Goal: Task Accomplishment & Management: Manage account settings

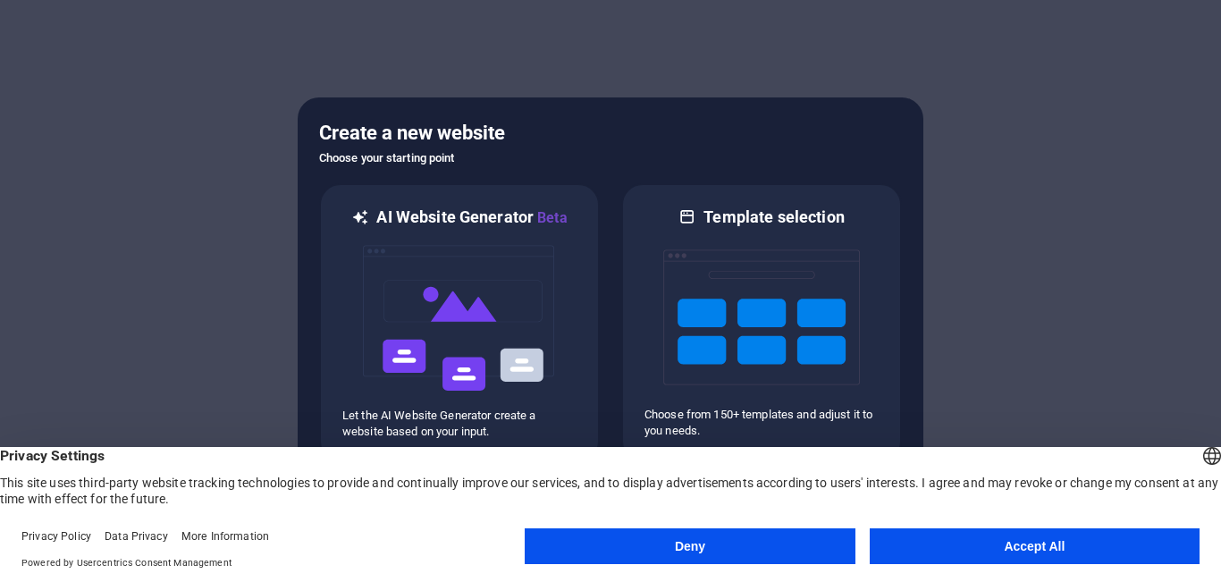
click at [1045, 540] on button "Accept All" at bounding box center [1035, 546] width 330 height 36
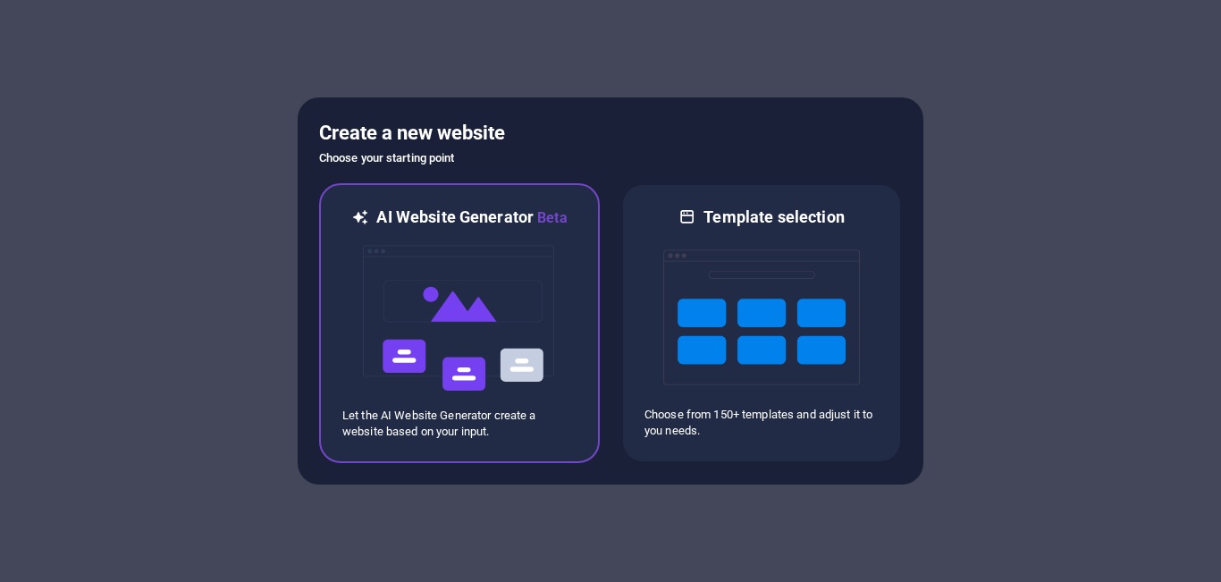
click at [491, 321] on img at bounding box center [459, 318] width 197 height 179
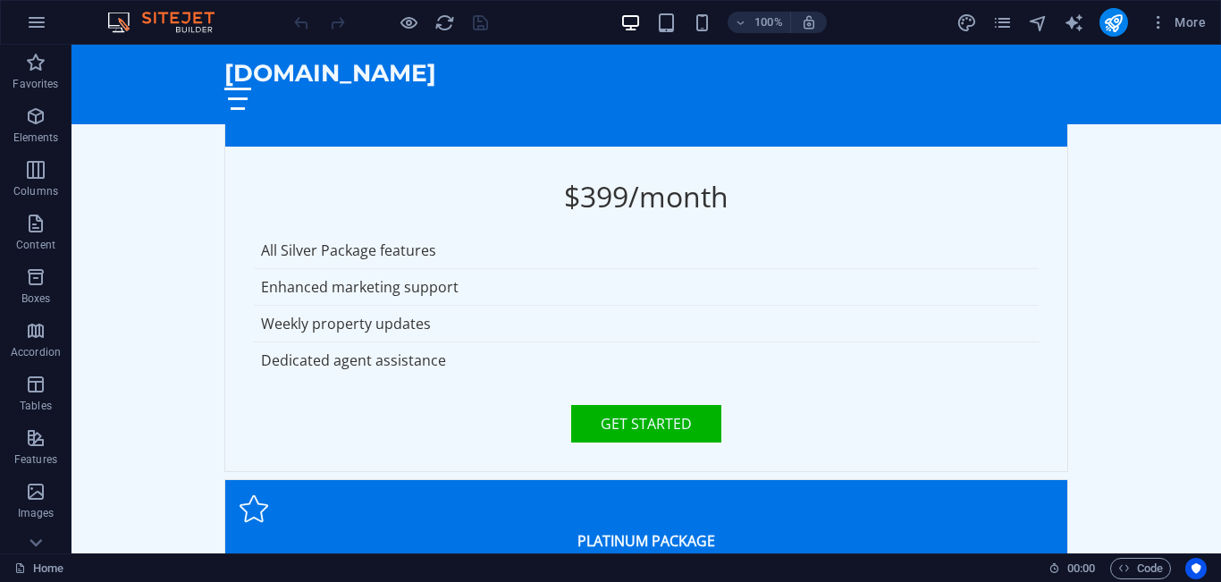
scroll to position [4133, 0]
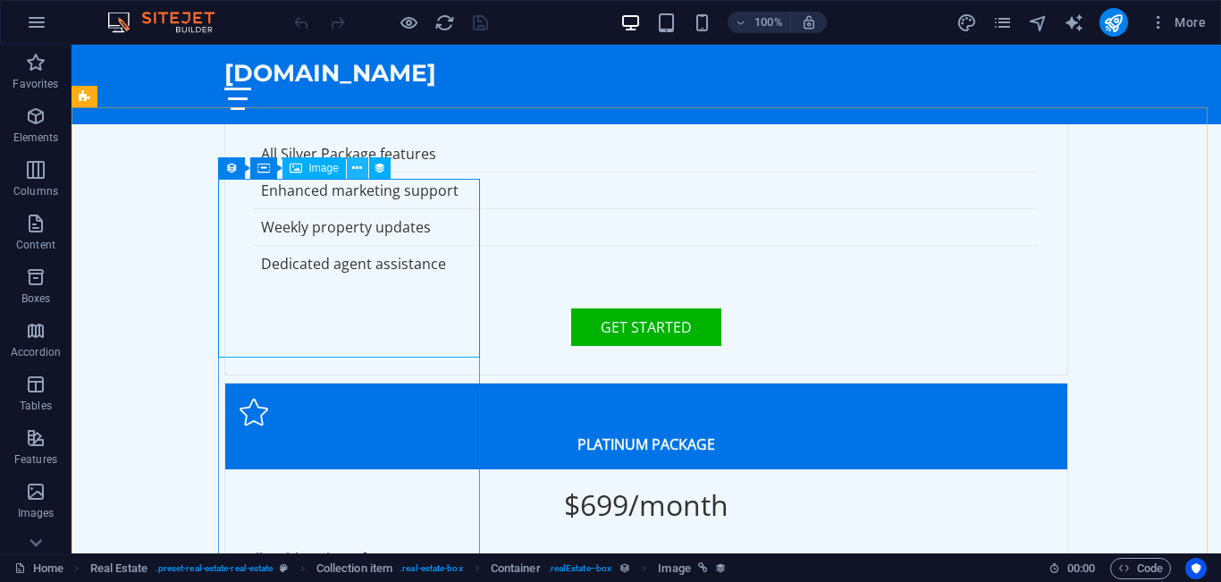
click at [359, 172] on icon at bounding box center [357, 168] width 10 height 19
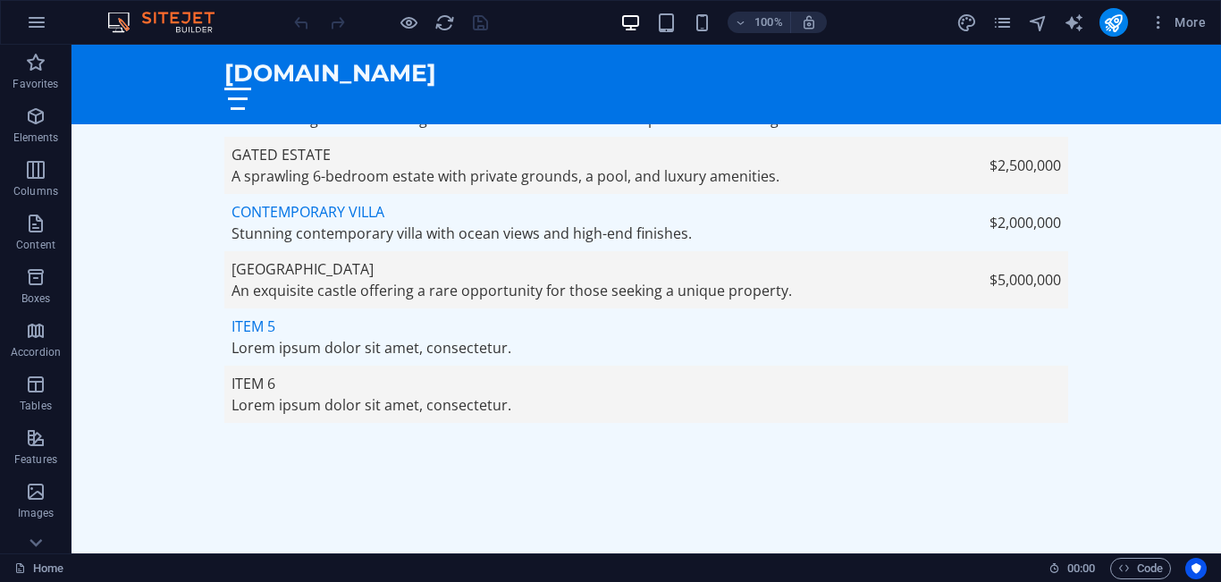
scroll to position [5973, 0]
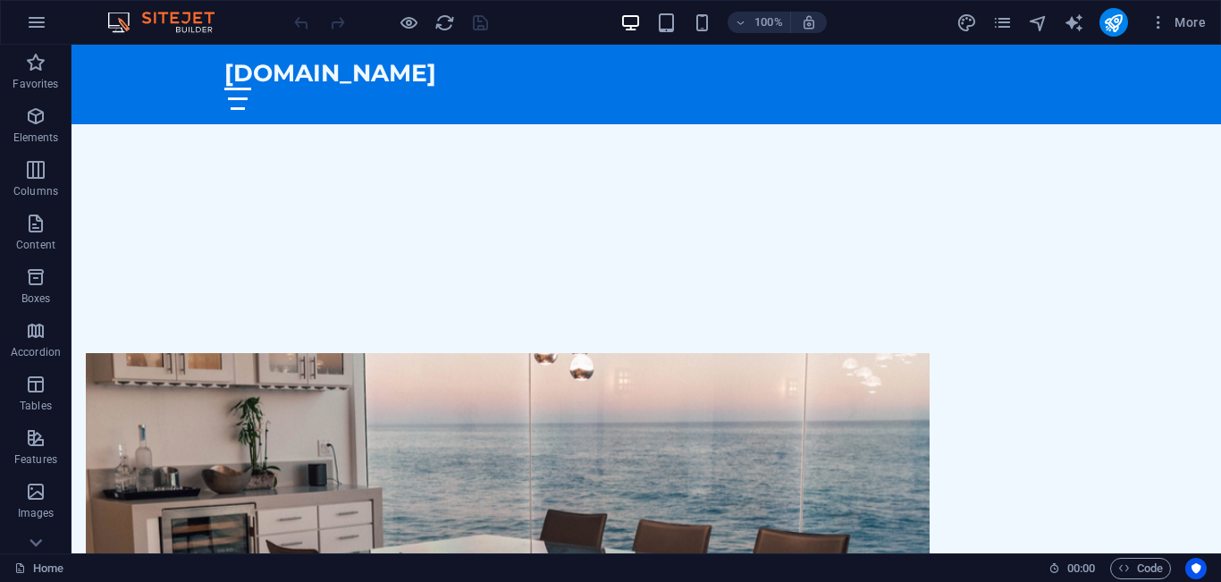
scroll to position [0, 0]
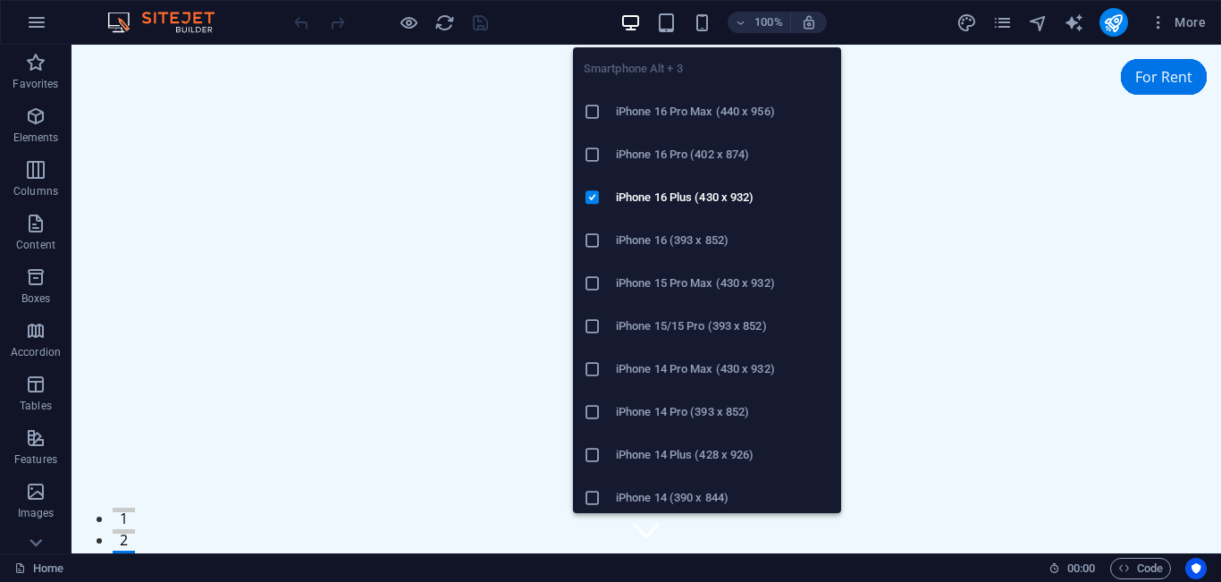
click at [687, 110] on h6 "iPhone 16 Pro Max (440 x 956)" at bounding box center [723, 111] width 215 height 21
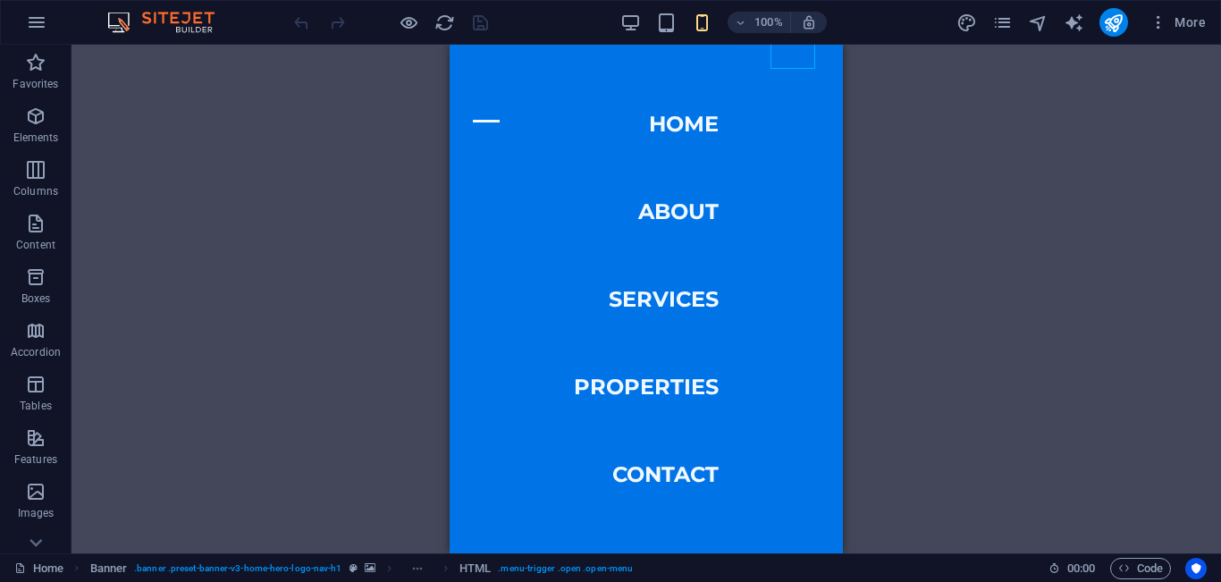
scroll to position [2095, 0]
drag, startPoint x: 838, startPoint y: 86, endPoint x: 1297, endPoint y: 208, distance: 475.6
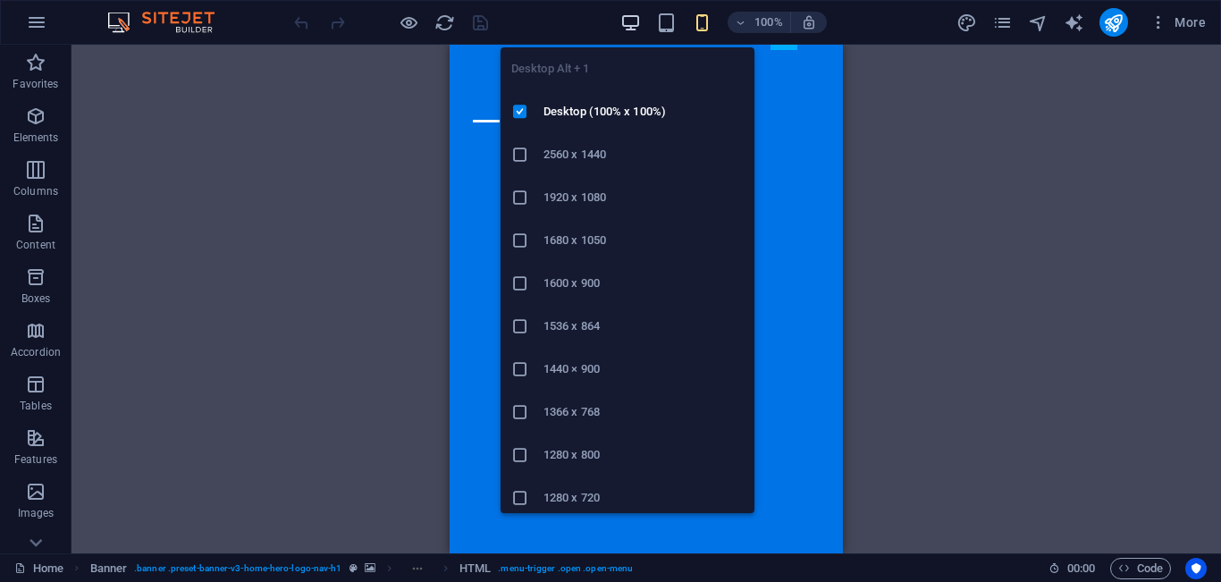
click at [629, 29] on icon "button" at bounding box center [631, 23] width 21 height 21
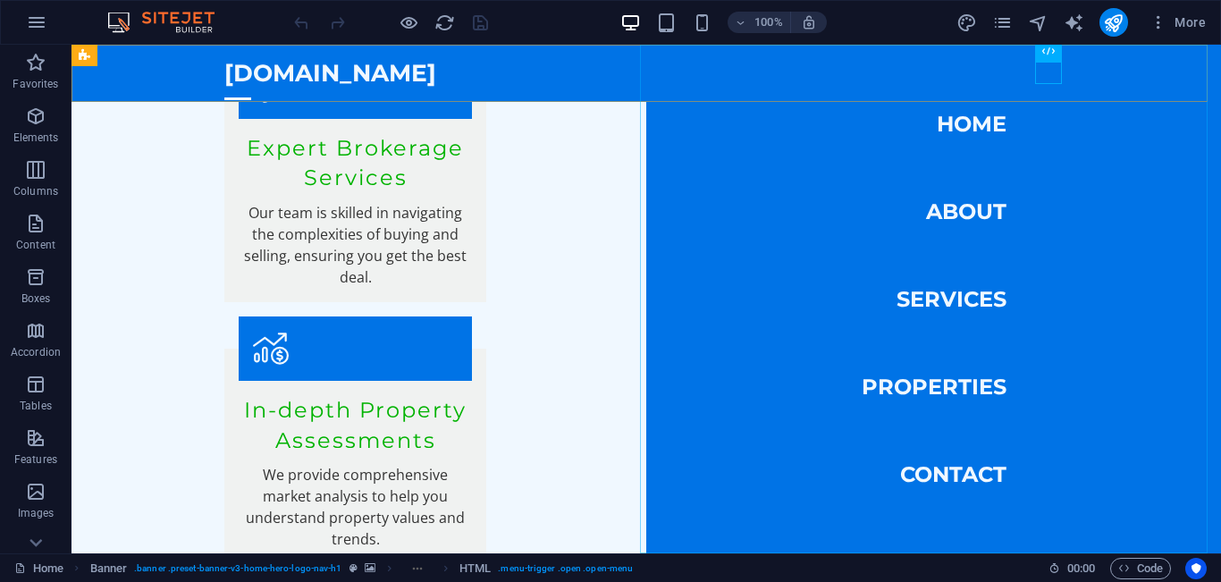
click at [952, 216] on nav "Home About Services Properties Contact" at bounding box center [933, 299] width 575 height 509
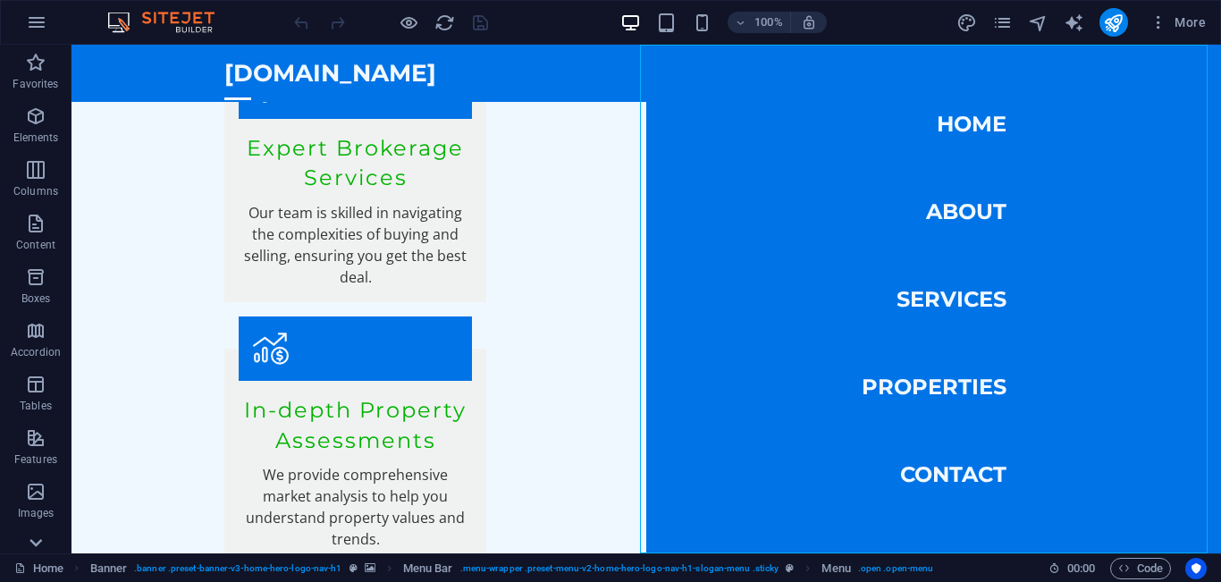
click at [35, 543] on icon at bounding box center [35, 542] width 25 height 25
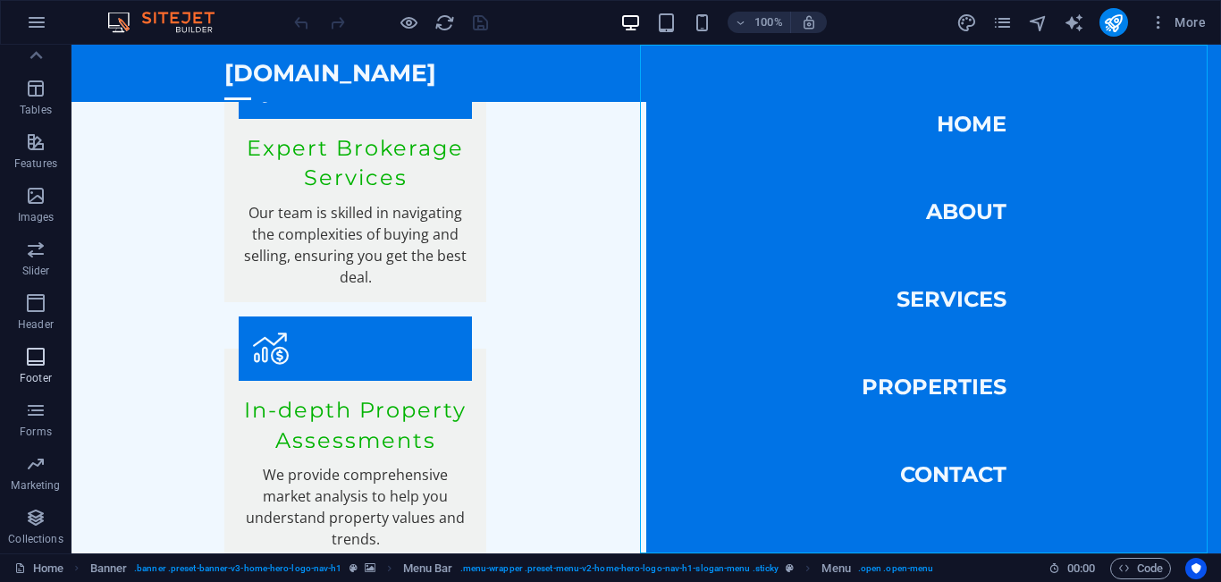
click at [39, 366] on icon "button" at bounding box center [35, 356] width 21 height 21
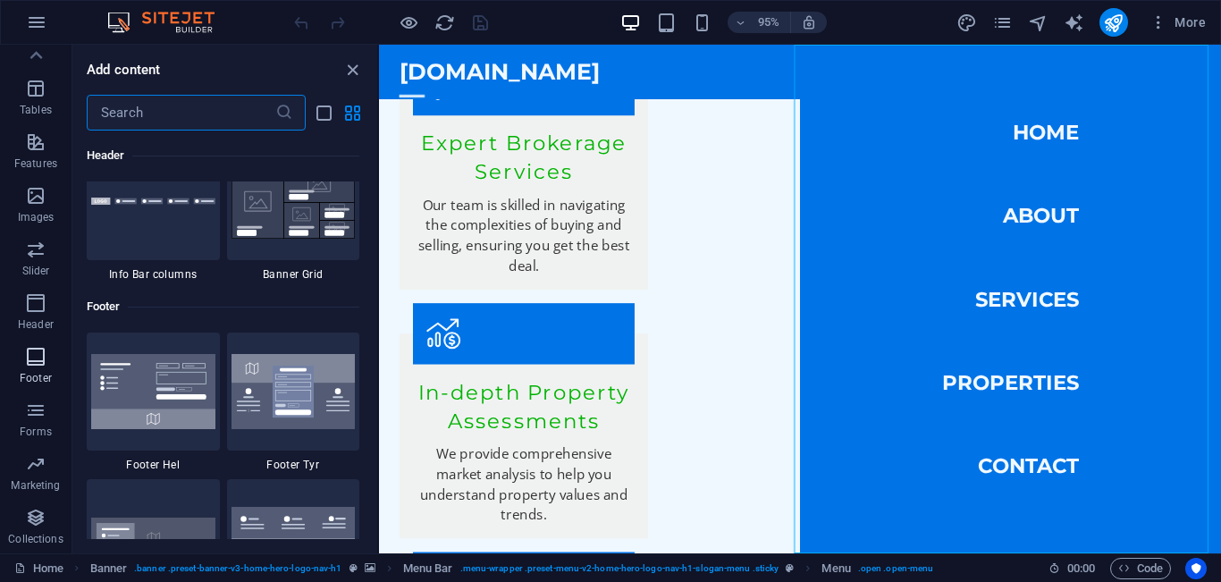
scroll to position [11838, 0]
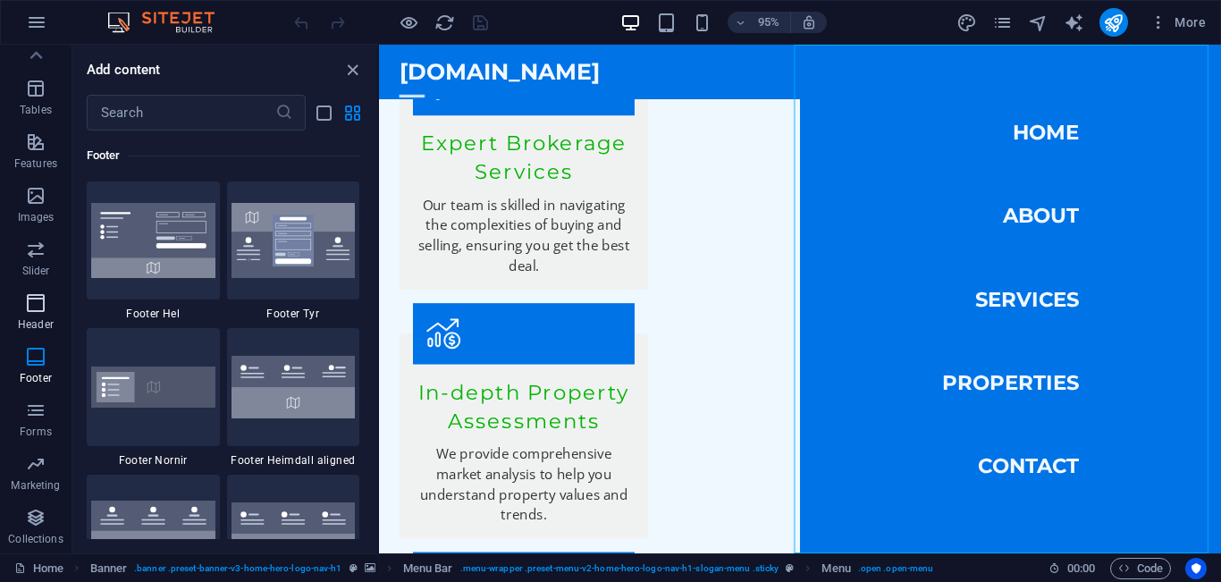
click at [33, 320] on p "Header" at bounding box center [36, 324] width 36 height 14
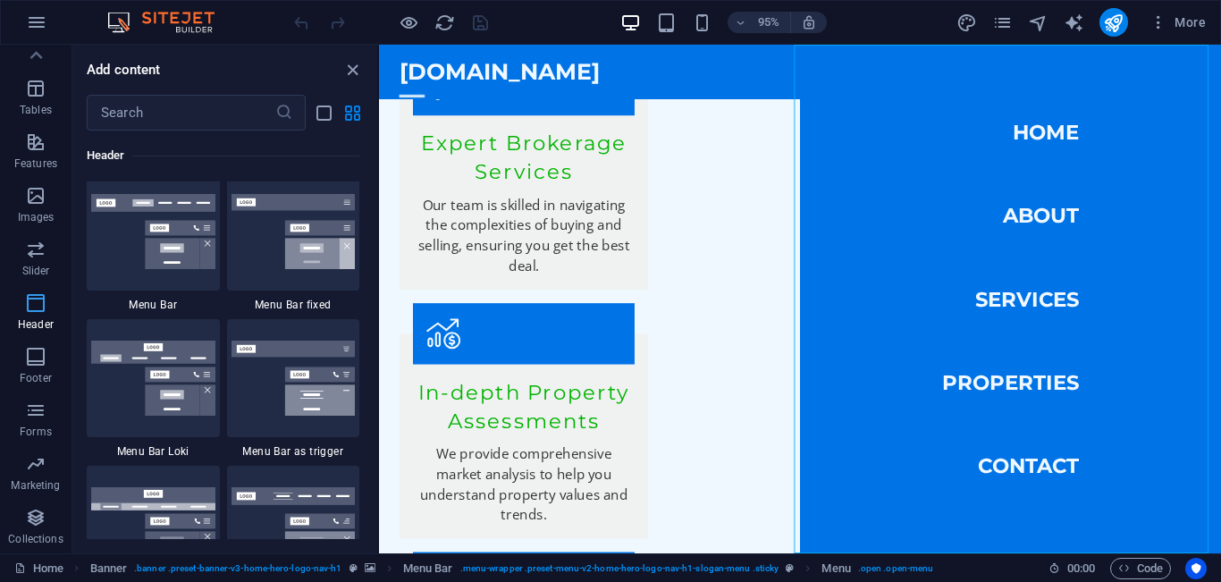
scroll to position [10768, 0]
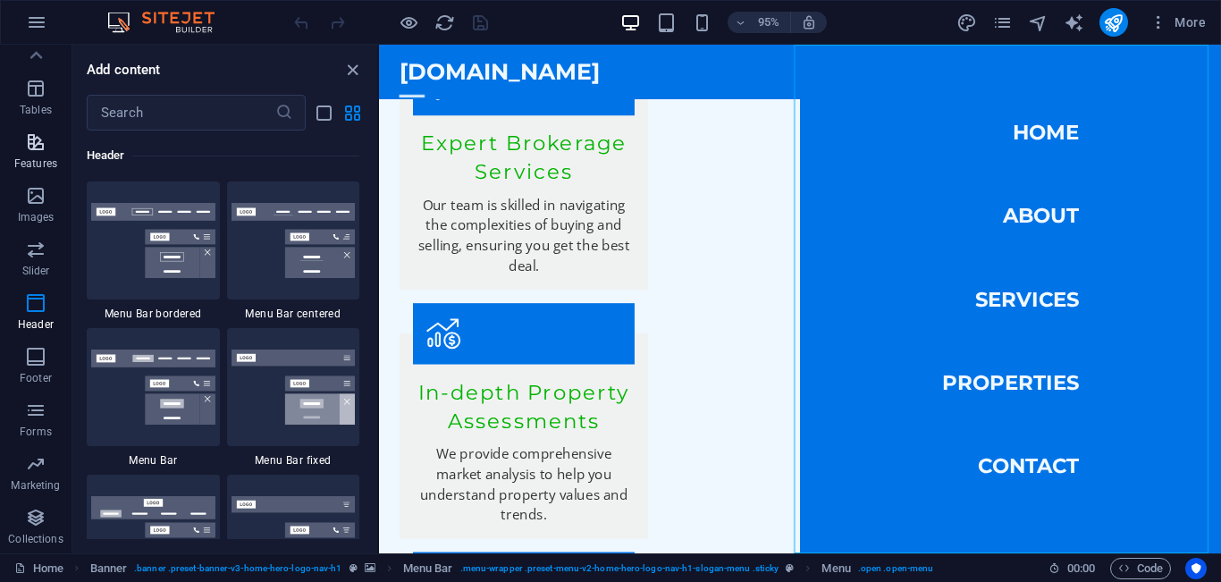
click at [28, 147] on icon "button" at bounding box center [35, 141] width 21 height 21
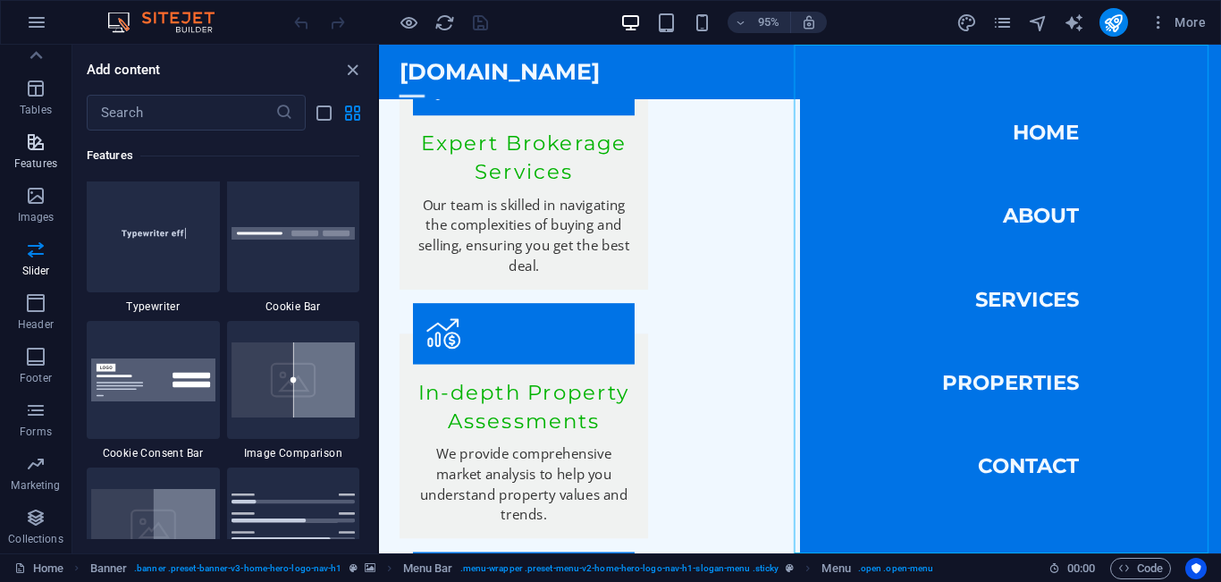
scroll to position [6970, 0]
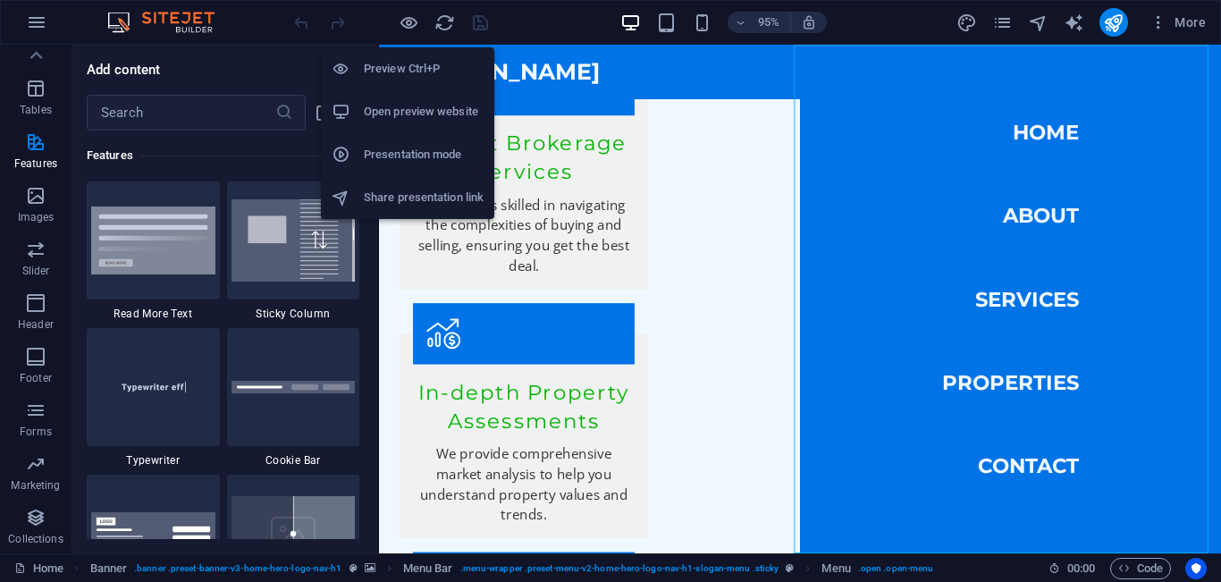
click at [413, 67] on h6 "Preview Ctrl+P" at bounding box center [424, 68] width 120 height 21
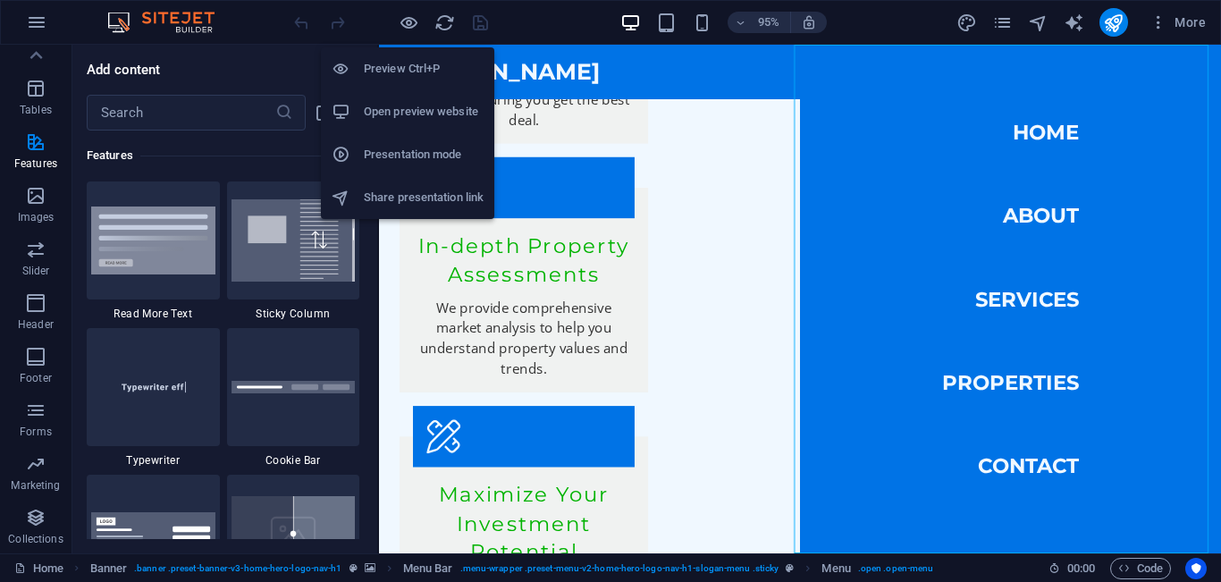
scroll to position [2095, 0]
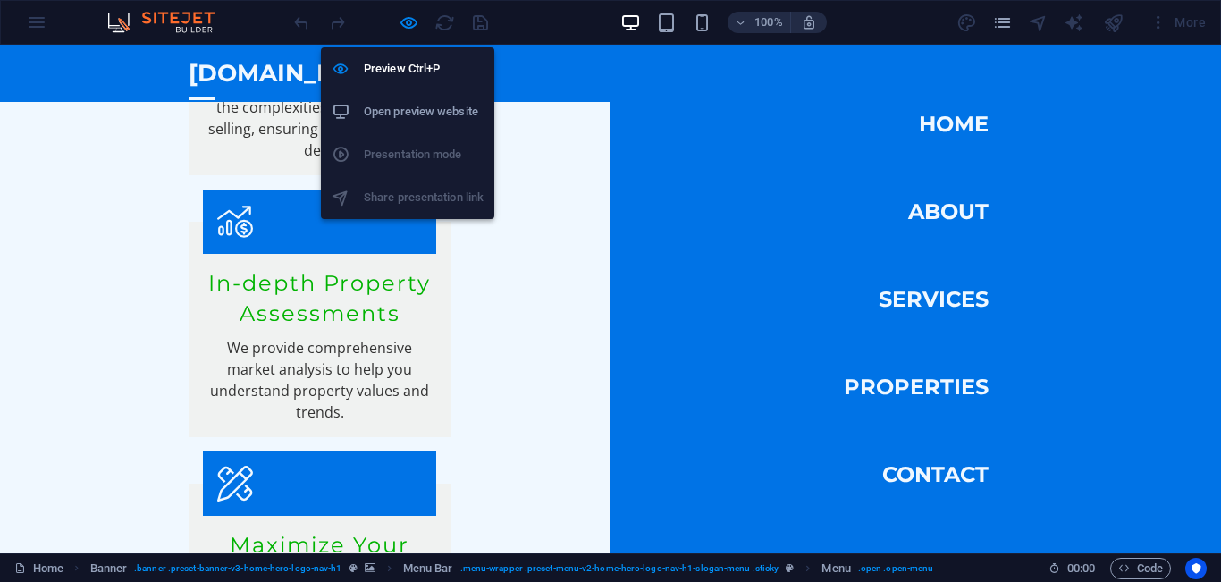
click at [448, 117] on h6 "Open preview website" at bounding box center [424, 111] width 120 height 21
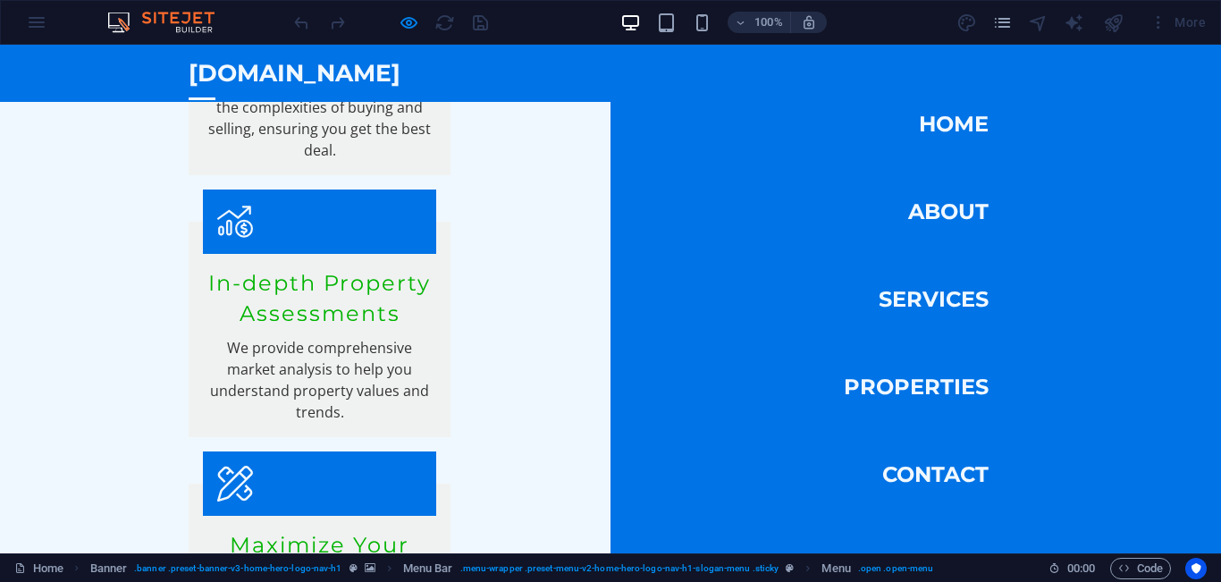
click at [215, 88] on div at bounding box center [202, 99] width 27 height 22
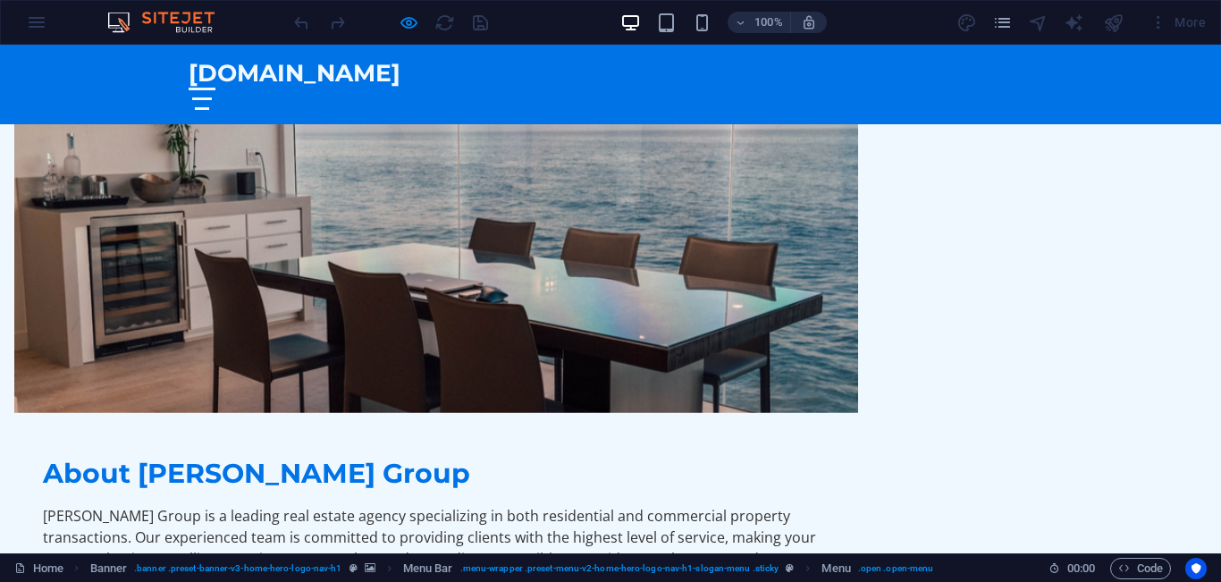
scroll to position [911, 0]
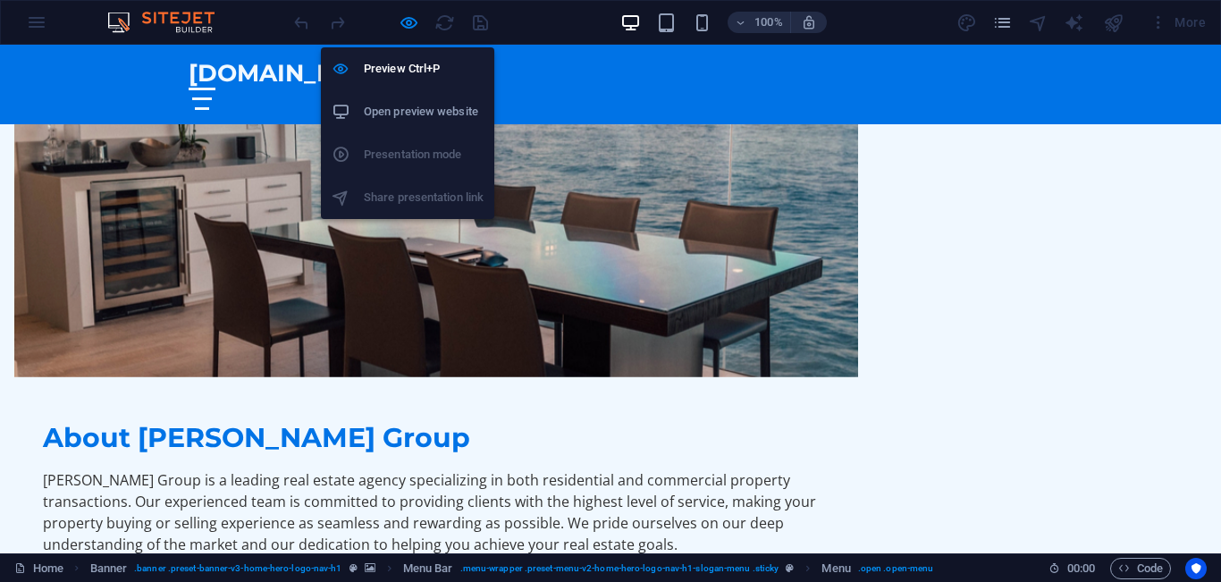
click at [417, 108] on h6 "Open preview website" at bounding box center [424, 111] width 120 height 21
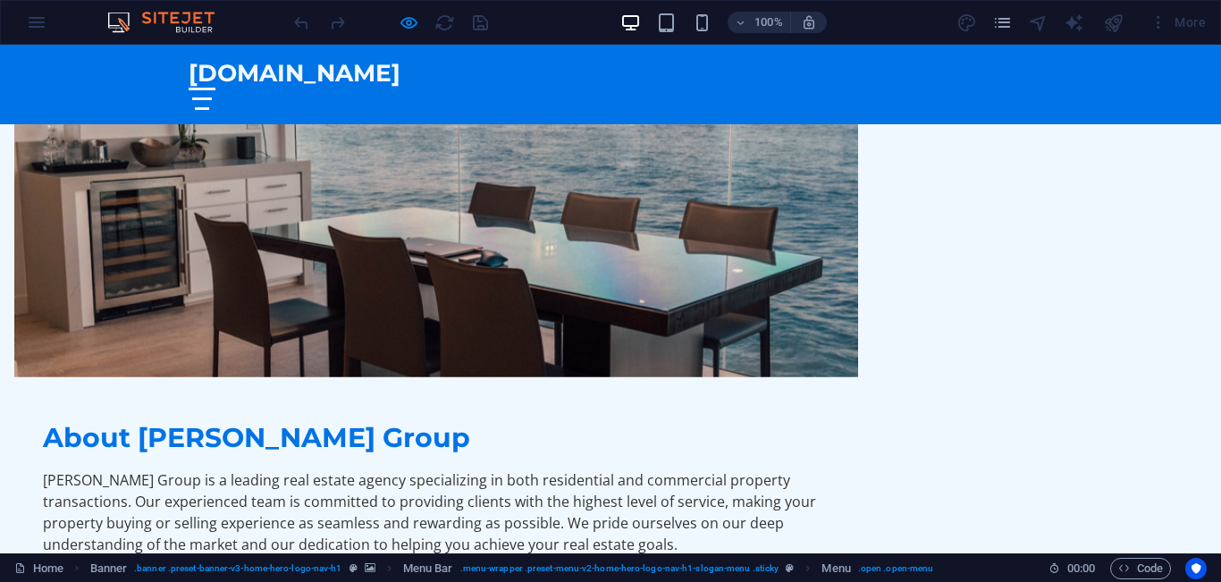
click at [35, 27] on div "100% More" at bounding box center [611, 22] width 1220 height 43
click at [998, 24] on icon "pages" at bounding box center [1003, 23] width 21 height 21
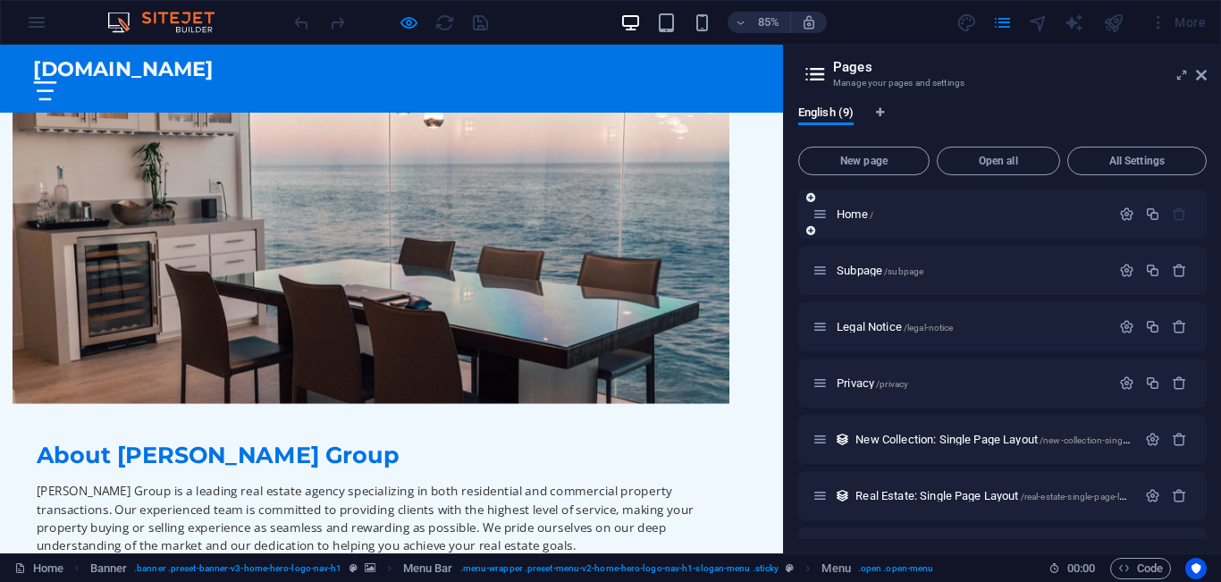
drag, startPoint x: 1203, startPoint y: 201, endPoint x: 1202, endPoint y: 236, distance: 34.9
click at [1202, 236] on div "Home /" at bounding box center [1002, 214] width 409 height 49
click at [1138, 161] on span "All Settings" at bounding box center [1137, 161] width 123 height 11
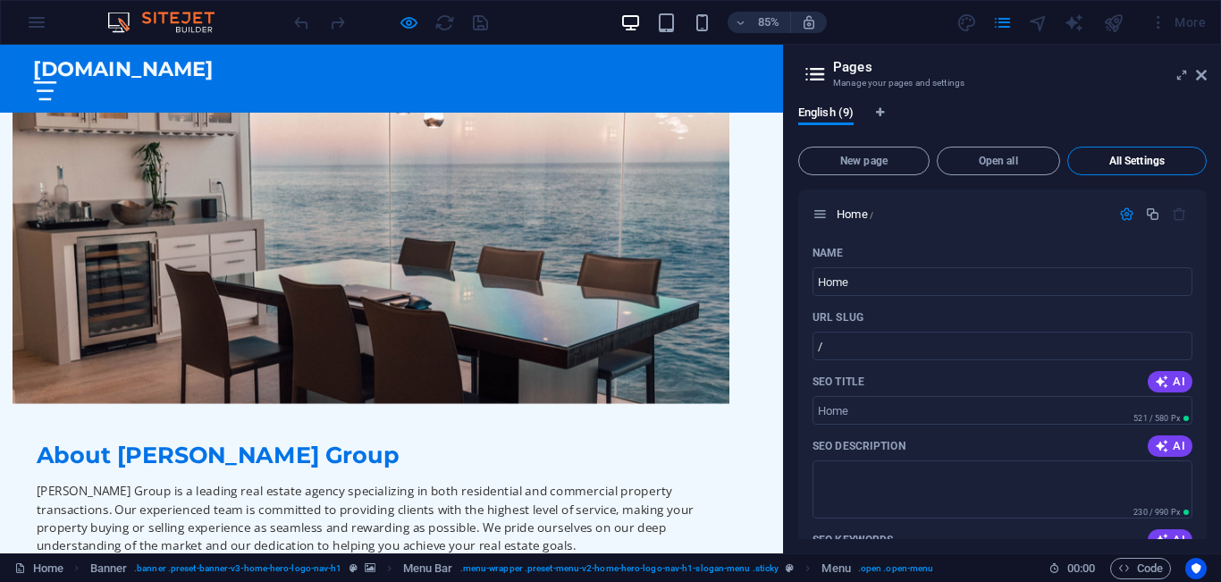
scroll to position [3557, 0]
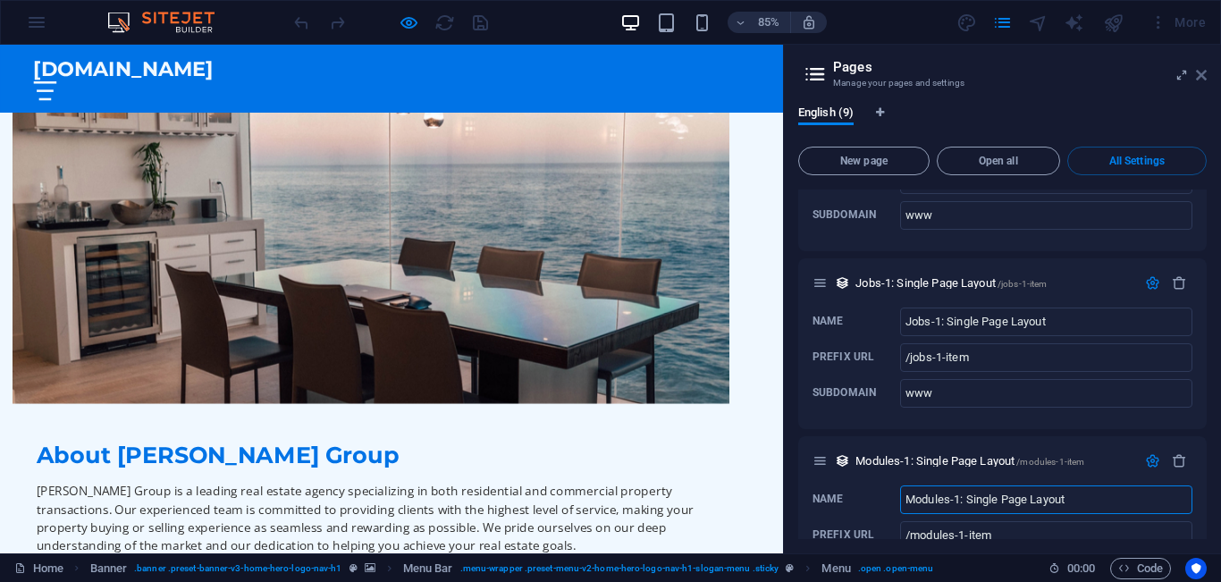
click at [1199, 80] on icon at bounding box center [1201, 75] width 11 height 14
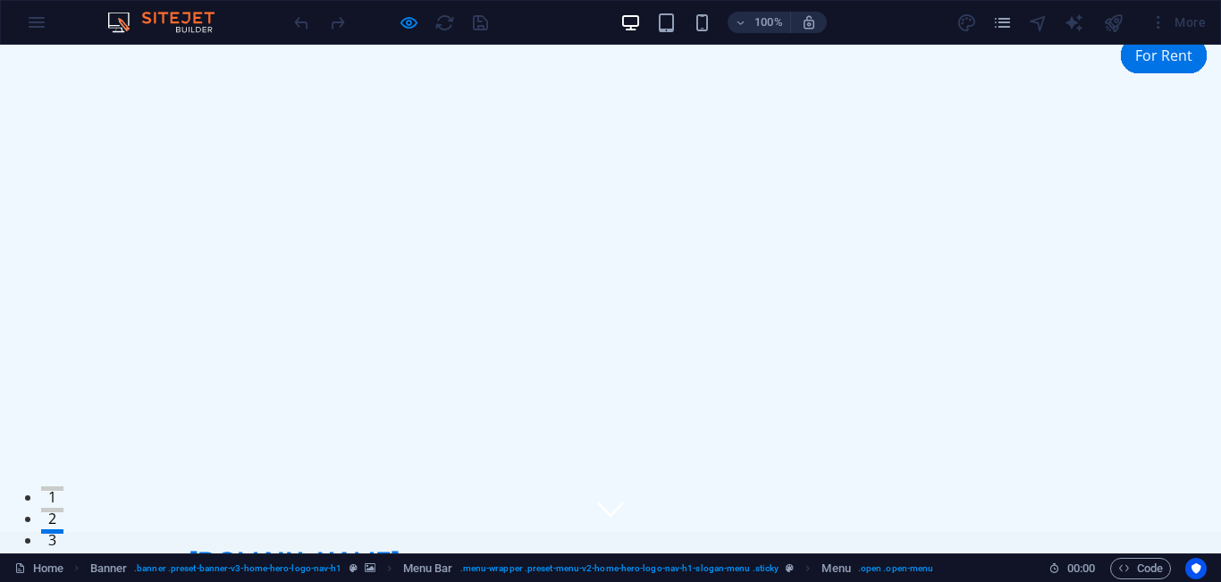
scroll to position [0, 0]
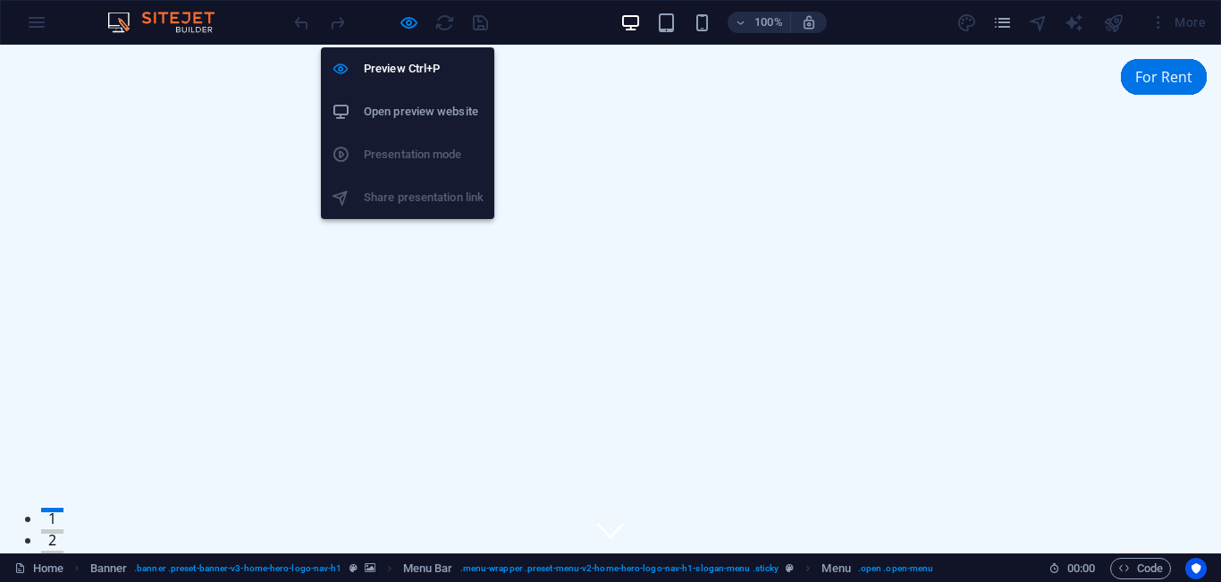
click at [394, 114] on h6 "Open preview website" at bounding box center [424, 111] width 120 height 21
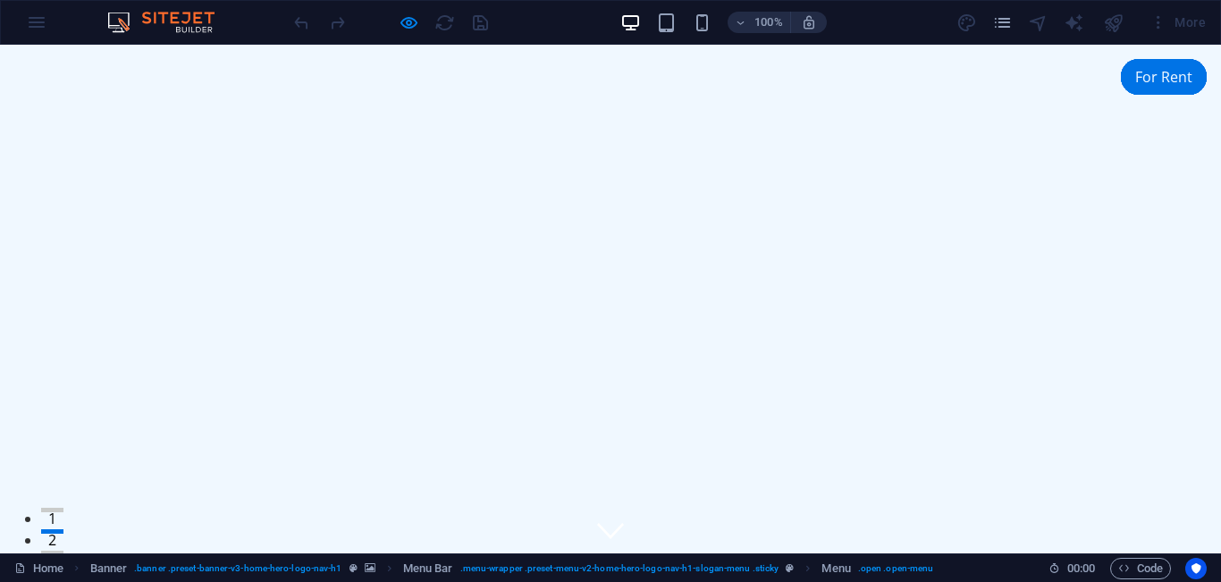
click at [40, 26] on div "100% More" at bounding box center [611, 22] width 1220 height 43
click at [119, 21] on img at bounding box center [170, 22] width 134 height 21
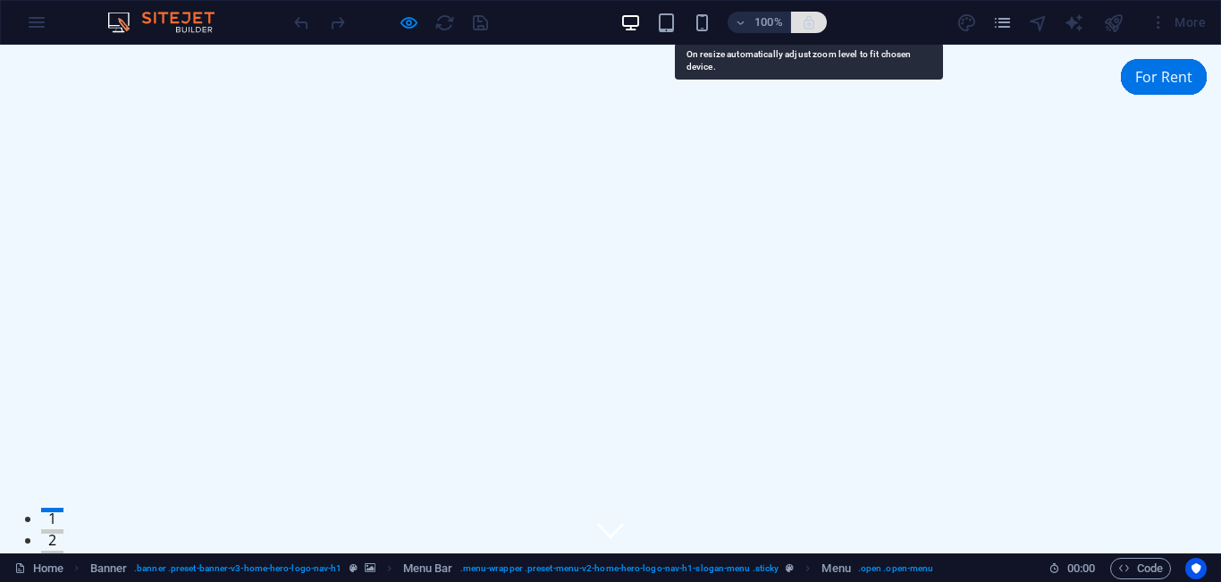
click at [808, 24] on icon "button" at bounding box center [809, 22] width 16 height 16
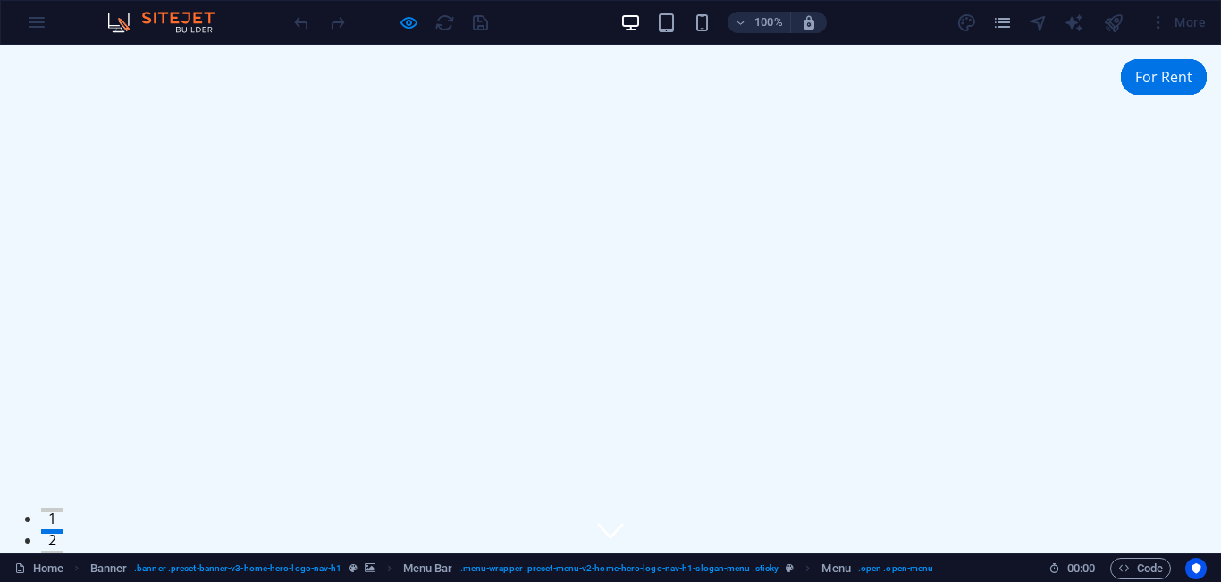
click at [967, 21] on div "More" at bounding box center [1085, 22] width 257 height 29
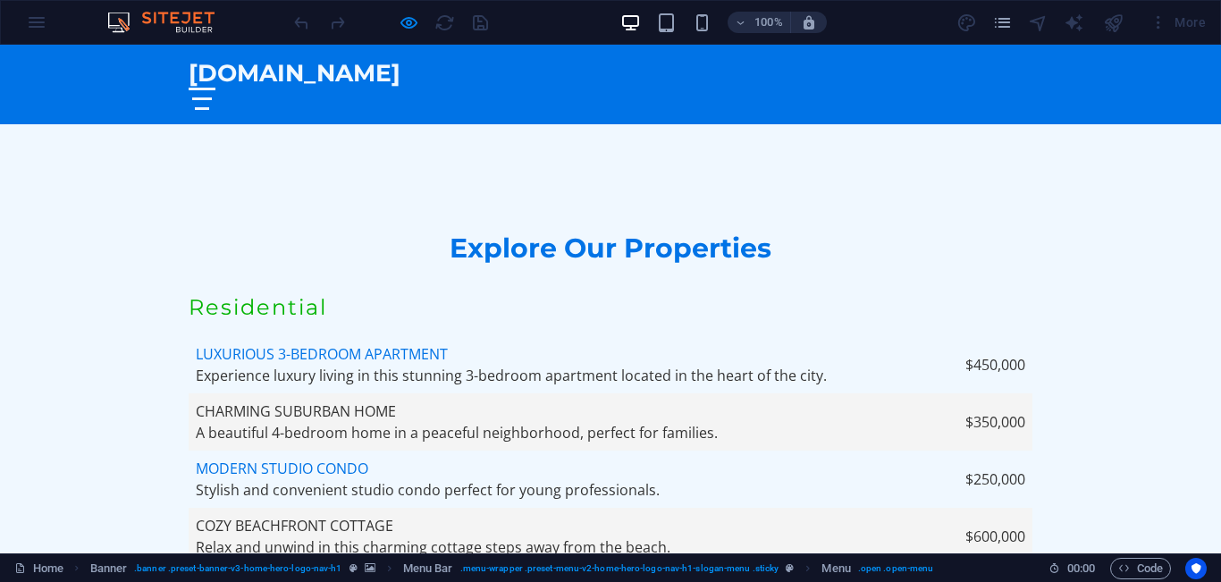
scroll to position [5928, 0]
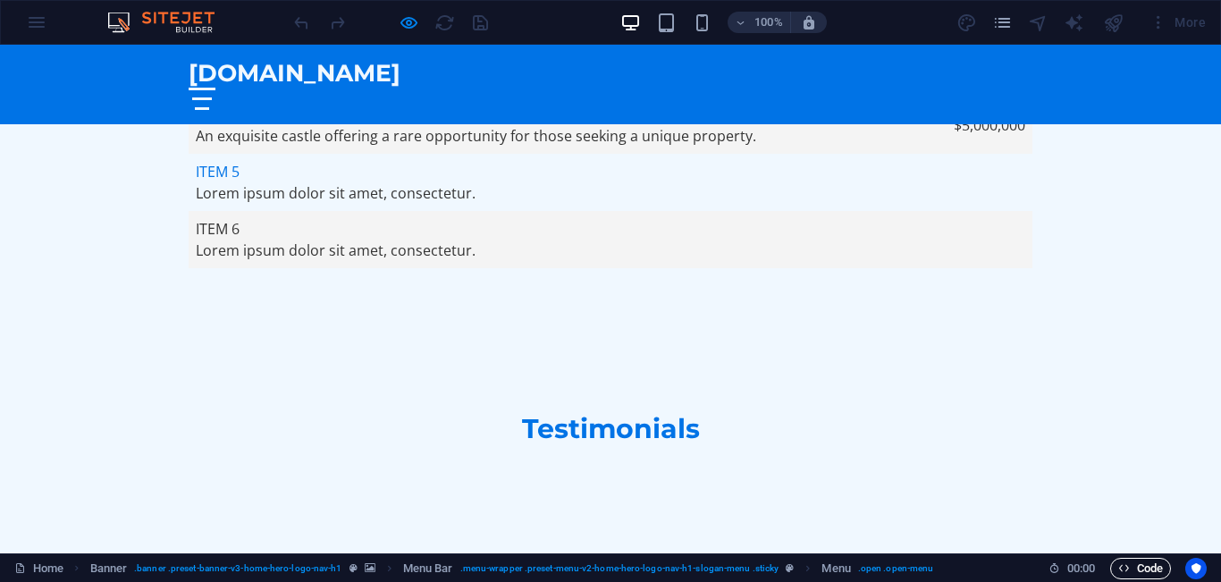
click at [1138, 570] on span "Code" at bounding box center [1141, 568] width 45 height 21
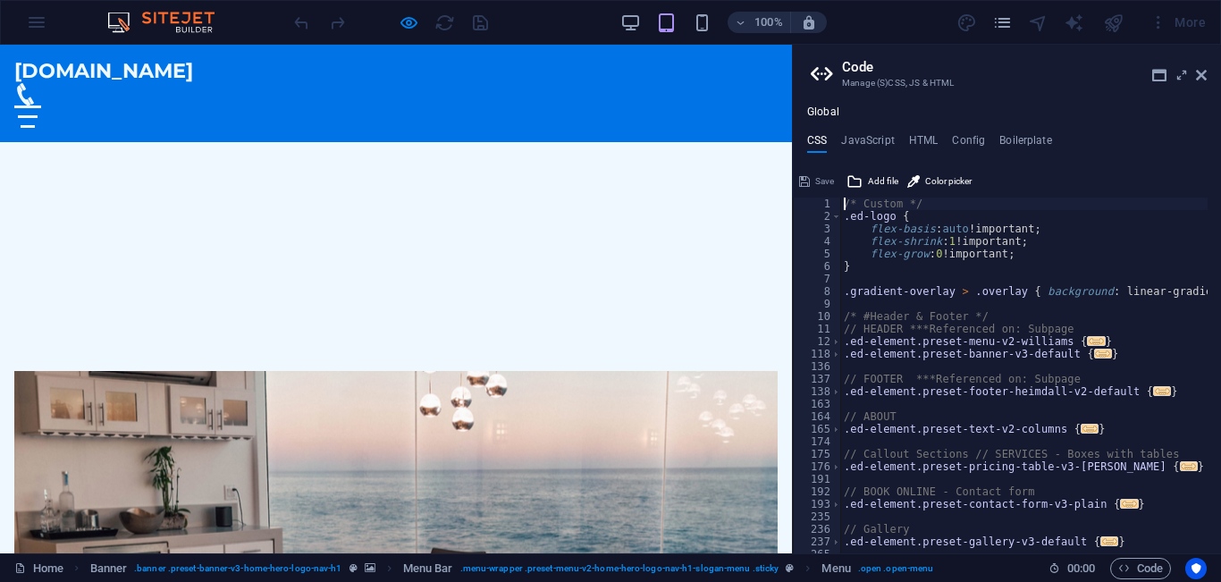
scroll to position [570, 0]
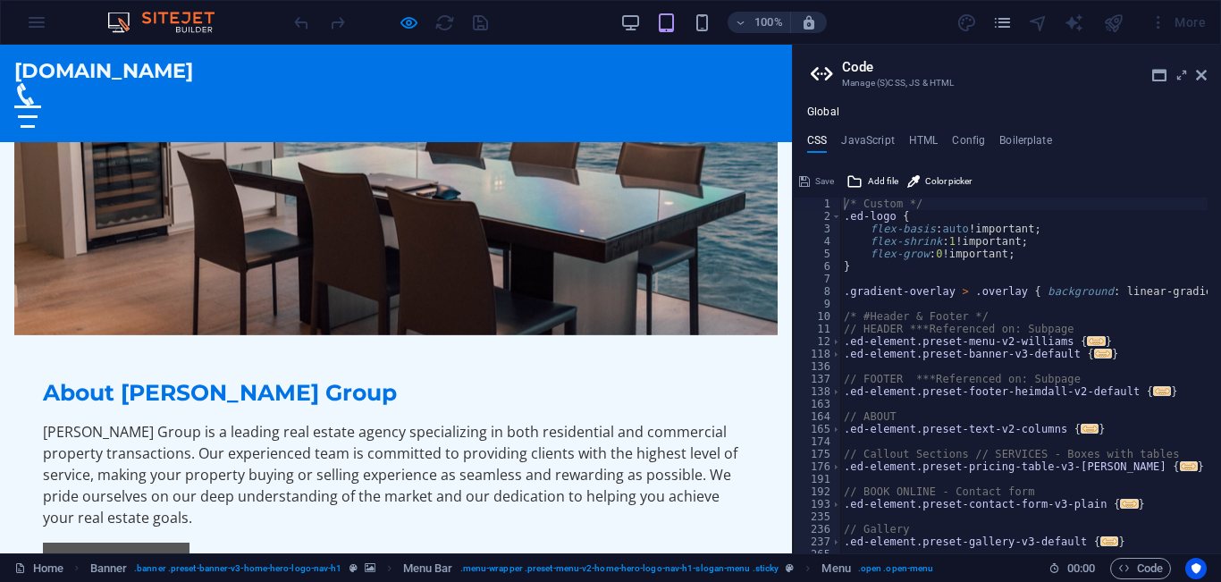
scroll to position [988, 0]
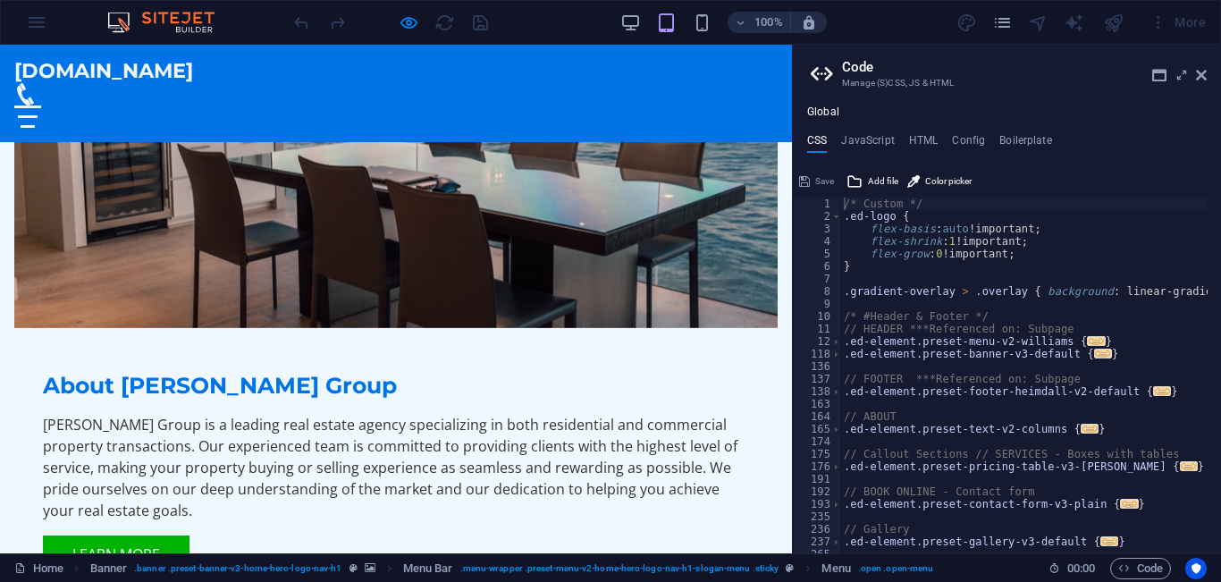
click at [1161, 74] on icon at bounding box center [1160, 75] width 14 height 14
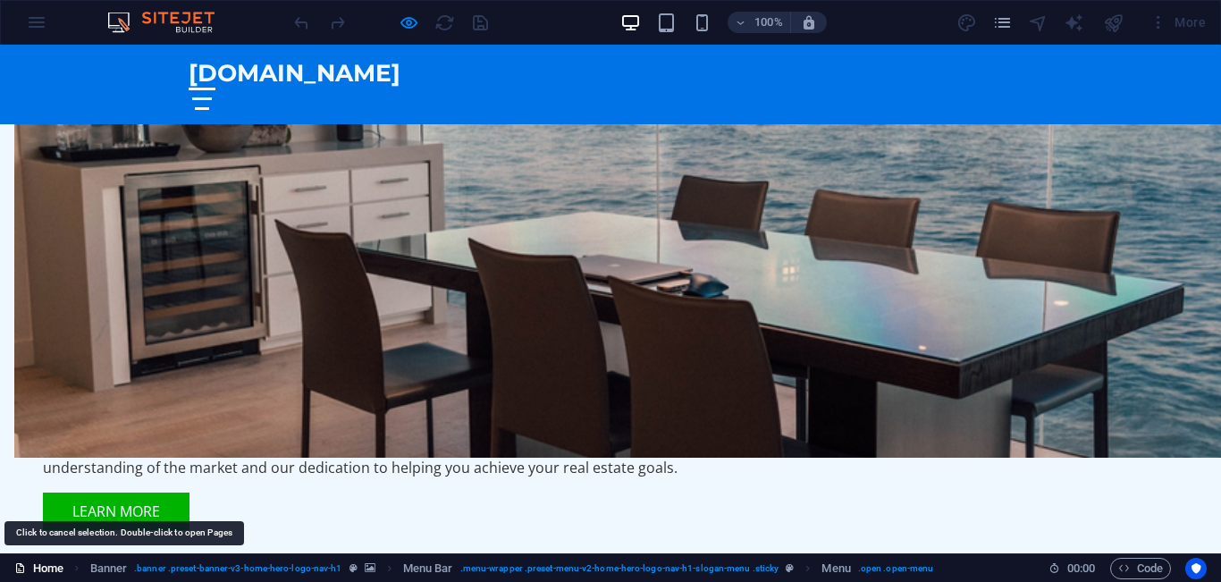
click at [42, 572] on link "Home" at bounding box center [38, 568] width 49 height 21
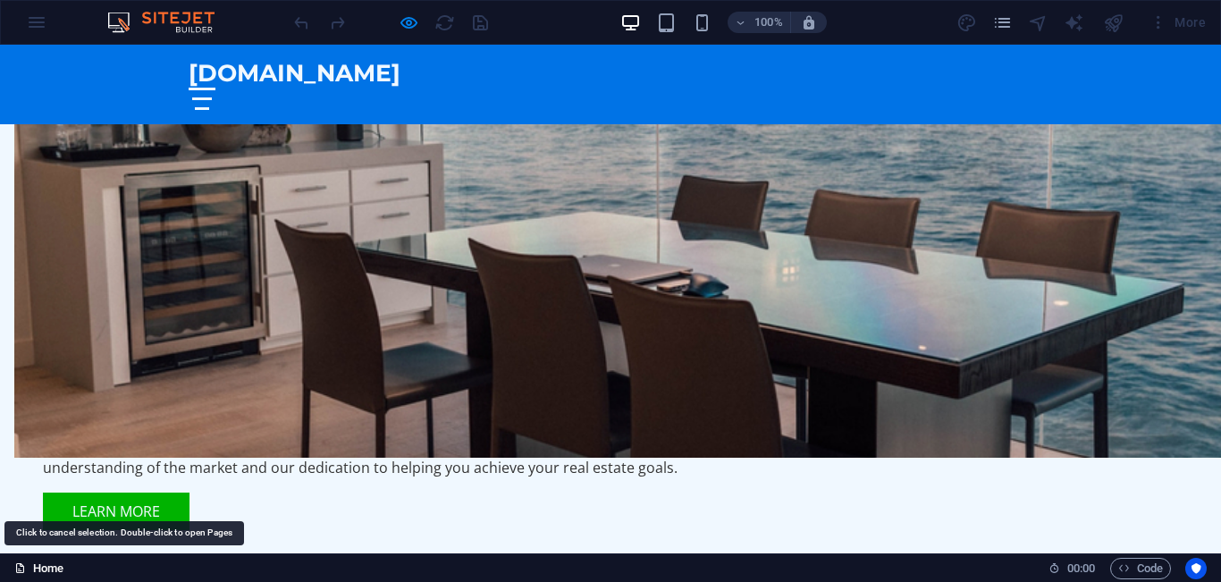
click at [42, 572] on link "Home" at bounding box center [38, 568] width 49 height 21
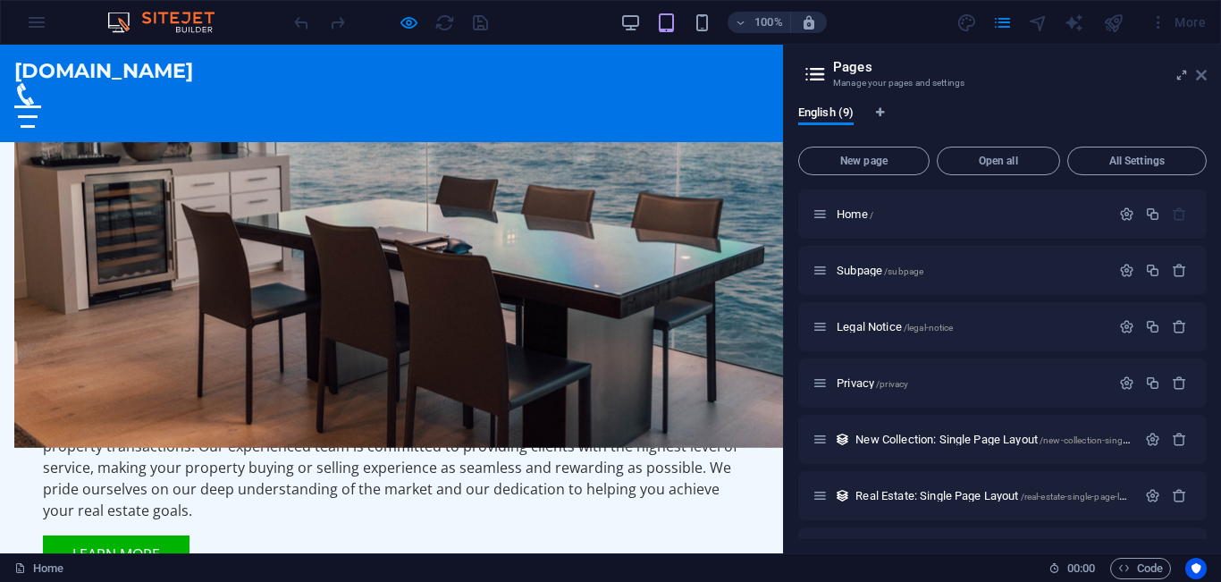
click at [1201, 73] on icon at bounding box center [1201, 75] width 11 height 14
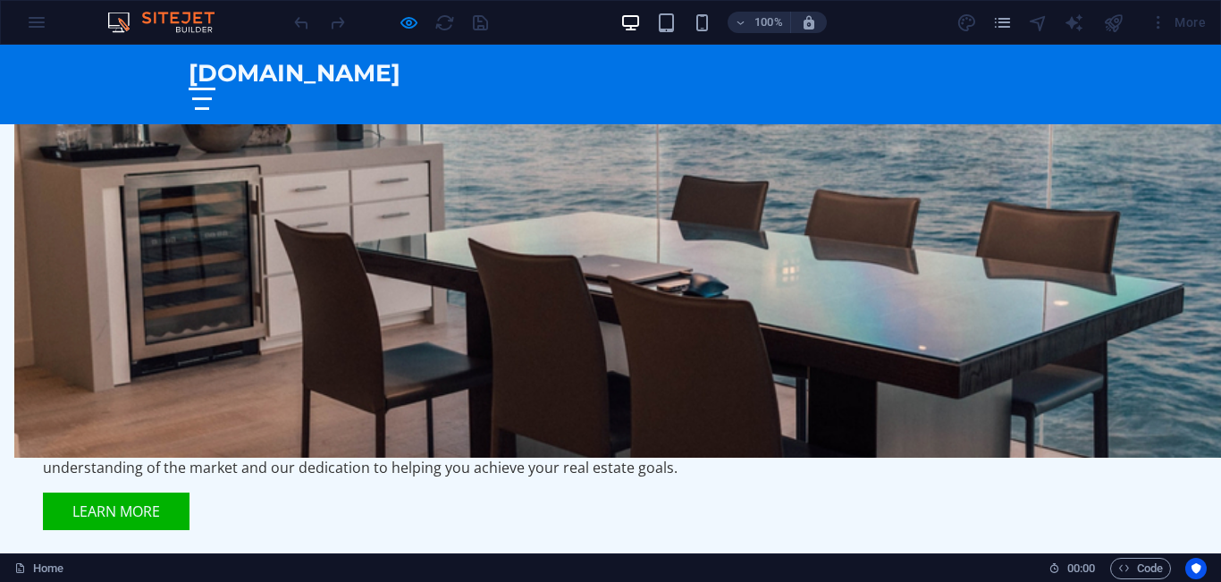
scroll to position [0, 0]
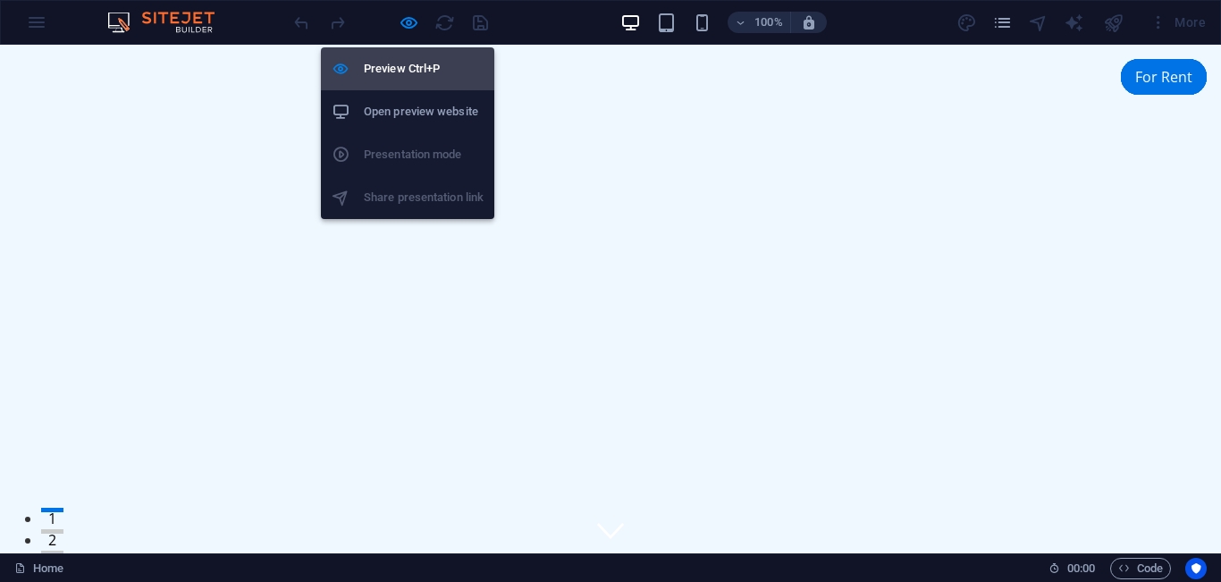
click at [387, 69] on h6 "Preview Ctrl+P" at bounding box center [424, 68] width 120 height 21
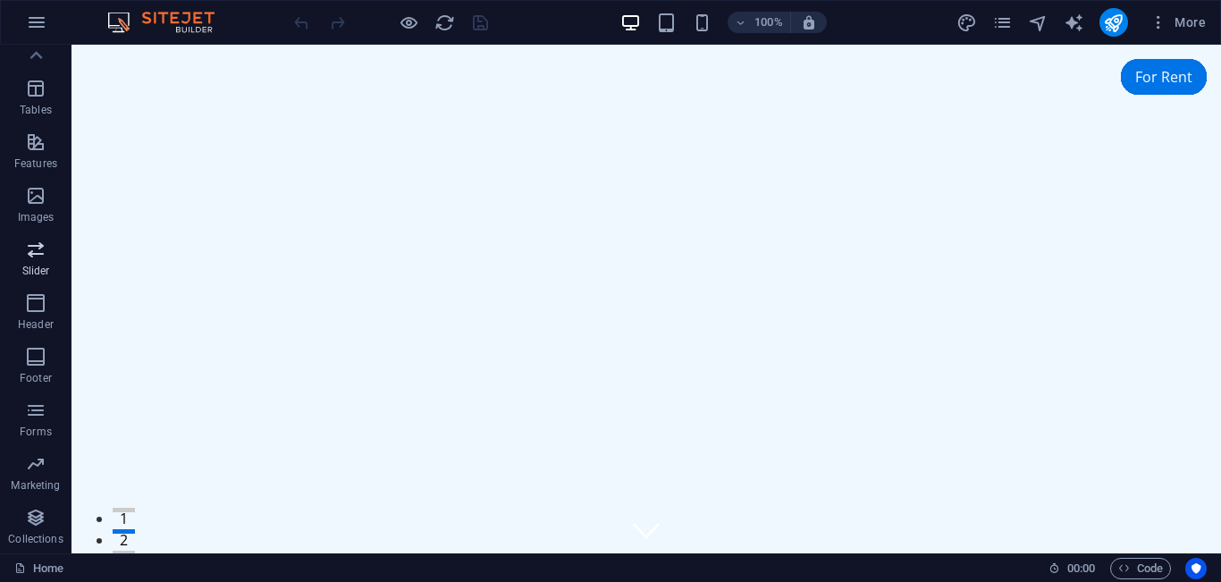
click at [33, 250] on icon "button" at bounding box center [35, 249] width 21 height 21
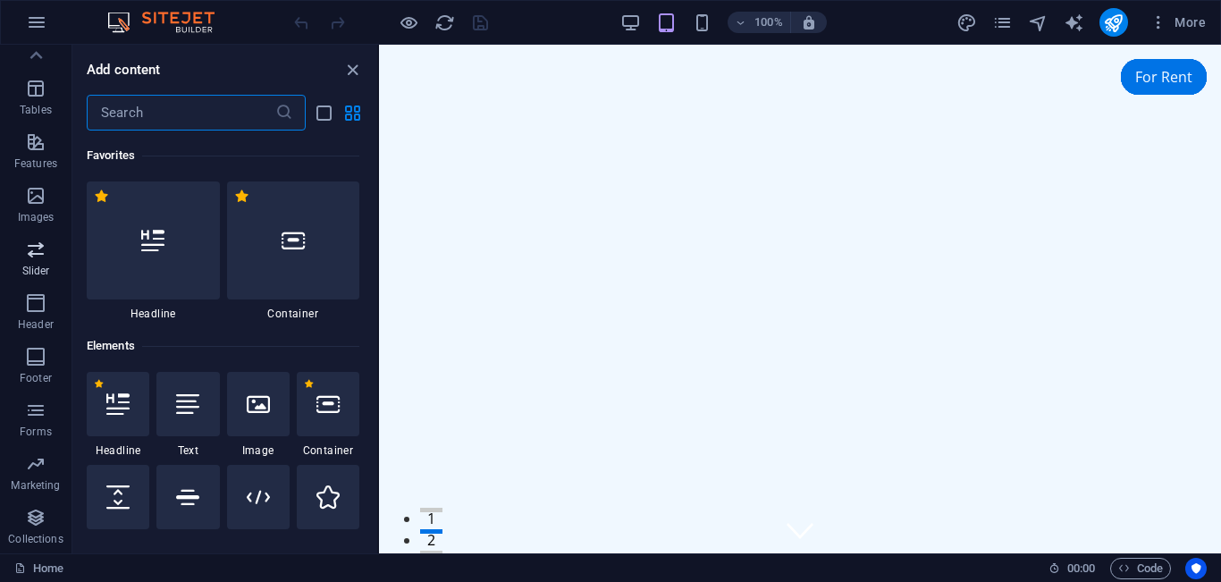
scroll to position [10137, 0]
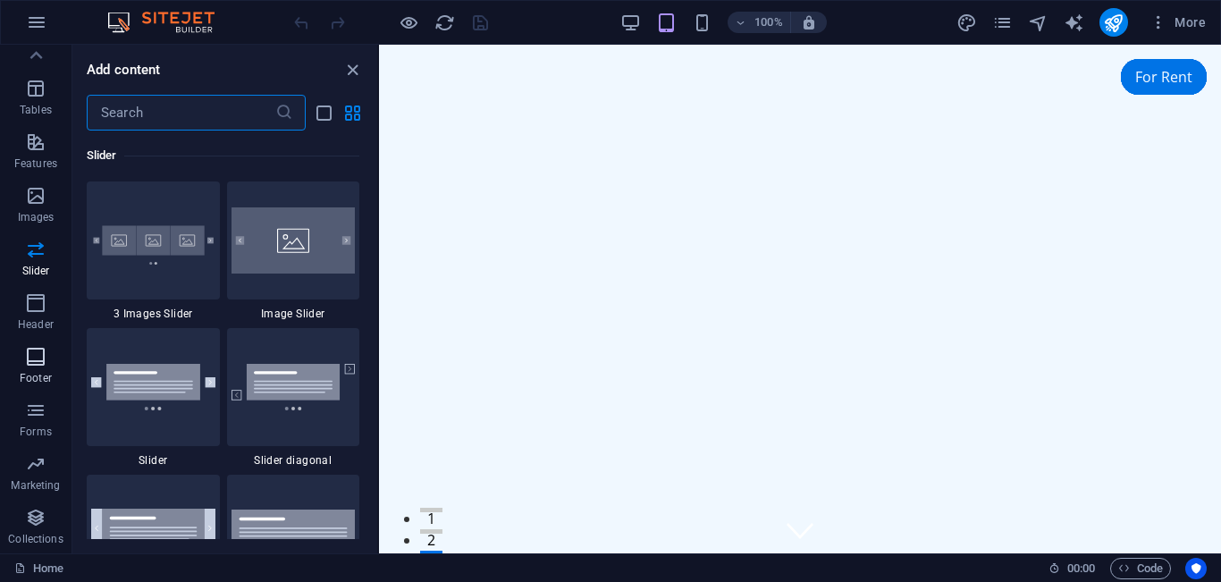
click at [36, 356] on icon "button" at bounding box center [35, 356] width 21 height 21
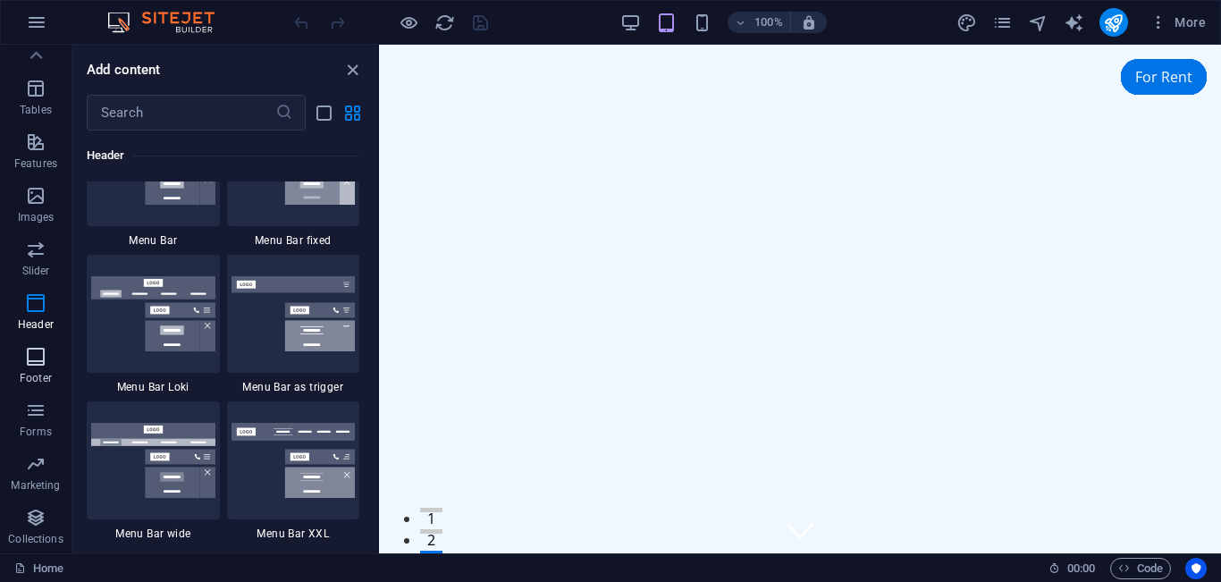
scroll to position [11838, 0]
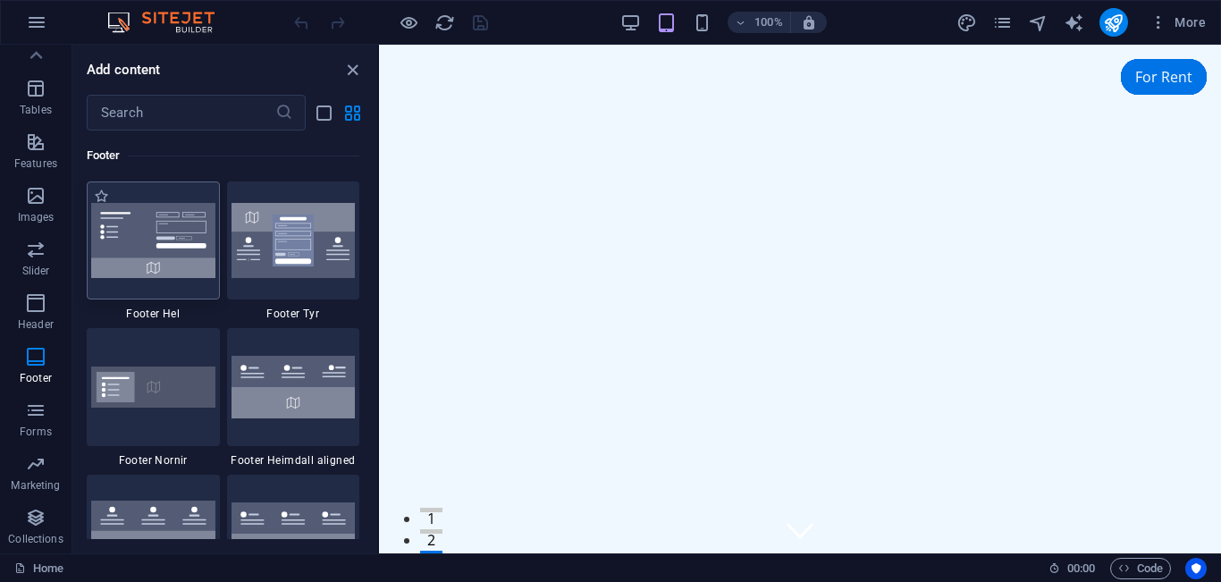
click at [163, 244] on img at bounding box center [153, 240] width 124 height 75
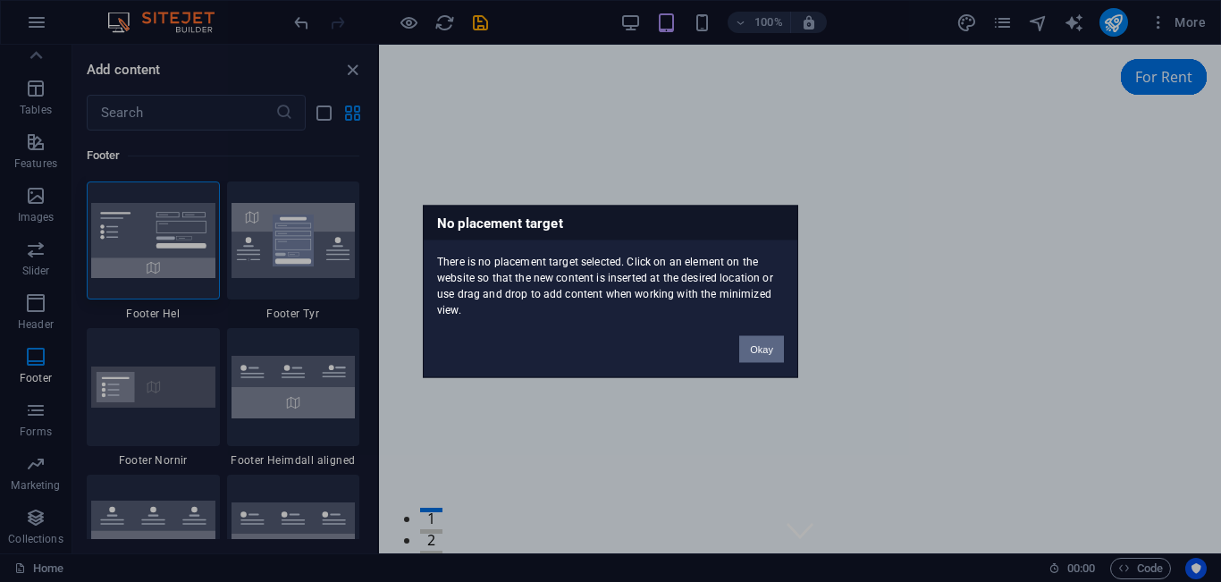
click at [763, 350] on button "Okay" at bounding box center [761, 348] width 45 height 27
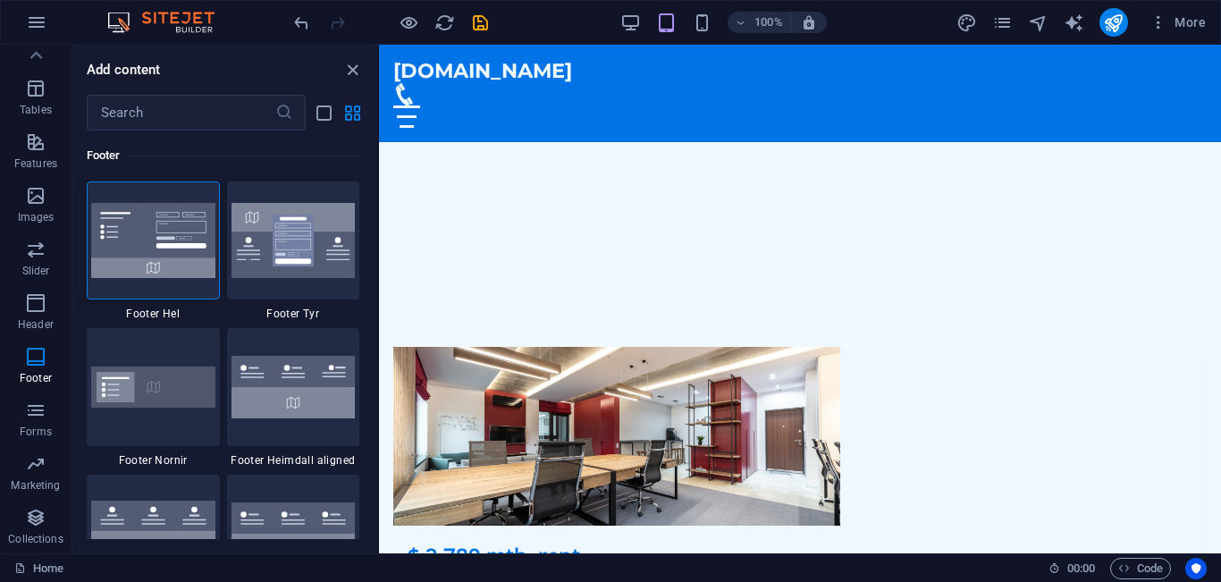
scroll to position [6670, 0]
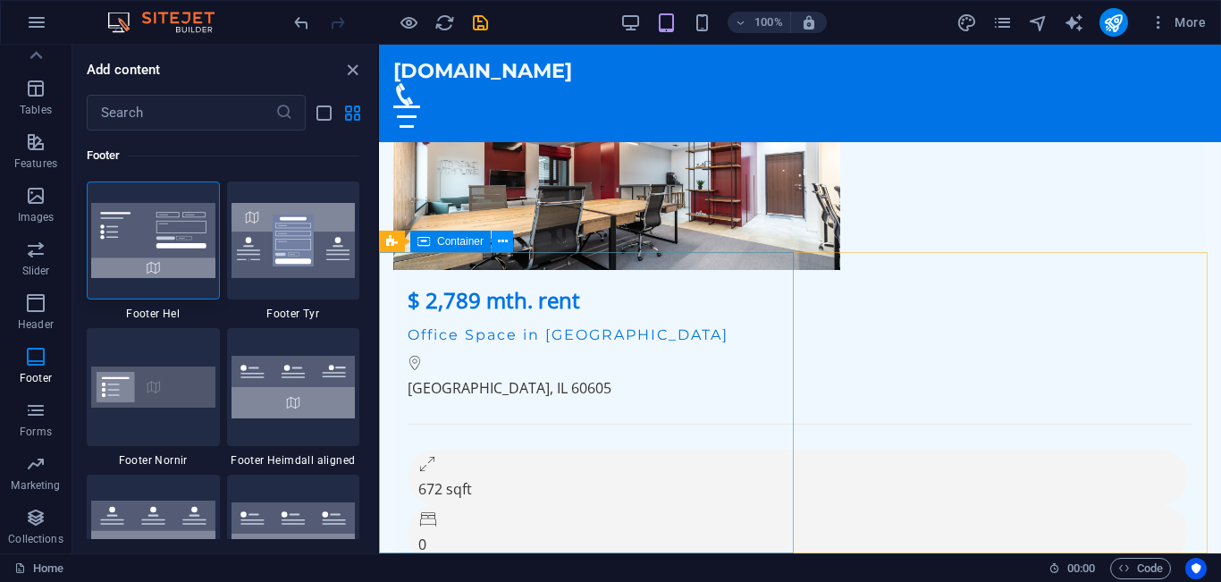
click at [505, 242] on icon at bounding box center [503, 241] width 10 height 19
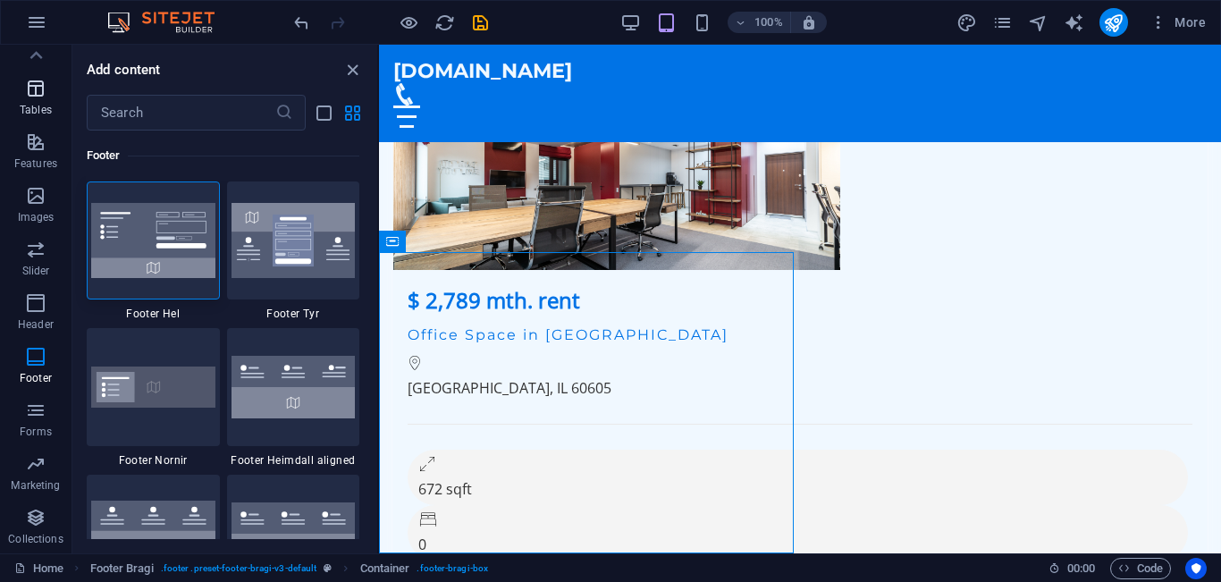
click at [34, 89] on icon "button" at bounding box center [35, 88] width 21 height 21
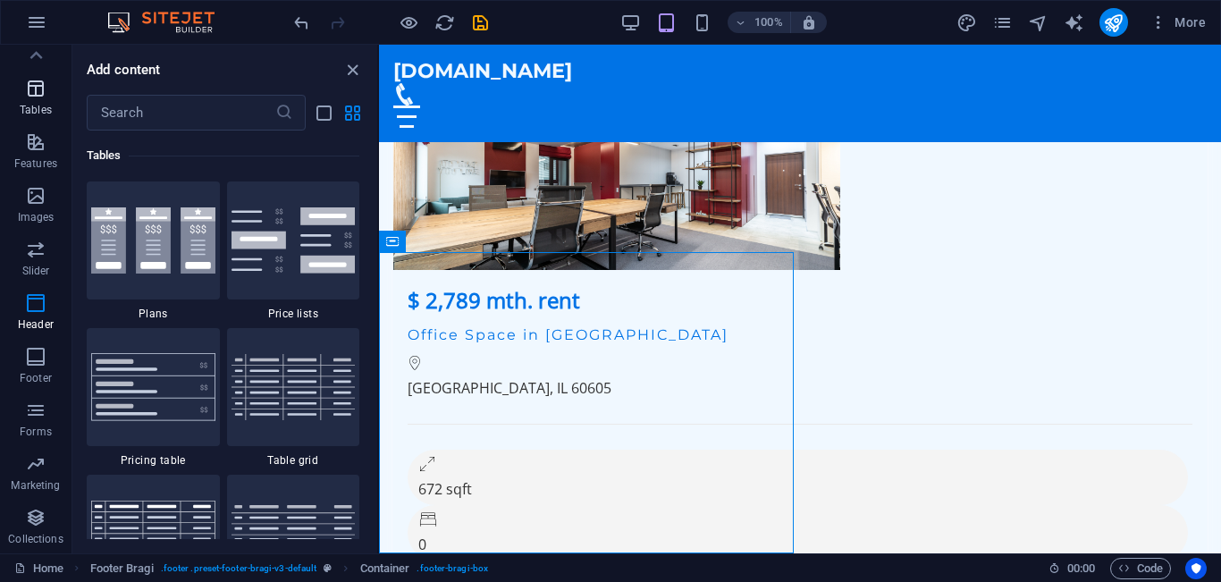
scroll to position [6193, 0]
click at [34, 199] on icon "button" at bounding box center [35, 195] width 21 height 21
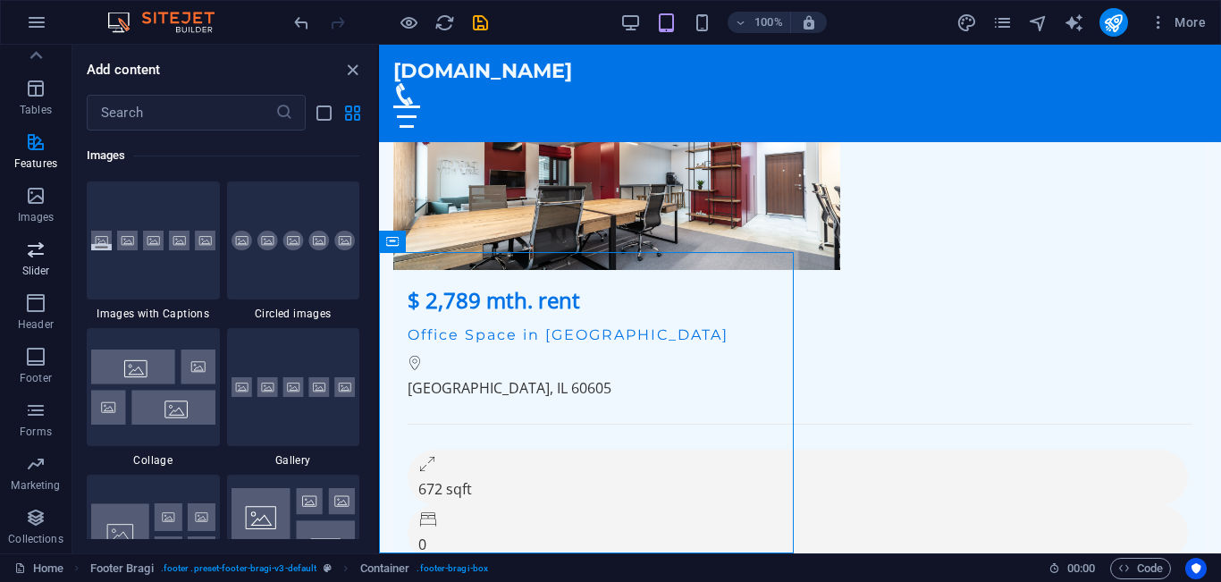
click at [33, 241] on icon "button" at bounding box center [35, 249] width 21 height 21
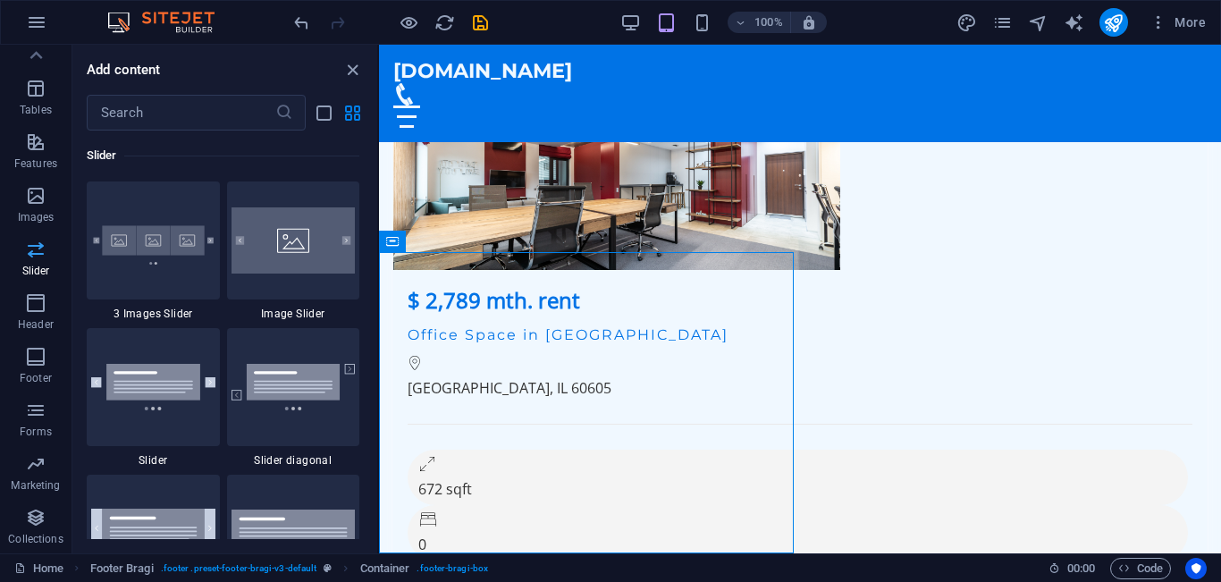
scroll to position [10137, 0]
click at [1157, 19] on icon "button" at bounding box center [1159, 22] width 18 height 18
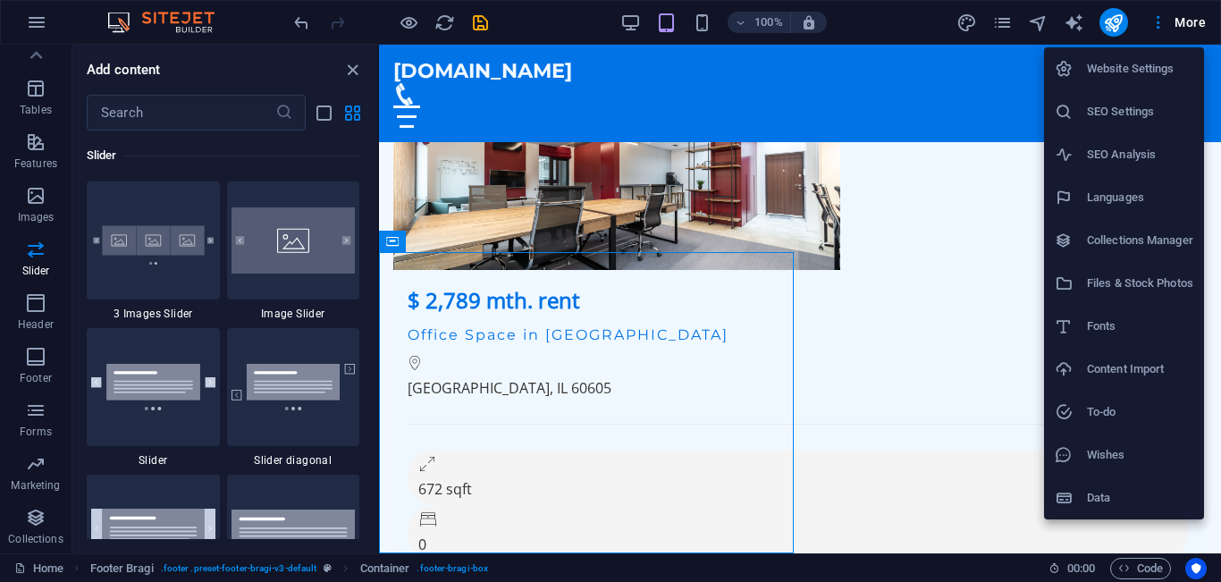
click at [1127, 71] on h6 "Website Settings" at bounding box center [1140, 68] width 106 height 21
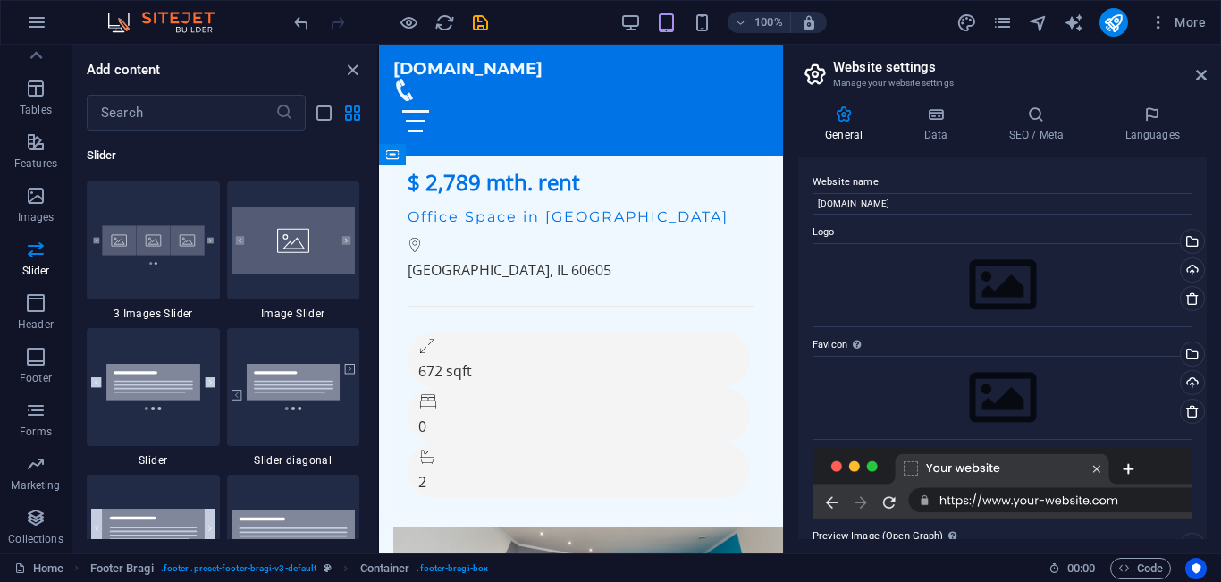
scroll to position [10644, 0]
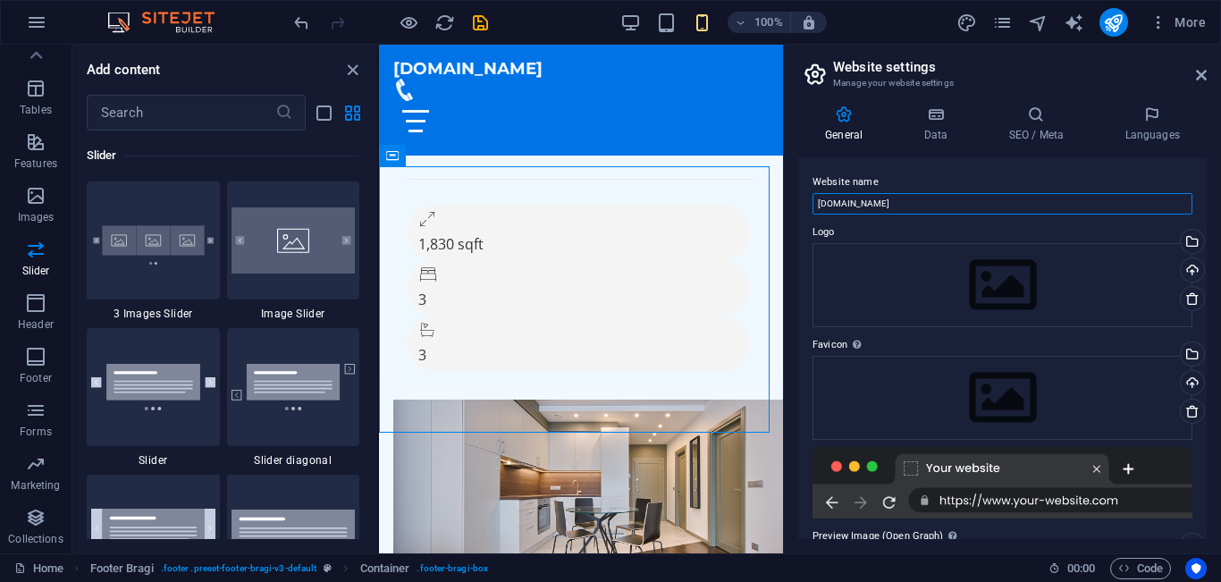
click at [932, 206] on input "[DOMAIN_NAME]" at bounding box center [1003, 203] width 380 height 21
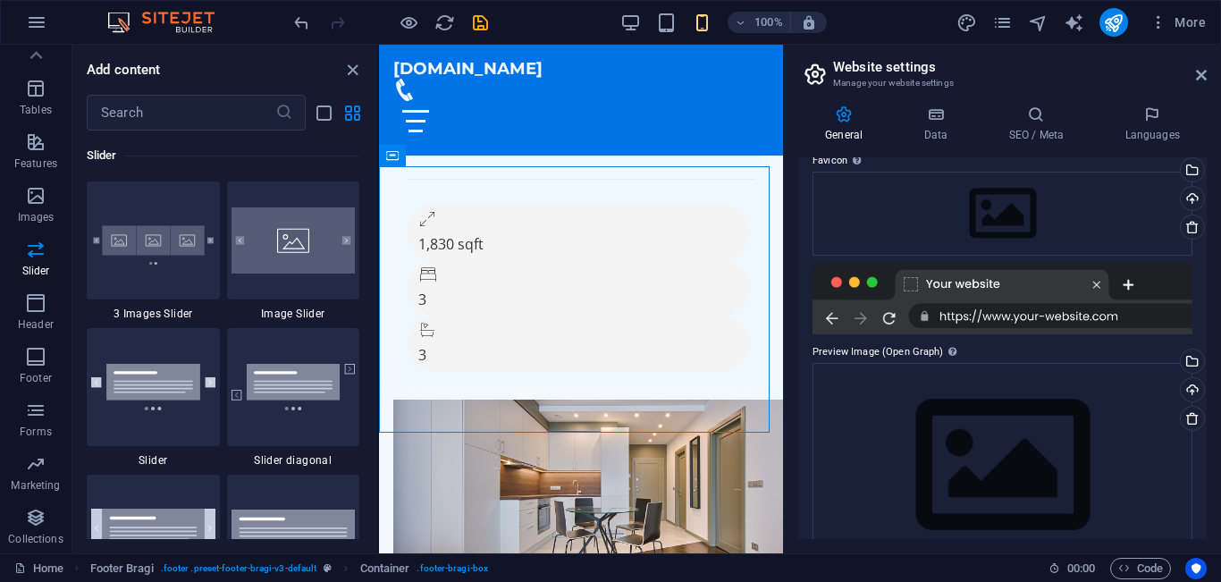
click at [1082, 316] on div at bounding box center [1003, 299] width 380 height 72
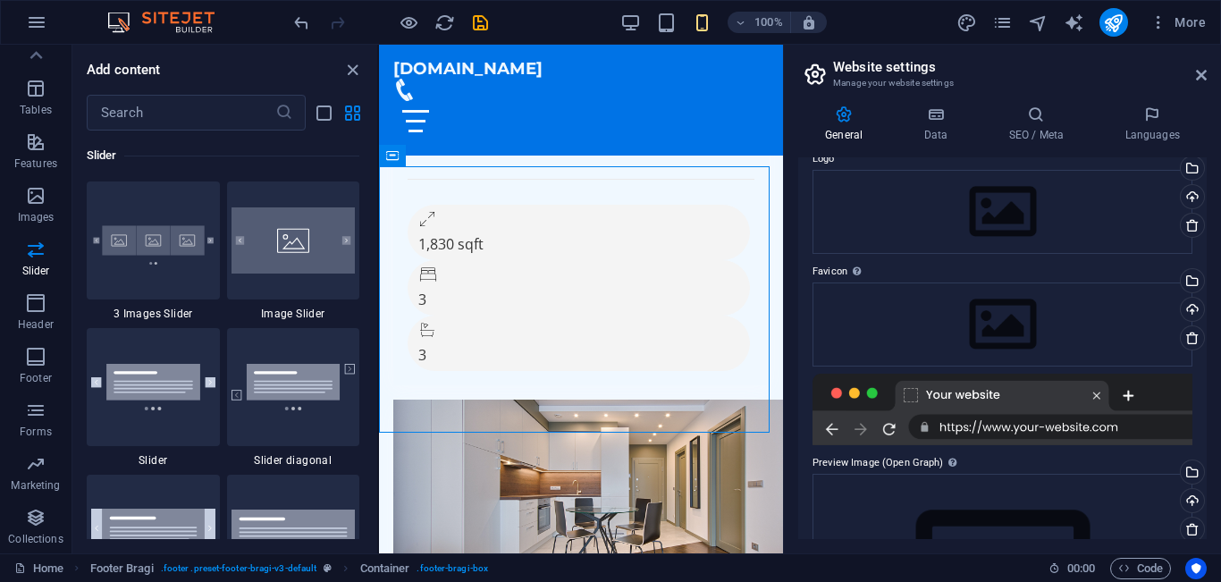
scroll to position [0, 0]
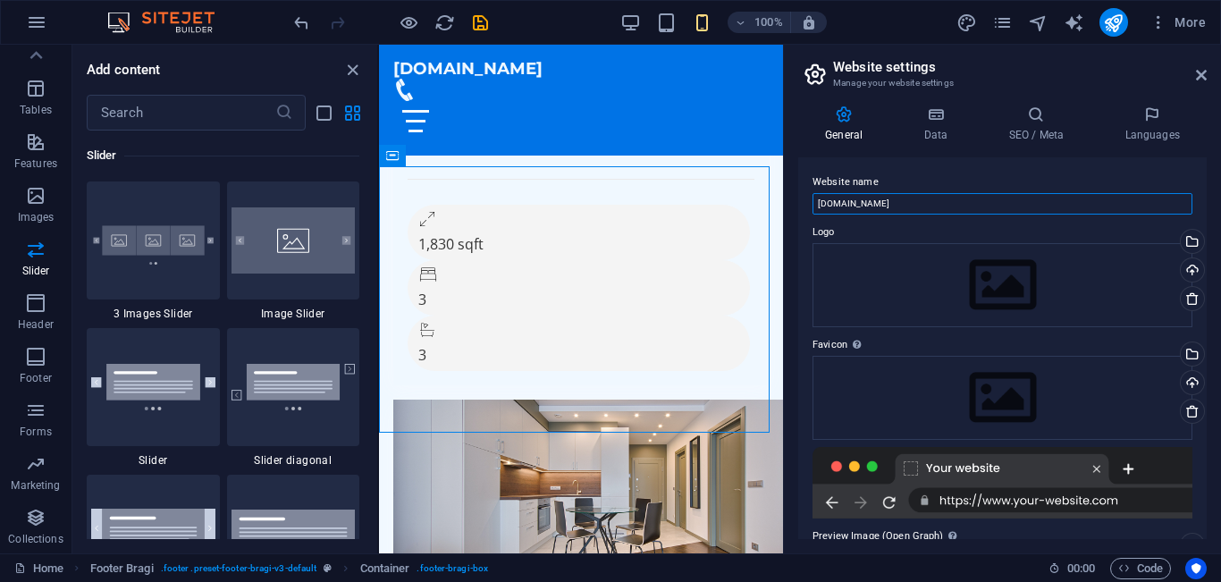
click at [942, 203] on input "[DOMAIN_NAME]" at bounding box center [1003, 203] width 380 height 21
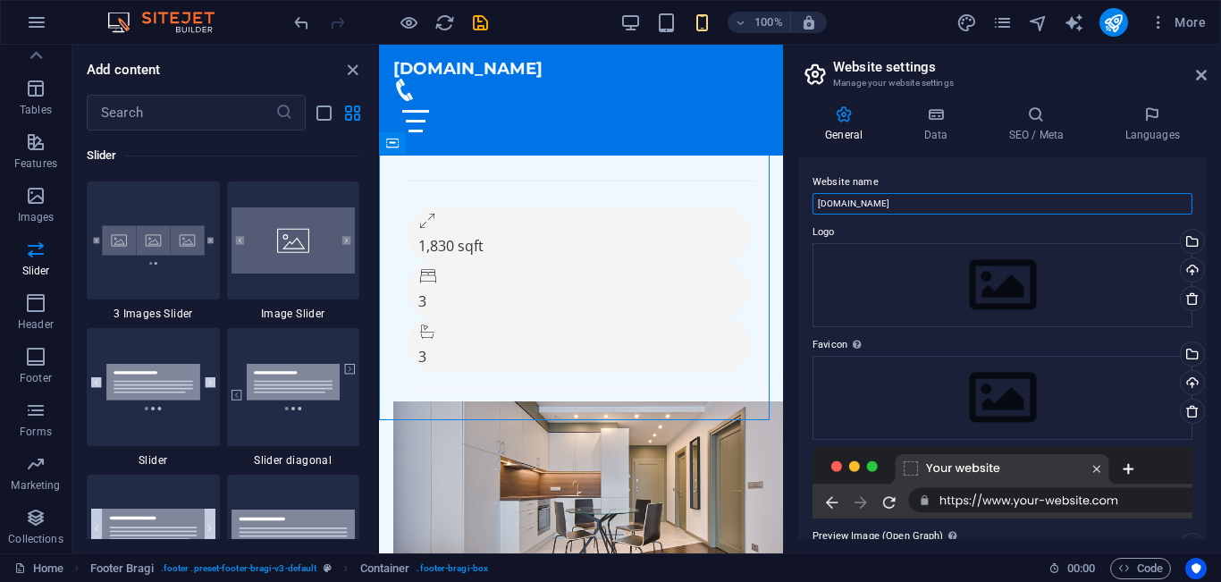
scroll to position [10644, 0]
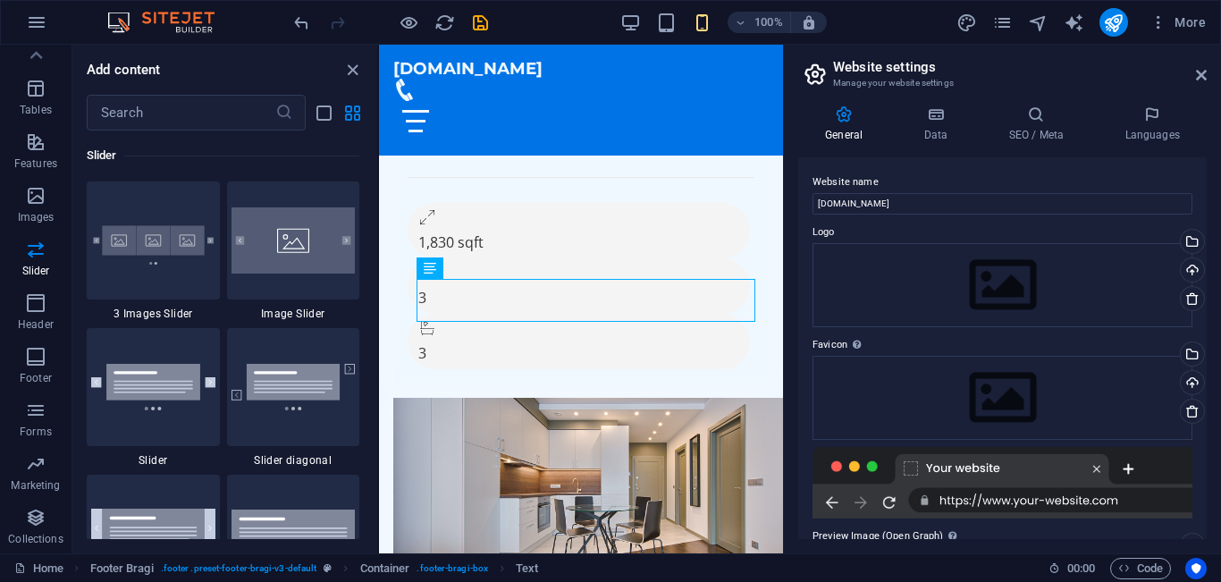
scroll to position [10623, 0]
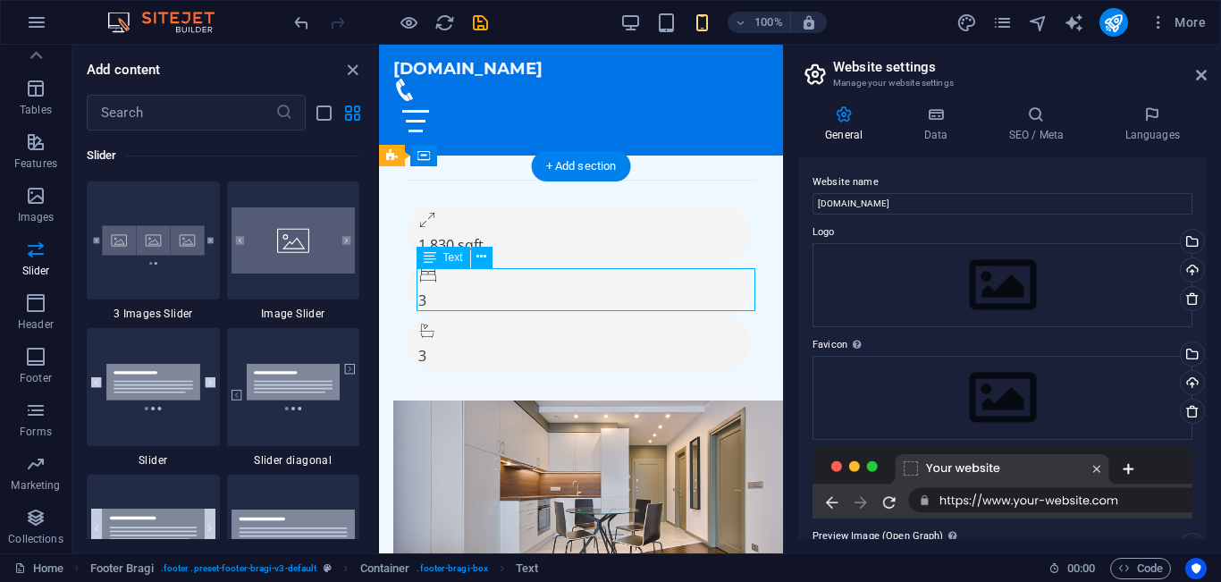
scroll to position [10644, 0]
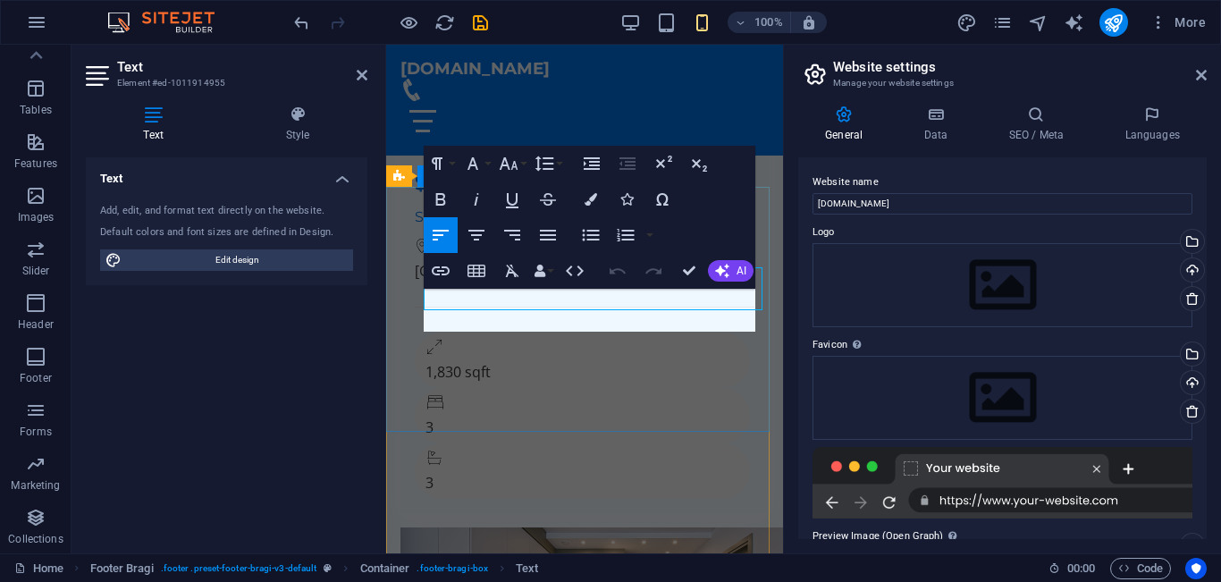
scroll to position [10645, 0]
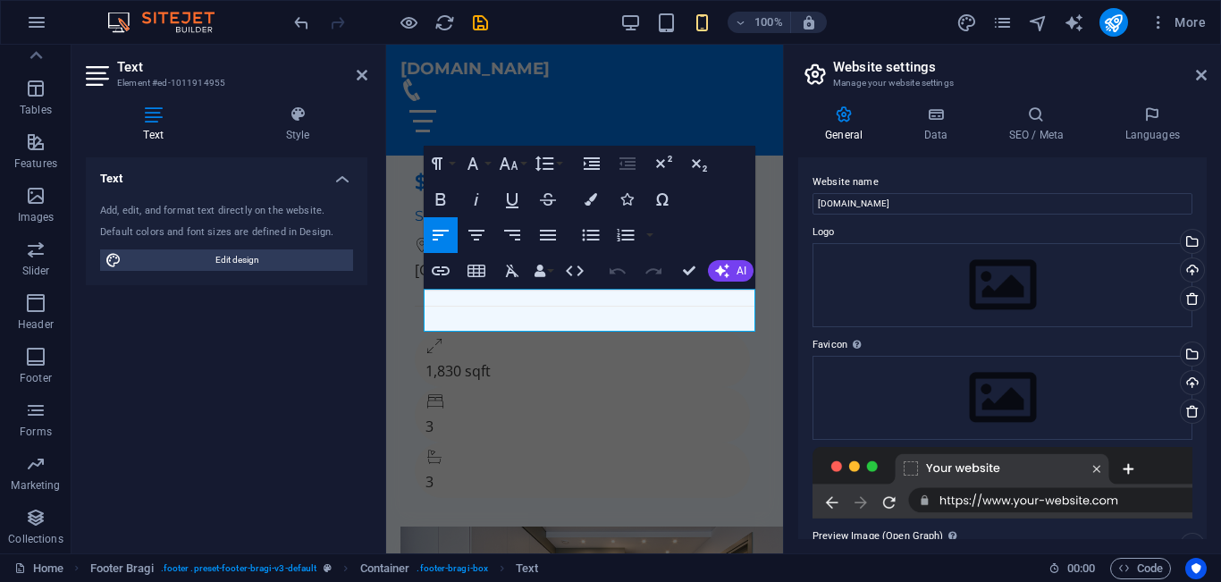
click at [1049, 57] on header "Website settings Manage your website settings" at bounding box center [1004, 68] width 405 height 46
click at [919, 275] on div "Drag files here, click to choose files or select files from Files or our free s…" at bounding box center [1003, 285] width 380 height 84
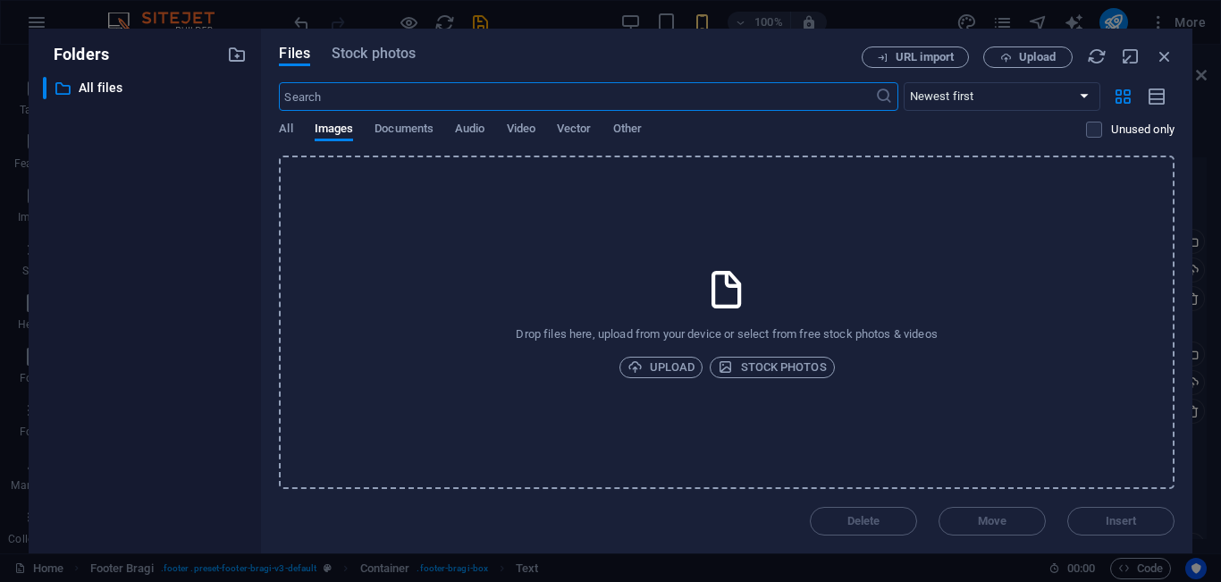
scroll to position [15948, 0]
click at [289, 126] on span "All" at bounding box center [285, 130] width 13 height 25
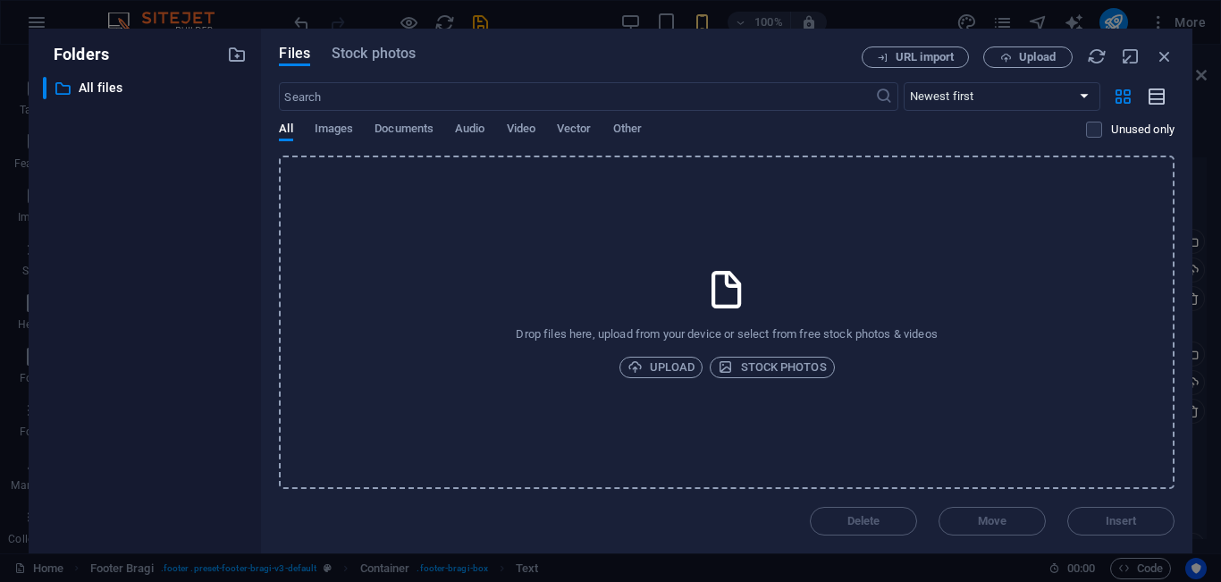
click at [1159, 89] on icon "button" at bounding box center [1158, 97] width 20 height 21
click at [335, 129] on span "Images" at bounding box center [334, 130] width 39 height 25
click at [398, 131] on span "Documents" at bounding box center [404, 130] width 59 height 25
click at [1165, 54] on icon "button" at bounding box center [1165, 56] width 20 height 20
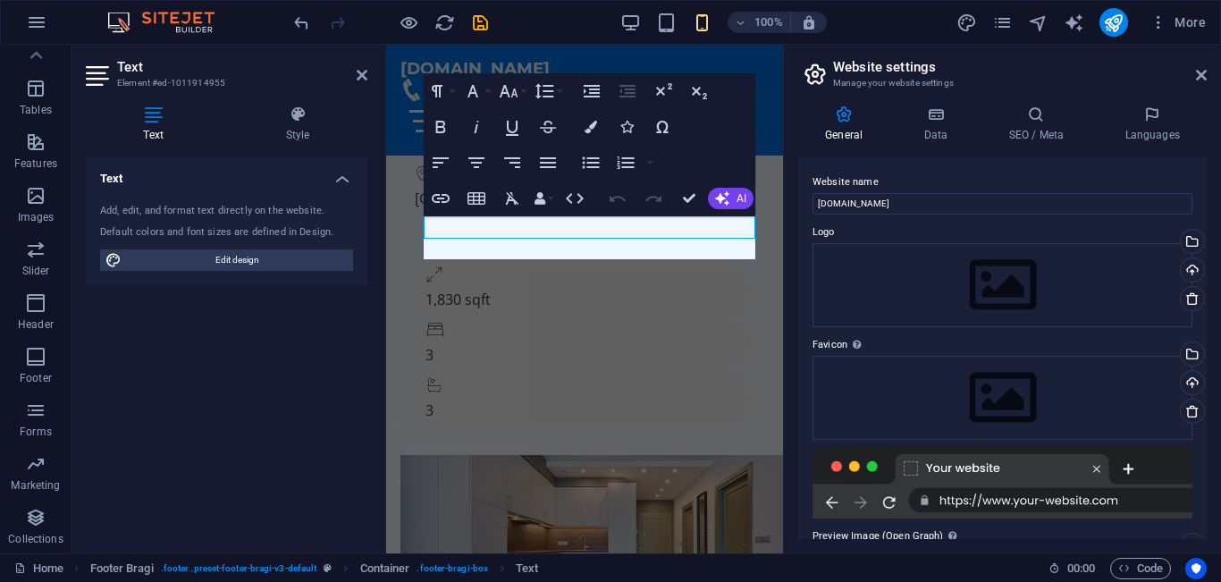
scroll to position [10717, 0]
click at [930, 119] on icon at bounding box center [936, 115] width 78 height 18
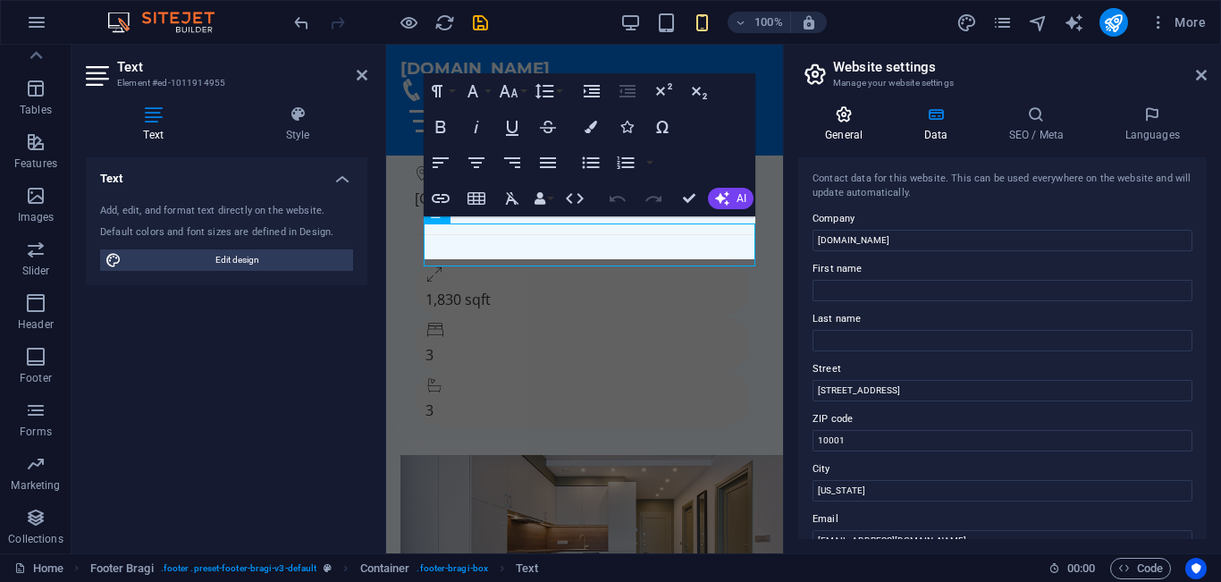
click at [836, 112] on icon at bounding box center [843, 115] width 91 height 18
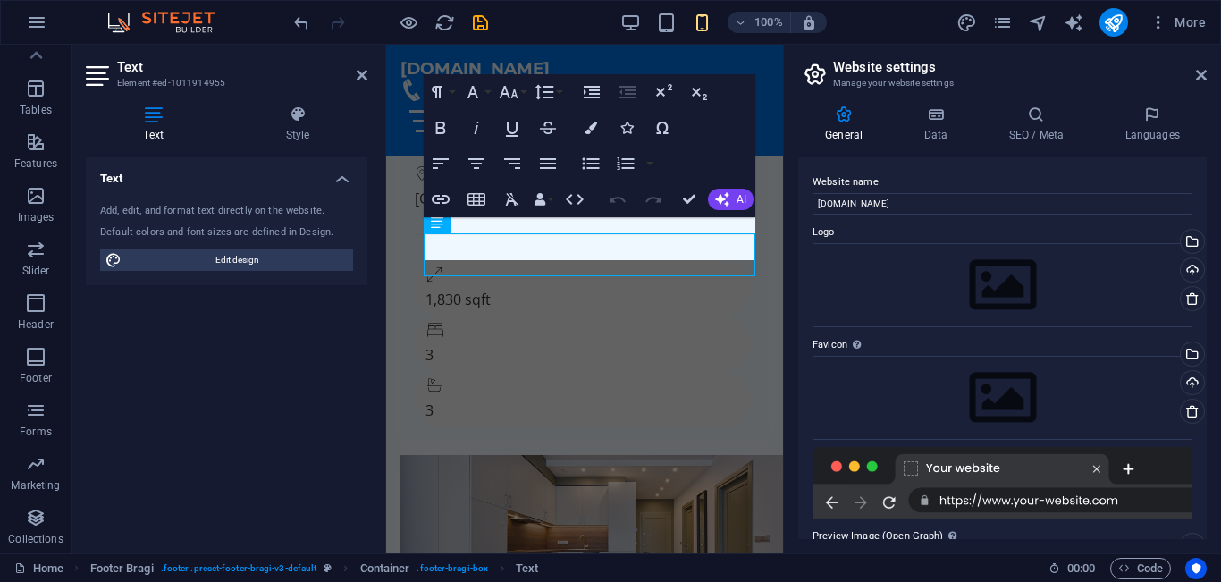
scroll to position [10696, 0]
click at [25, 91] on icon "button" at bounding box center [35, 88] width 21 height 21
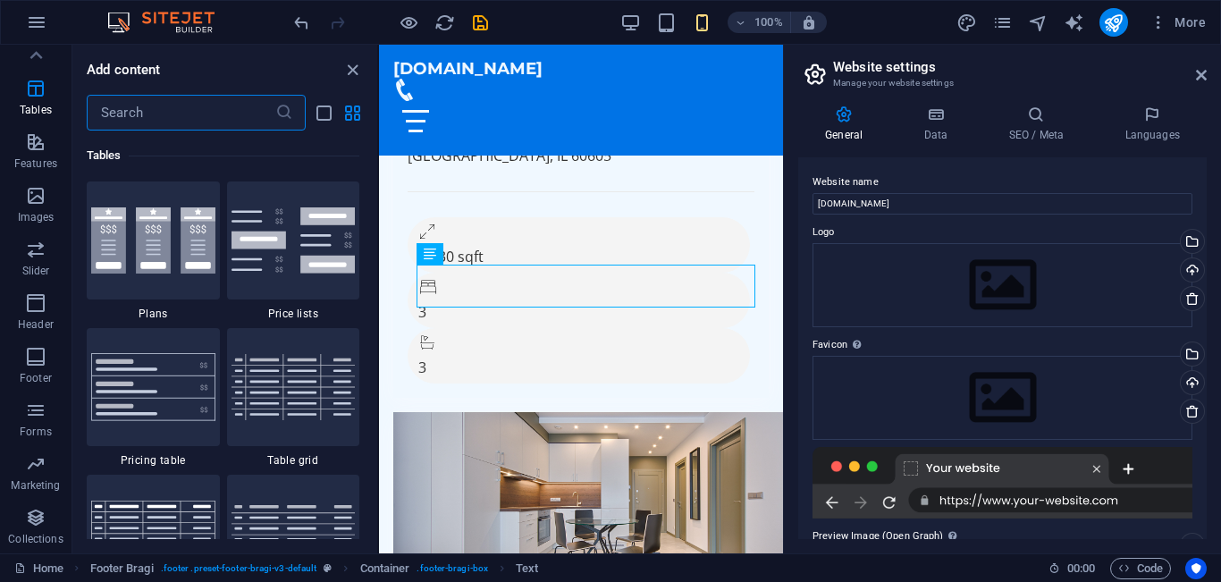
scroll to position [10634, 0]
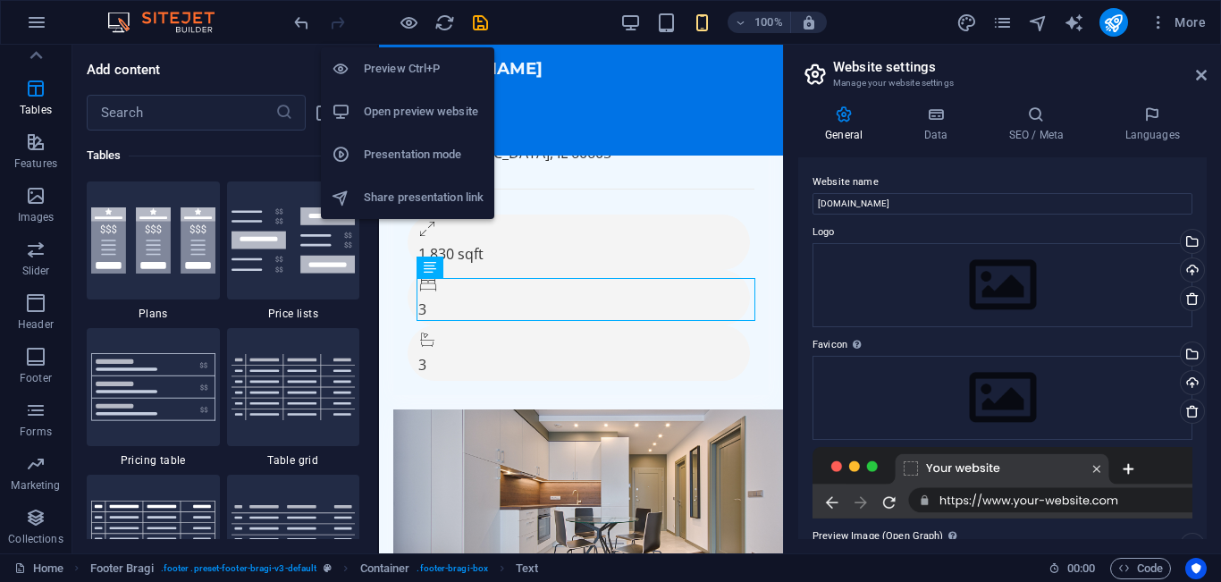
click at [392, 70] on h6 "Preview Ctrl+P" at bounding box center [424, 68] width 120 height 21
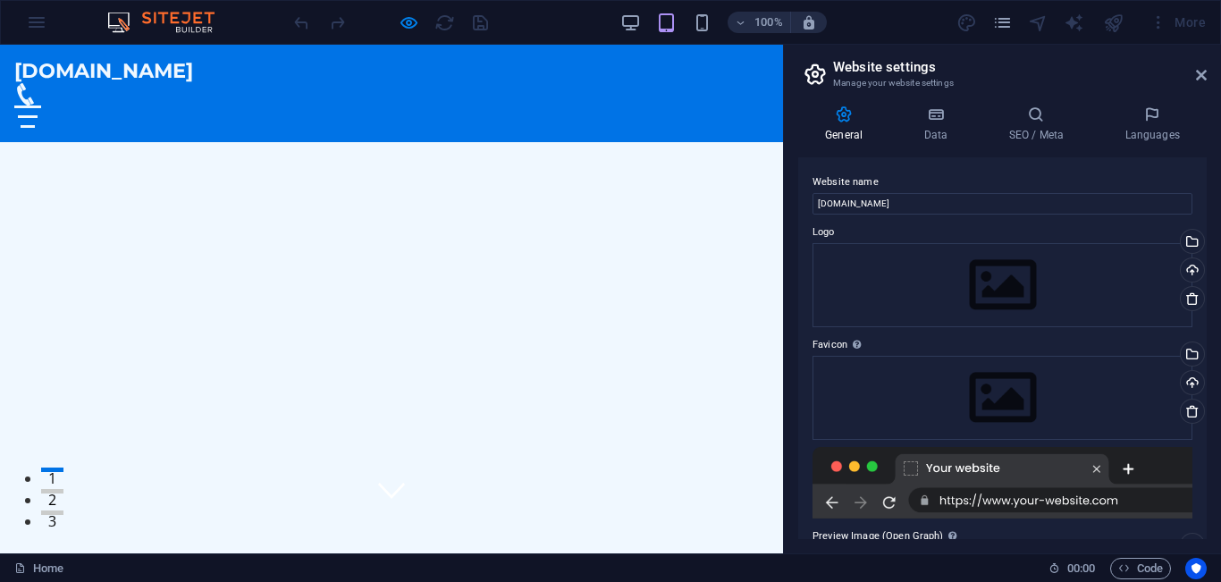
scroll to position [0, 0]
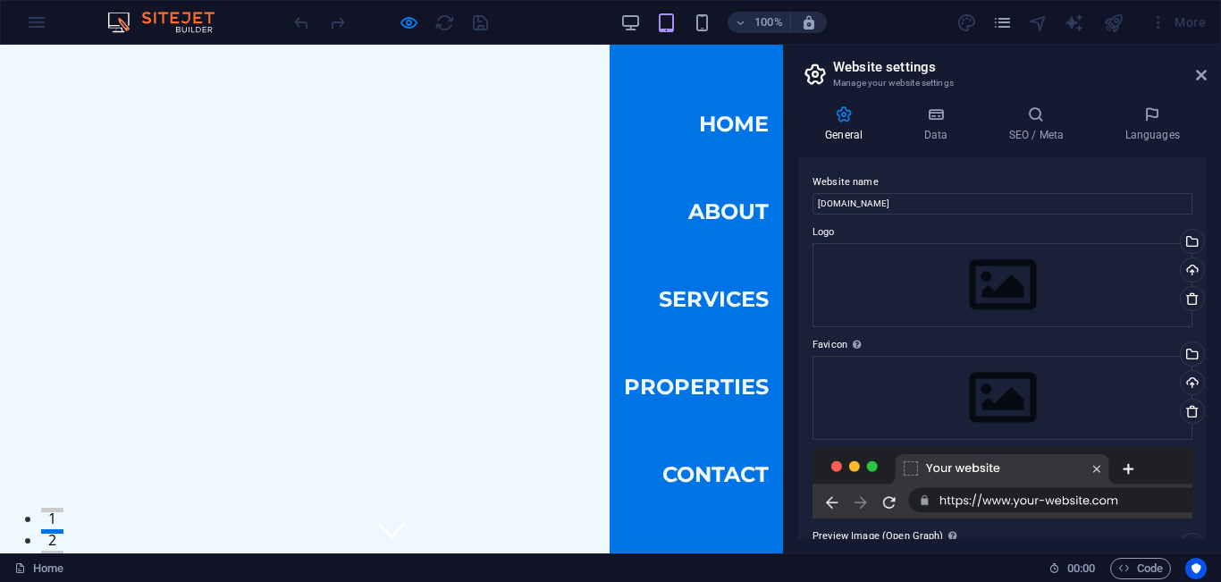
click at [384, 512] on icon at bounding box center [391, 525] width 27 height 27
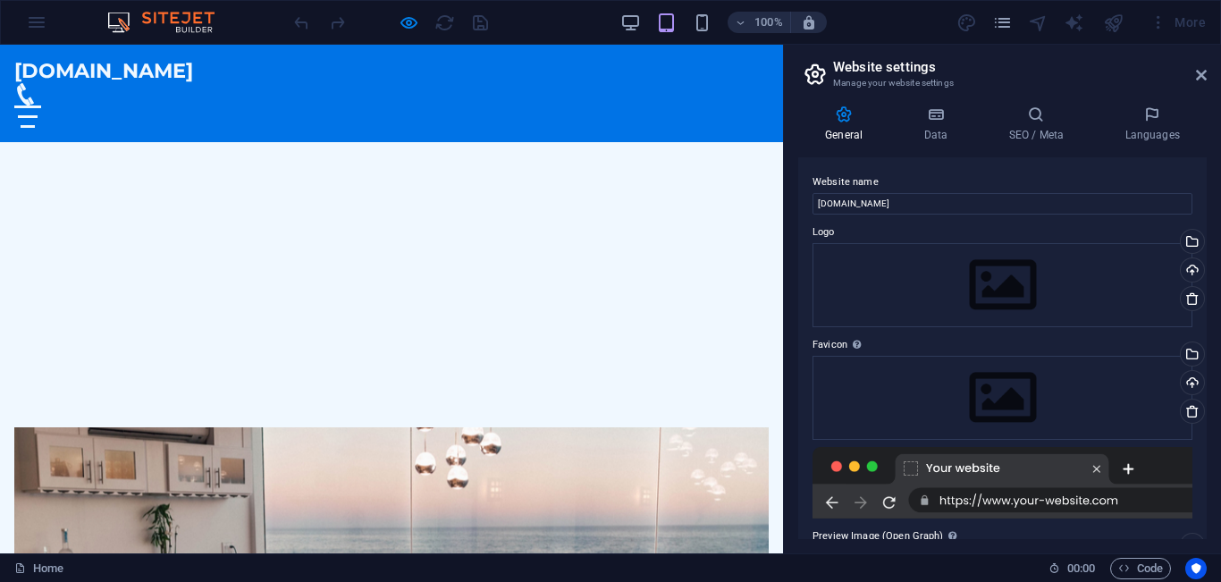
scroll to position [456, 0]
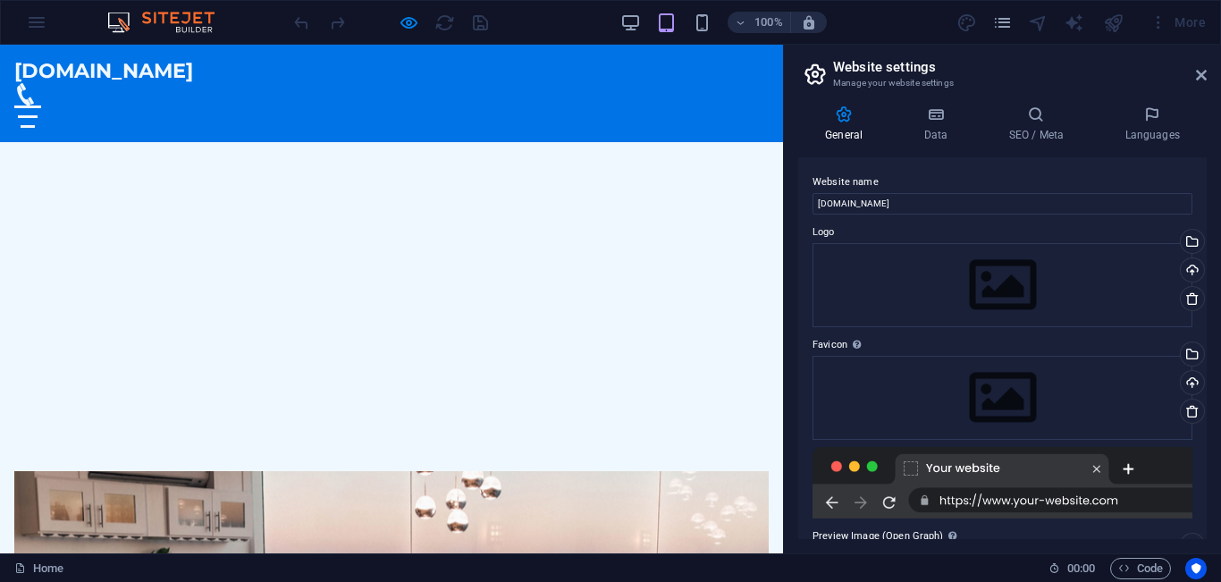
click at [1107, 63] on h2 "Website settings" at bounding box center [1020, 67] width 374 height 16
click at [38, 30] on div "100% More" at bounding box center [611, 22] width 1220 height 43
click at [1203, 72] on icon at bounding box center [1201, 75] width 11 height 14
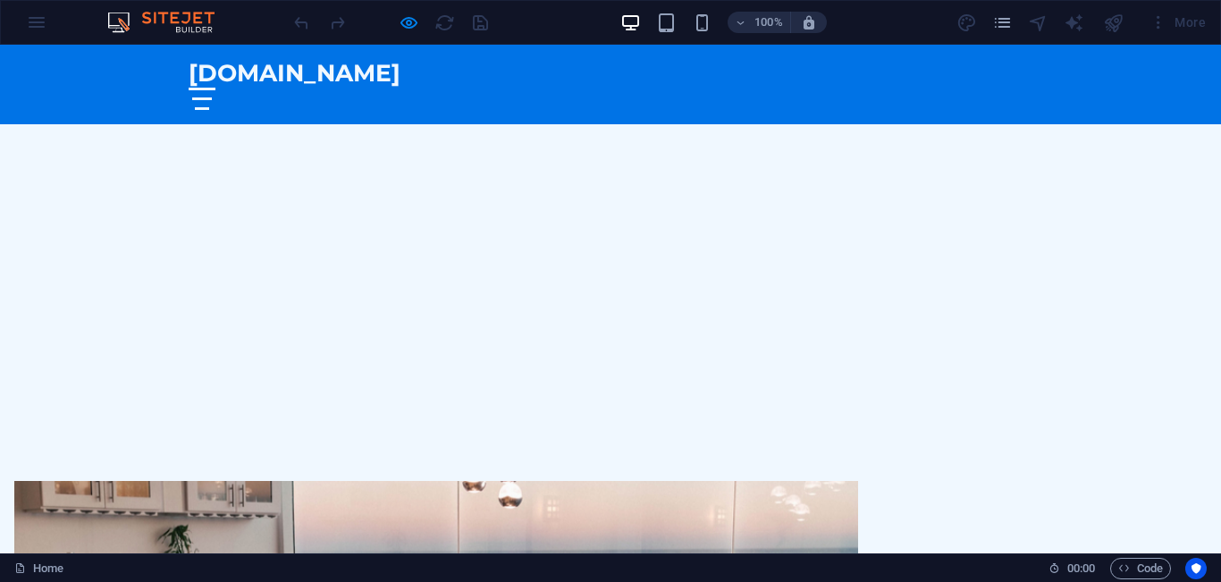
click at [215, 88] on div at bounding box center [202, 99] width 27 height 22
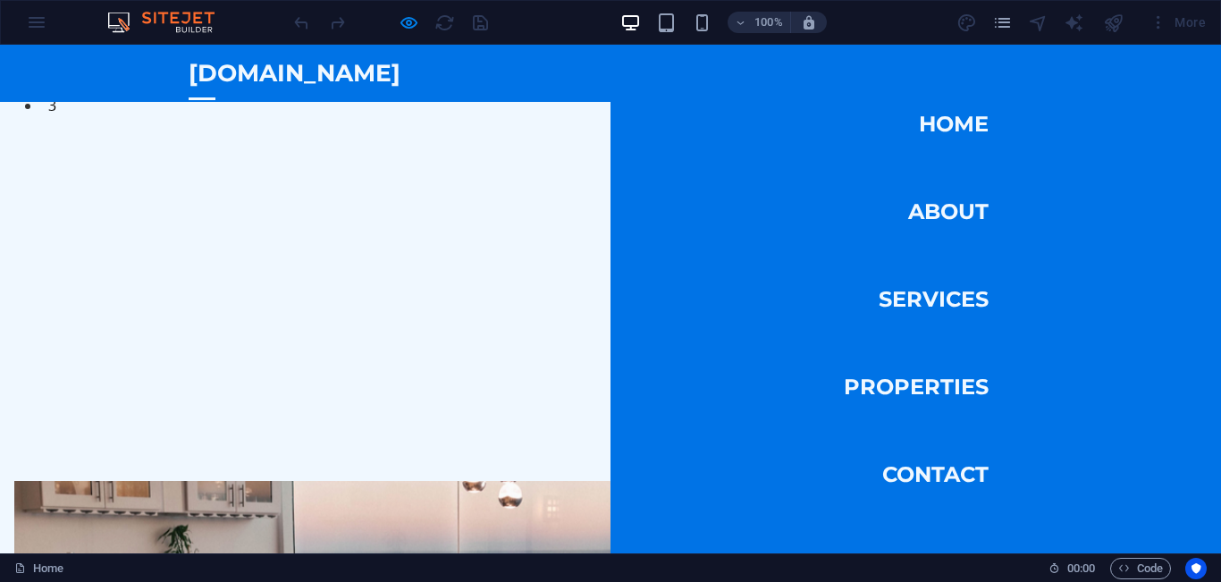
scroll to position [0, 0]
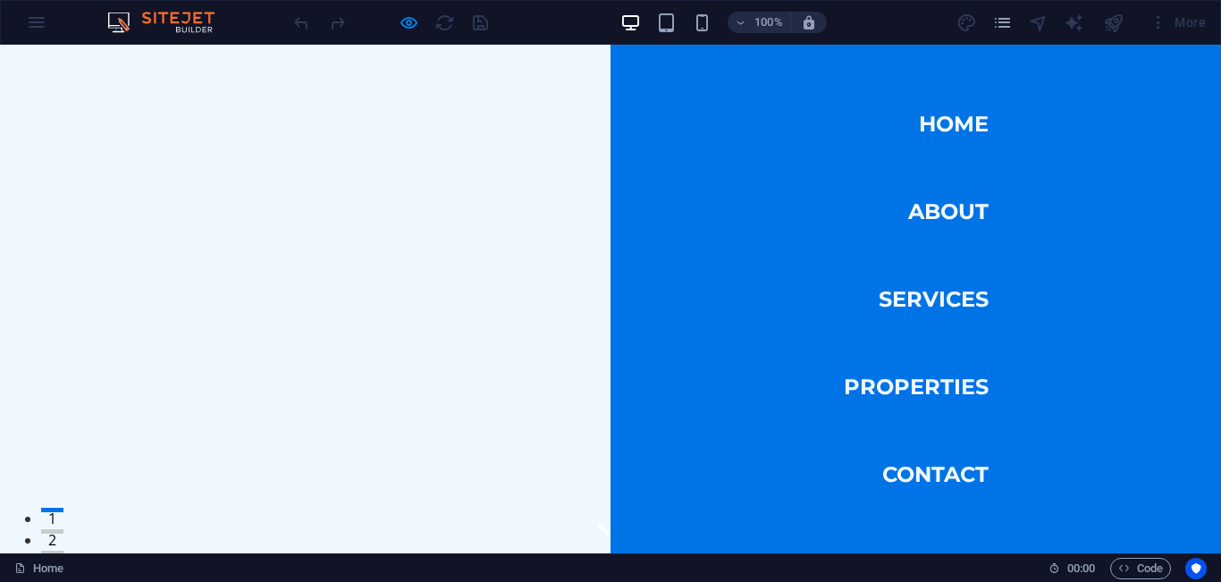
click at [504, 553] on div "agathyagroup.com Home About Services Properties Contact" at bounding box center [610, 581] width 1221 height 57
click at [1004, 21] on icon "pages" at bounding box center [1003, 23] width 21 height 21
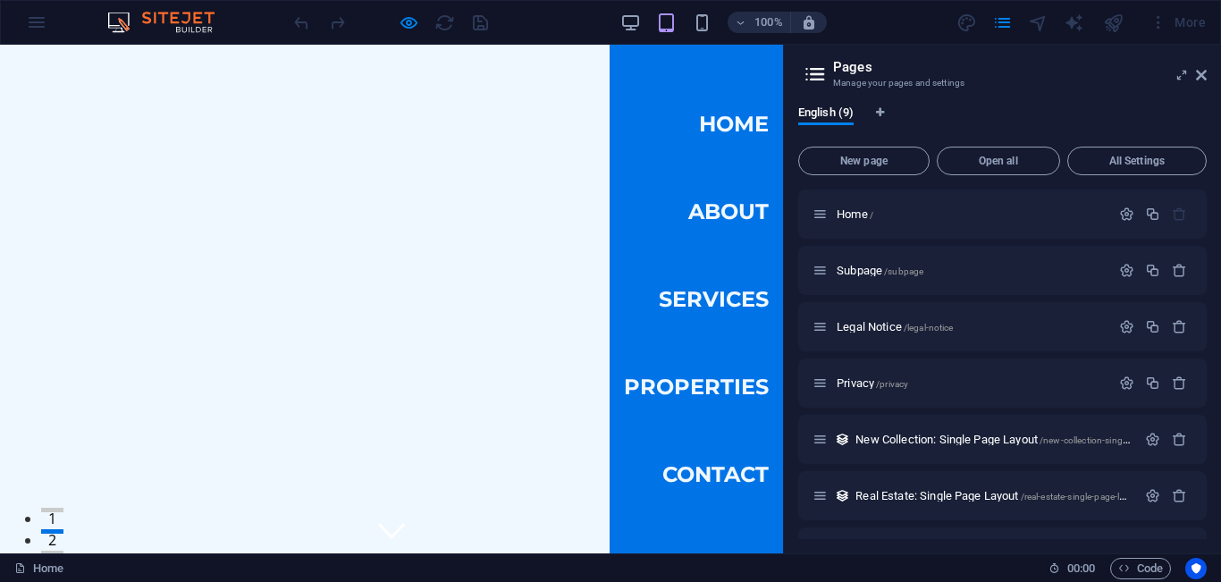
click at [715, 125] on link "Home" at bounding box center [734, 124] width 70 height 50
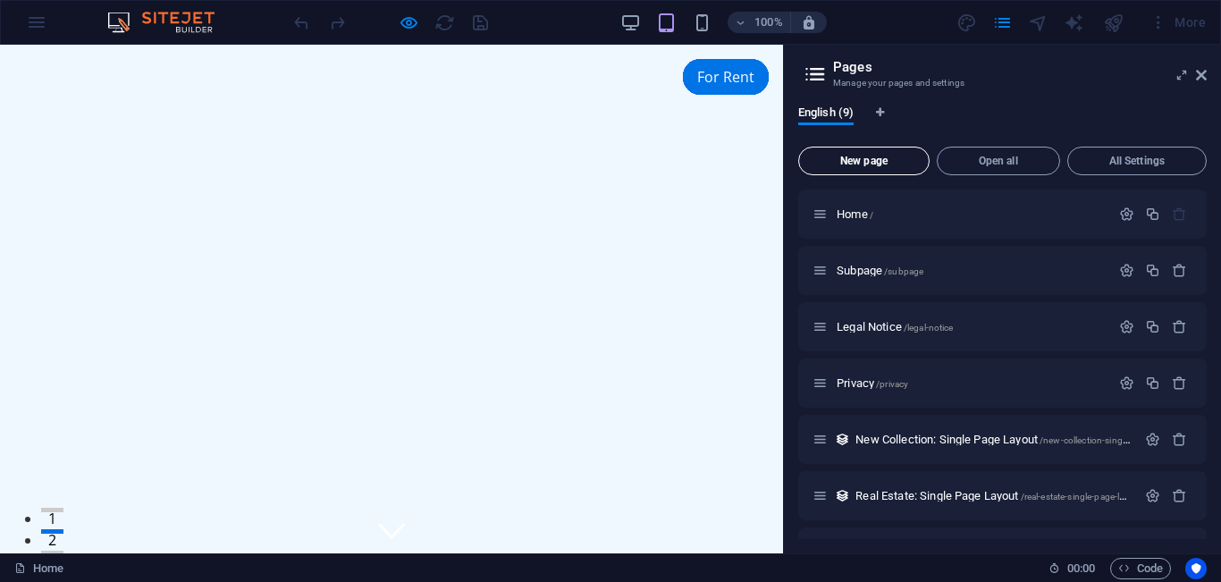
click at [863, 158] on span "New page" at bounding box center [864, 161] width 115 height 11
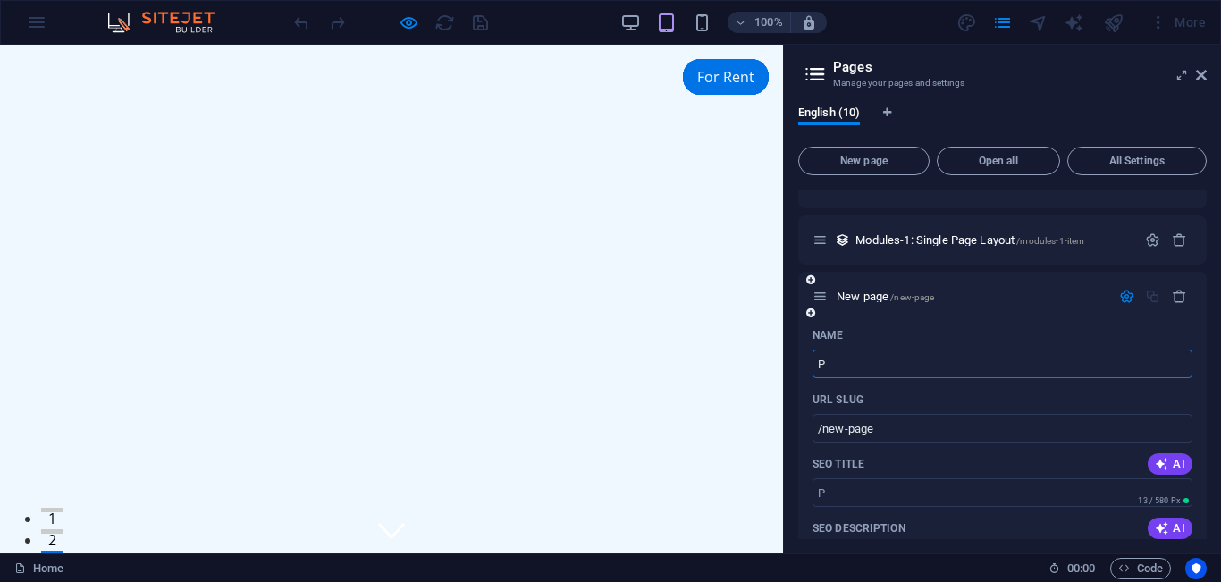
type input "P"
type input "/p"
type input "Projects"
type input "/projects"
type input "Projects"
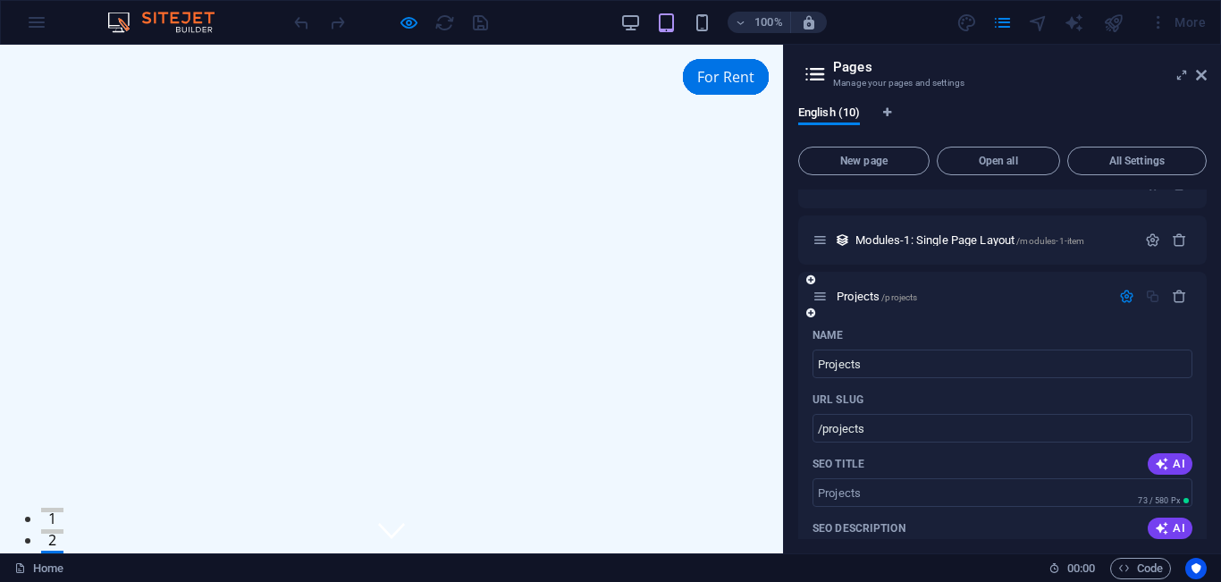
click at [1080, 324] on div "Name" at bounding box center [1003, 335] width 380 height 29
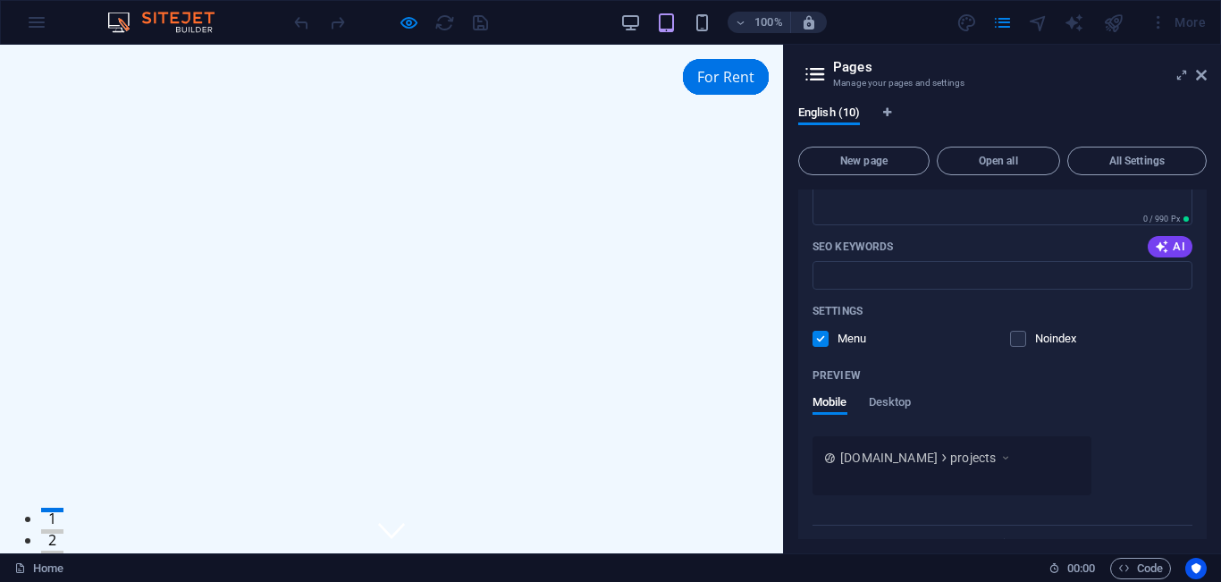
scroll to position [837, 0]
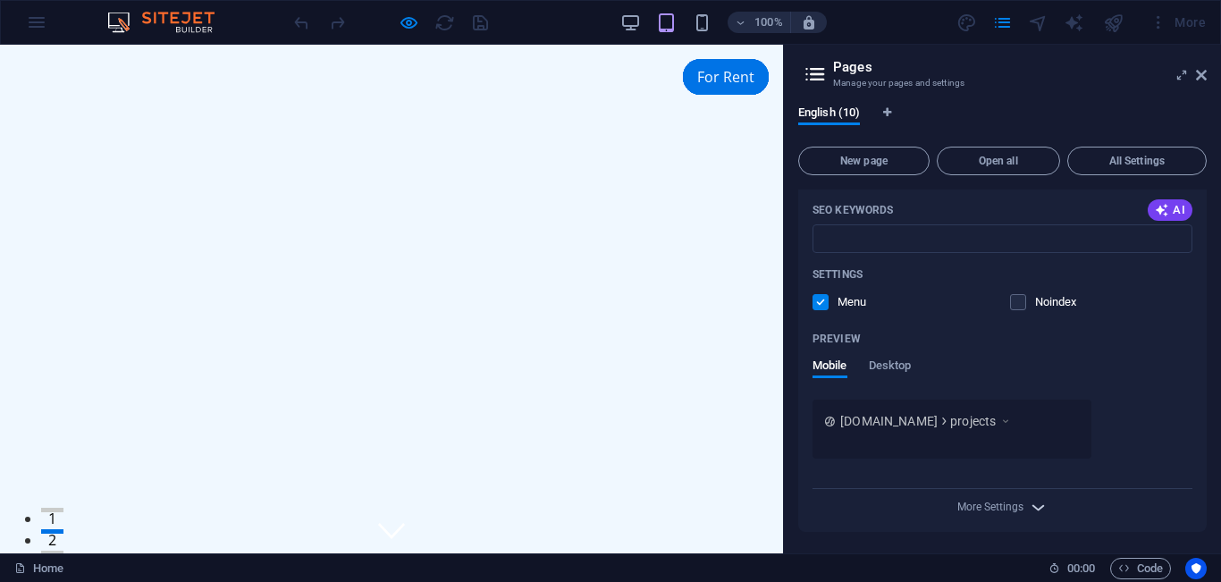
click at [1028, 505] on icon "button" at bounding box center [1038, 507] width 21 height 21
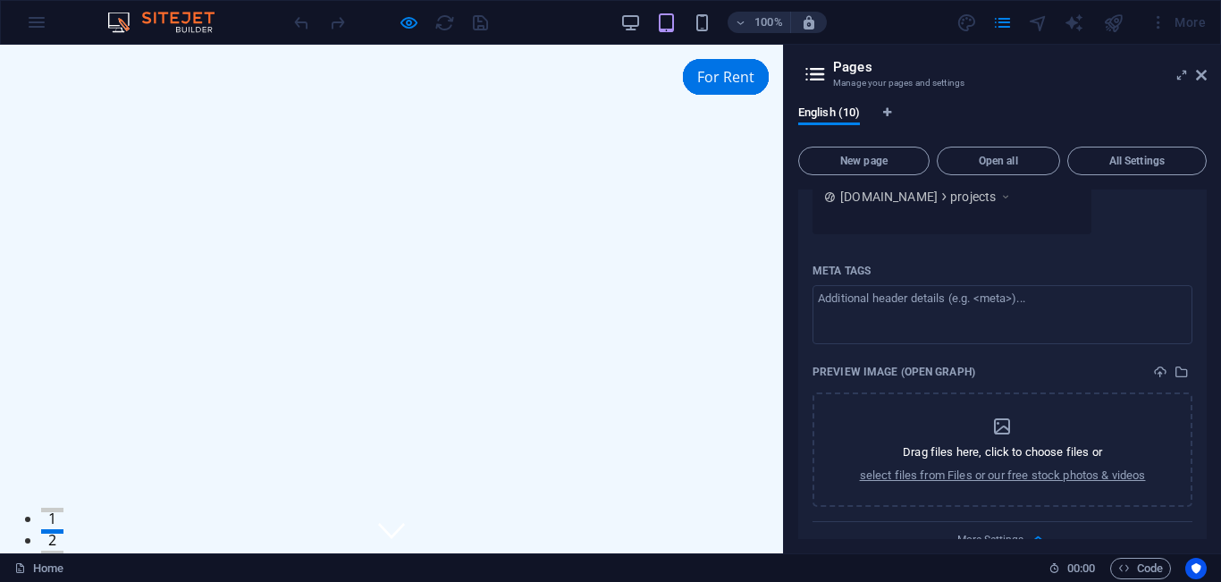
scroll to position [1094, 0]
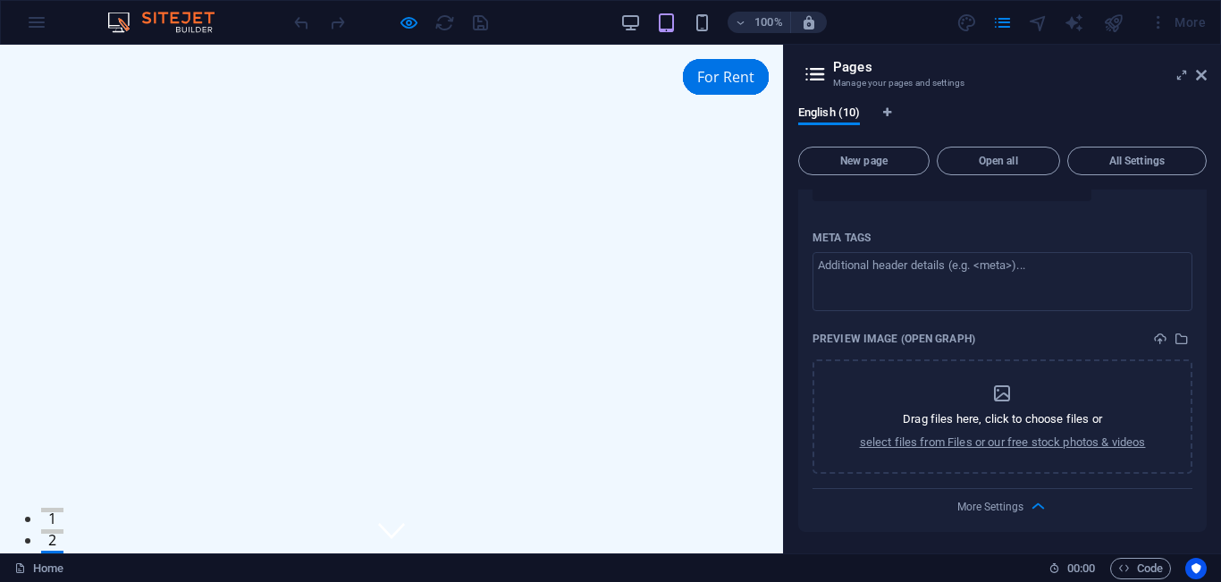
drag, startPoint x: 1203, startPoint y: 522, endPoint x: 1214, endPoint y: 381, distance: 141.8
click at [1214, 381] on div "English (10) New page Open all All Settings Home / Subpage /subpage Legal Notic…" at bounding box center [1002, 322] width 437 height 462
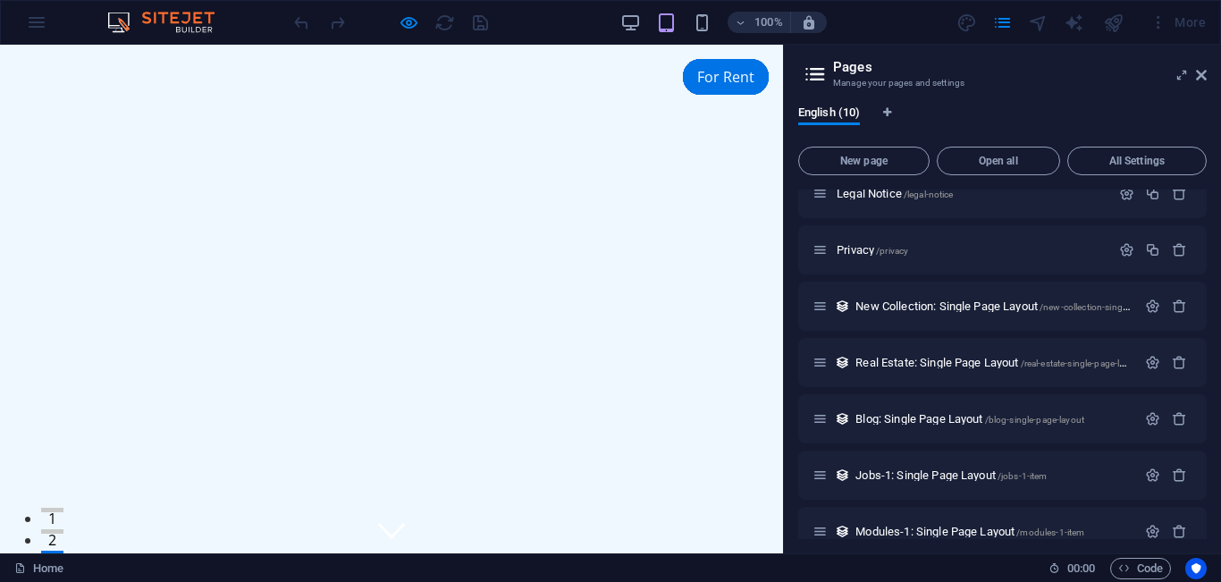
scroll to position [0, 0]
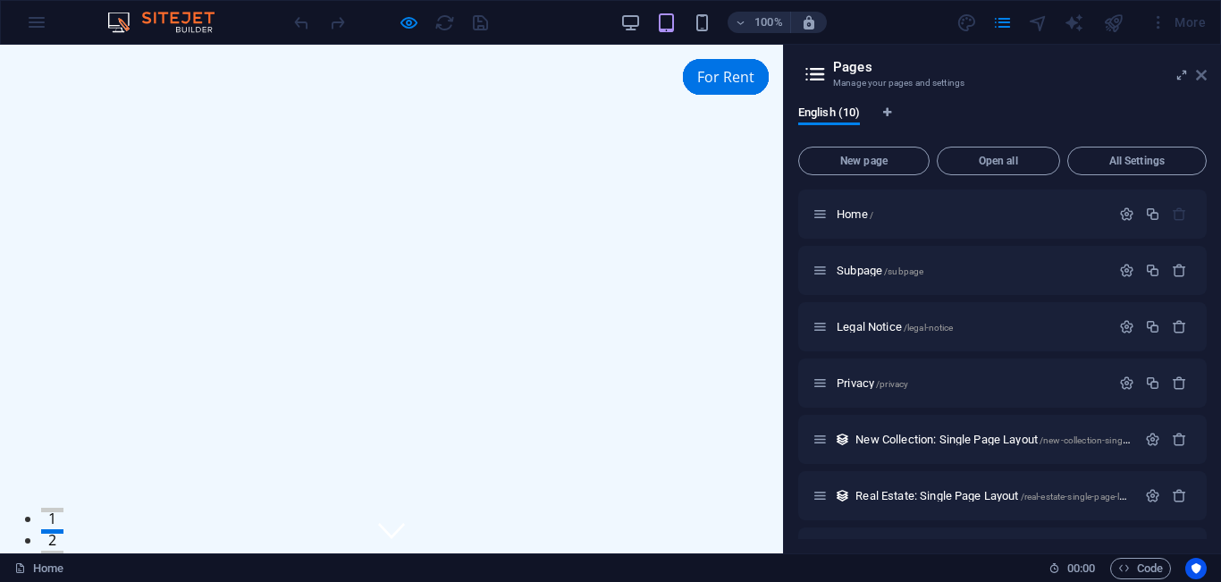
click at [1201, 72] on icon at bounding box center [1201, 75] width 11 height 14
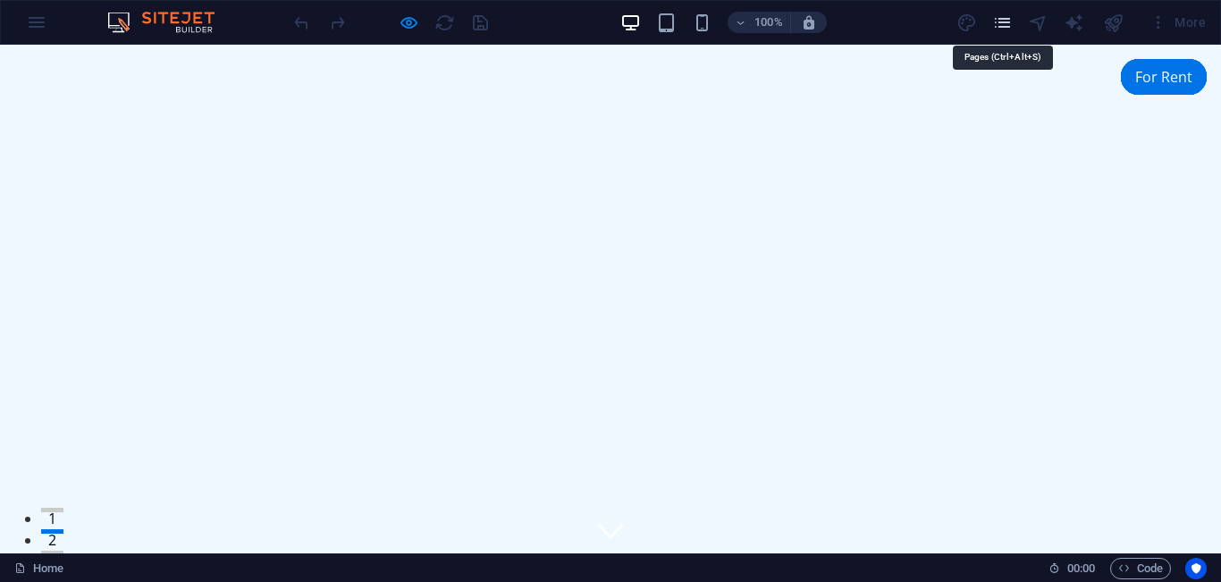
click at [1001, 22] on icon "pages" at bounding box center [1003, 23] width 21 height 21
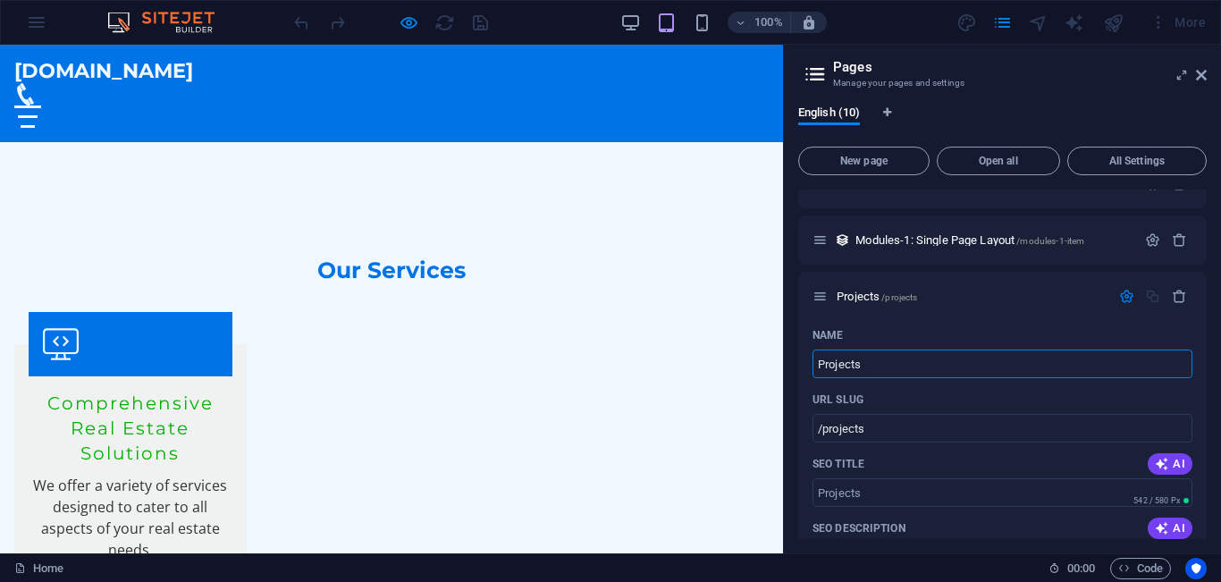
scroll to position [1437, 0]
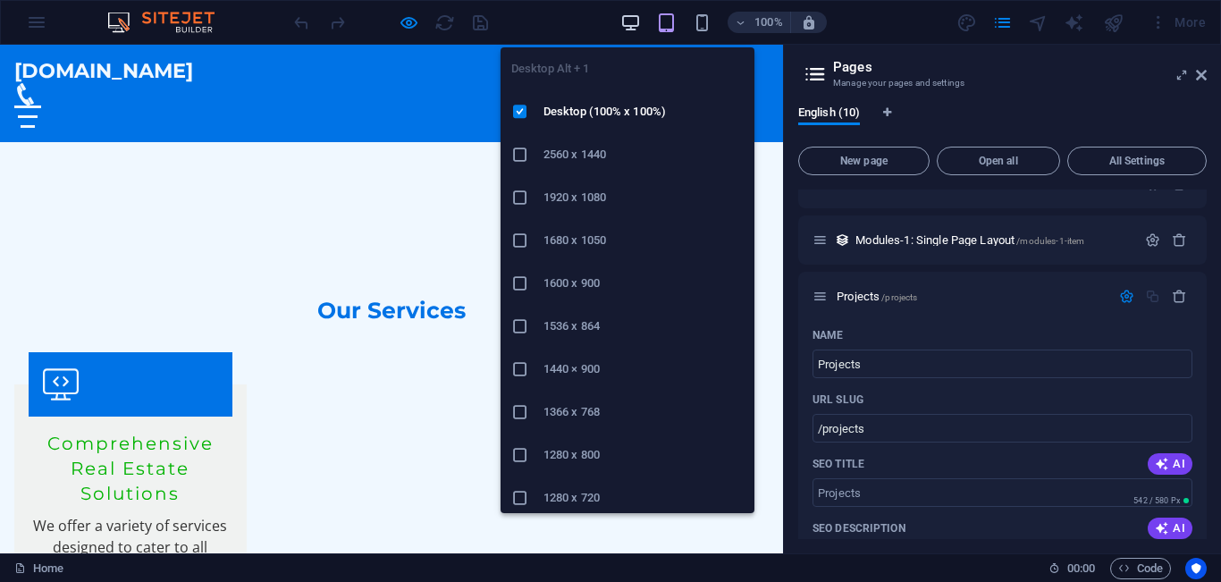
click at [631, 17] on icon "button" at bounding box center [631, 23] width 21 height 21
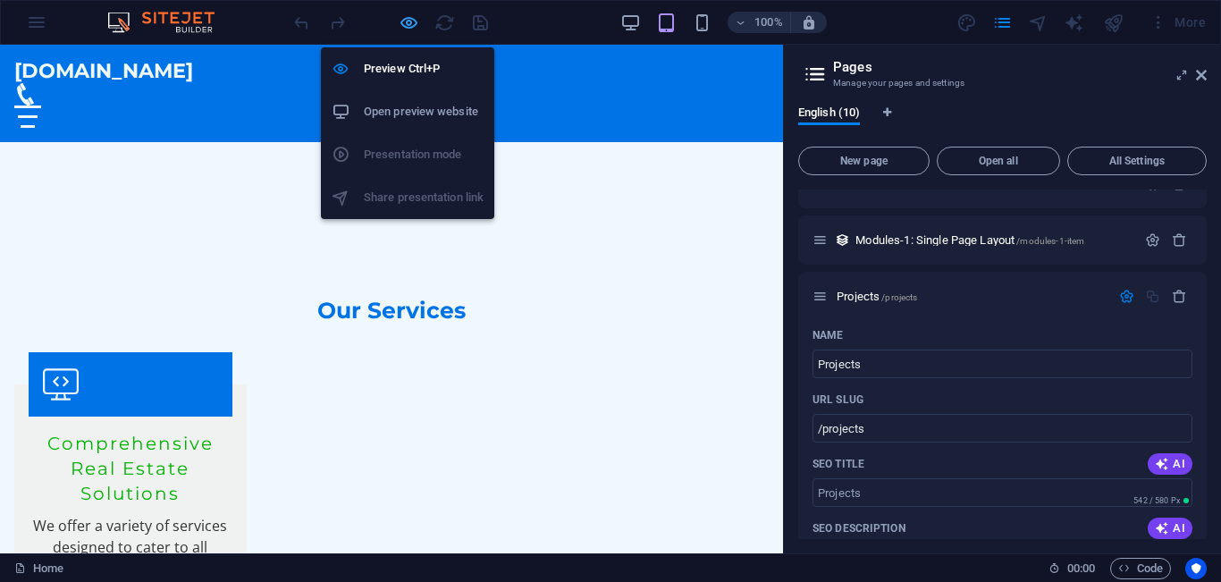
click at [408, 22] on icon "button" at bounding box center [409, 23] width 21 height 21
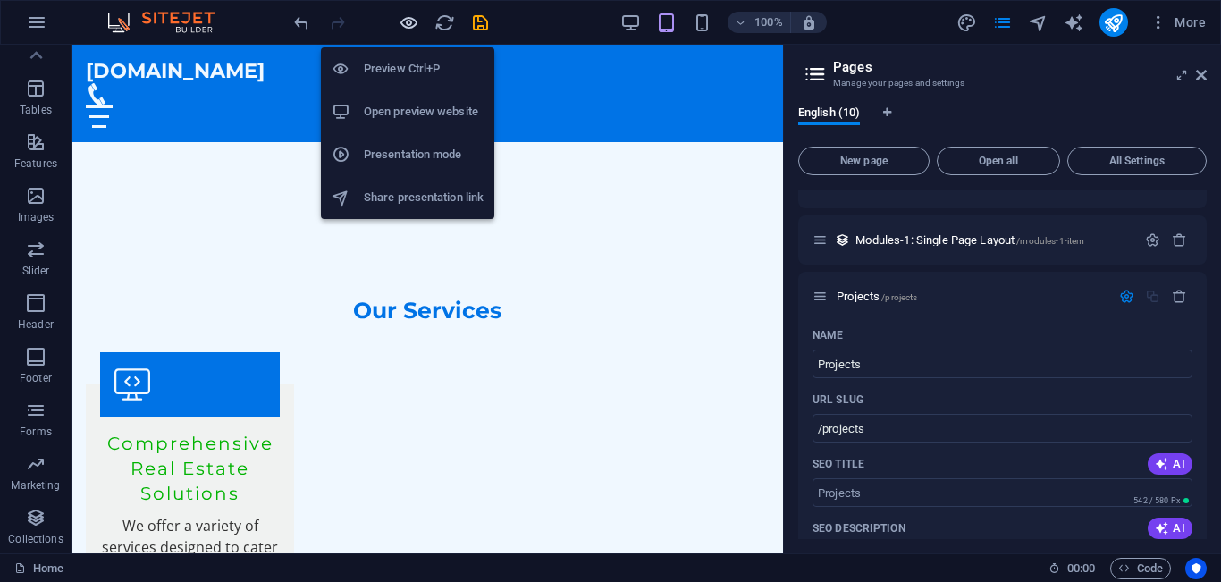
scroll to position [1480, 0]
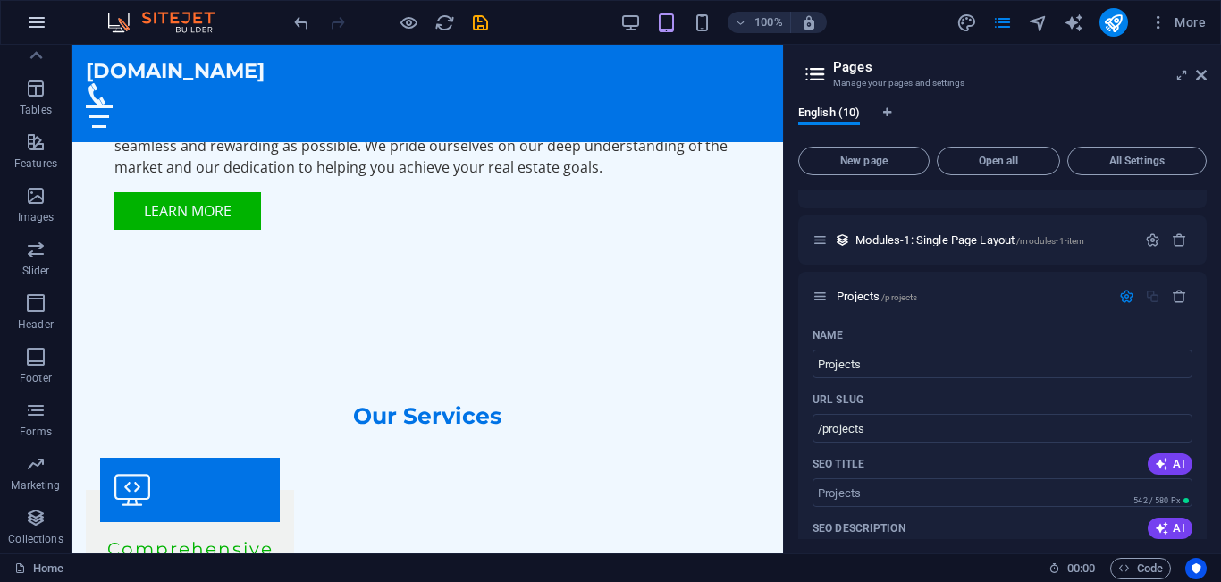
click at [38, 27] on icon "button" at bounding box center [36, 22] width 21 height 21
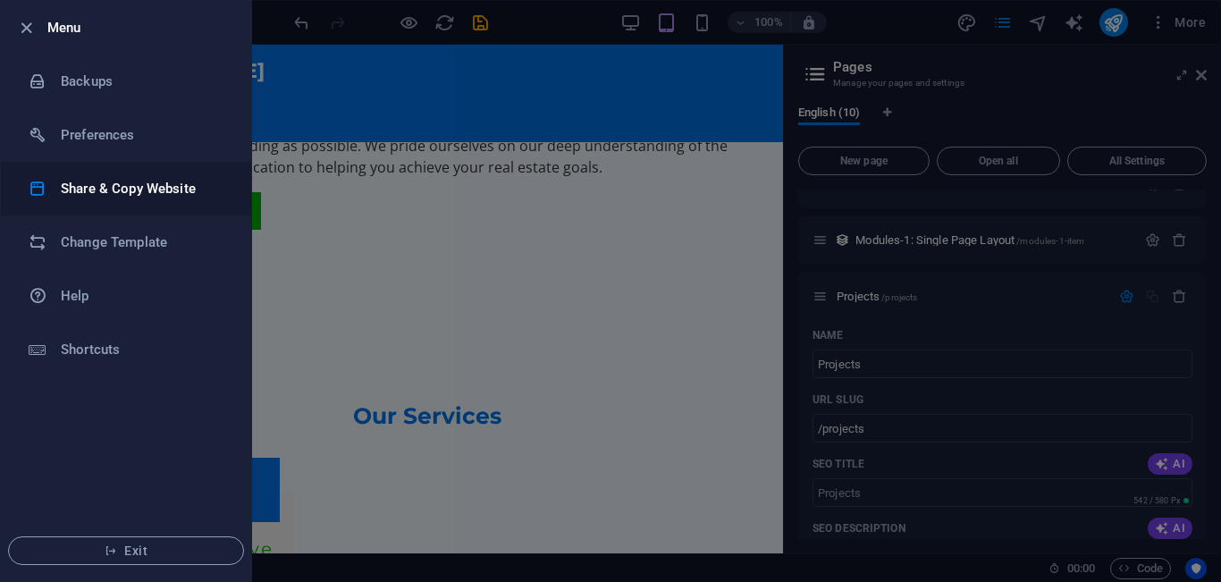
drag, startPoint x: 106, startPoint y: 187, endPoint x: 173, endPoint y: 190, distance: 68.1
click at [173, 190] on h6 "Share & Copy Website" at bounding box center [143, 188] width 165 height 21
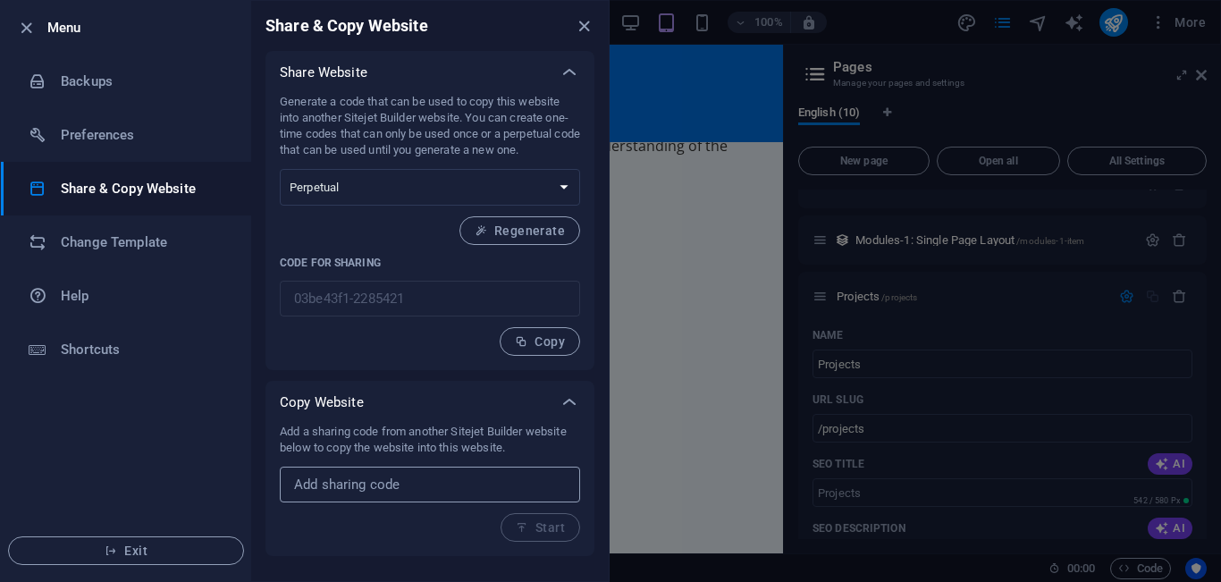
click at [408, 487] on input "text" at bounding box center [430, 485] width 300 height 36
click at [131, 239] on h6 "Change Template" at bounding box center [143, 242] width 165 height 21
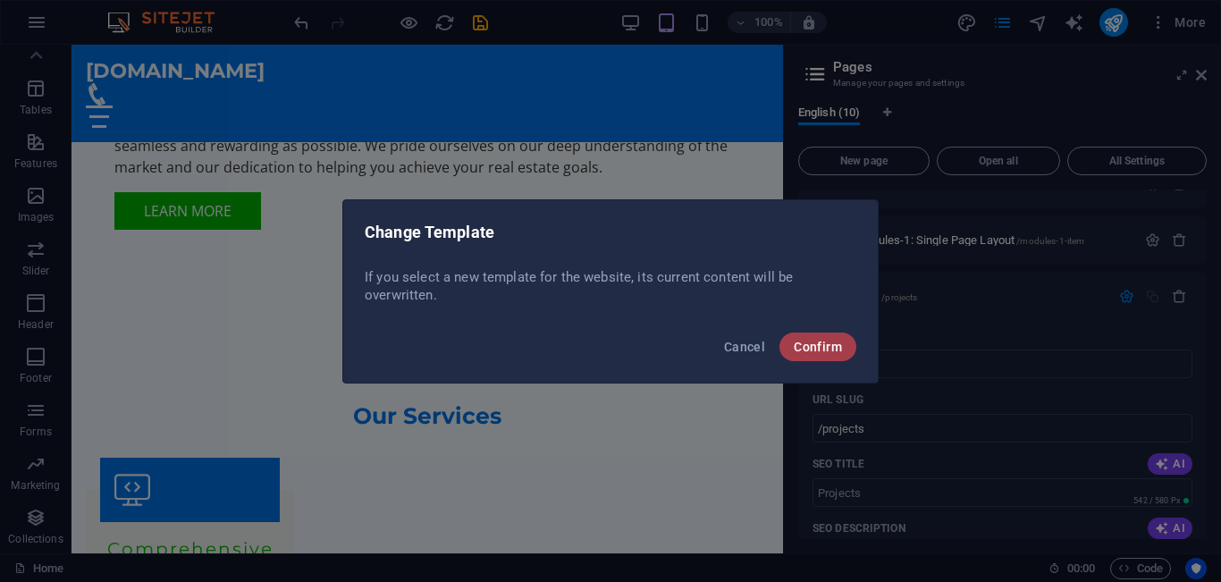
click at [824, 350] on span "Confirm" at bounding box center [818, 347] width 48 height 14
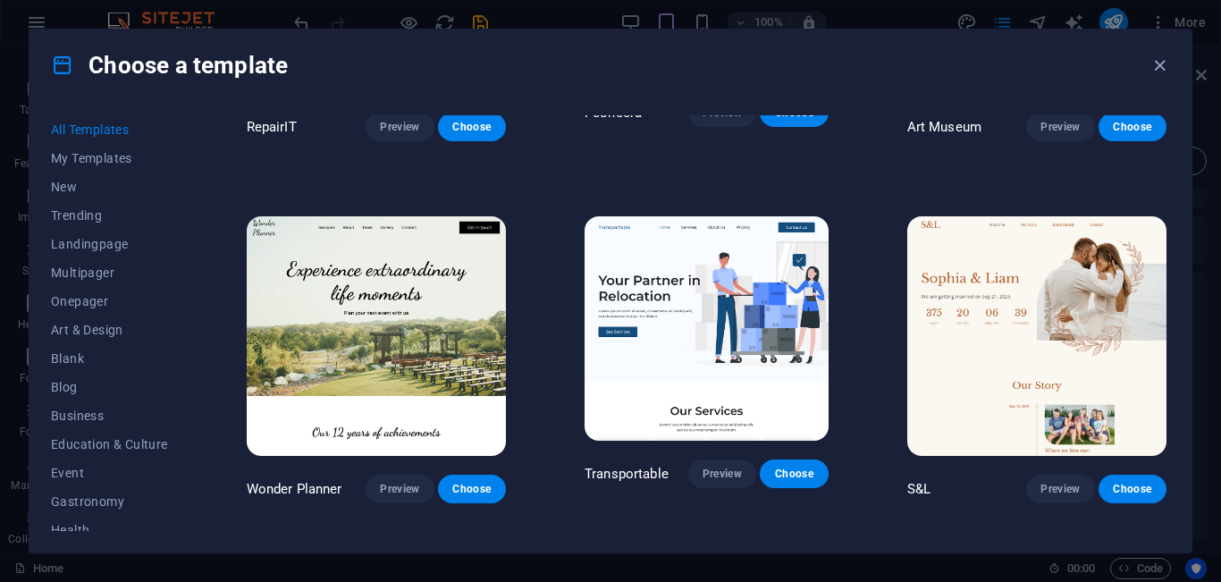
scroll to position [709, 0]
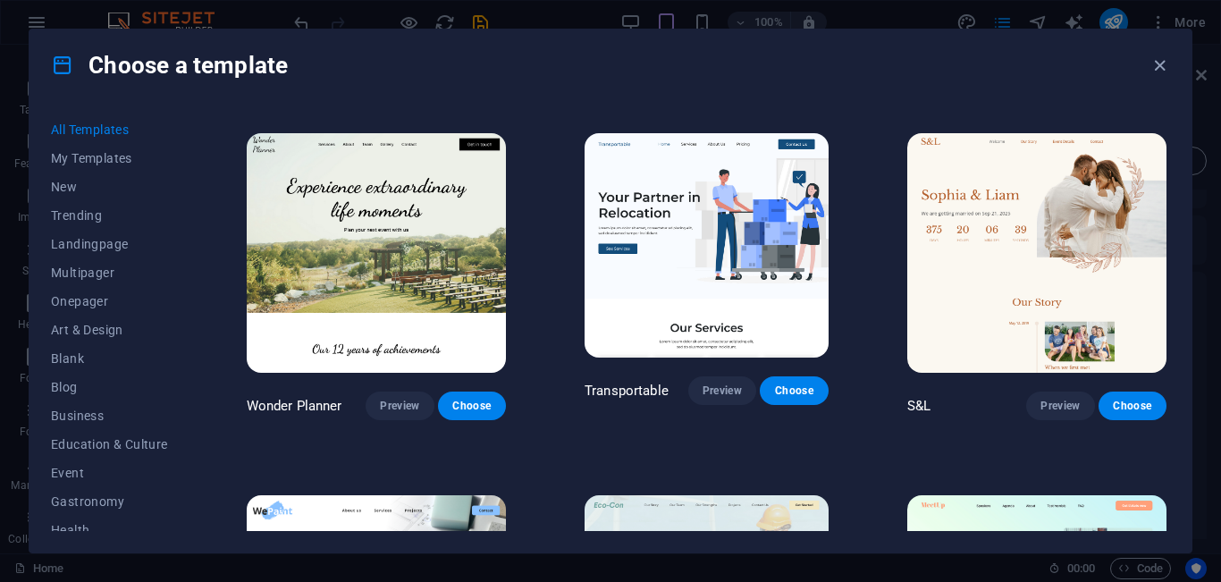
click at [395, 255] on img at bounding box center [376, 253] width 259 height 240
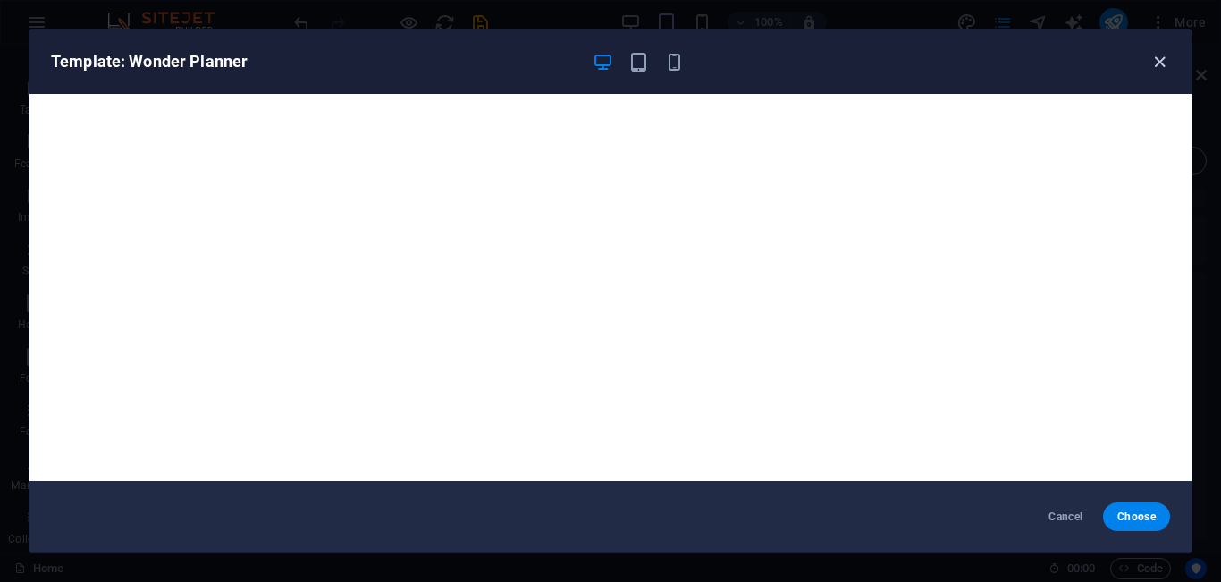
click at [1157, 61] on icon "button" at bounding box center [1160, 62] width 21 height 21
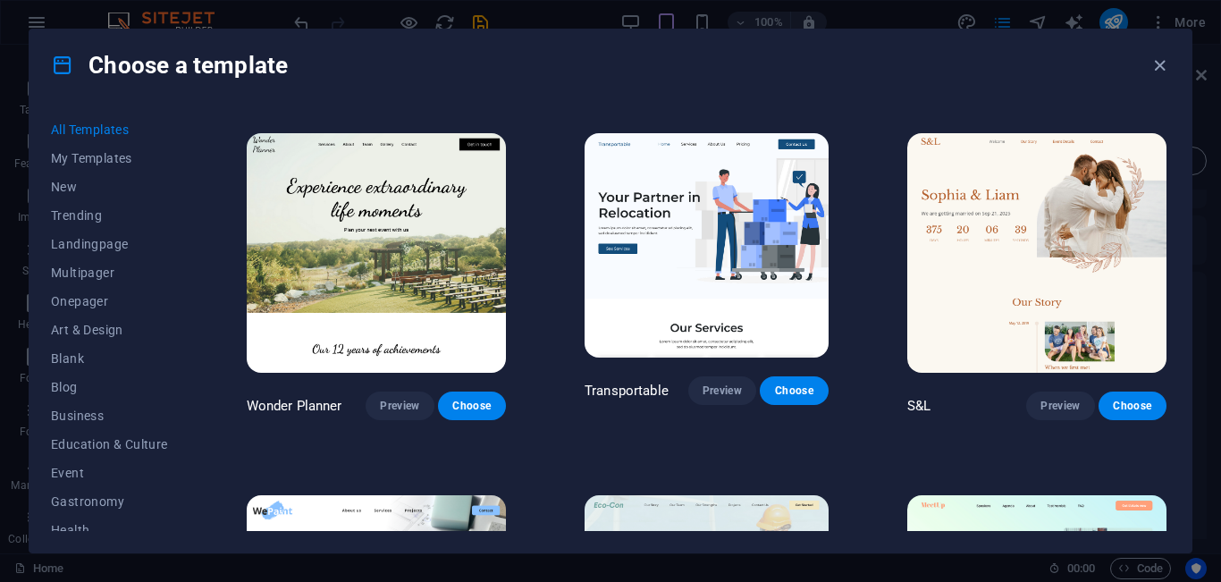
click at [1205, 329] on div "Choose a template All Templates My Templates New Trending Landingpage Multipage…" at bounding box center [610, 291] width 1221 height 582
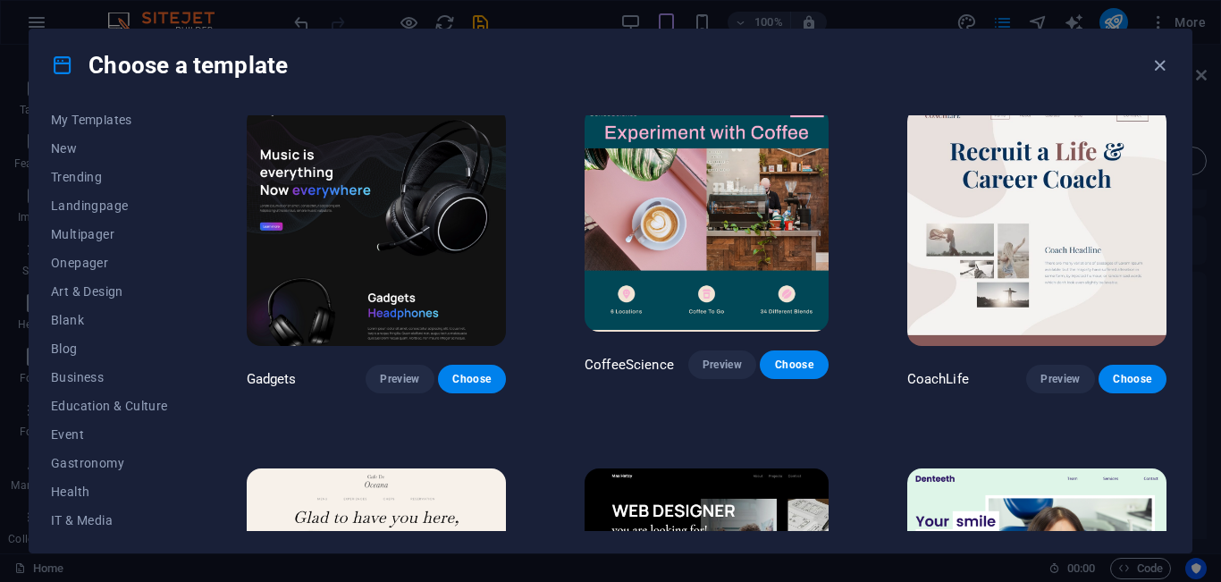
scroll to position [32, 0]
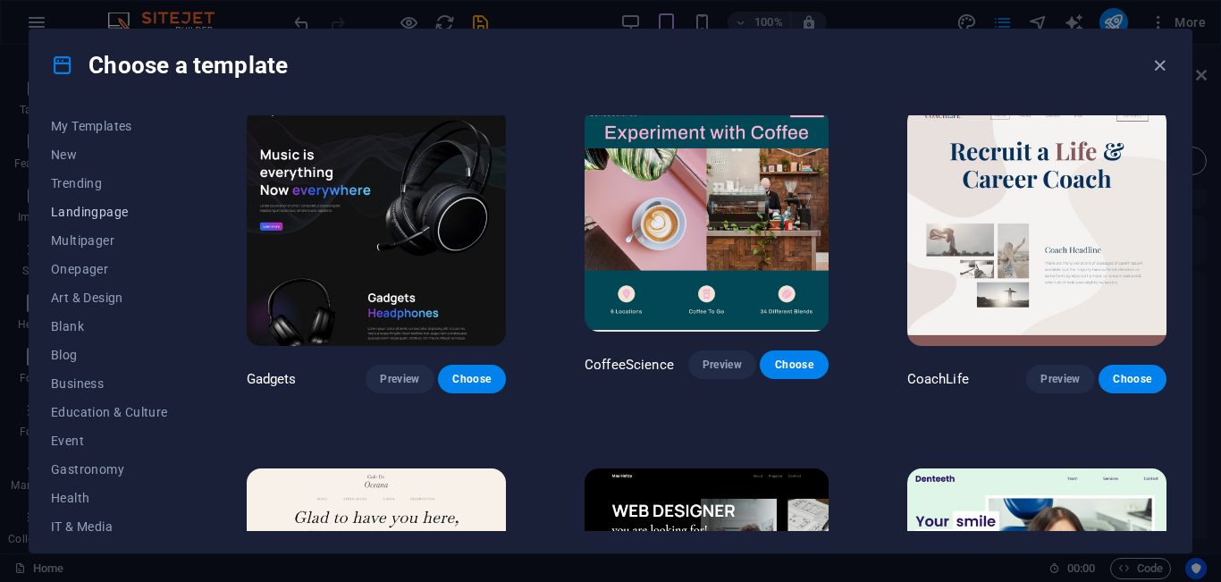
click at [100, 206] on span "Landingpage" at bounding box center [109, 212] width 117 height 14
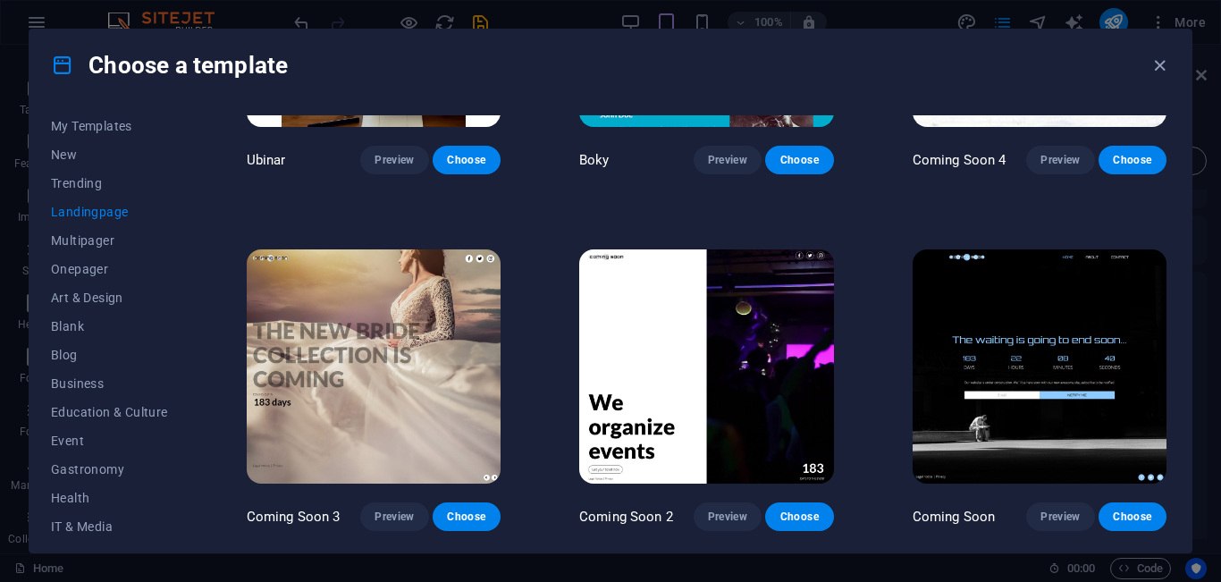
scroll to position [2706, 0]
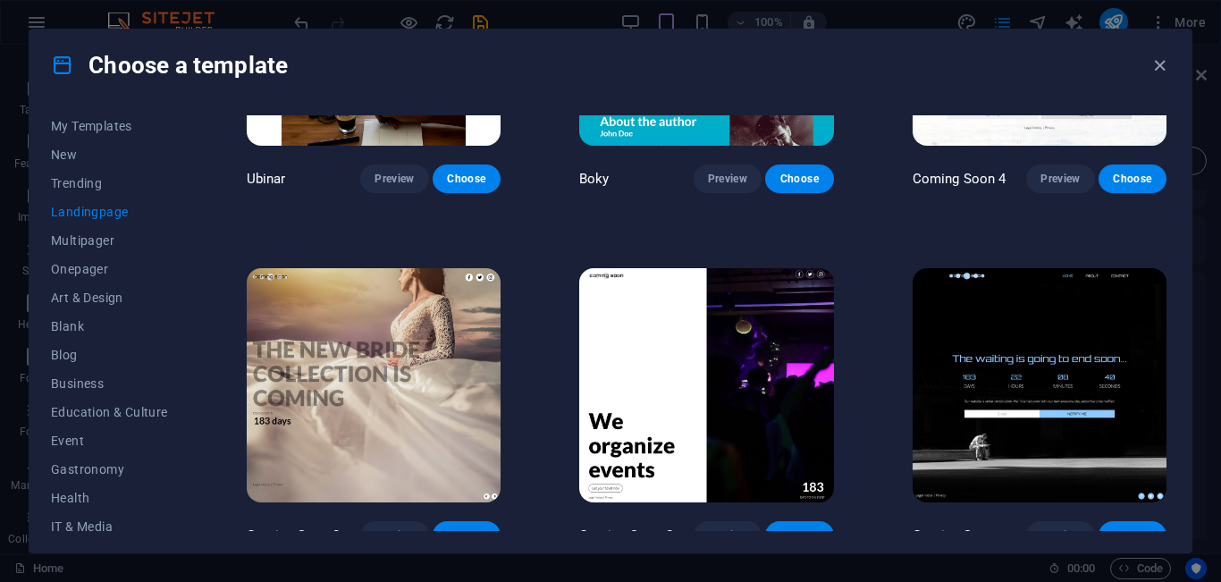
drag, startPoint x: 1204, startPoint y: 323, endPoint x: 1204, endPoint y: 359, distance: 35.8
click at [1204, 359] on div "Choose a template All Templates My Templates New Trending Landingpage Multipage…" at bounding box center [610, 291] width 1221 height 582
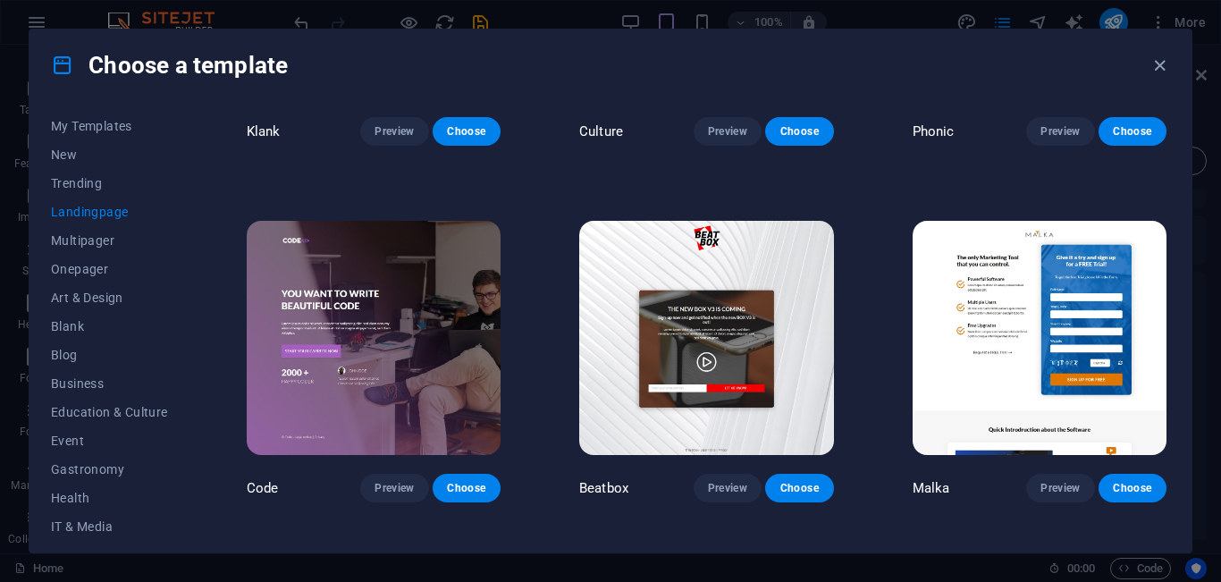
scroll to position [0, 0]
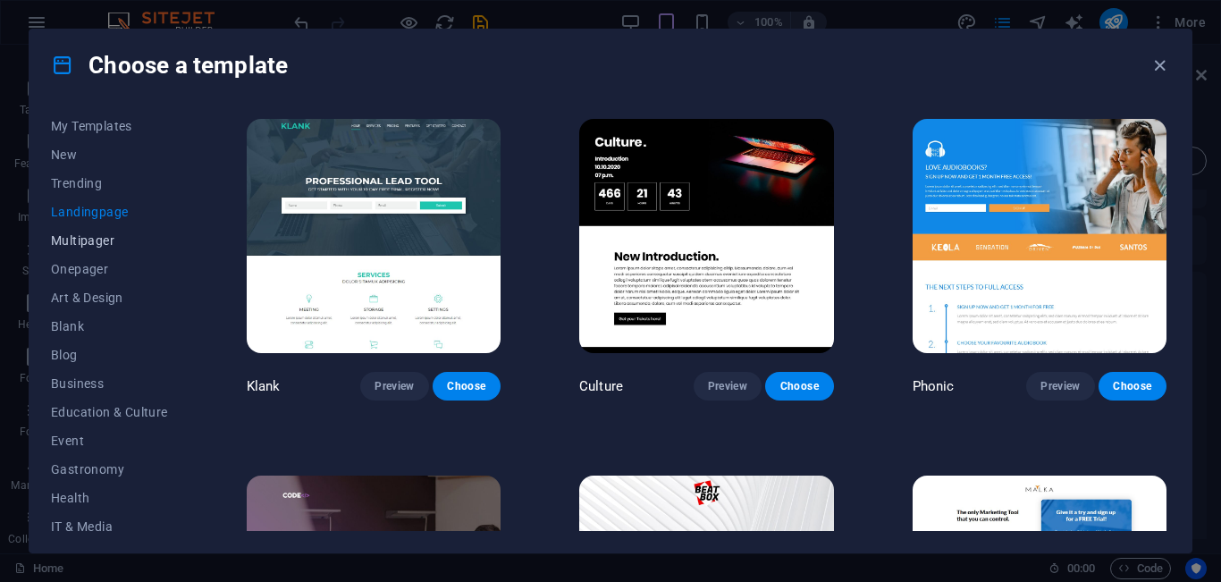
click at [94, 238] on span "Multipager" at bounding box center [109, 240] width 117 height 14
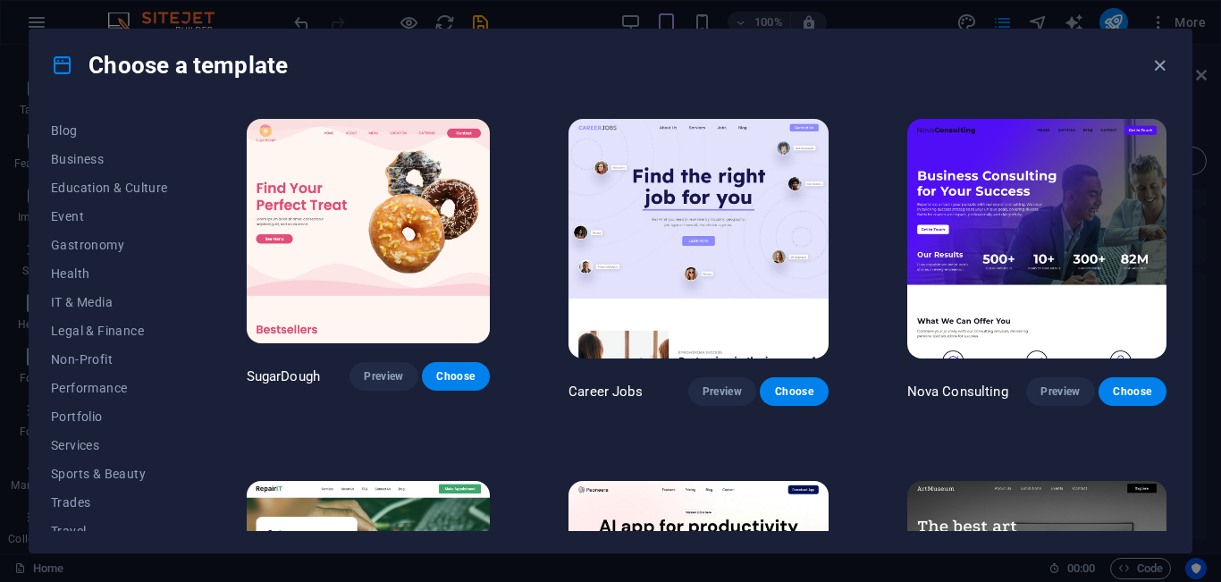
scroll to position [300, 0]
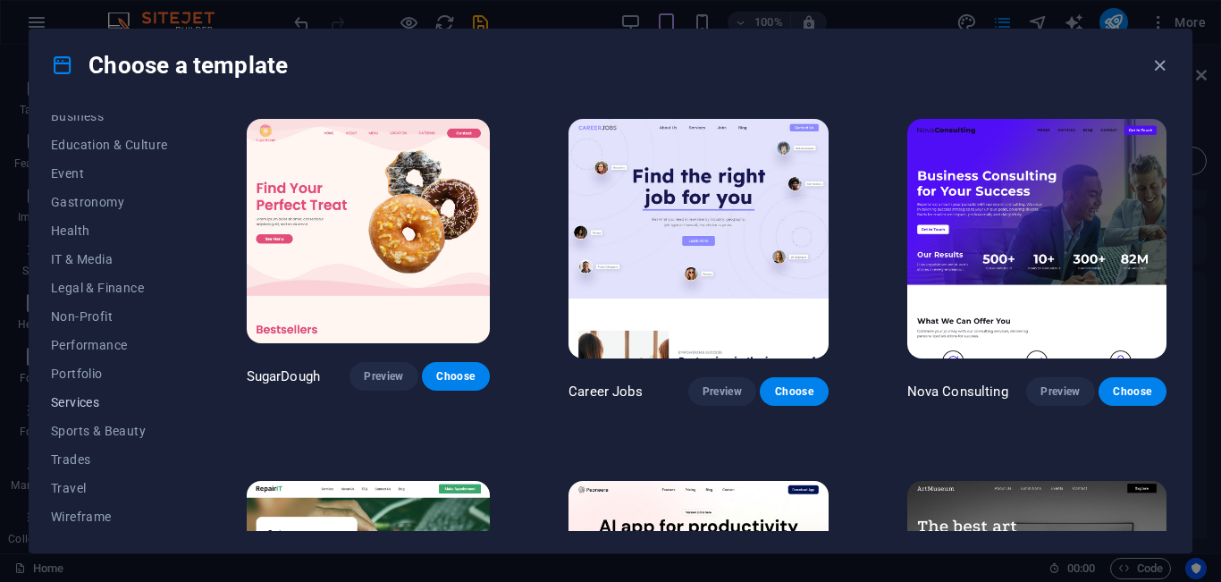
click at [89, 398] on span "Services" at bounding box center [109, 402] width 117 height 14
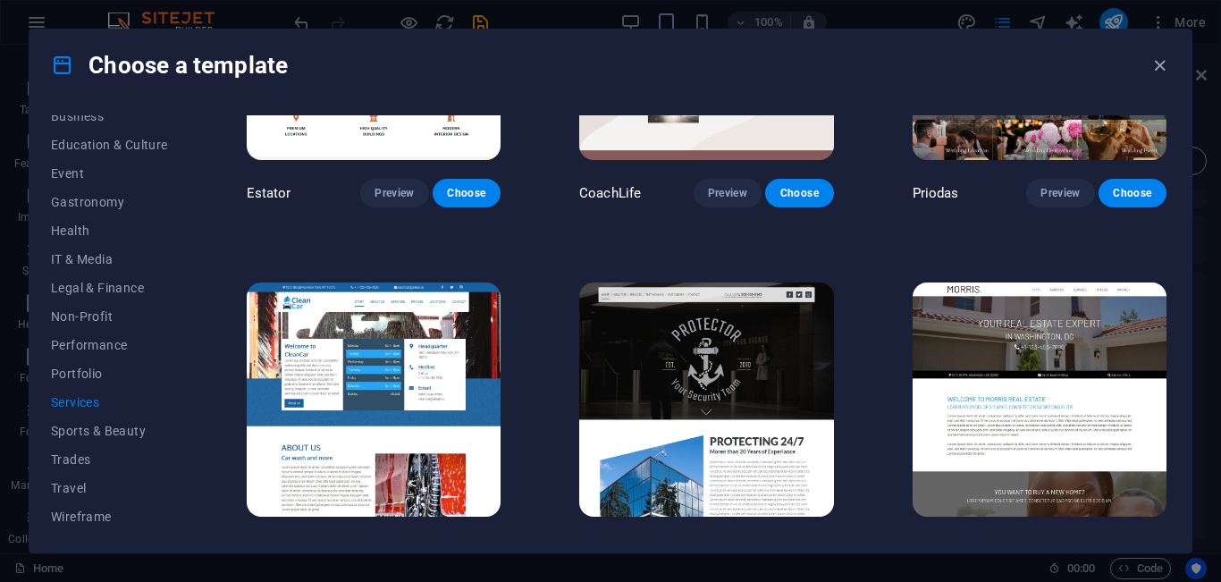
scroll to position [1324, 0]
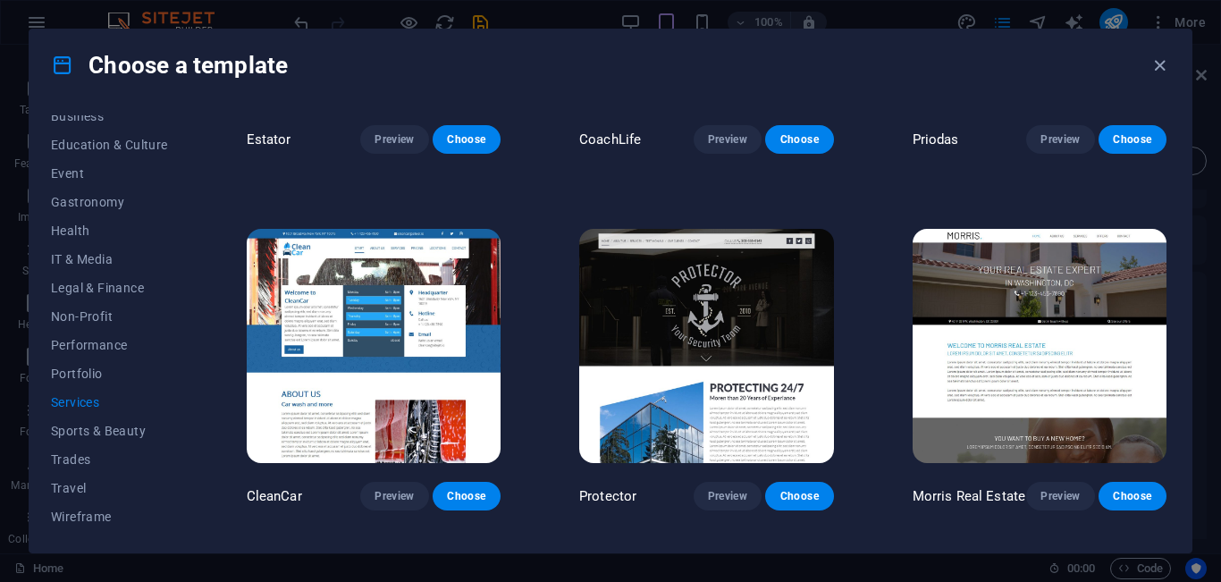
click at [1052, 334] on img at bounding box center [1040, 346] width 254 height 234
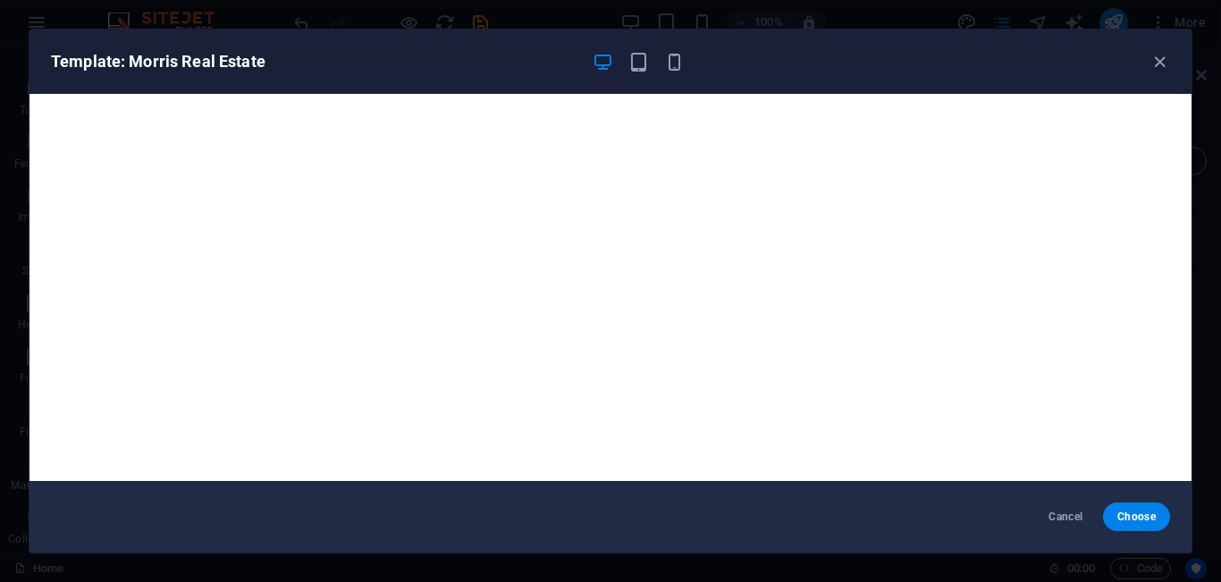
scroll to position [4, 0]
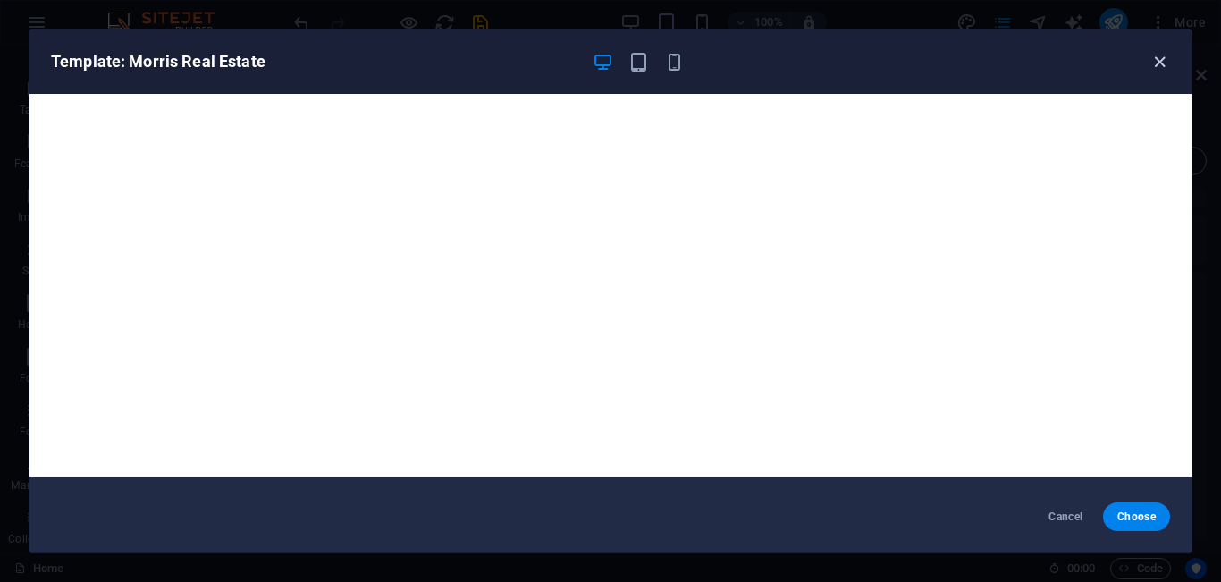
click at [1156, 60] on icon "button" at bounding box center [1160, 62] width 21 height 21
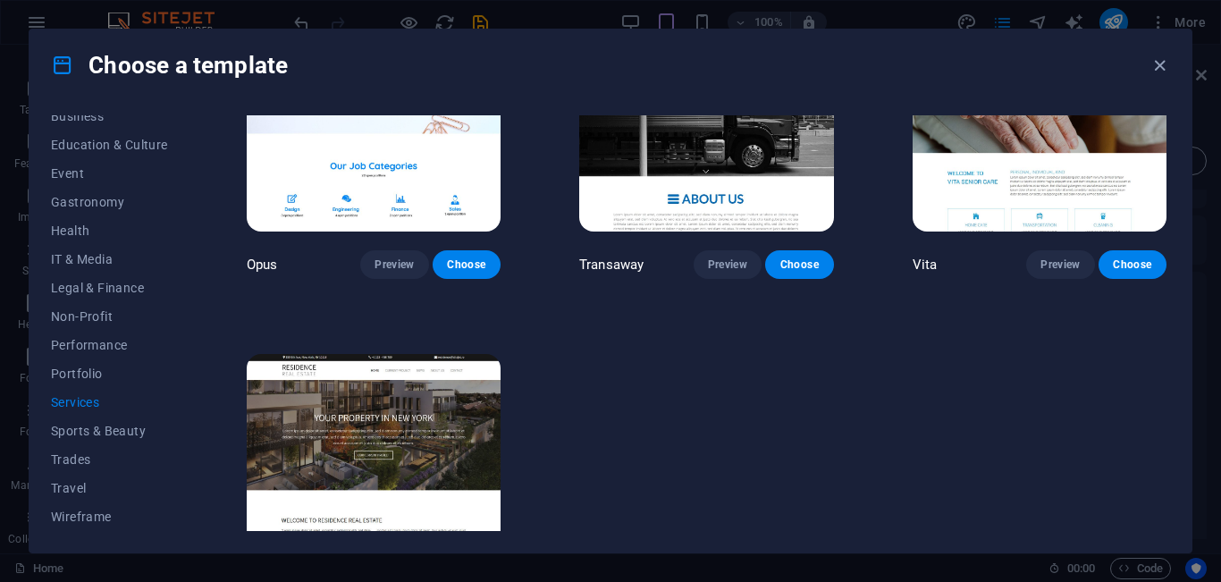
scroll to position [2366, 0]
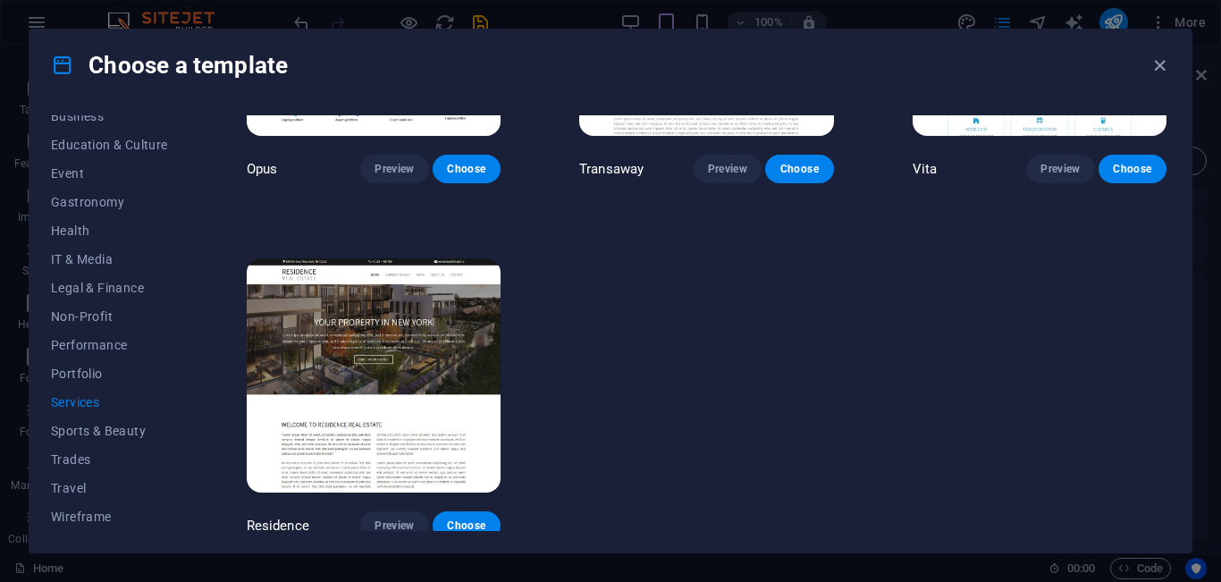
click at [363, 335] on img at bounding box center [374, 375] width 254 height 234
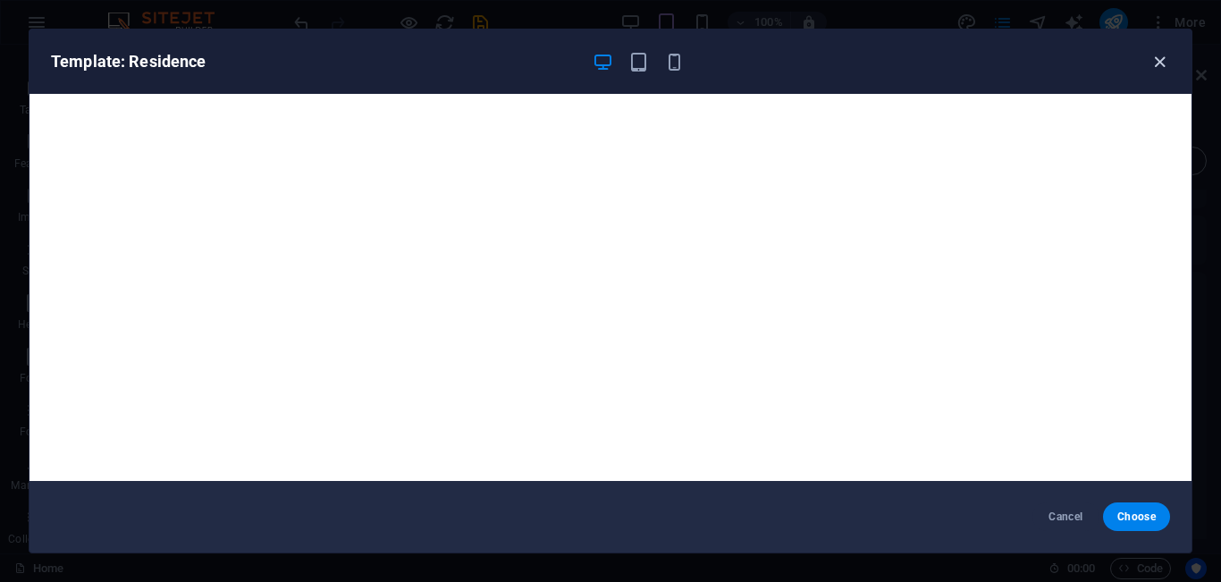
click at [1160, 57] on icon "button" at bounding box center [1160, 62] width 21 height 21
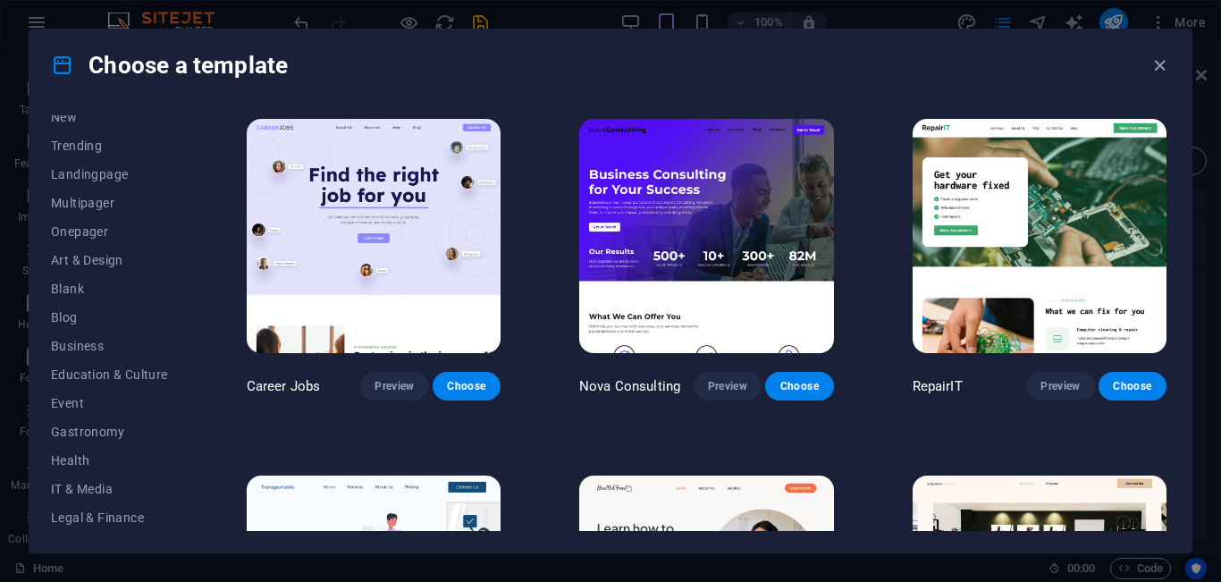
scroll to position [51, 0]
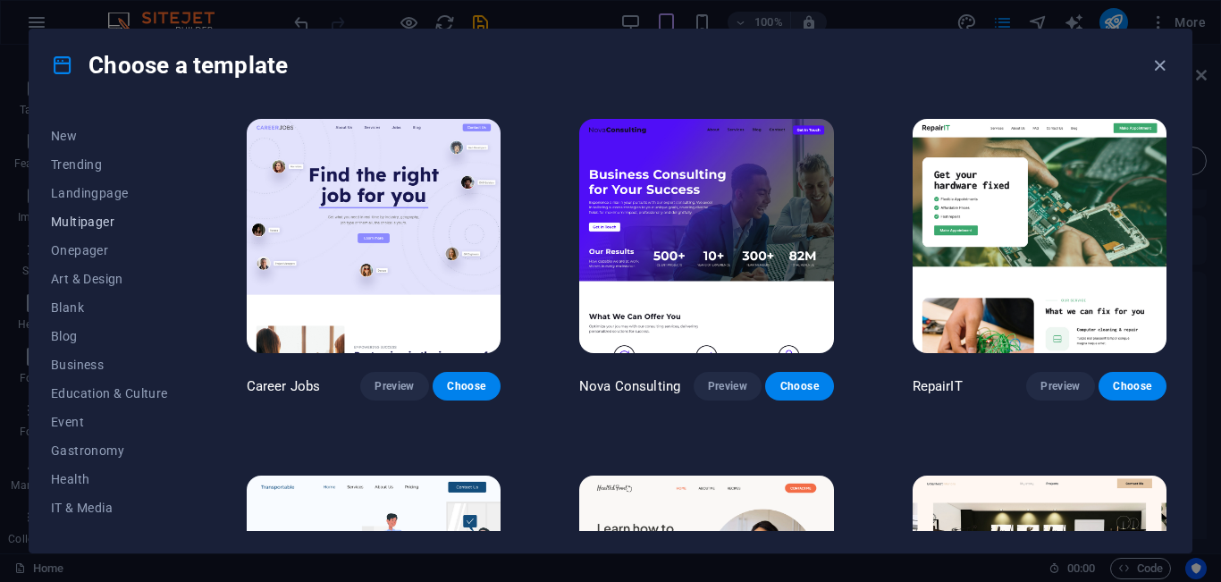
click at [98, 224] on span "Multipager" at bounding box center [109, 222] width 117 height 14
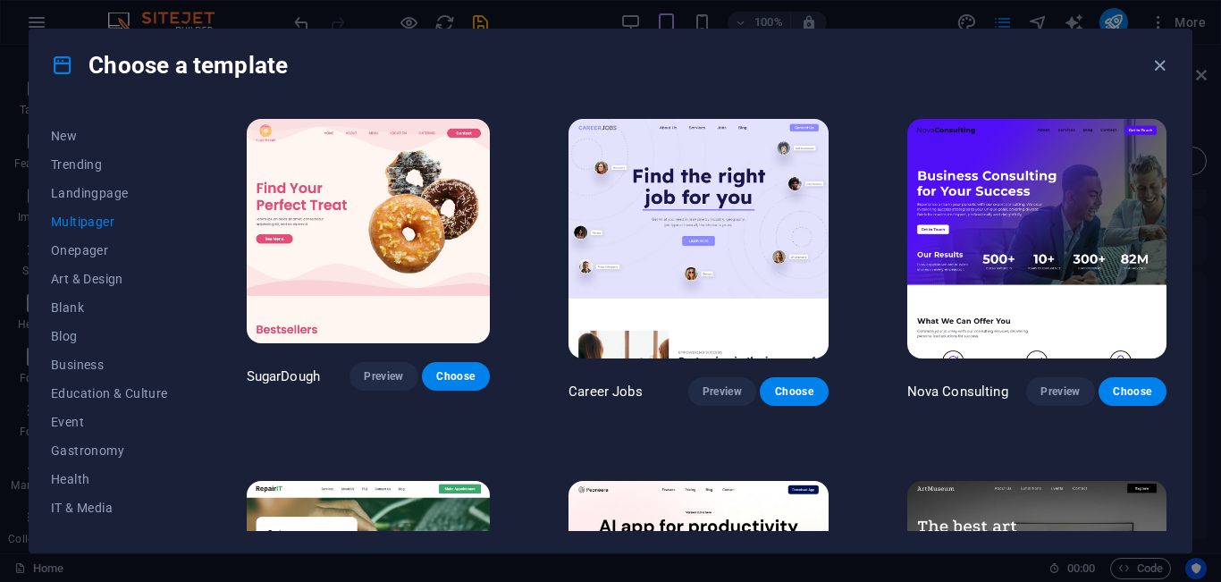
click at [98, 224] on span "Multipager" at bounding box center [109, 222] width 117 height 14
click at [84, 249] on span "Onepager" at bounding box center [109, 250] width 117 height 14
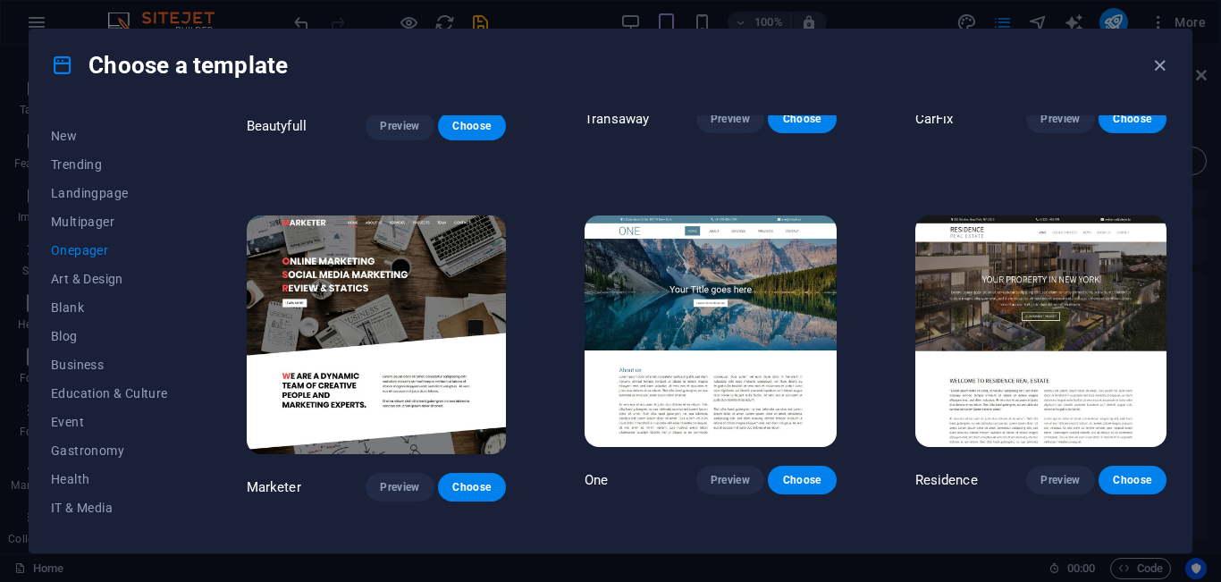
scroll to position [7091, 0]
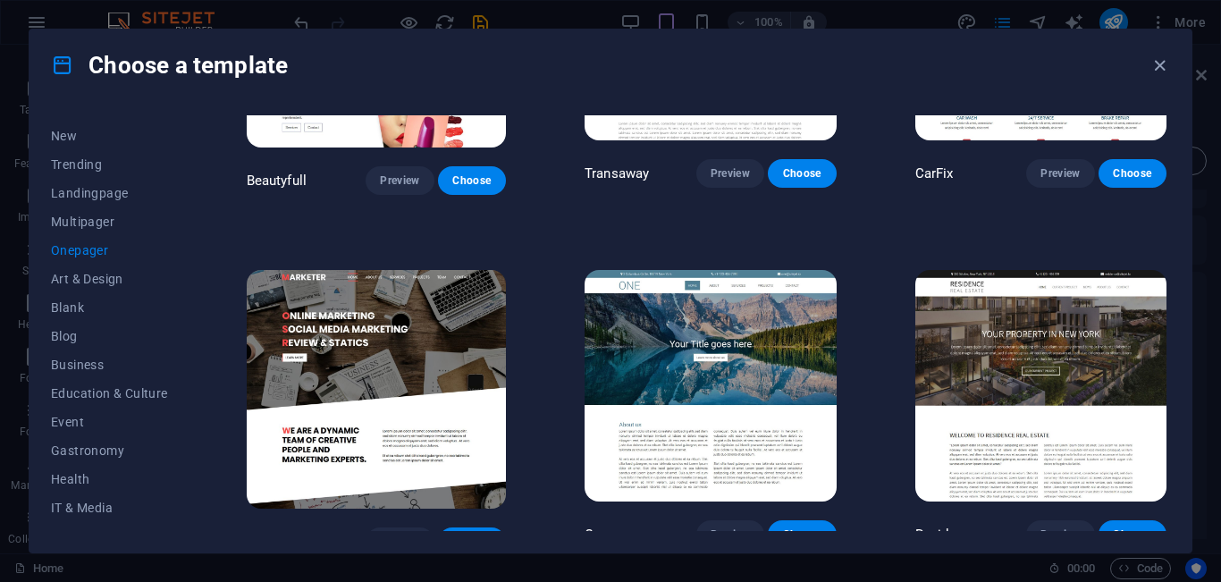
click at [1057, 284] on img at bounding box center [1042, 386] width 252 height 232
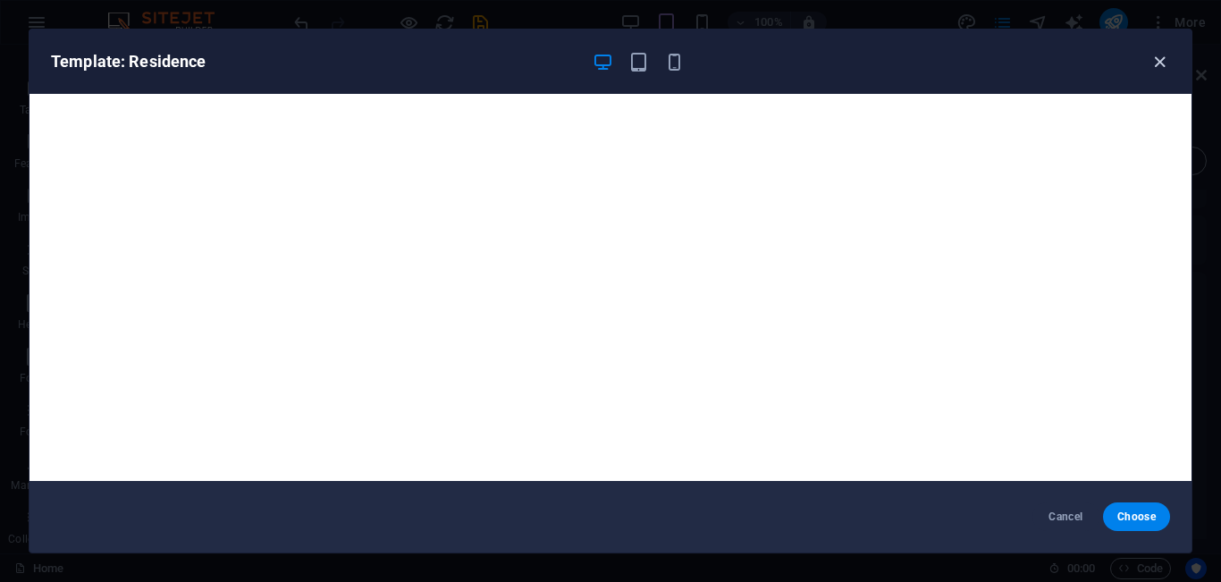
click at [1156, 66] on icon "button" at bounding box center [1160, 62] width 21 height 21
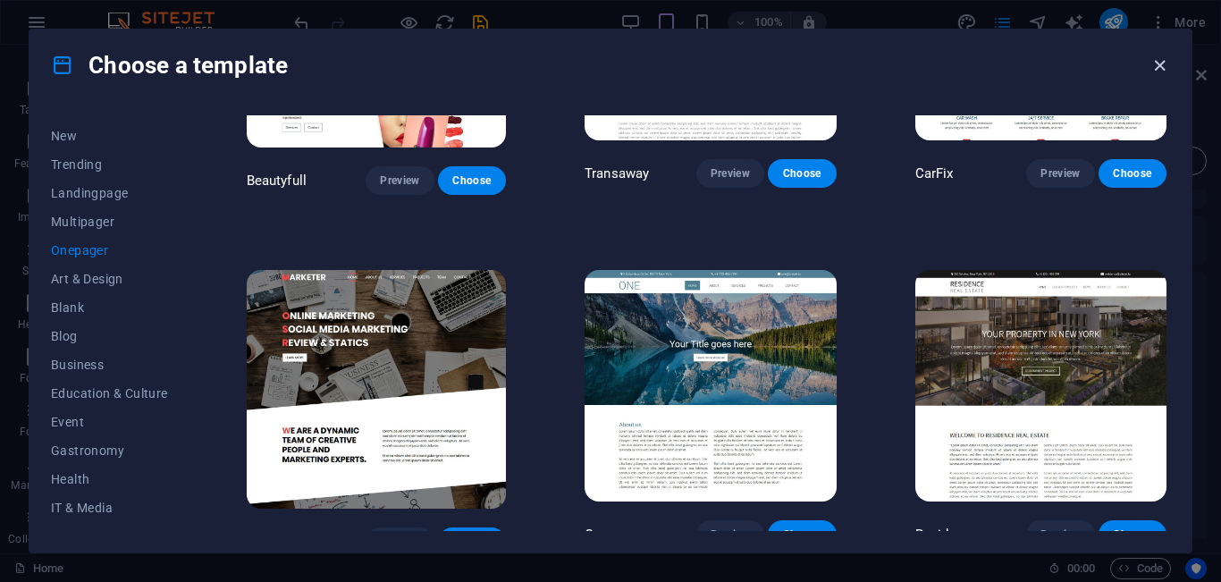
click at [1159, 64] on icon "button" at bounding box center [1160, 65] width 21 height 21
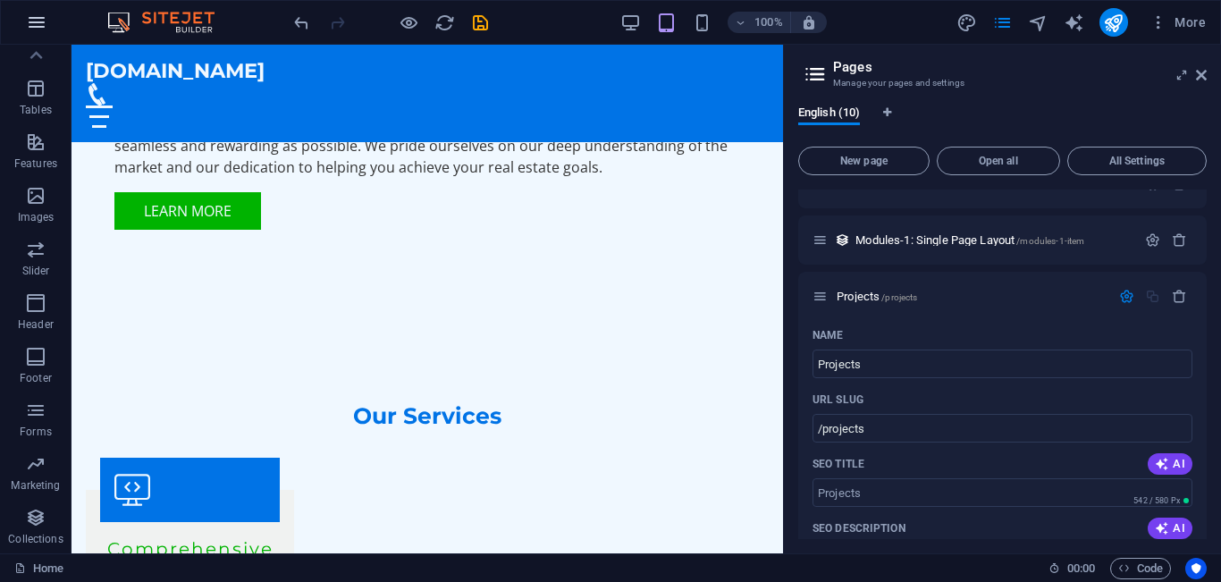
click at [38, 24] on icon "button" at bounding box center [36, 22] width 21 height 21
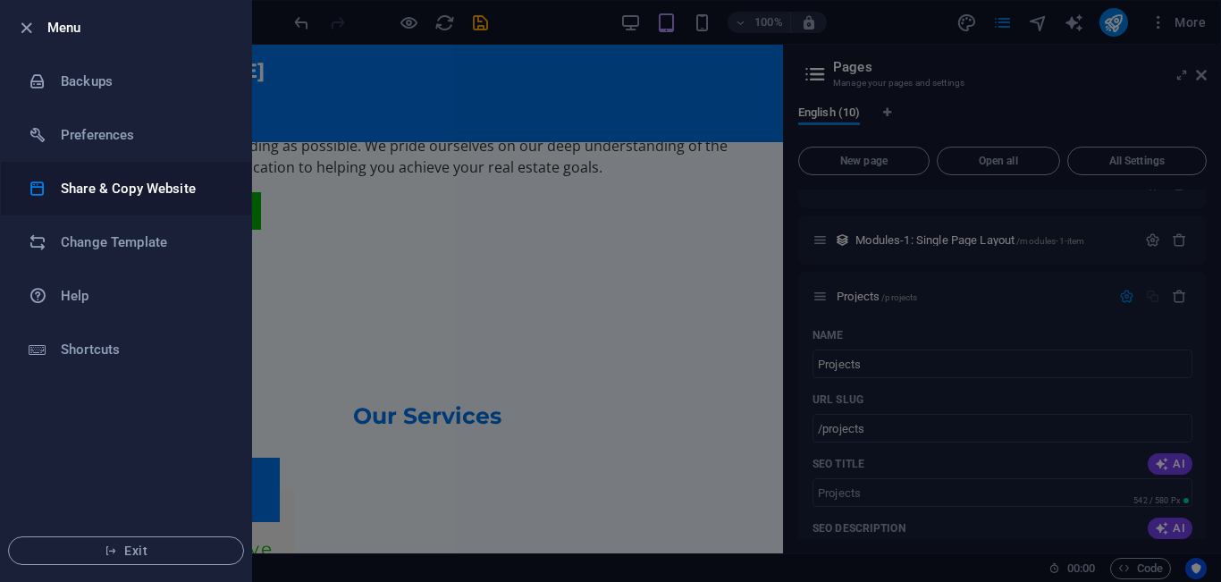
click at [103, 191] on h6 "Share & Copy Website" at bounding box center [143, 188] width 165 height 21
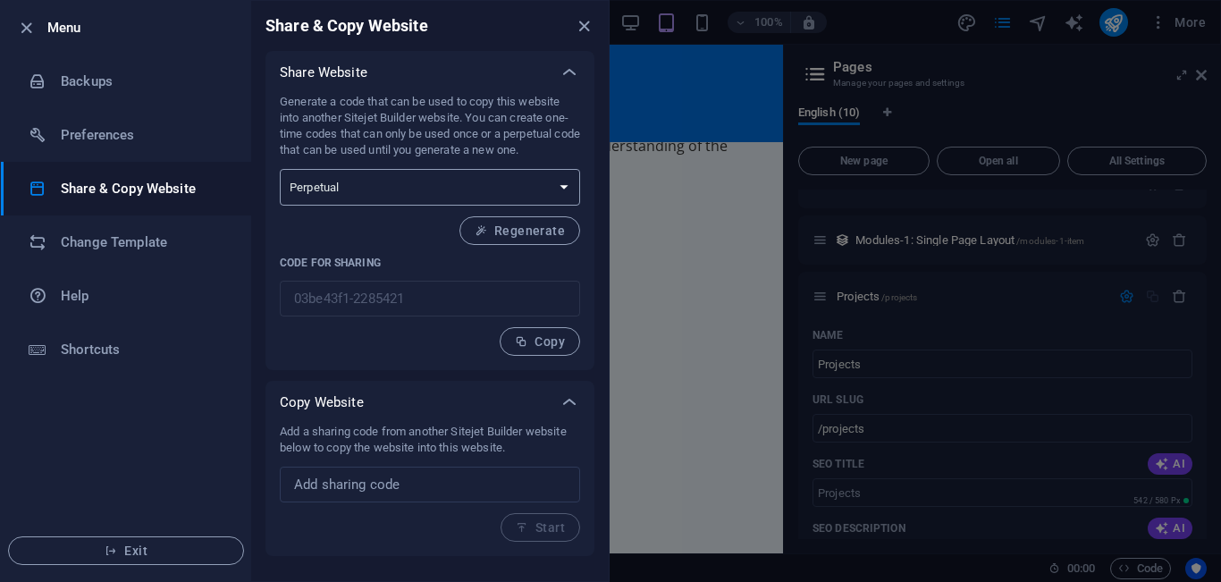
click at [561, 187] on select "One-time Perpetual" at bounding box center [430, 187] width 300 height 37
select select "onetime"
click at [280, 169] on select "One-time Perpetual" at bounding box center [430, 187] width 300 height 37
click at [514, 482] on input "text" at bounding box center [430, 485] width 300 height 36
click at [568, 401] on icon at bounding box center [569, 402] width 21 height 21
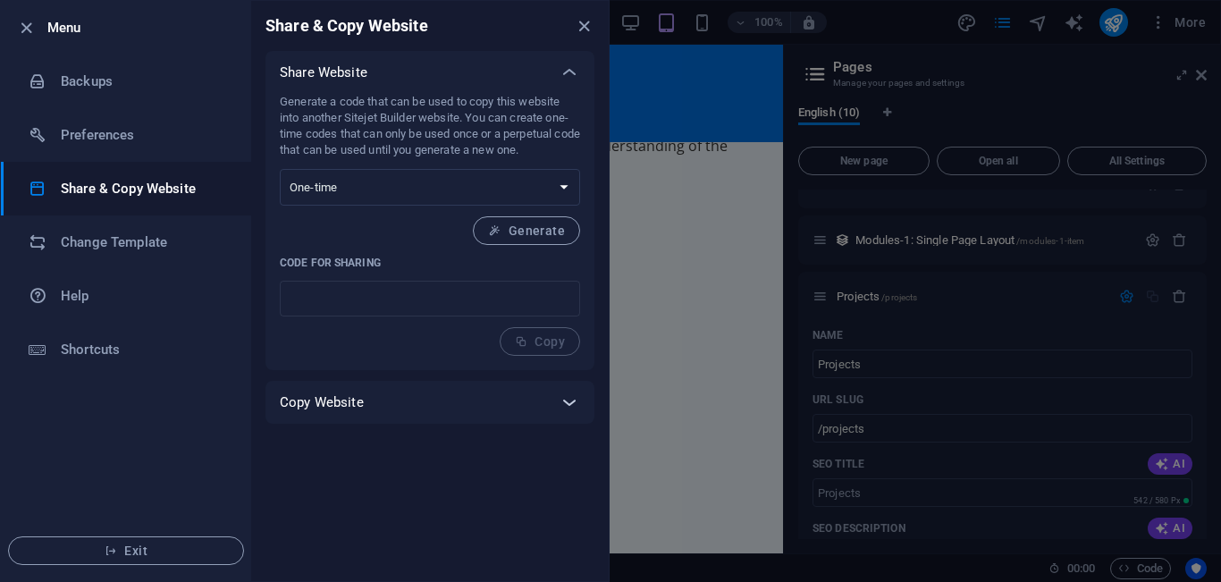
click at [568, 401] on icon at bounding box center [569, 402] width 21 height 21
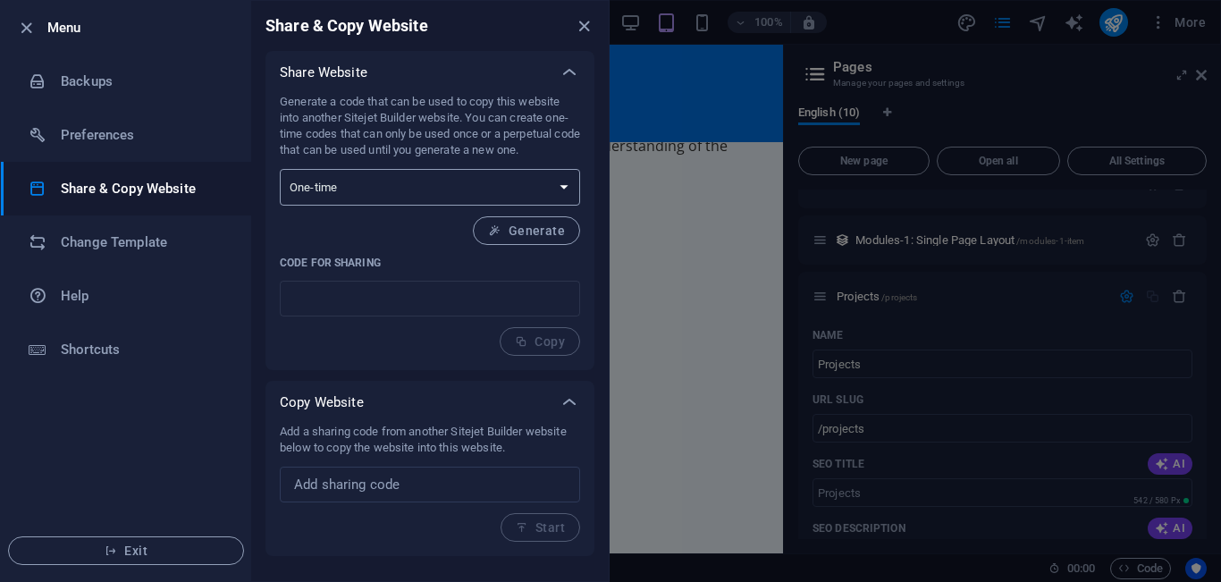
click at [568, 183] on select "One-time Perpetual" at bounding box center [430, 187] width 300 height 37
click at [280, 169] on select "One-time Perpetual" at bounding box center [430, 187] width 300 height 37
click at [529, 228] on span "Generate" at bounding box center [526, 231] width 77 height 14
type input "35f07ddf-2285421"
click at [549, 336] on span "Copy" at bounding box center [540, 341] width 50 height 14
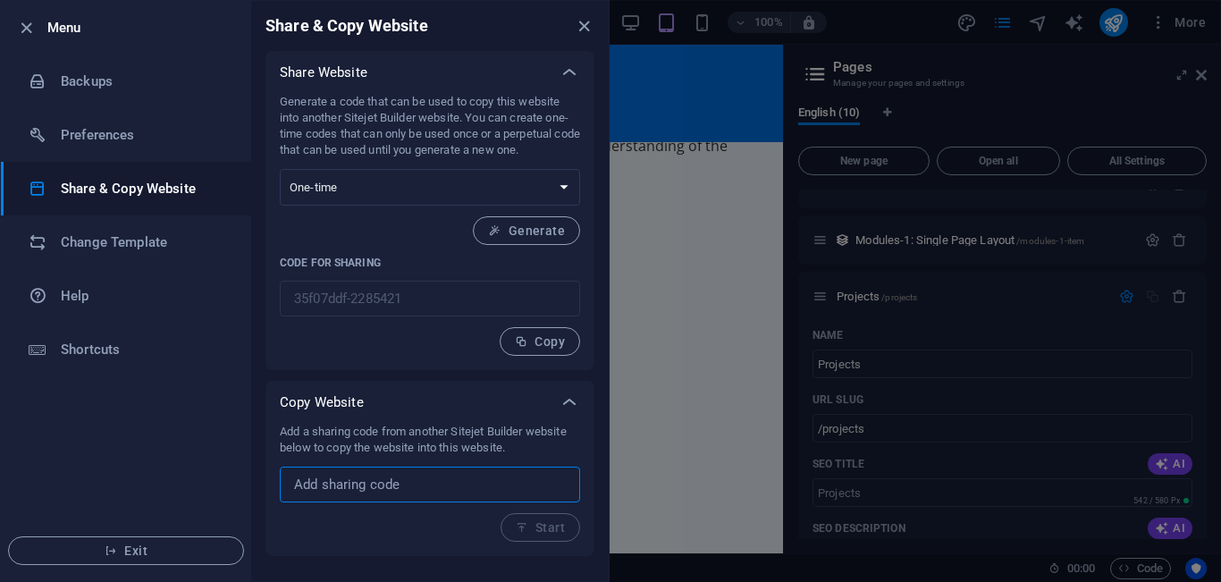
click at [451, 475] on input "text" at bounding box center [430, 485] width 300 height 36
paste input "https://www.purvaland.com/"
type input "https://www.purvaland.com/"
click at [542, 525] on span "Start" at bounding box center [540, 527] width 49 height 14
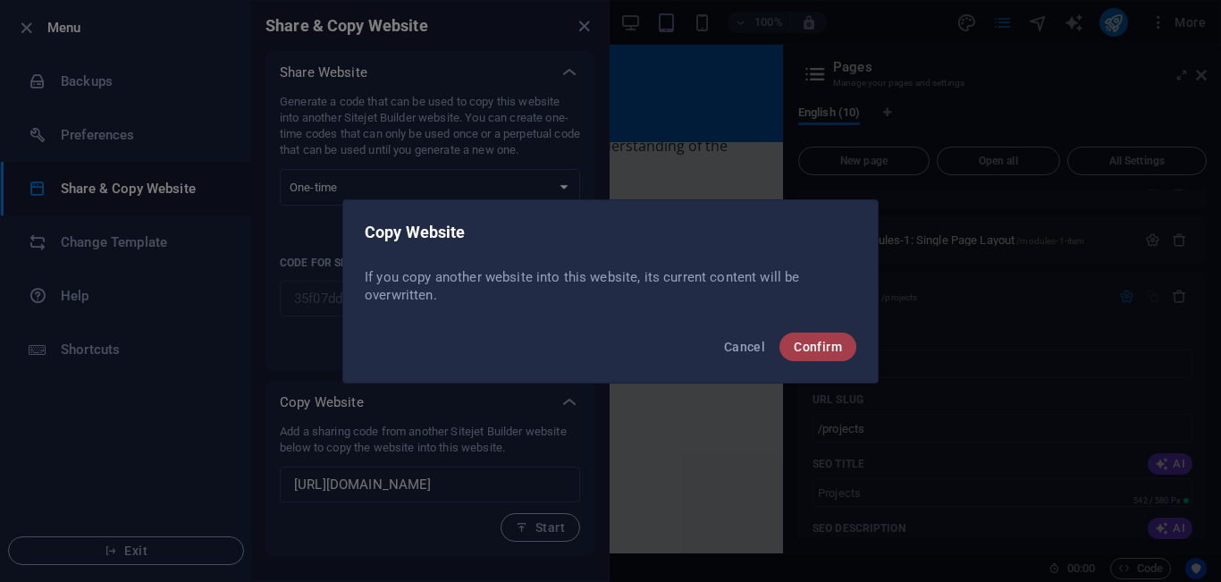
click at [813, 342] on span "Confirm" at bounding box center [818, 347] width 48 height 14
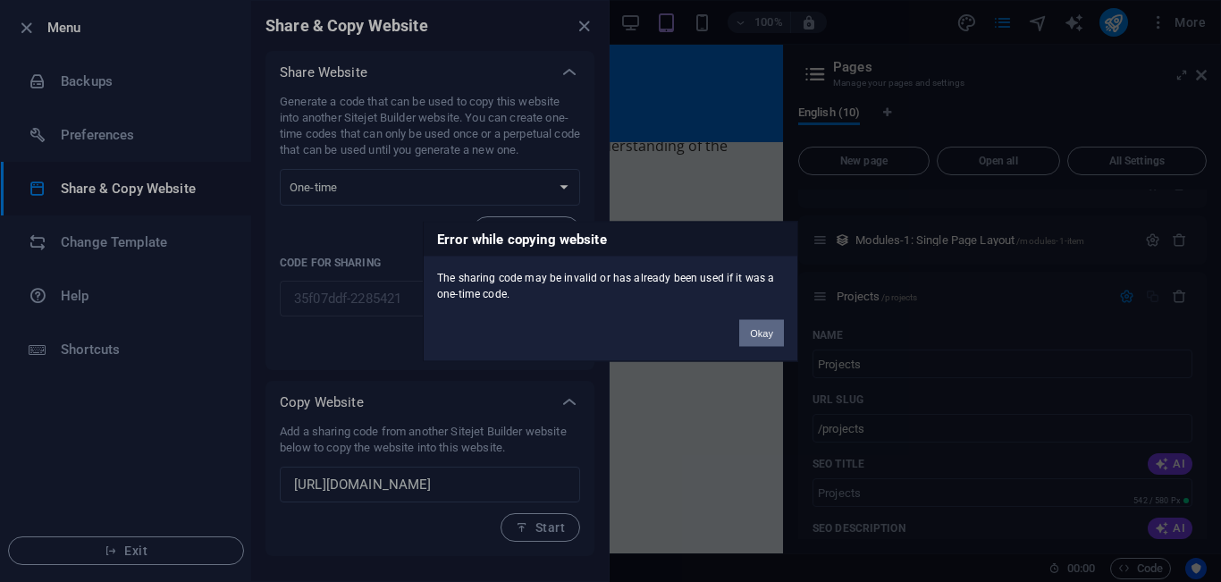
click at [766, 337] on button "Okay" at bounding box center [761, 332] width 45 height 27
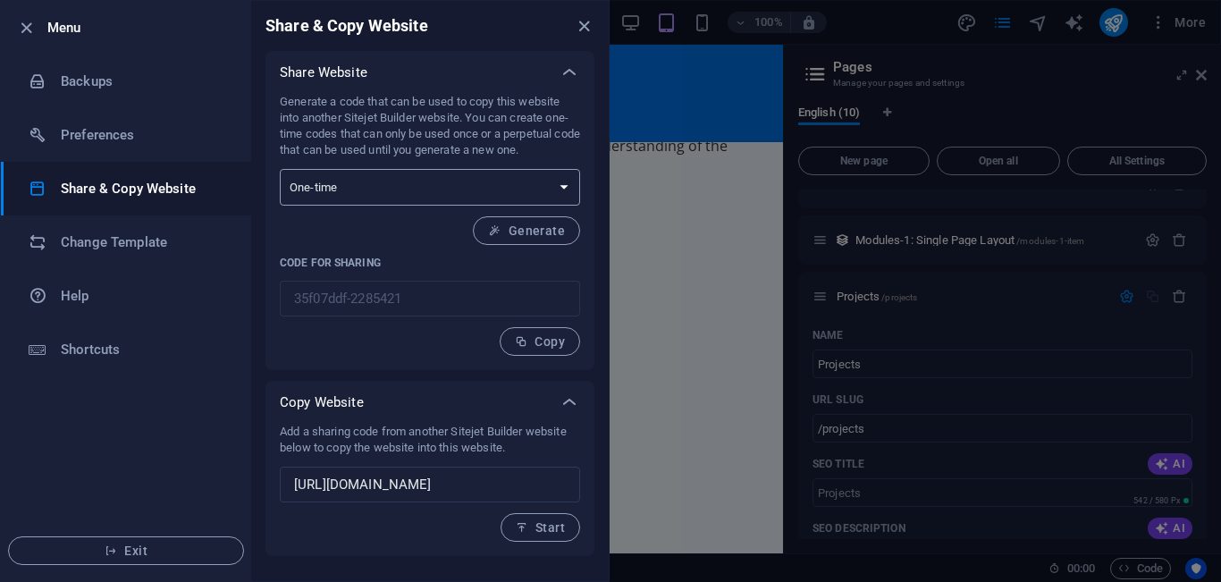
click at [569, 183] on select "One-time Perpetual" at bounding box center [430, 187] width 300 height 37
select select "perpetual"
click at [280, 169] on select "One-time Perpetual" at bounding box center [430, 187] width 300 height 37
type input "03be43f1-2285421"
click at [544, 526] on span "Start" at bounding box center [540, 527] width 49 height 14
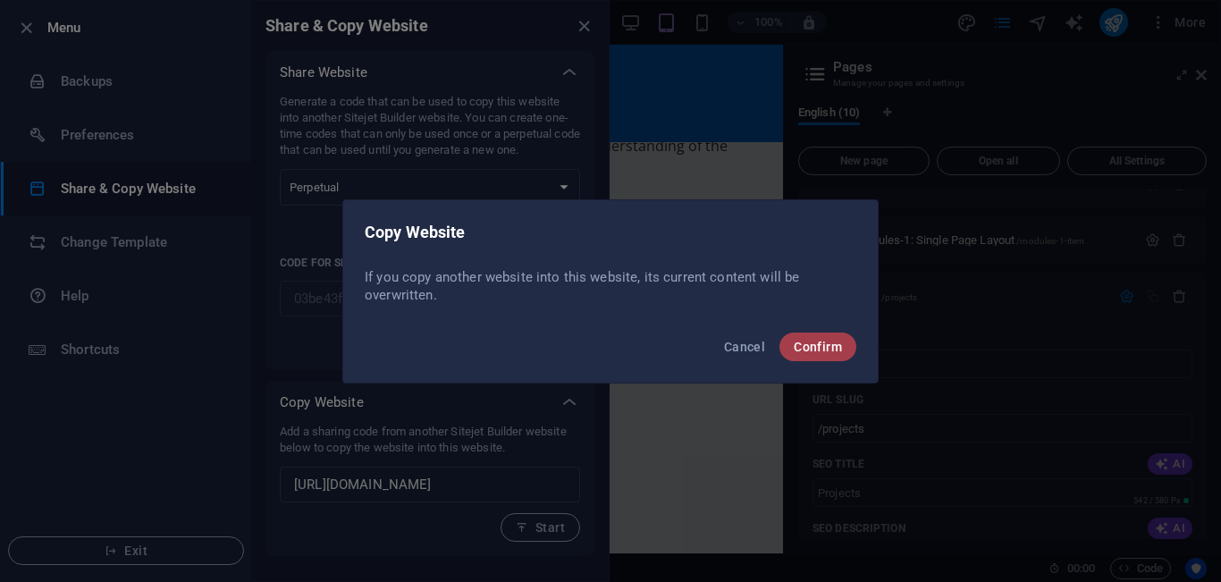
click at [807, 342] on span "Confirm" at bounding box center [818, 347] width 48 height 14
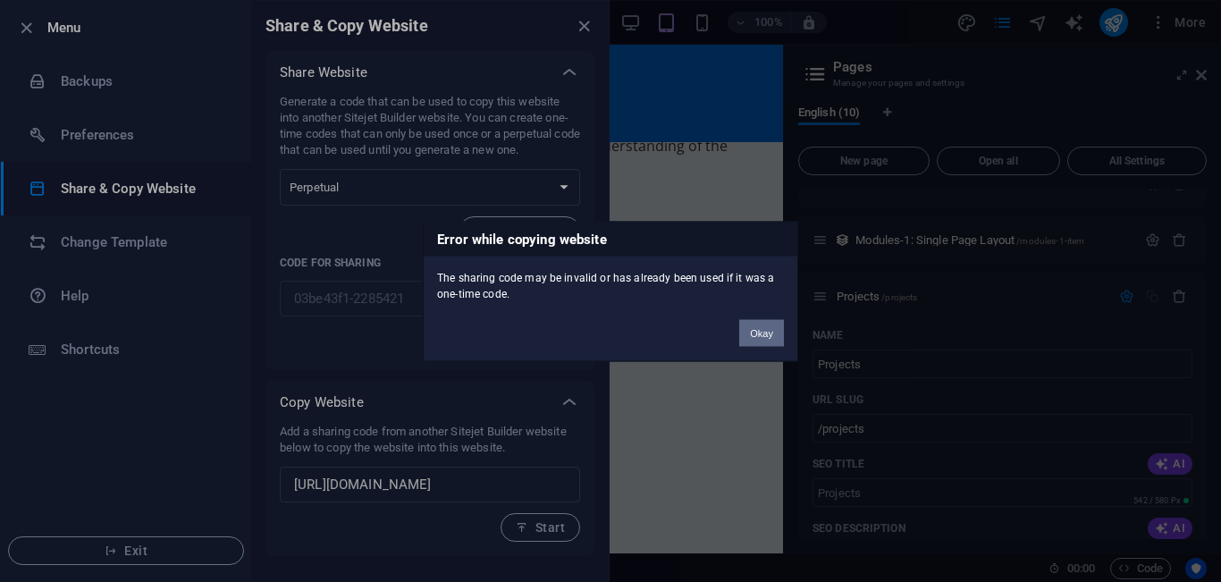
click at [772, 334] on button "Okay" at bounding box center [761, 332] width 45 height 27
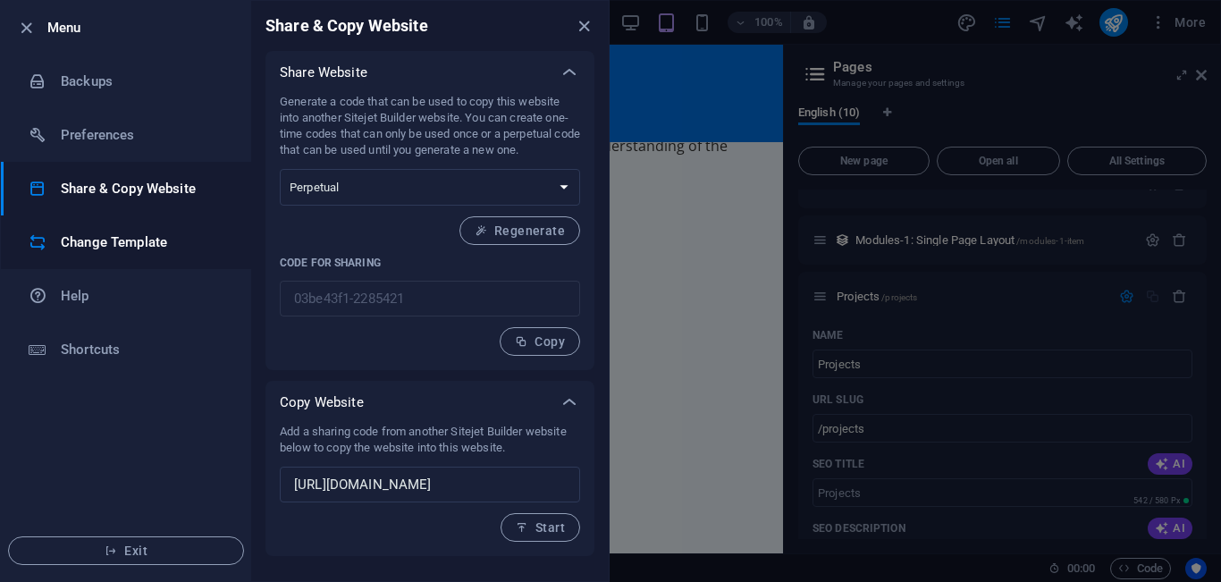
click at [80, 235] on h6 "Change Template" at bounding box center [143, 242] width 165 height 21
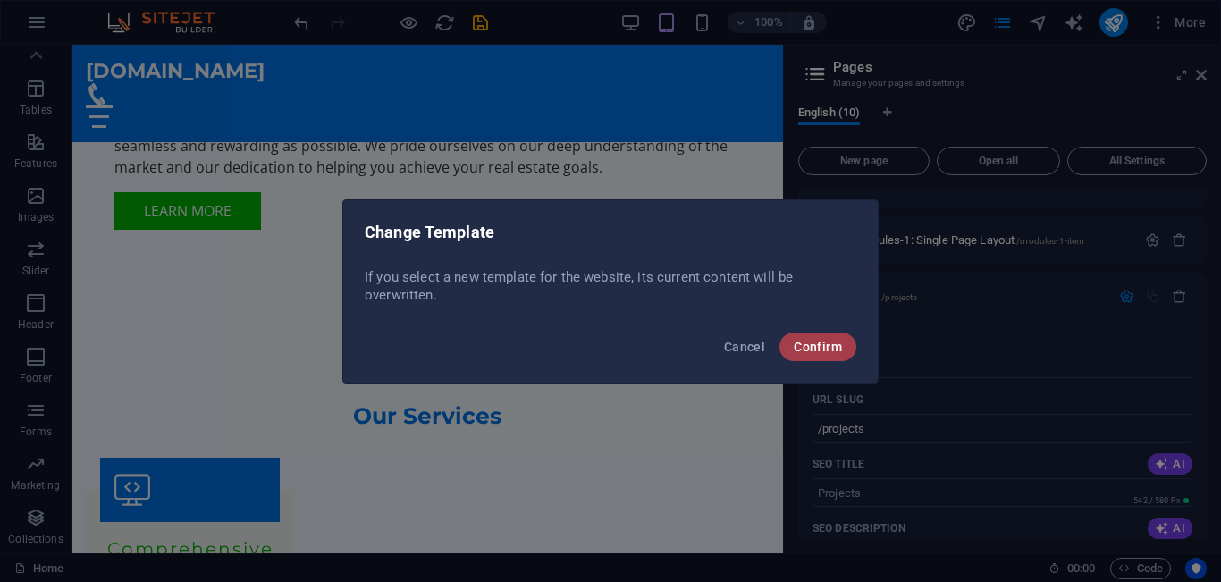
click at [816, 341] on span "Confirm" at bounding box center [818, 347] width 48 height 14
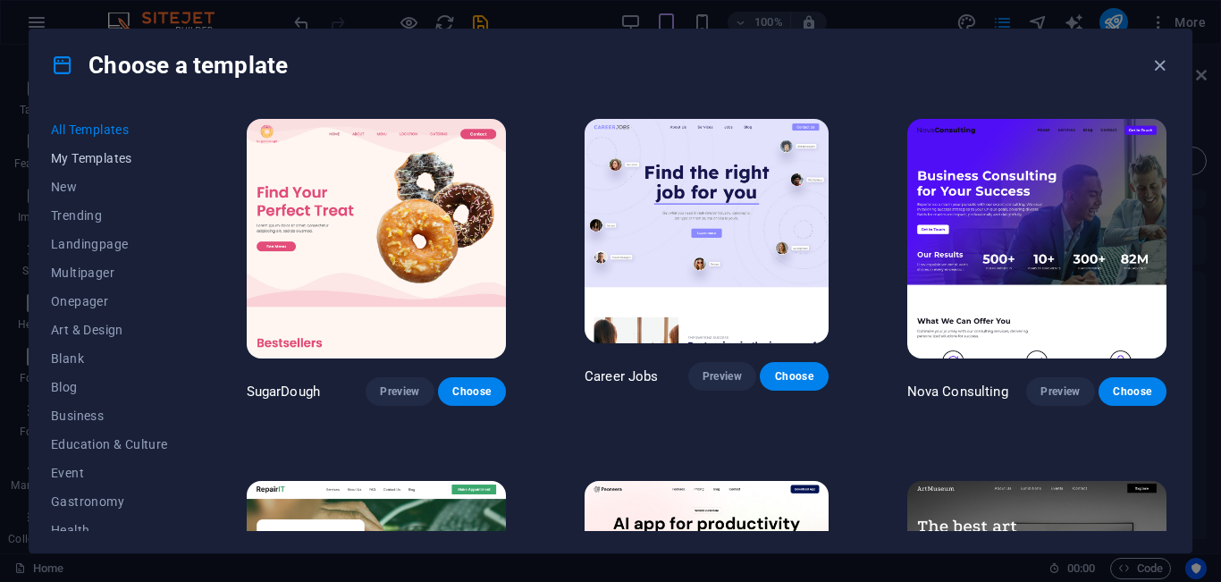
click at [101, 156] on span "My Templates" at bounding box center [109, 158] width 117 height 14
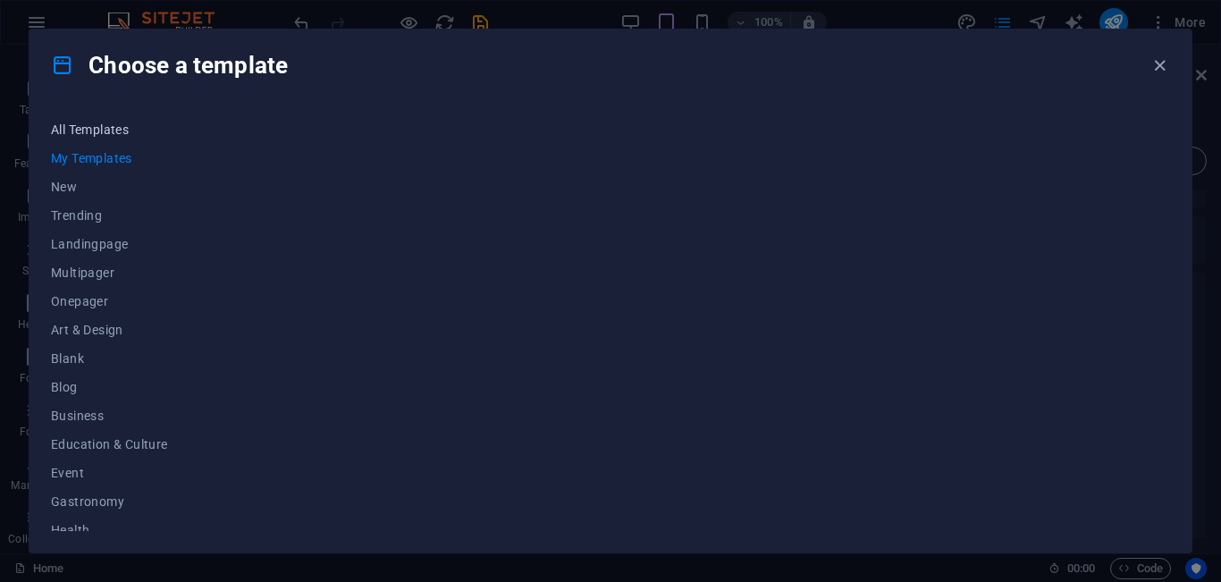
click at [101, 127] on span "All Templates" at bounding box center [109, 130] width 117 height 14
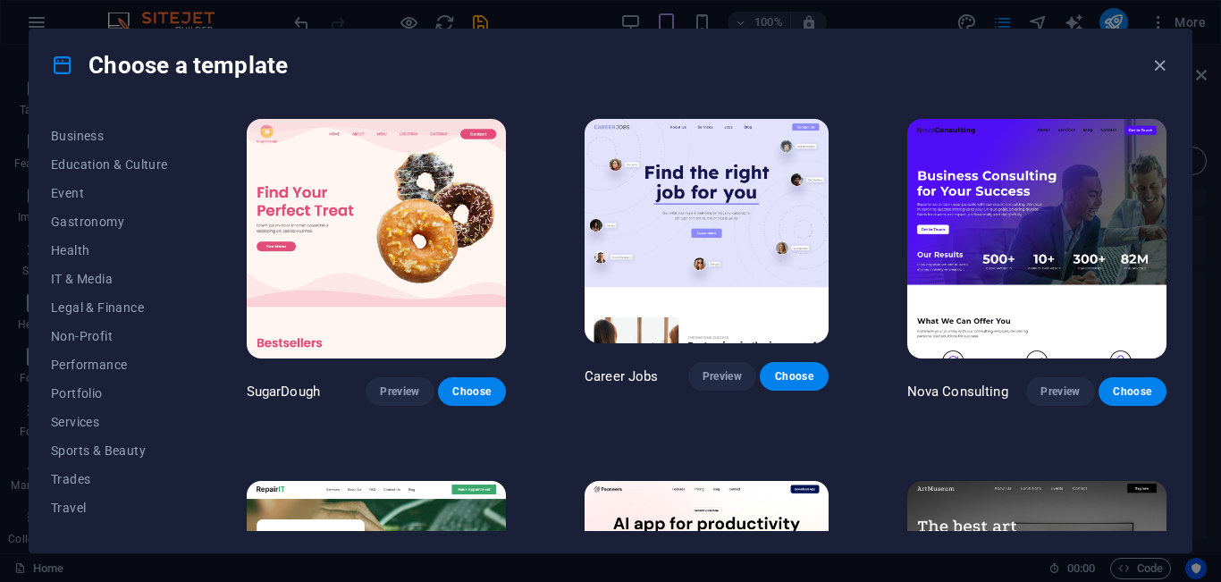
scroll to position [300, 0]
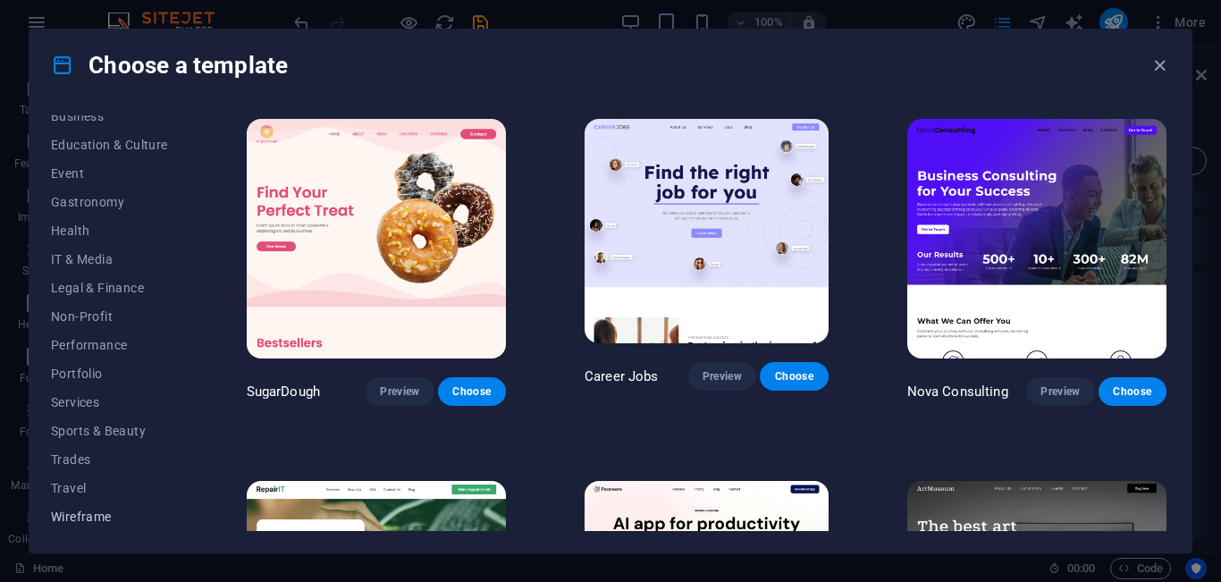
click at [99, 511] on span "Wireframe" at bounding box center [109, 517] width 117 height 14
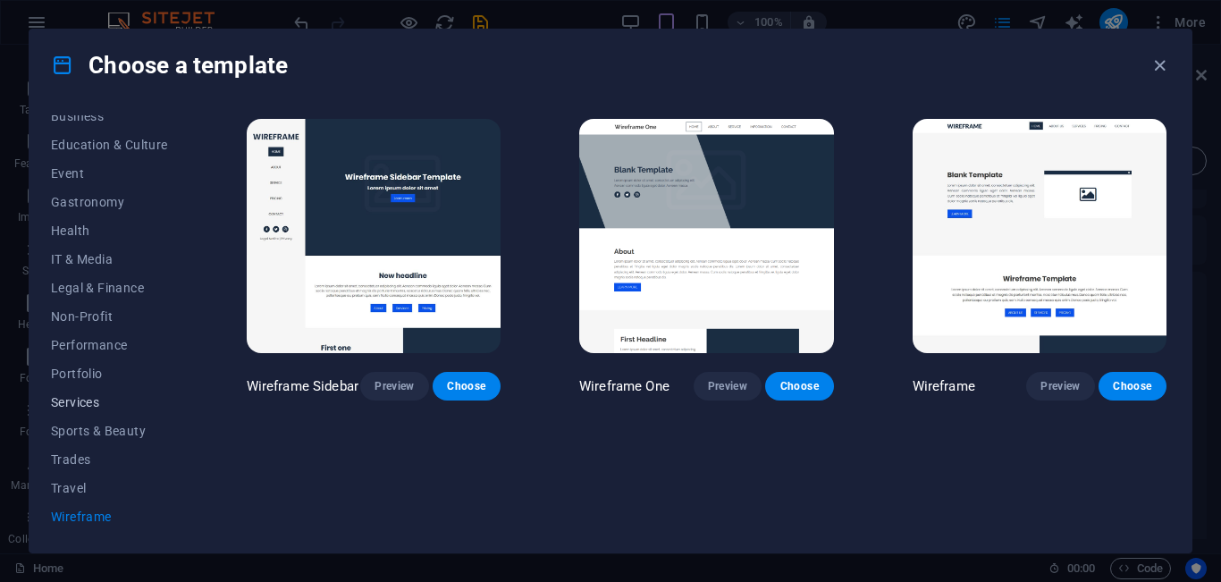
click at [74, 395] on span "Services" at bounding box center [109, 402] width 117 height 14
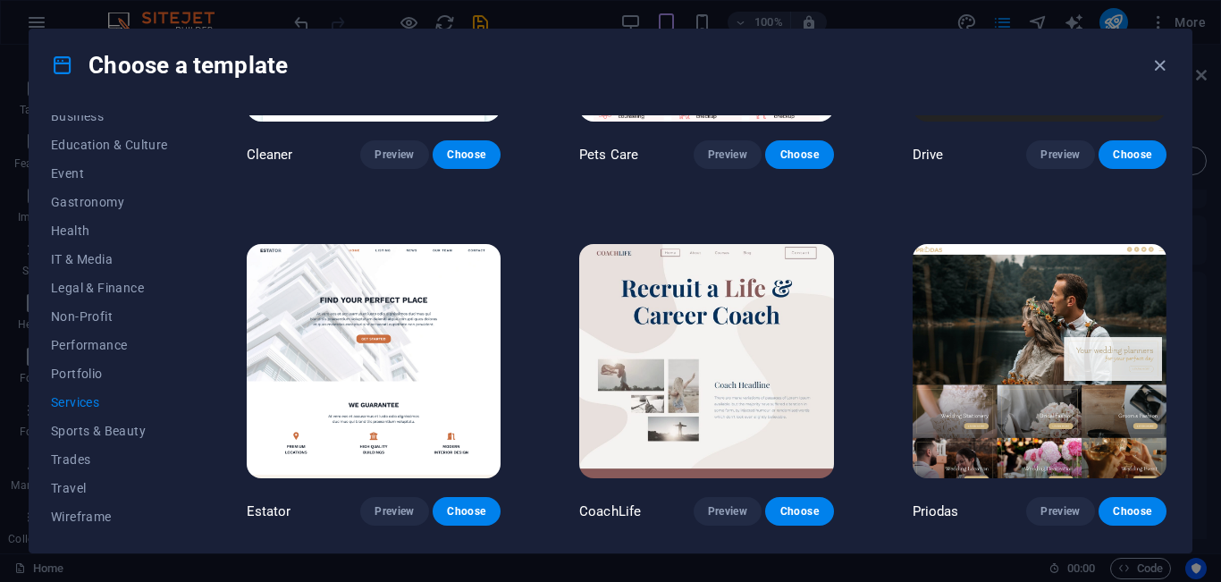
scroll to position [1066, 0]
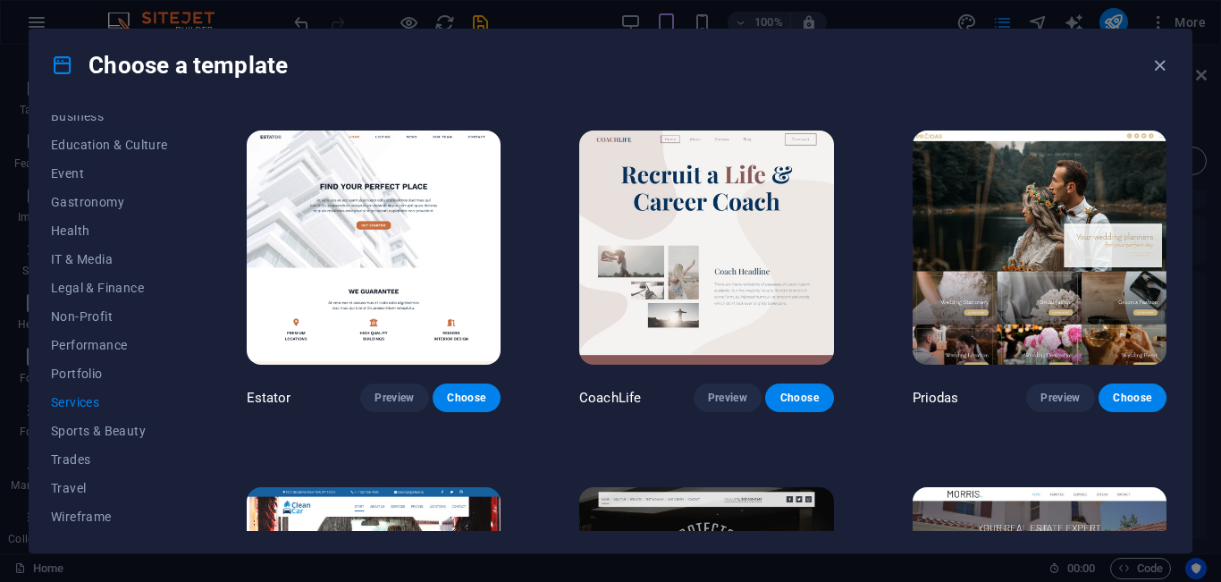
click at [349, 266] on img at bounding box center [374, 248] width 254 height 234
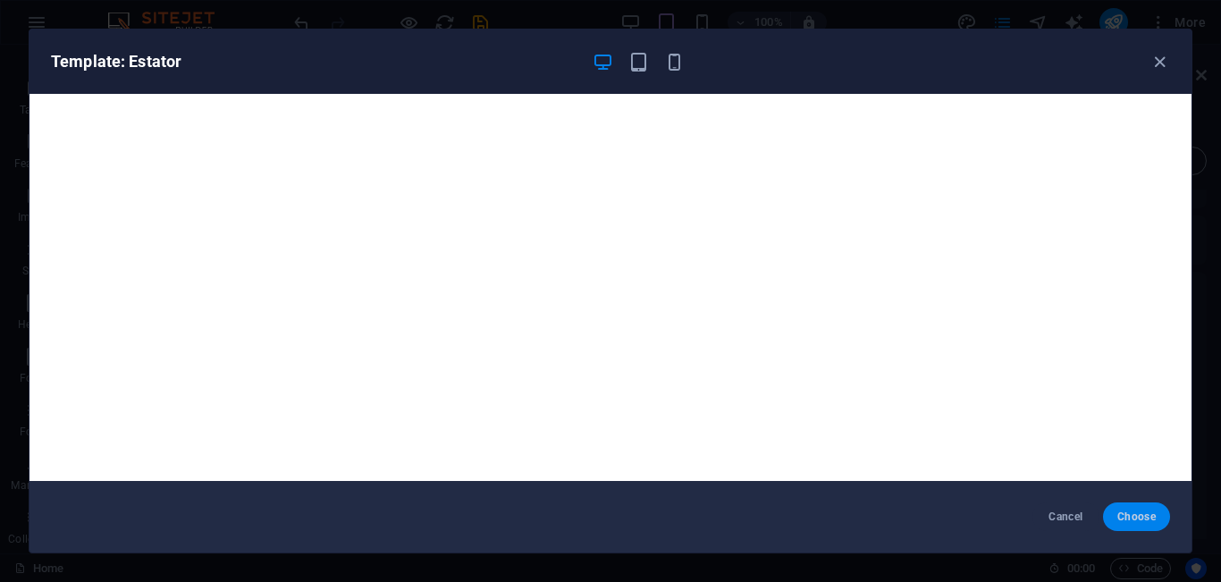
click at [1132, 512] on span "Choose" at bounding box center [1137, 517] width 38 height 14
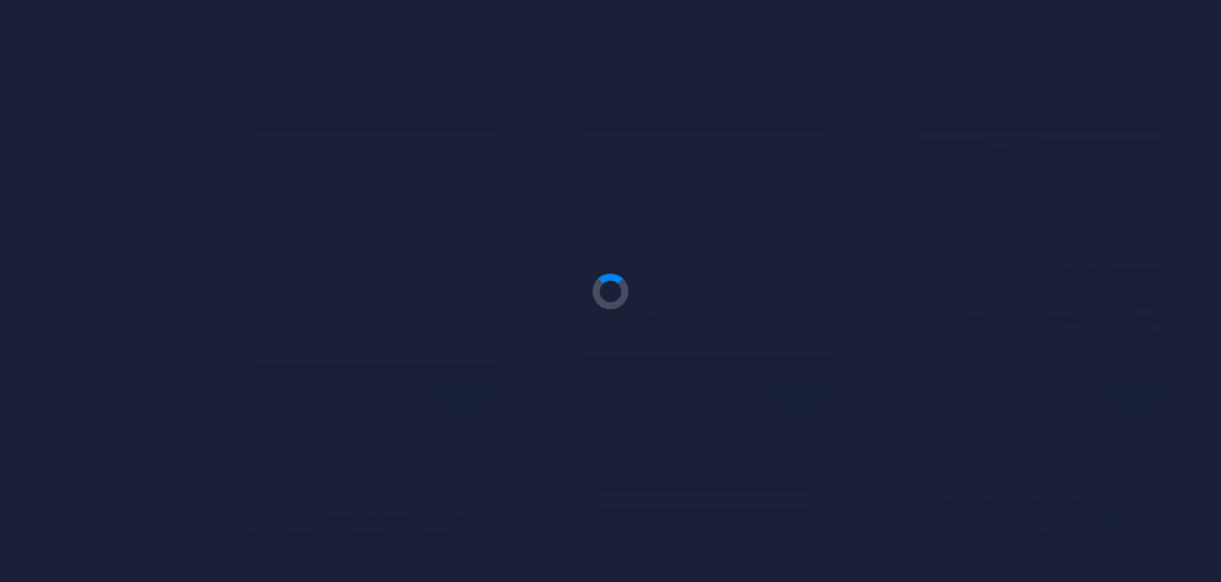
checkbox input "false"
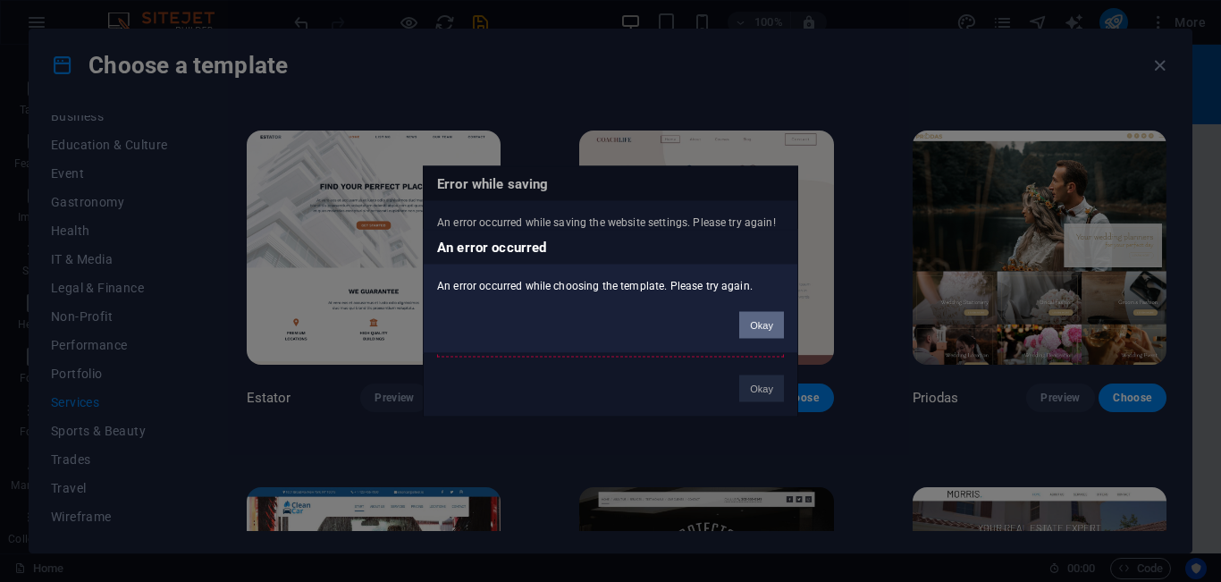
click at [761, 326] on button "Okay" at bounding box center [761, 324] width 45 height 27
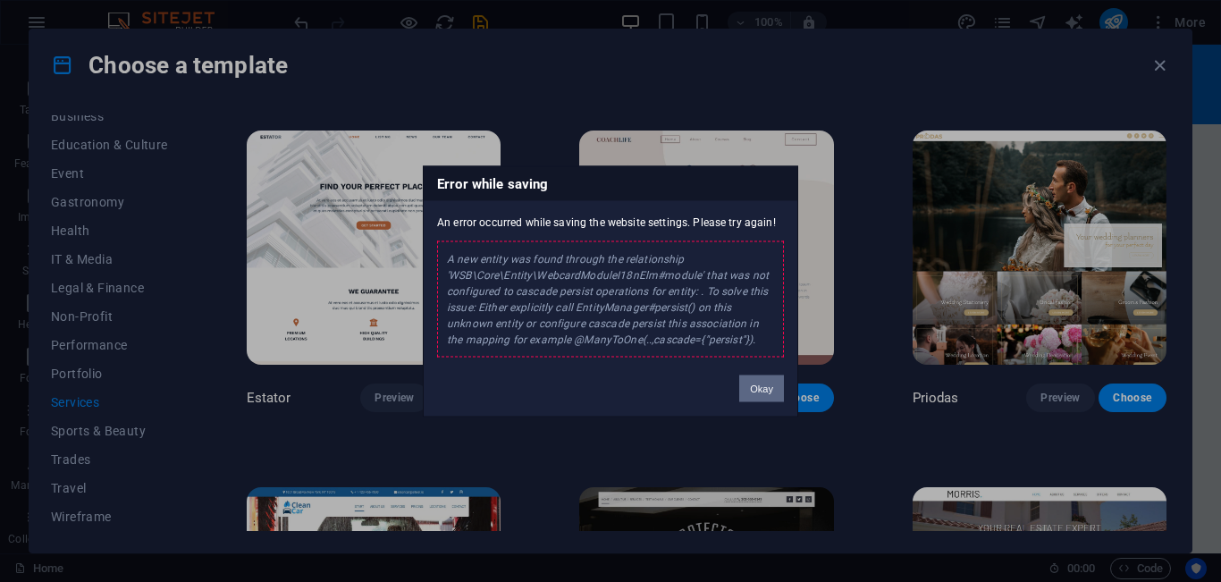
click at [755, 390] on button "Okay" at bounding box center [761, 388] width 45 height 27
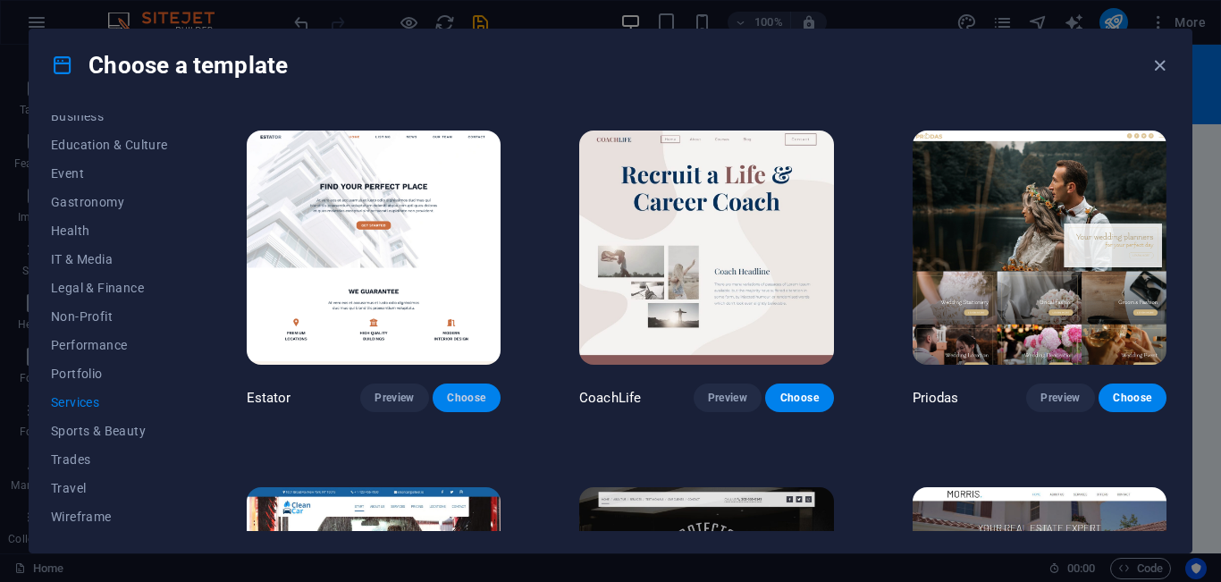
click at [466, 391] on span "Choose" at bounding box center [466, 398] width 39 height 14
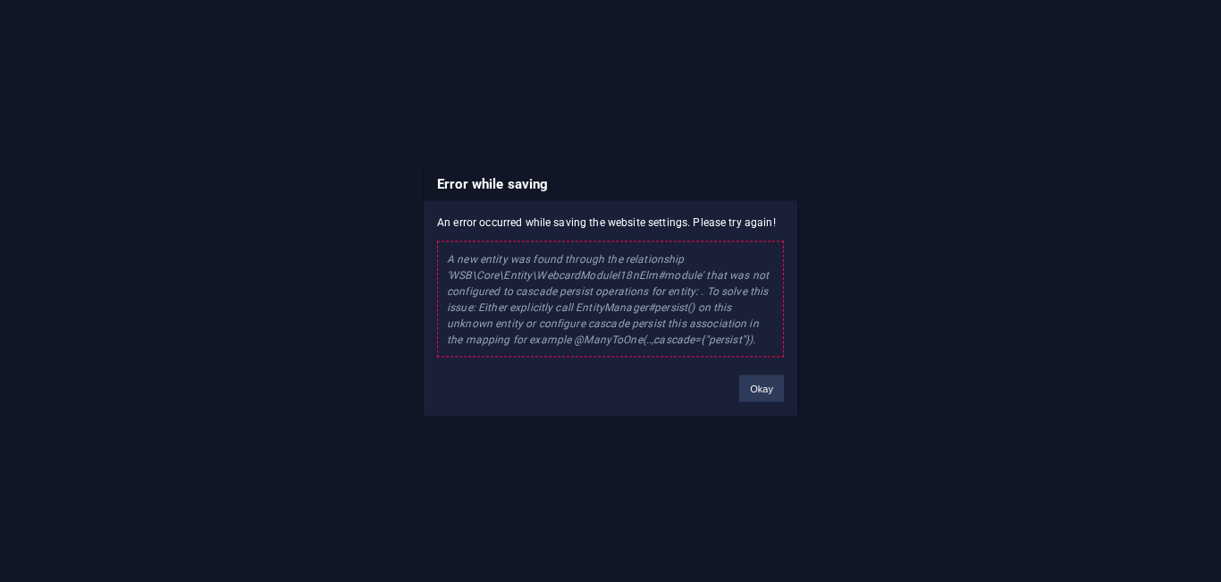
click at [500, 258] on div "A new entity was found through the relationship 'WSB\Core\Entity\WebcardModuleI…" at bounding box center [610, 299] width 347 height 116
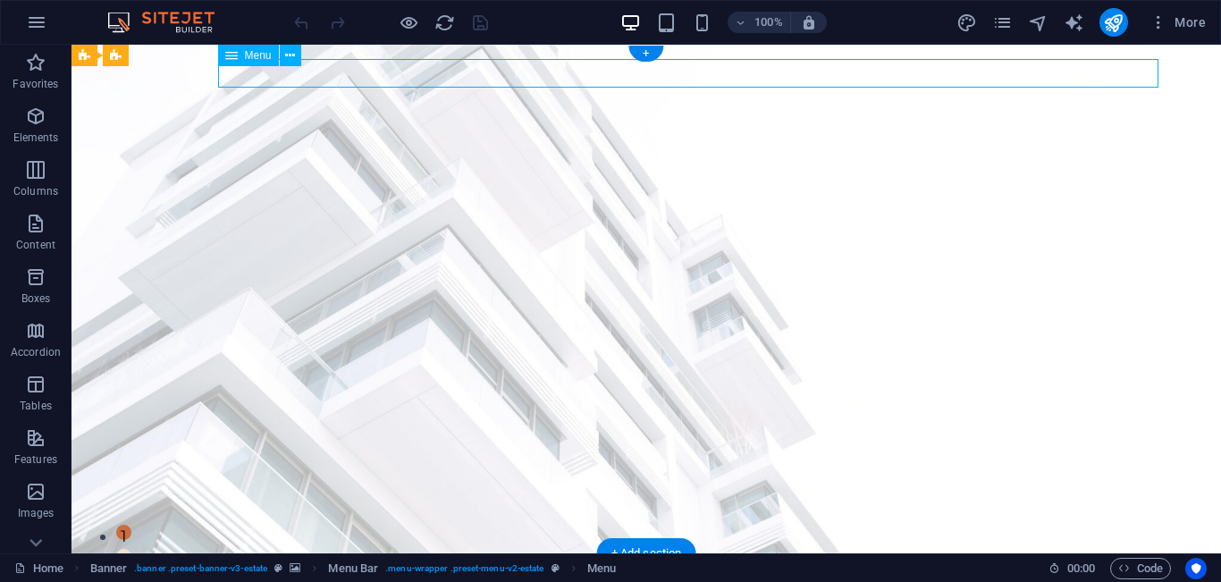
select select
select select "1"
select select
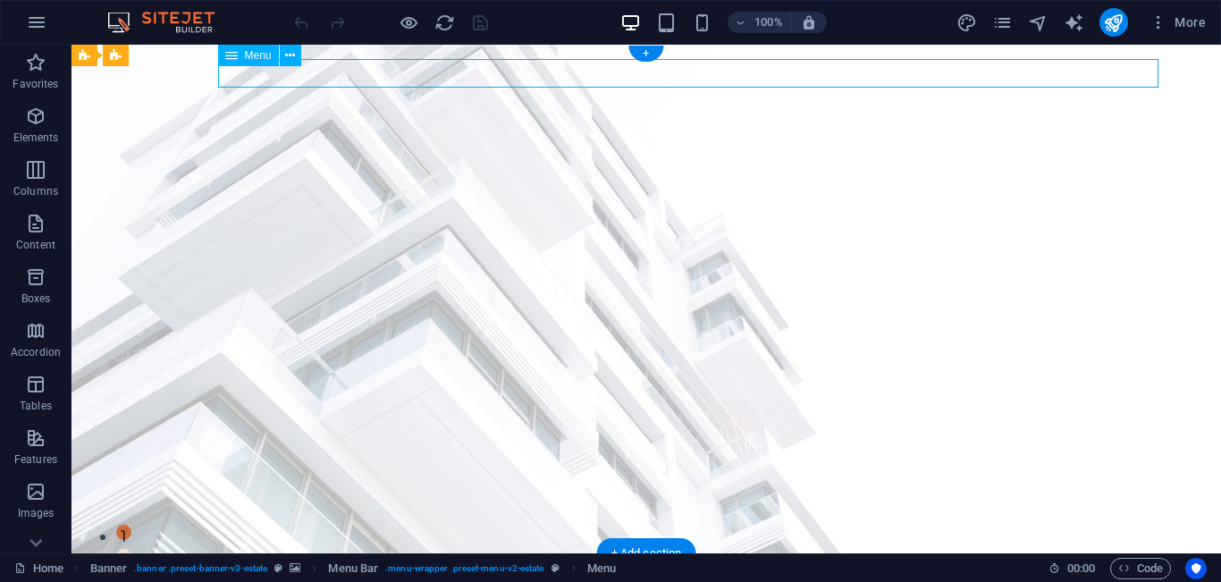
select select "2"
select select
select select "3"
select select
select select "4"
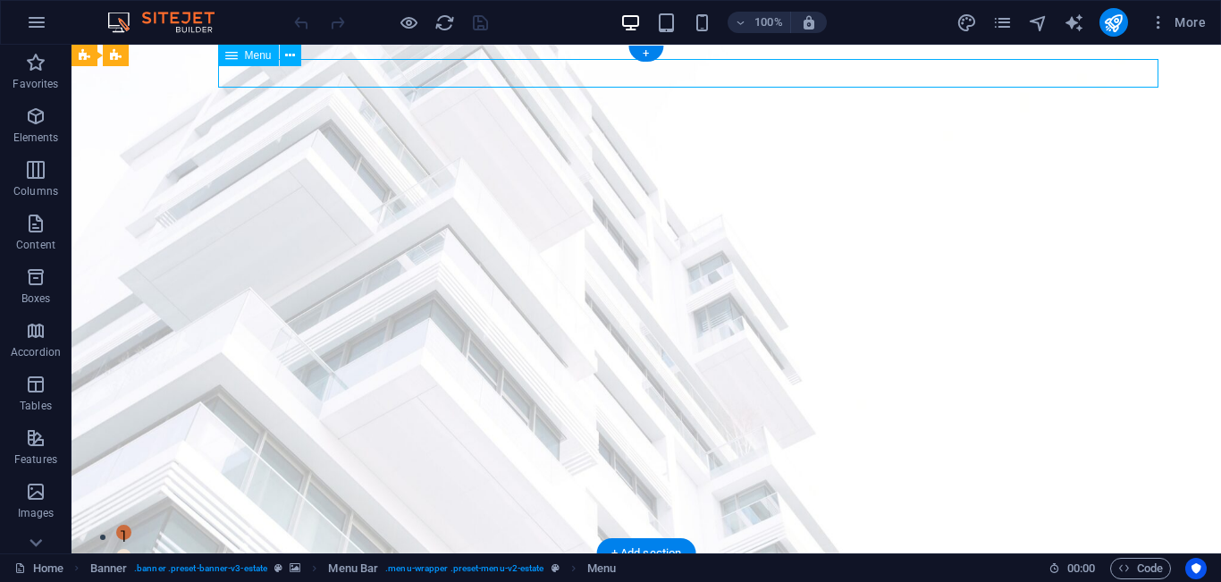
select select
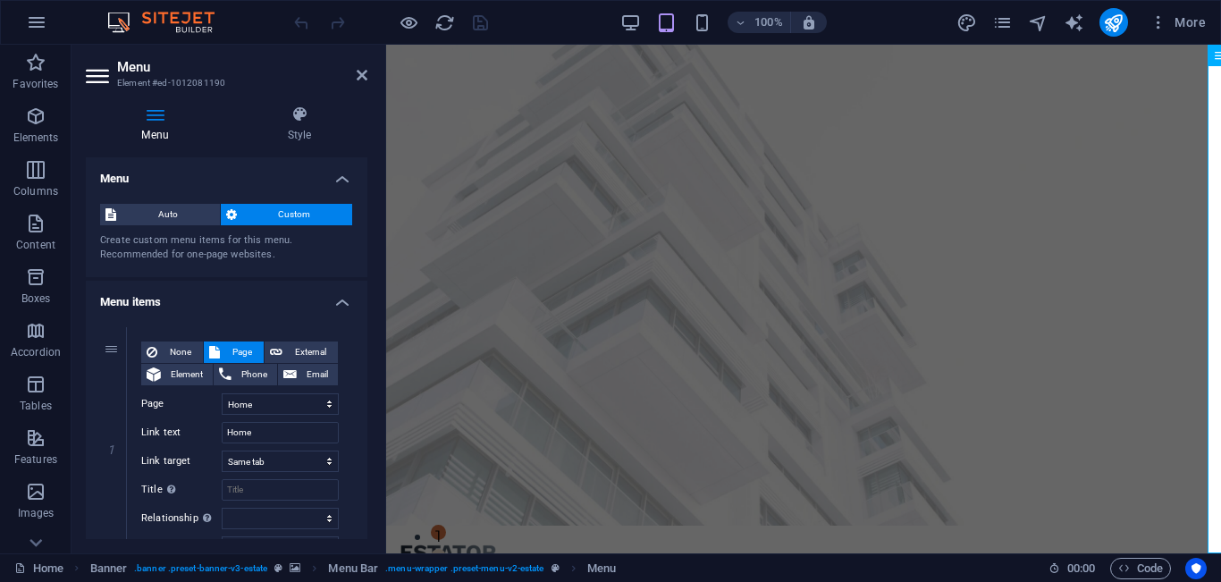
drag, startPoint x: 1212, startPoint y: 77, endPoint x: 1595, endPoint y: 99, distance: 383.4
click at [1168, 54] on icon at bounding box center [1171, 55] width 10 height 19
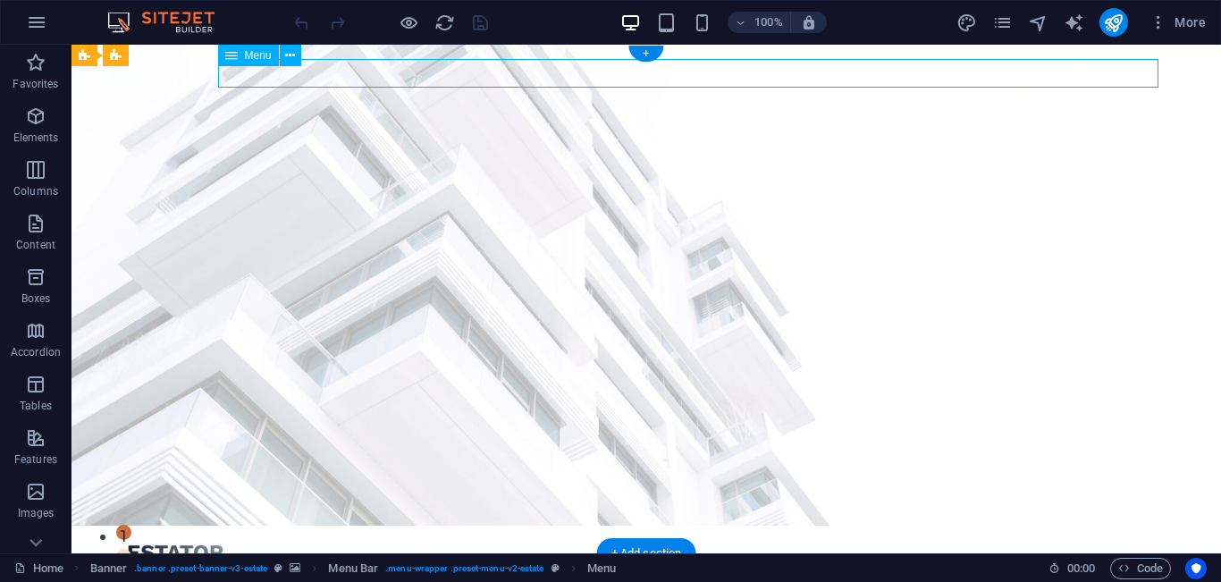
select select
select select "1"
select select
select select "2"
select select
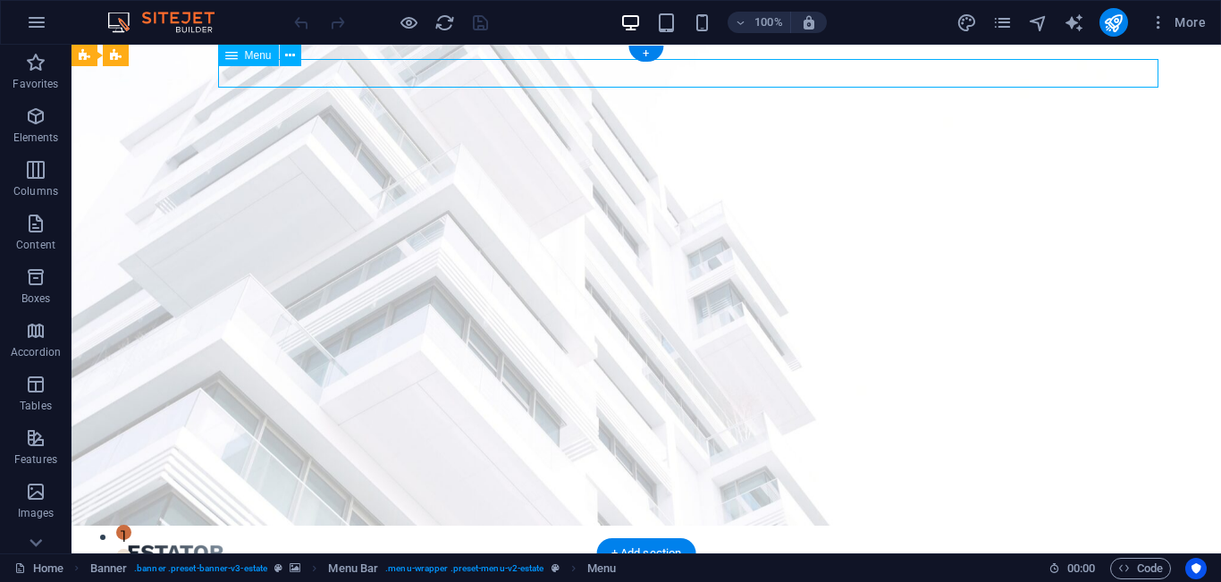
select select "3"
select select
select select "4"
select select
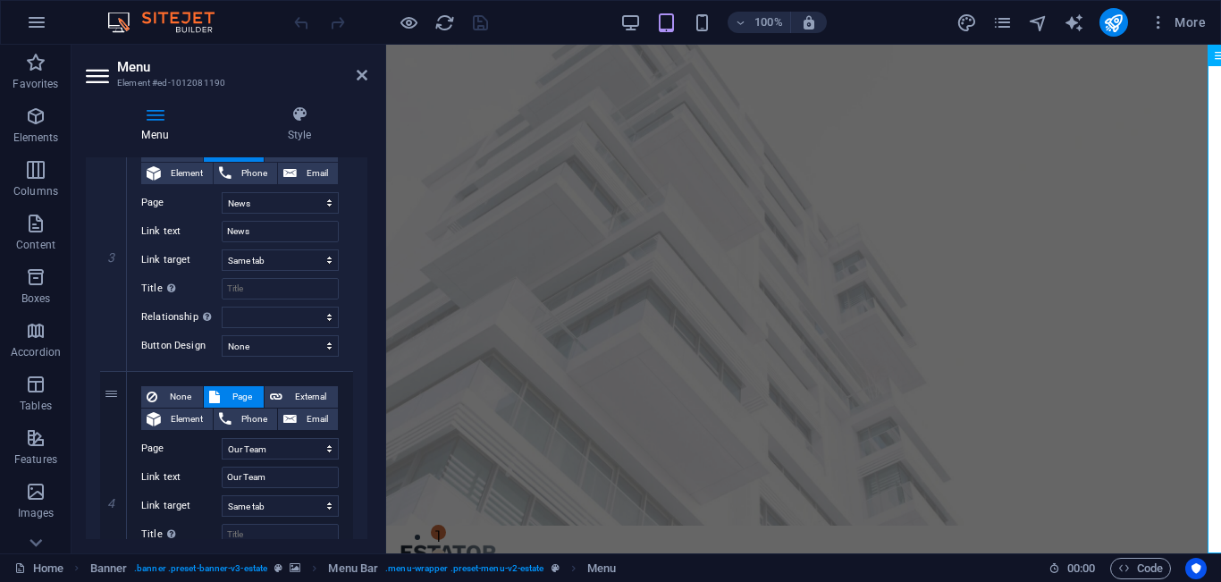
scroll to position [805, 0]
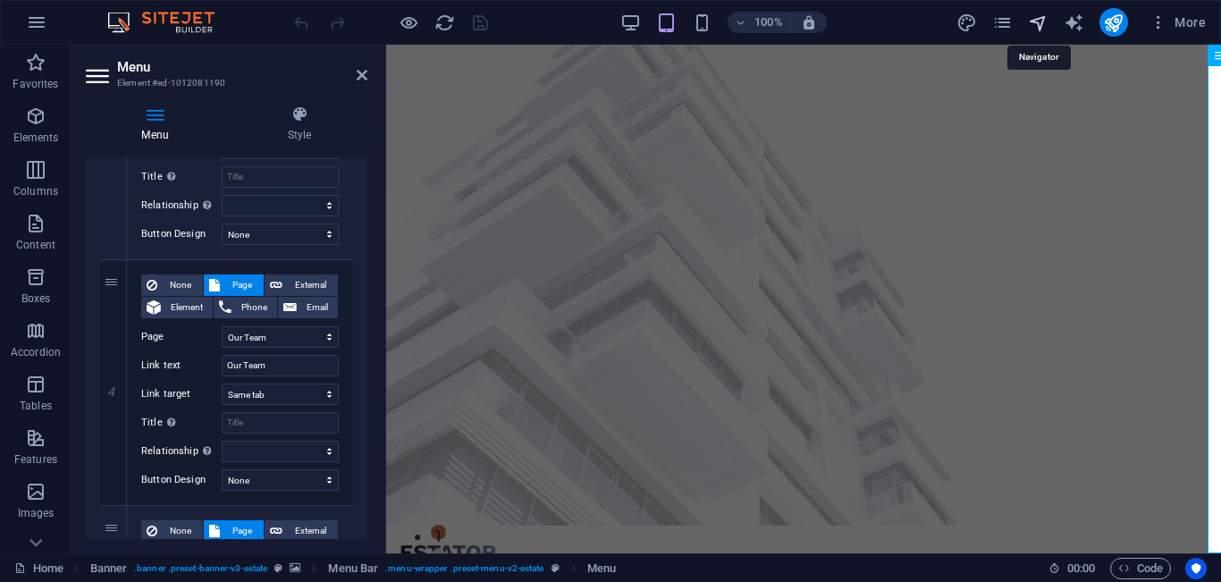
click at [1035, 19] on icon "navigator" at bounding box center [1038, 23] width 21 height 21
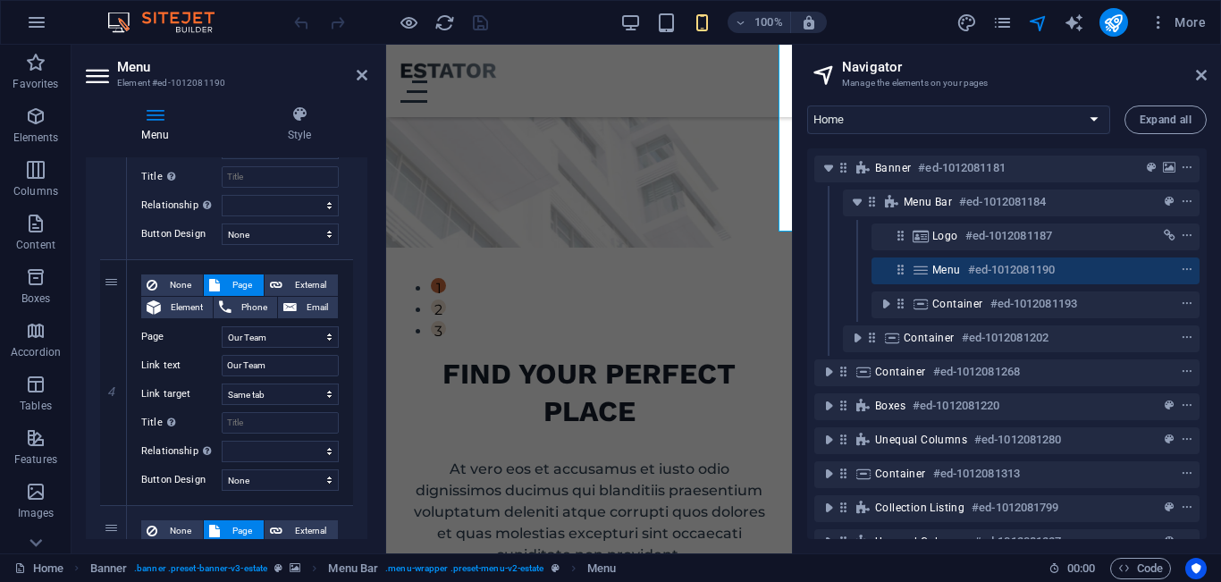
scroll to position [323, 0]
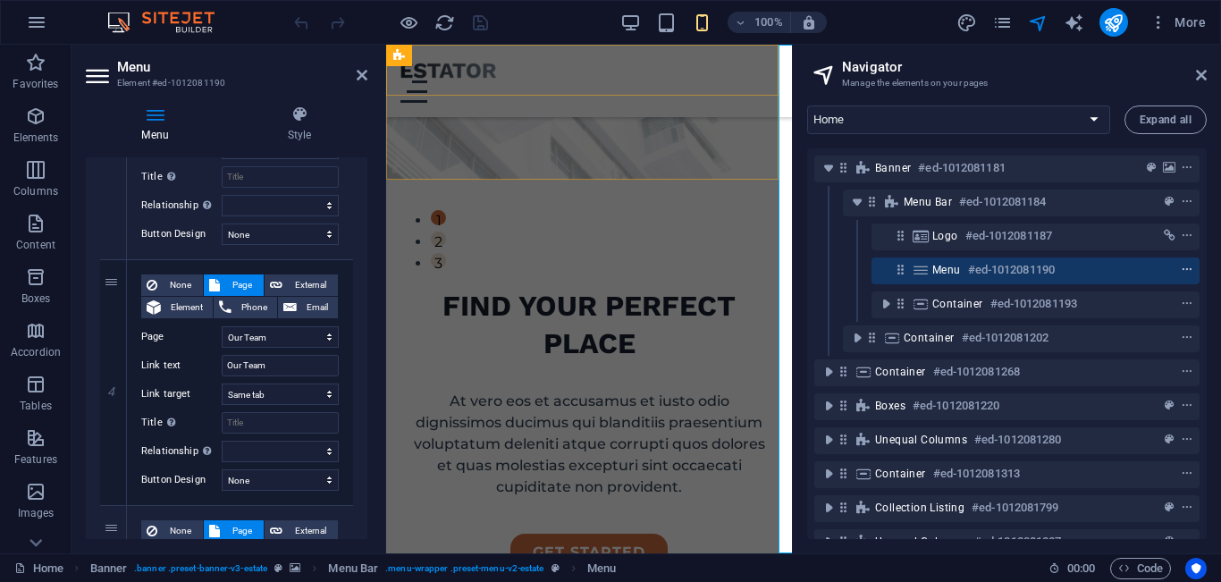
click at [1186, 270] on icon "context-menu" at bounding box center [1187, 270] width 13 height 13
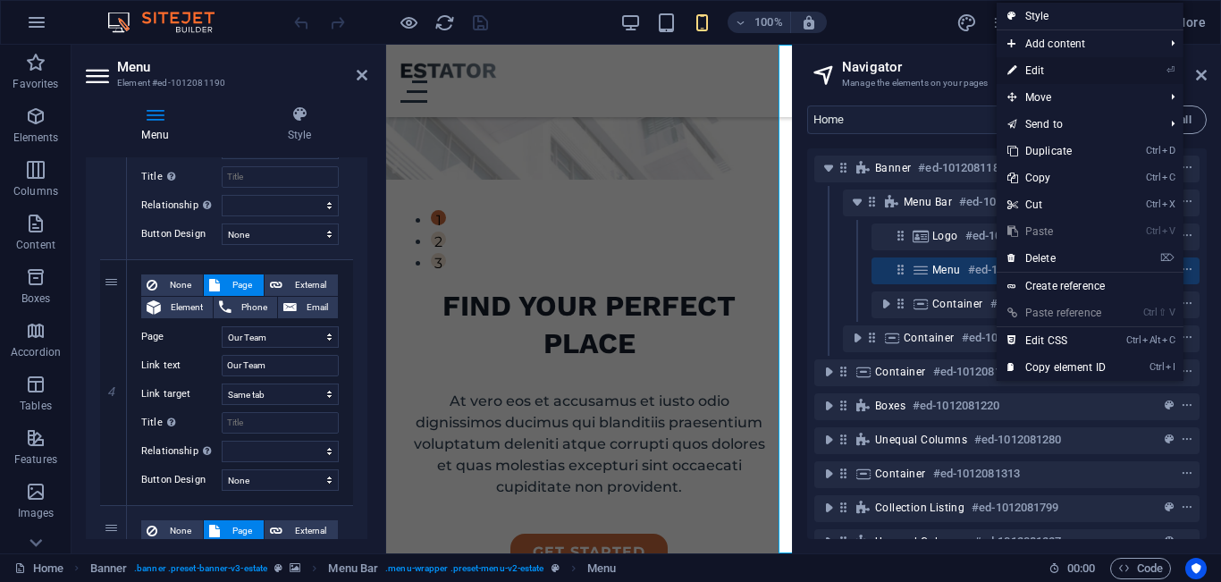
click at [1045, 72] on link "⏎ Edit" at bounding box center [1057, 70] width 120 height 27
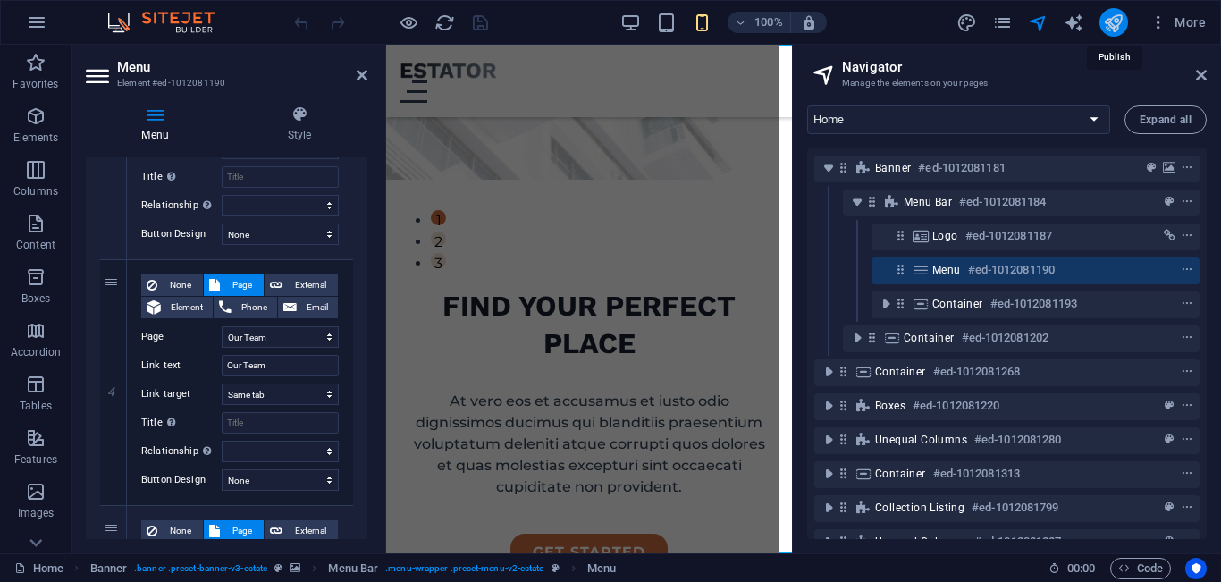
click at [1107, 23] on icon "publish" at bounding box center [1113, 23] width 21 height 21
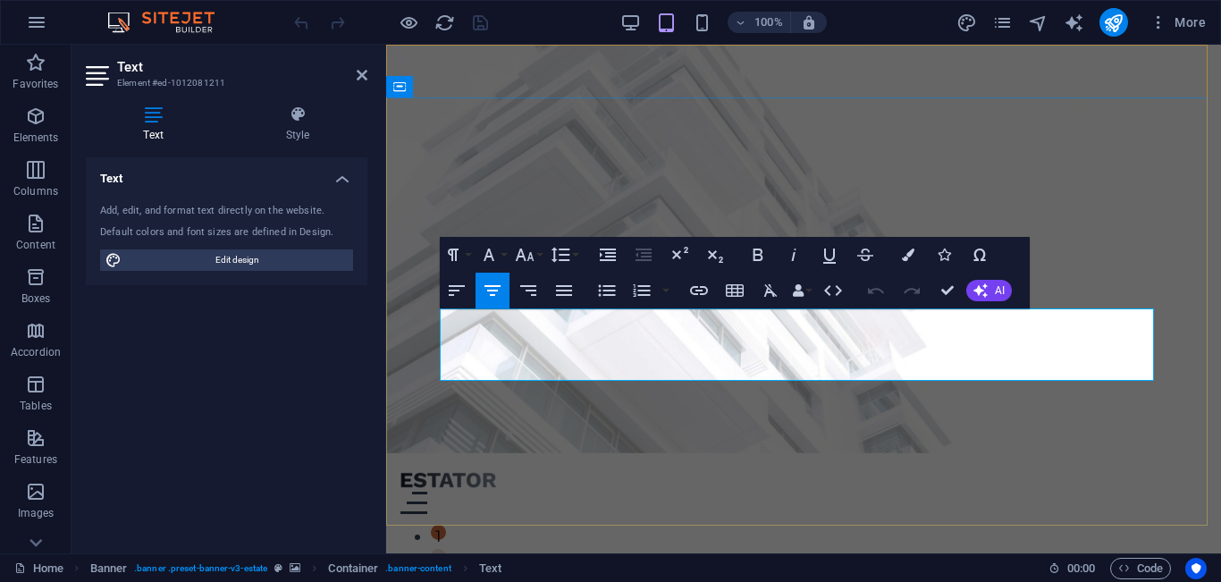
drag, startPoint x: 947, startPoint y: 368, endPoint x: 827, endPoint y: 353, distance: 120.7
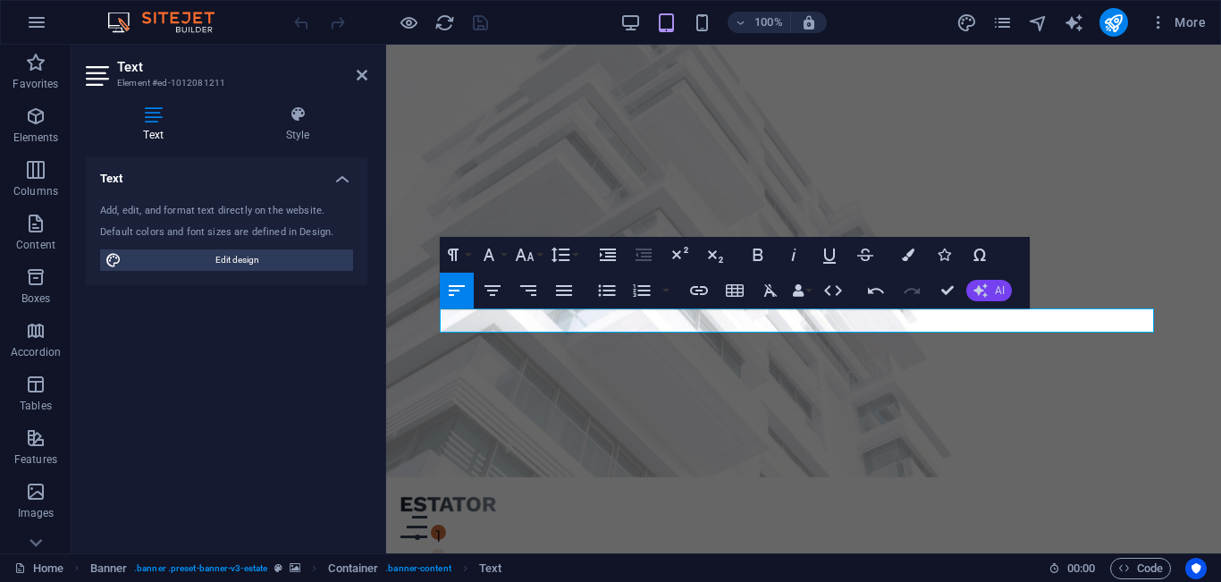
click at [982, 292] on icon "button" at bounding box center [981, 290] width 14 height 14
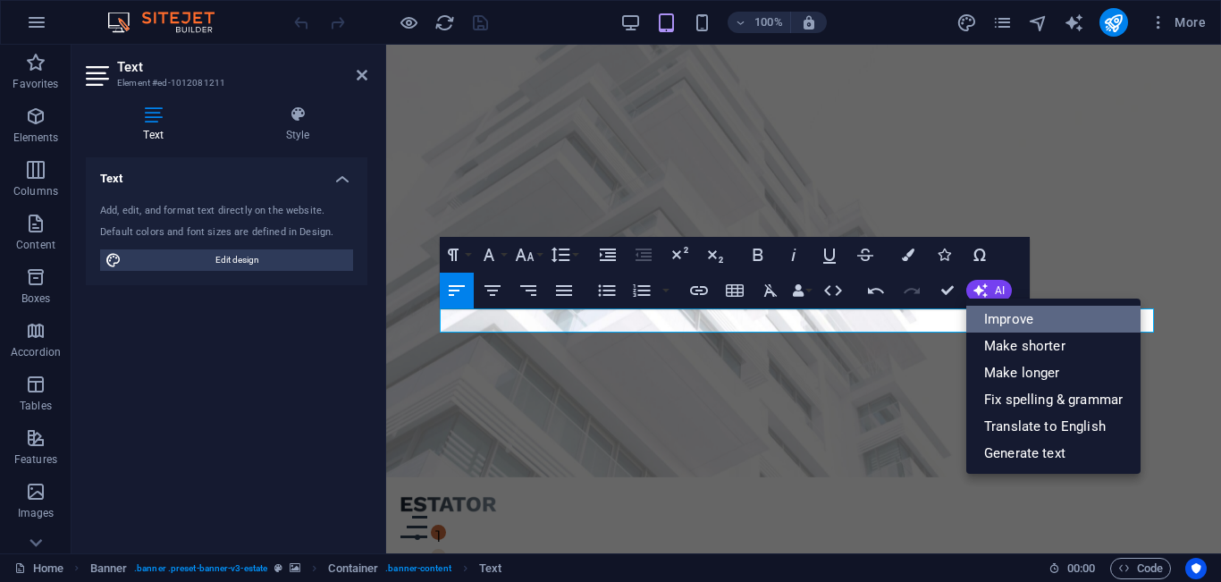
click at [1001, 320] on link "Improve" at bounding box center [1054, 319] width 174 height 27
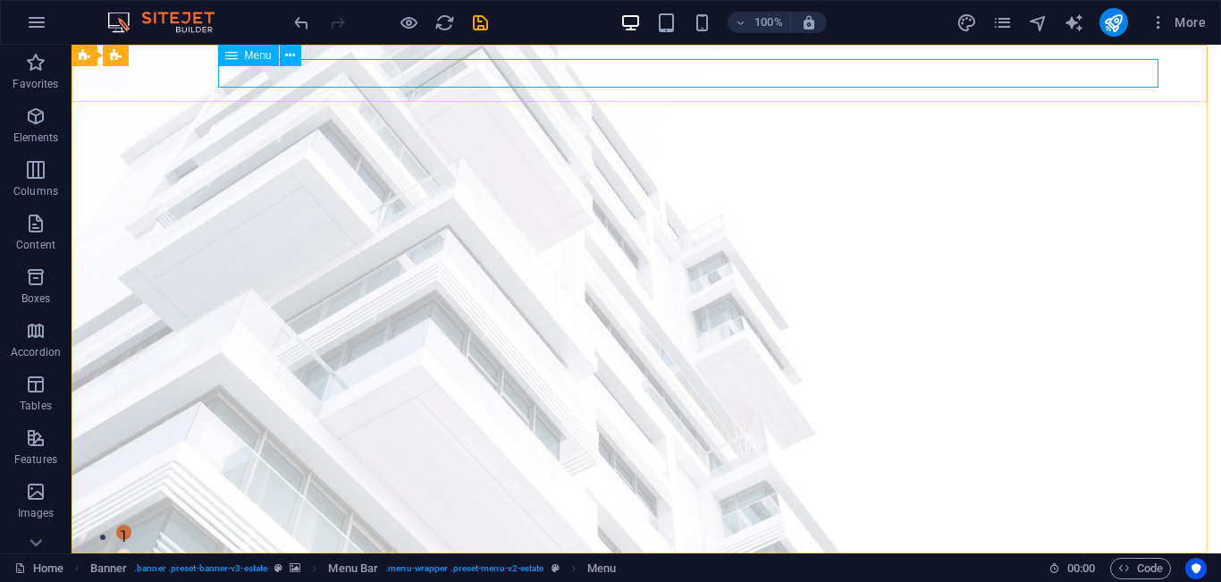
click at [234, 57] on icon at bounding box center [231, 55] width 13 height 21
click at [291, 55] on icon at bounding box center [290, 55] width 10 height 19
select select
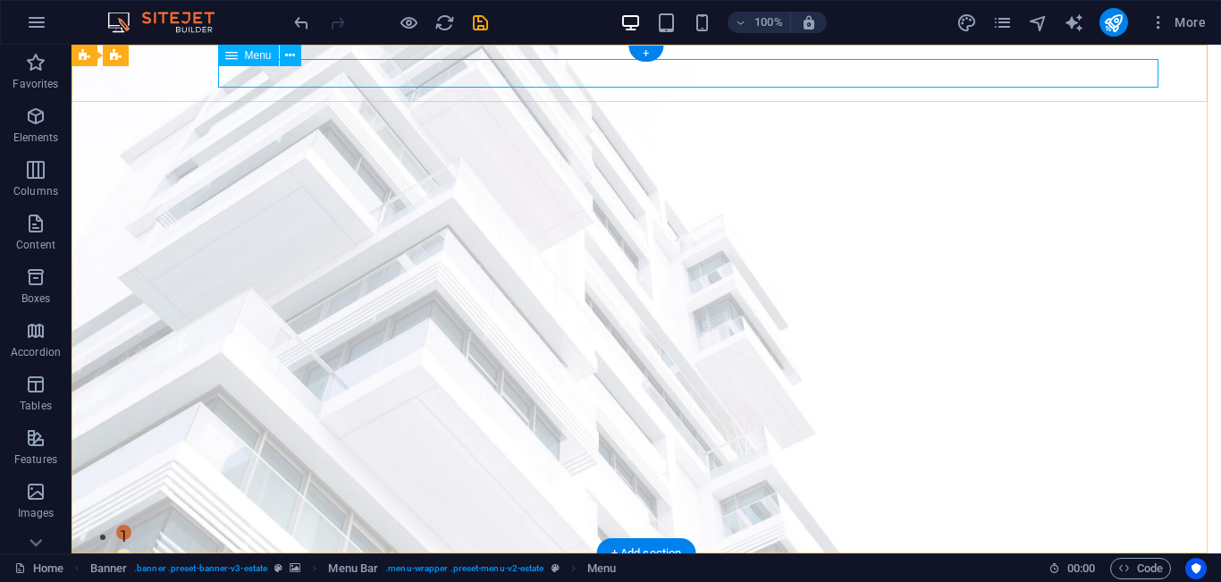
select select "1"
select select
select select "2"
select select
select select "3"
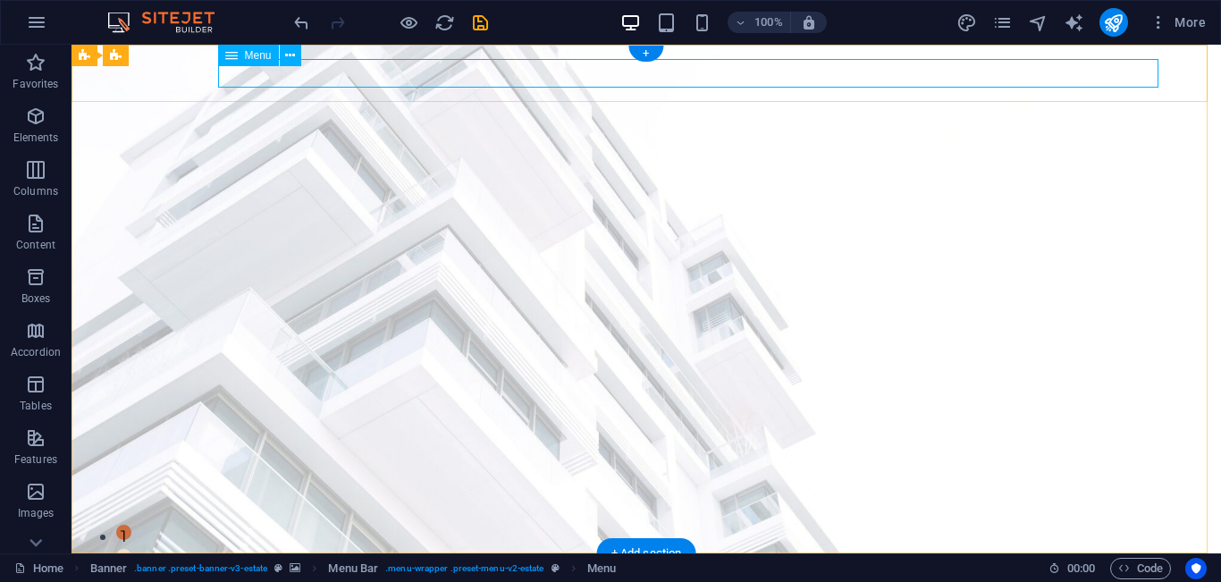
select select
select select "4"
select select
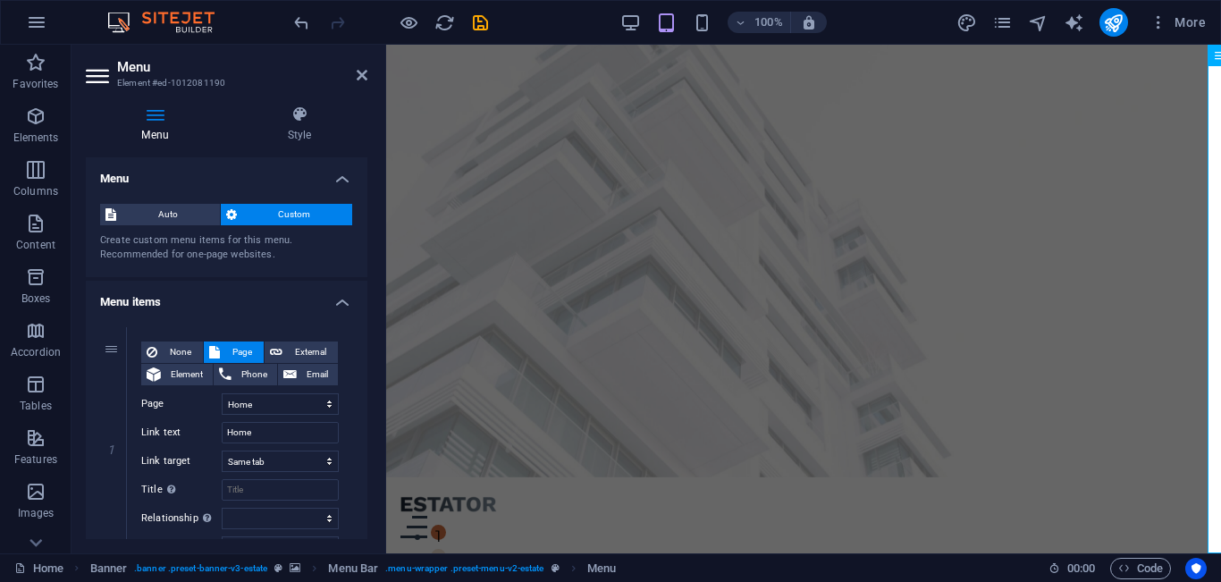
drag, startPoint x: 362, startPoint y: 241, endPoint x: 361, endPoint y: 258, distance: 17.0
click at [361, 258] on div "Auto Custom Create custom menu items for this menu. Recommended for one-page we…" at bounding box center [227, 234] width 282 height 88
click at [361, 225] on div "Auto Custom Create custom menu items for this menu. Recommended for one-page we…" at bounding box center [227, 234] width 282 height 88
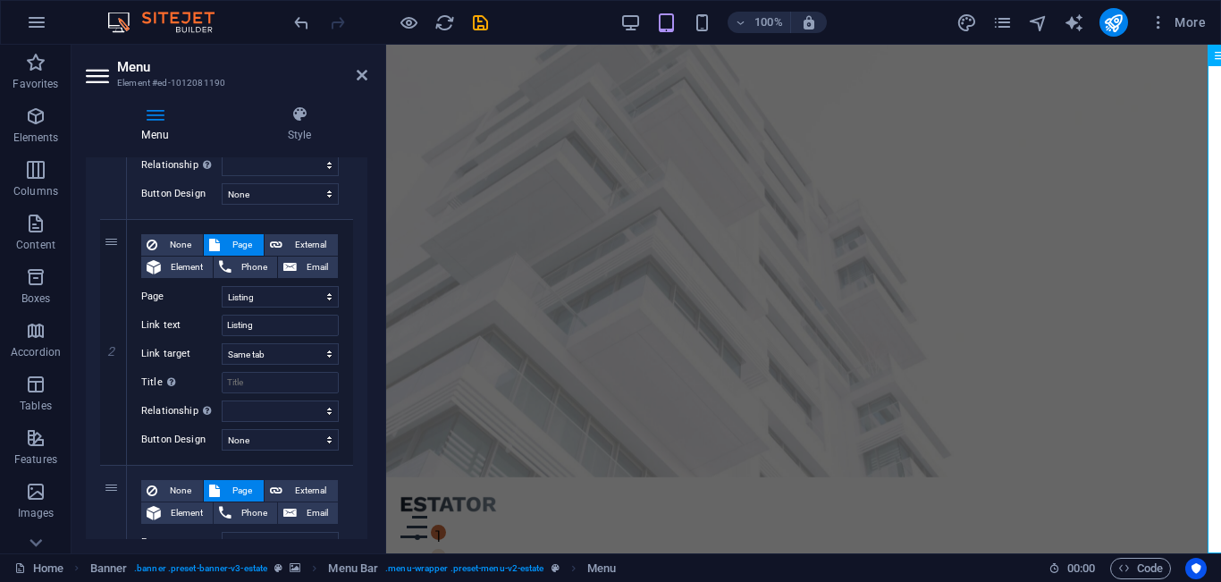
scroll to position [357, 0]
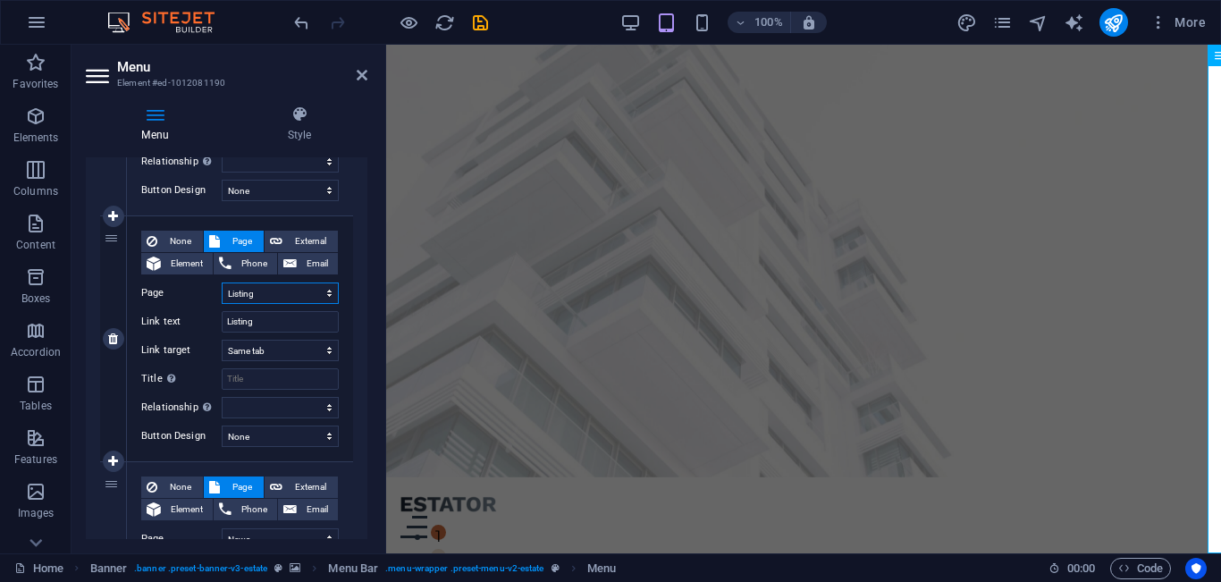
click at [270, 297] on select "Home Listing News Our Team Contact Legal Notice Privacy" at bounding box center [280, 293] width 117 height 21
click at [265, 320] on input "Listing" at bounding box center [280, 321] width 117 height 21
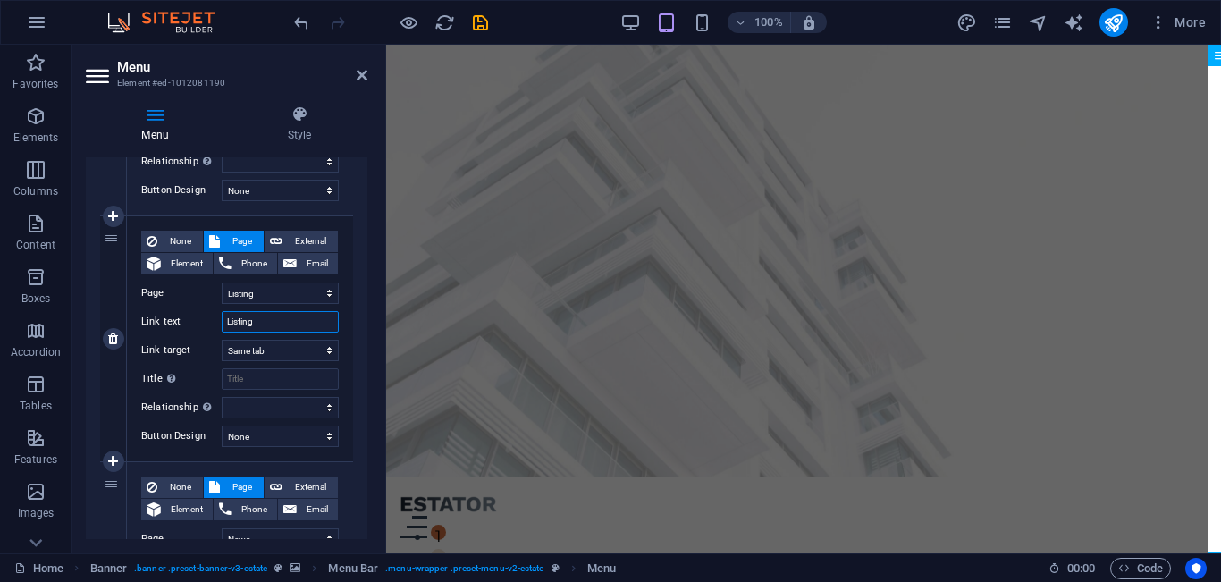
drag, startPoint x: 265, startPoint y: 320, endPoint x: 217, endPoint y: 320, distance: 47.4
click at [217, 320] on div "Link text Listing" at bounding box center [240, 321] width 198 height 21
type input "Pro"
select select
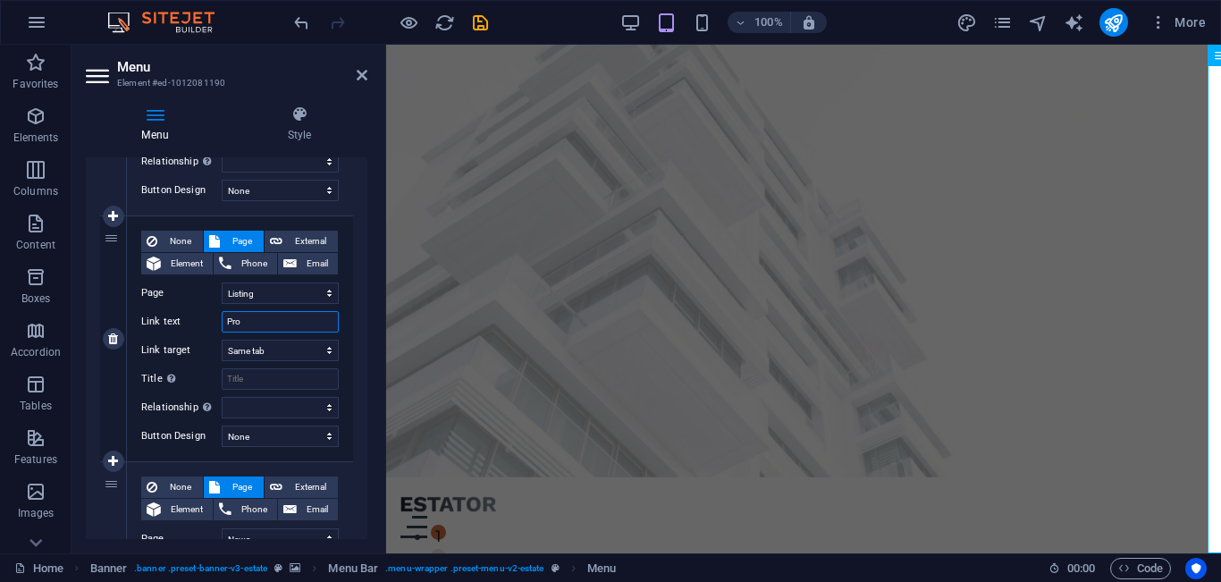
select select
type input "Projects"
select select
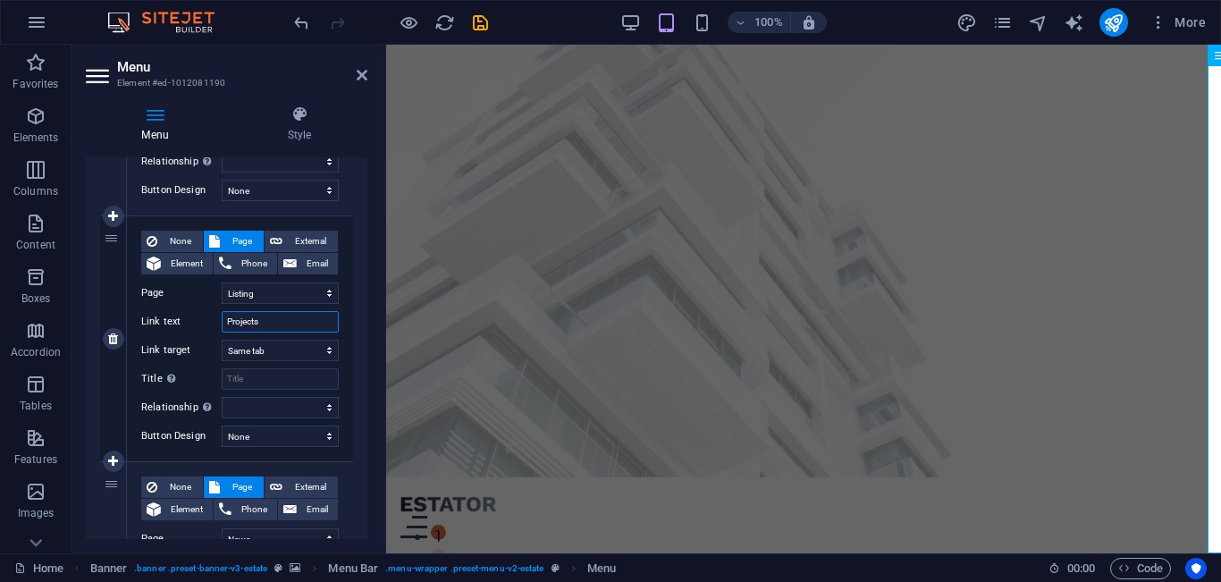
select select
type input "Projects"
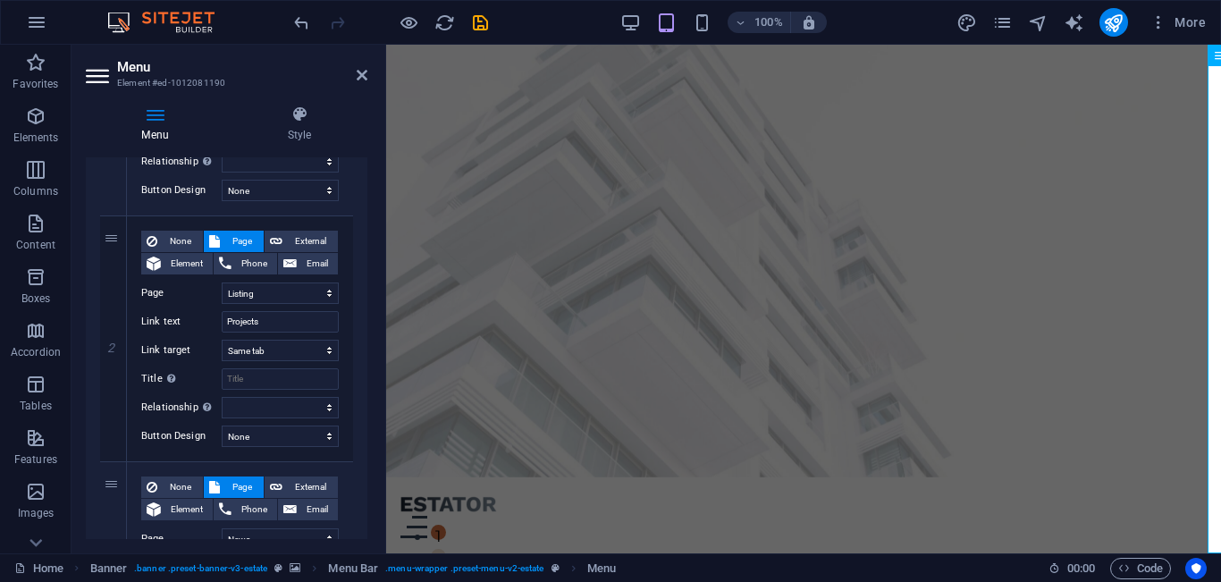
click at [363, 325] on div "1 None Page External Element Phone Email Page Home Listing News Our Team Contac…" at bounding box center [227, 584] width 282 height 1257
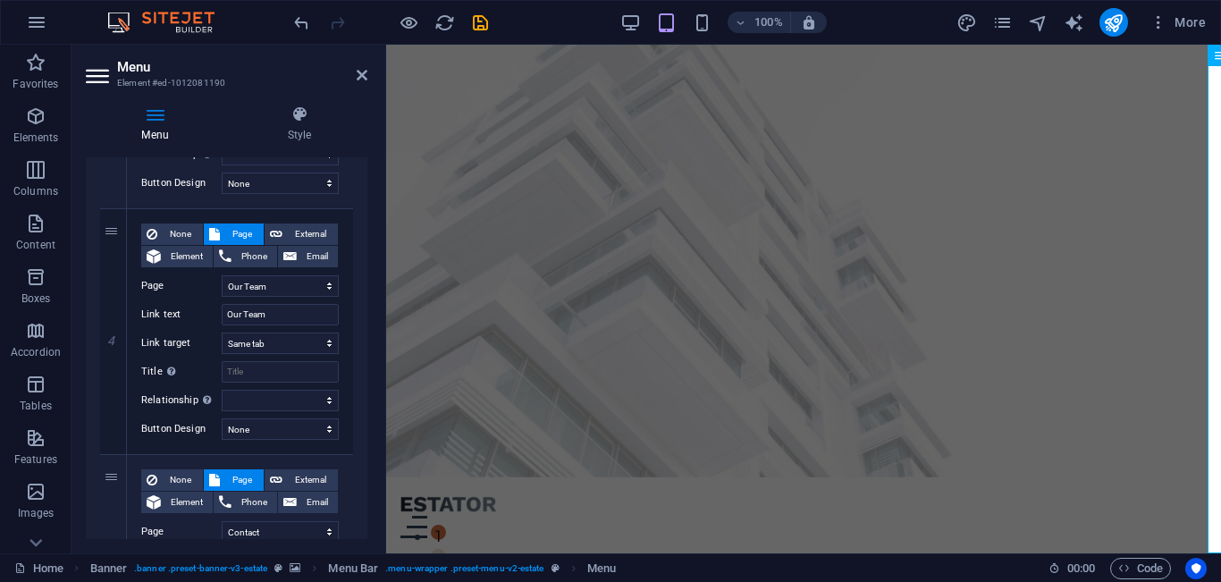
scroll to position [904, 0]
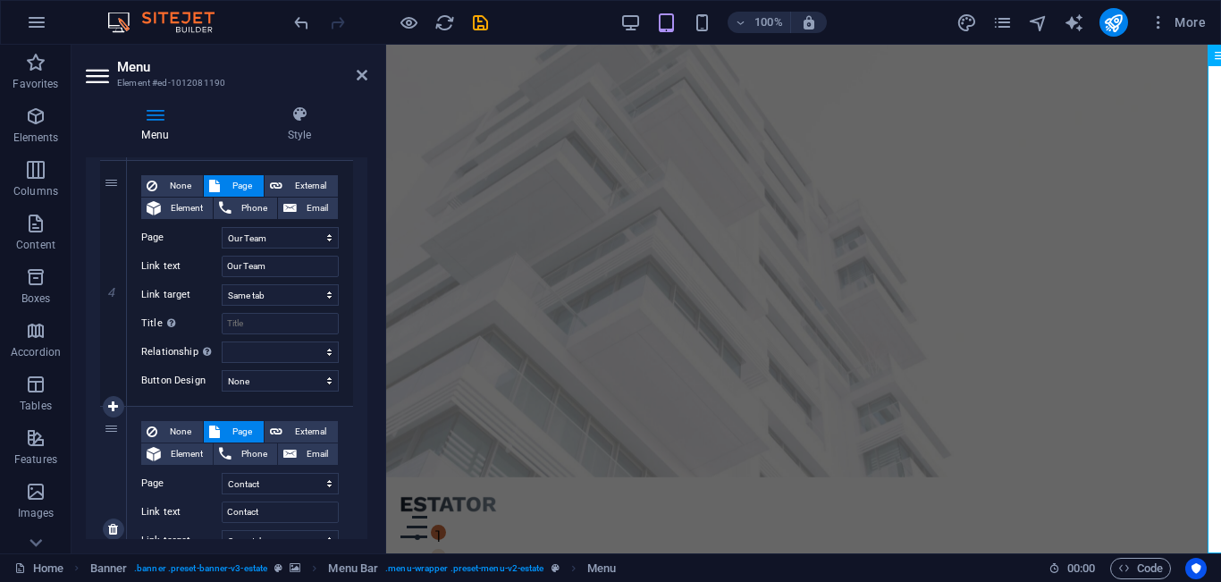
click at [227, 428] on span "Page" at bounding box center [241, 431] width 33 height 21
click at [100, 72] on icon at bounding box center [99, 76] width 27 height 29
click at [150, 114] on icon at bounding box center [155, 115] width 139 height 18
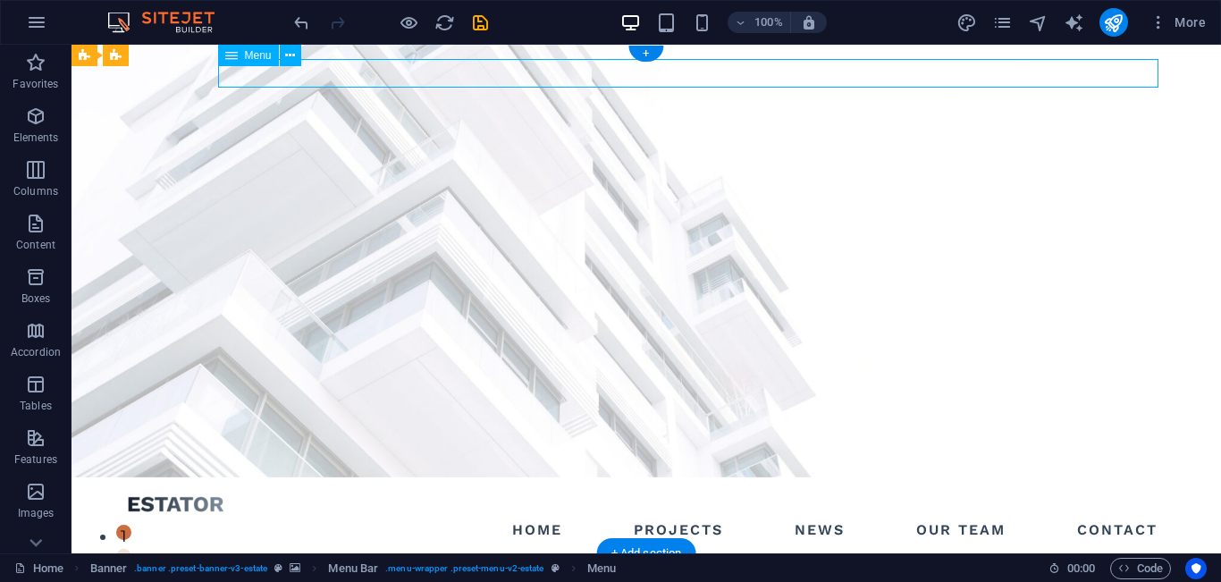
select select
select select "1"
select select
select select "2"
select select
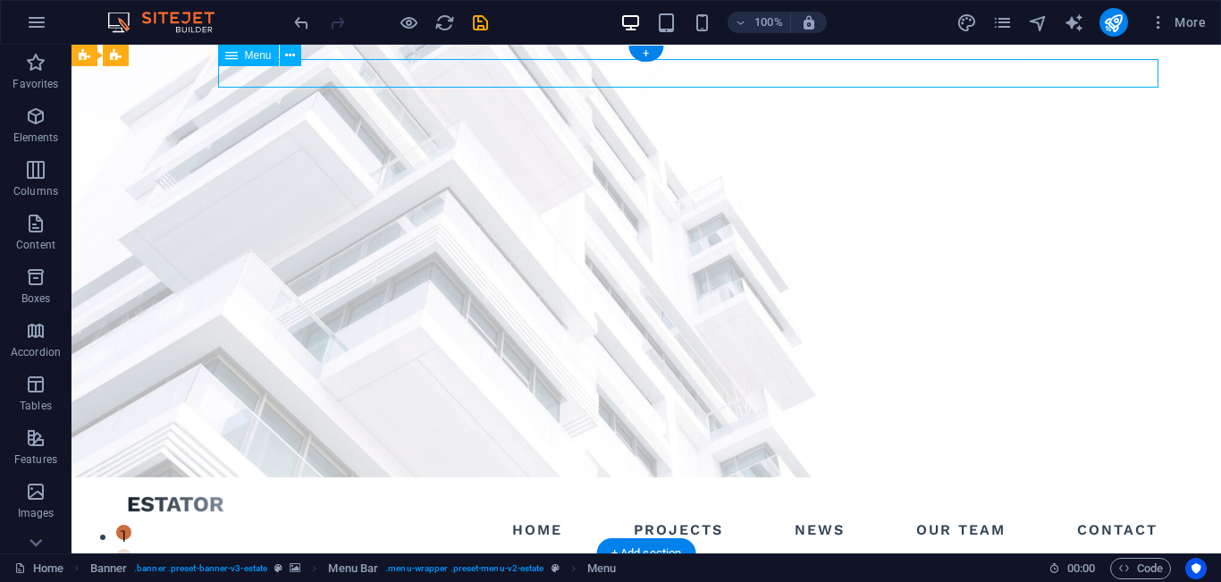
select select "3"
select select
select select "4"
select select
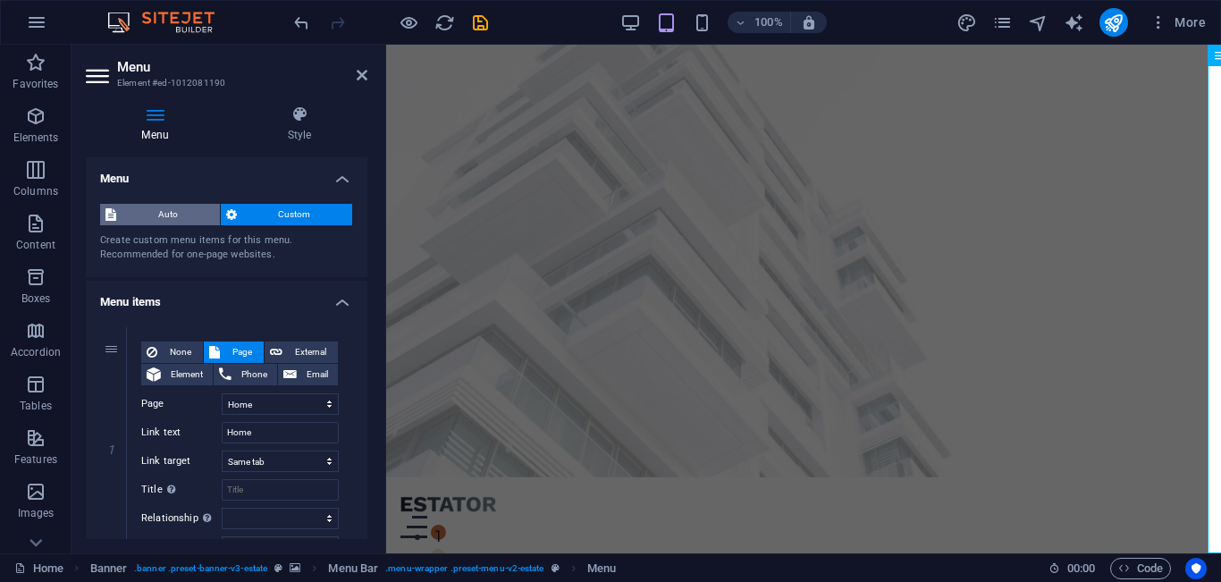
click at [160, 211] on span "Auto" at bounding box center [168, 214] width 93 height 21
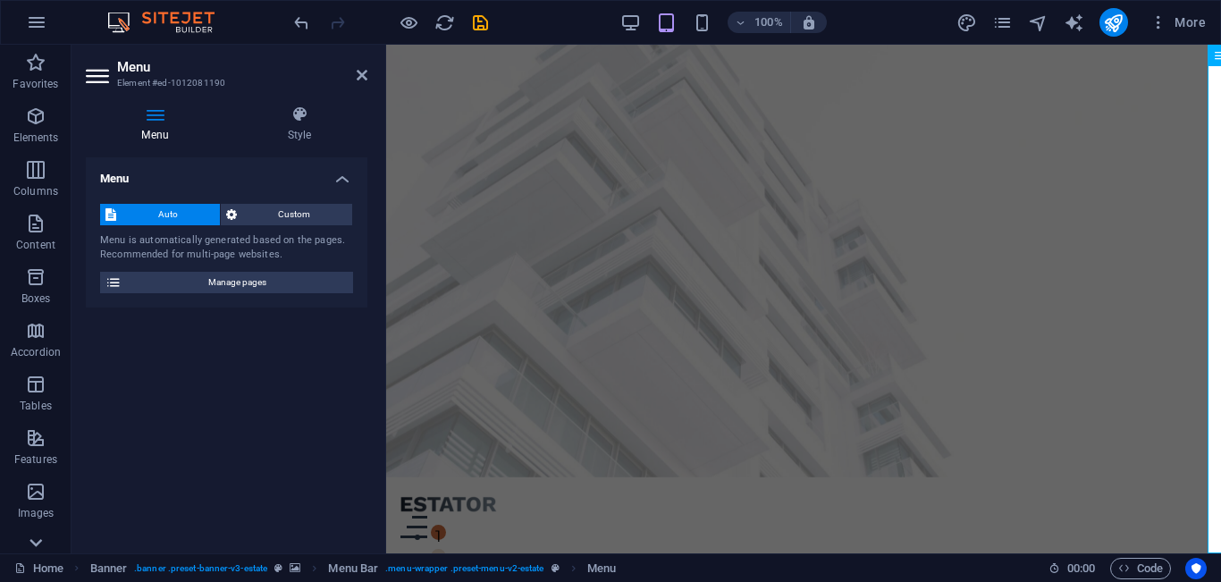
click at [34, 544] on icon at bounding box center [36, 543] width 13 height 8
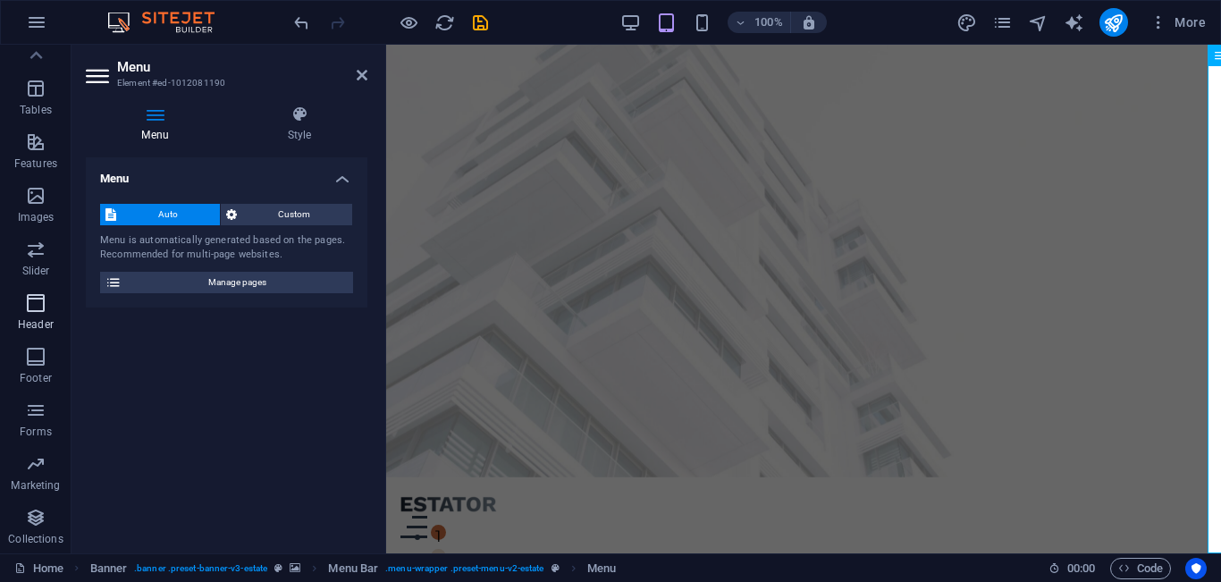
click at [32, 314] on span "Header" at bounding box center [36, 313] width 72 height 43
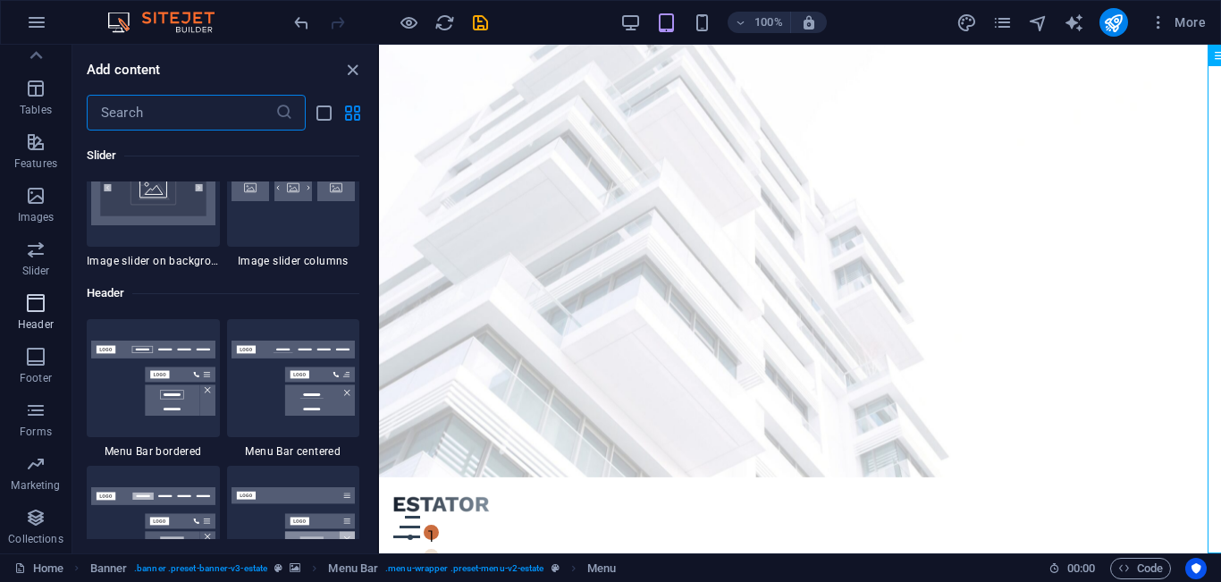
scroll to position [10768, 0]
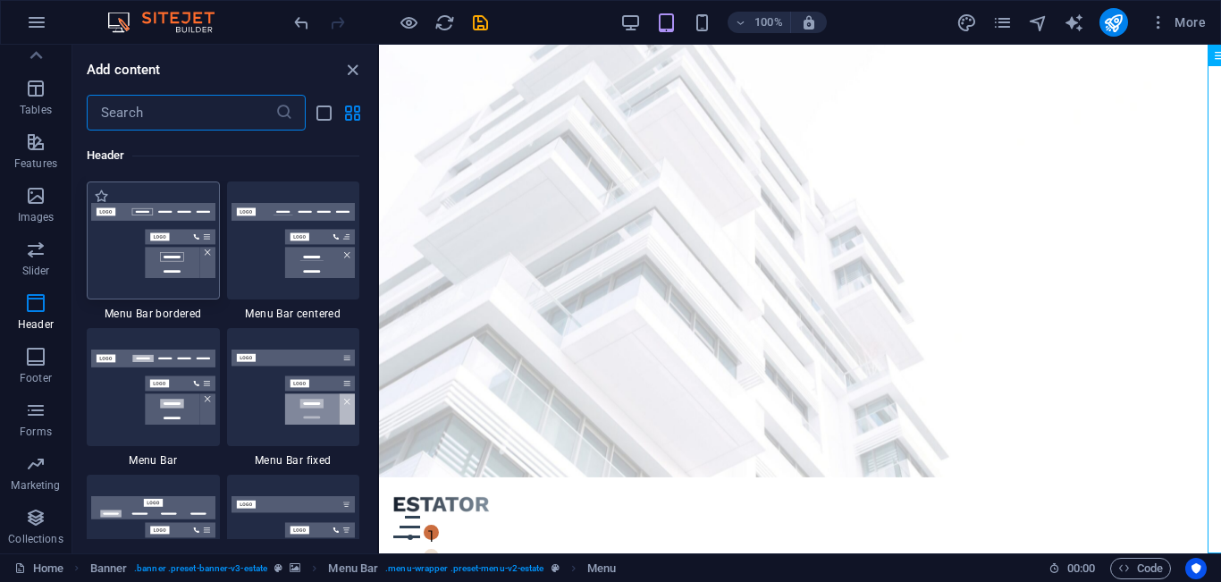
click at [166, 212] on img at bounding box center [153, 240] width 124 height 75
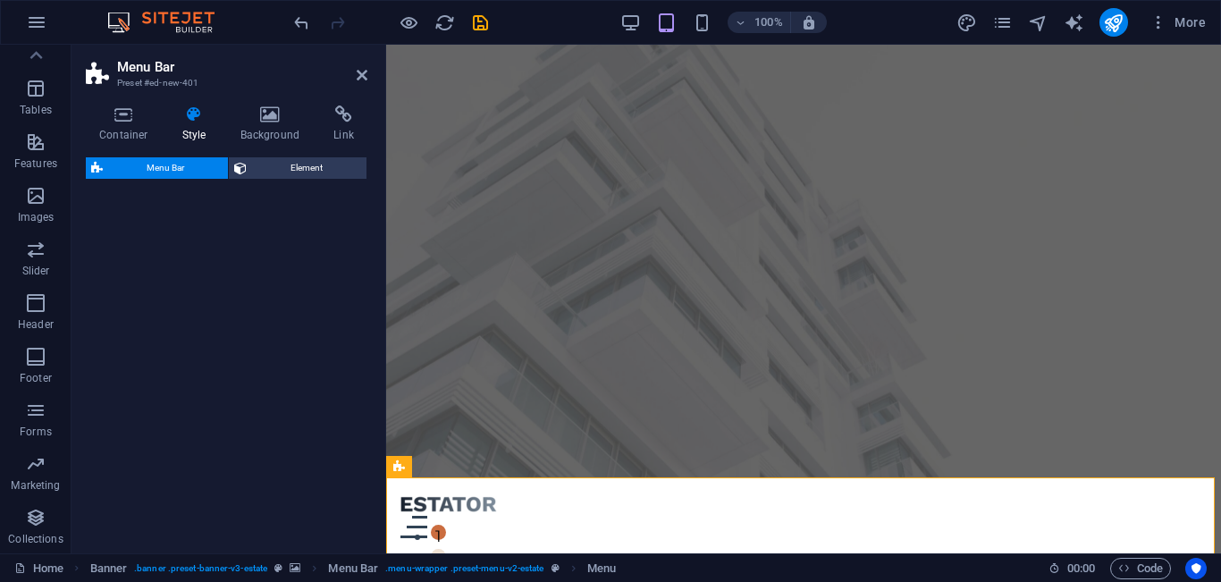
select select "rem"
select select "preset-menu-v2-border"
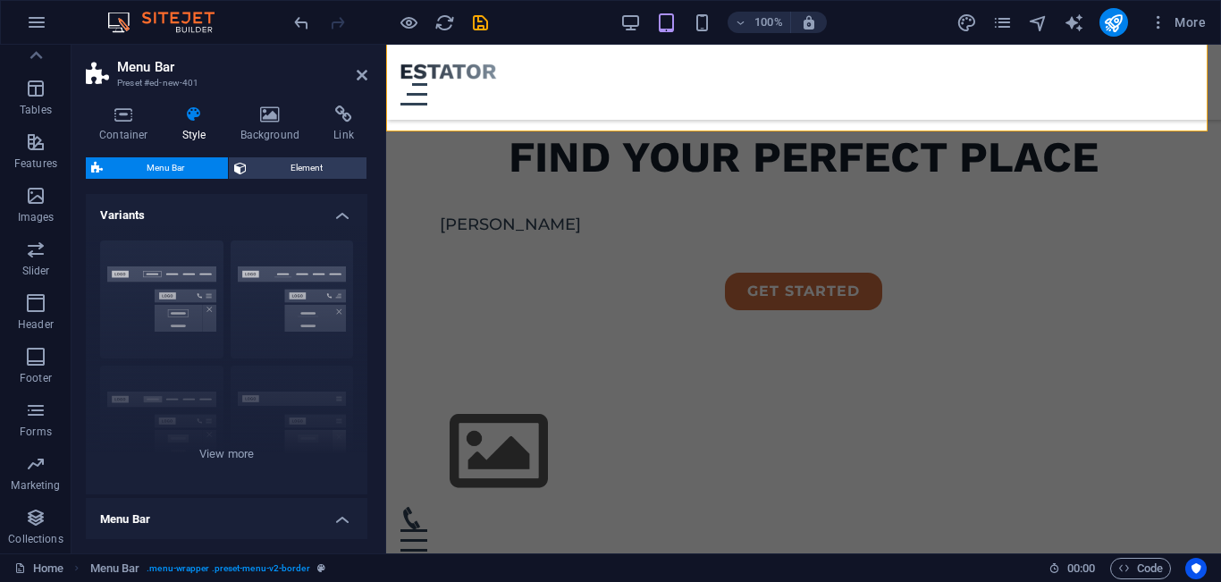
scroll to position [528, 0]
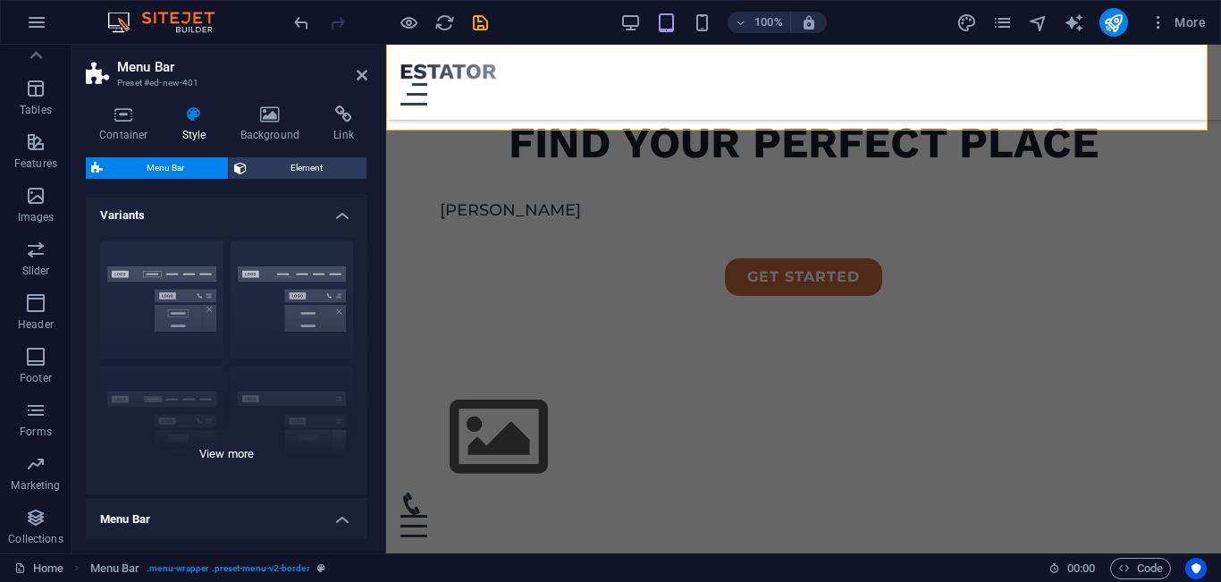
click at [289, 288] on div "Border Centered Default Fixed Loki Trigger Wide XXL" at bounding box center [227, 360] width 282 height 268
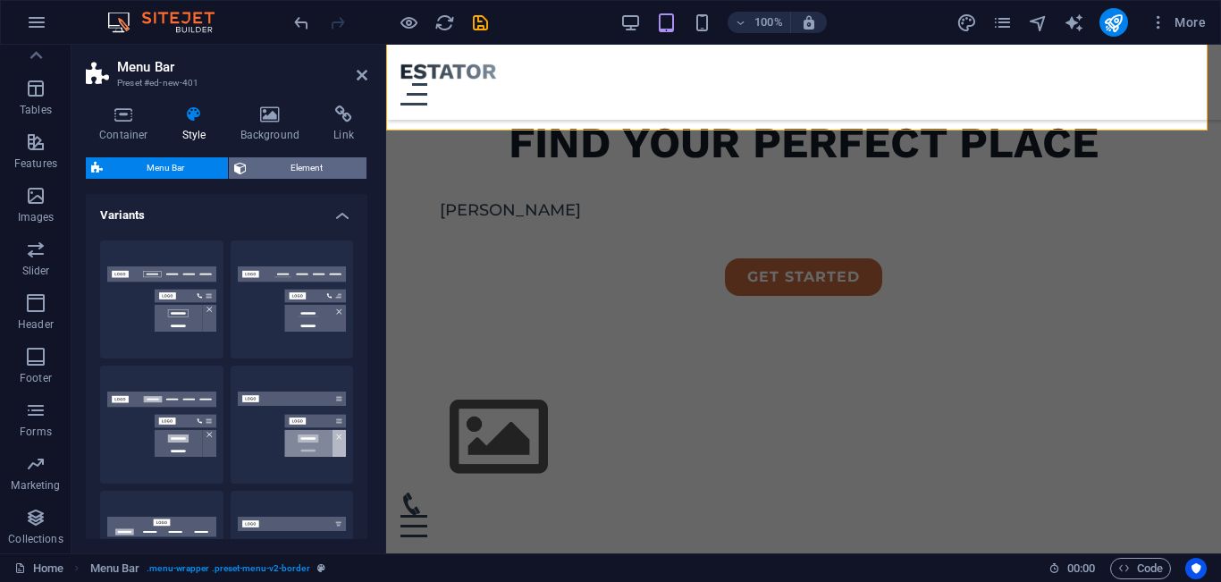
click at [288, 161] on span "Element" at bounding box center [306, 167] width 109 height 21
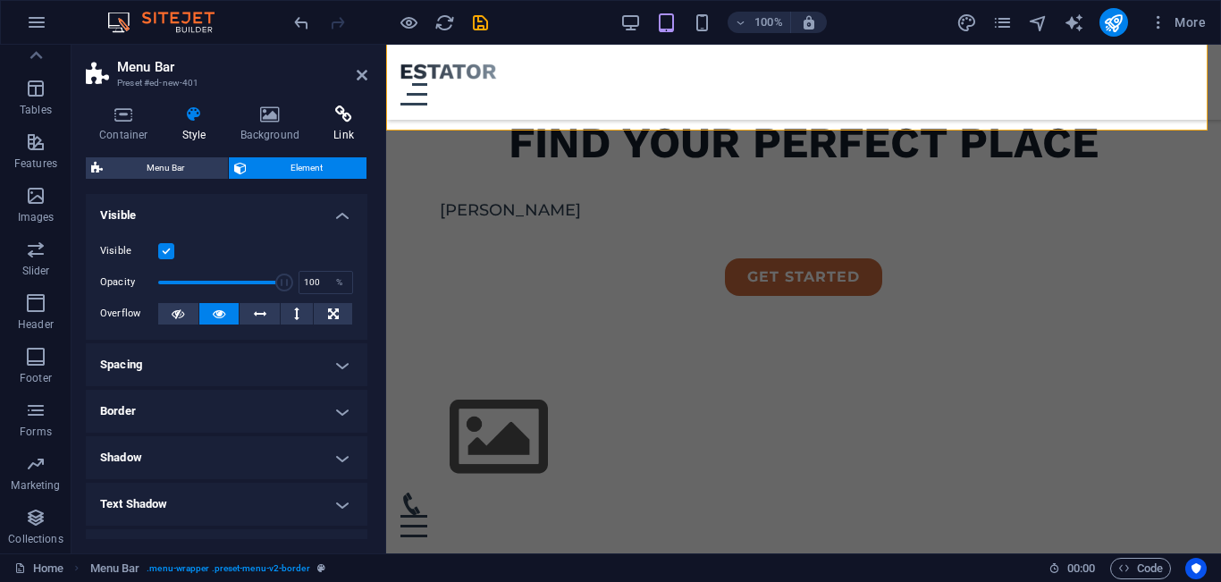
click at [341, 128] on h4 "Link" at bounding box center [343, 125] width 47 height 38
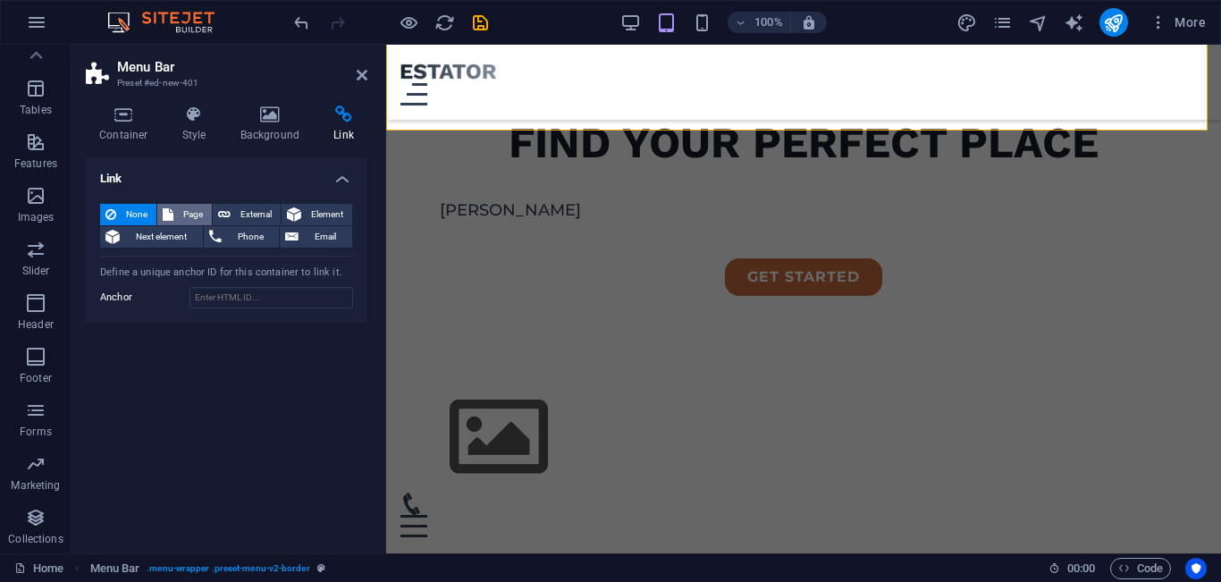
click at [189, 212] on span "Page" at bounding box center [193, 214] width 28 height 21
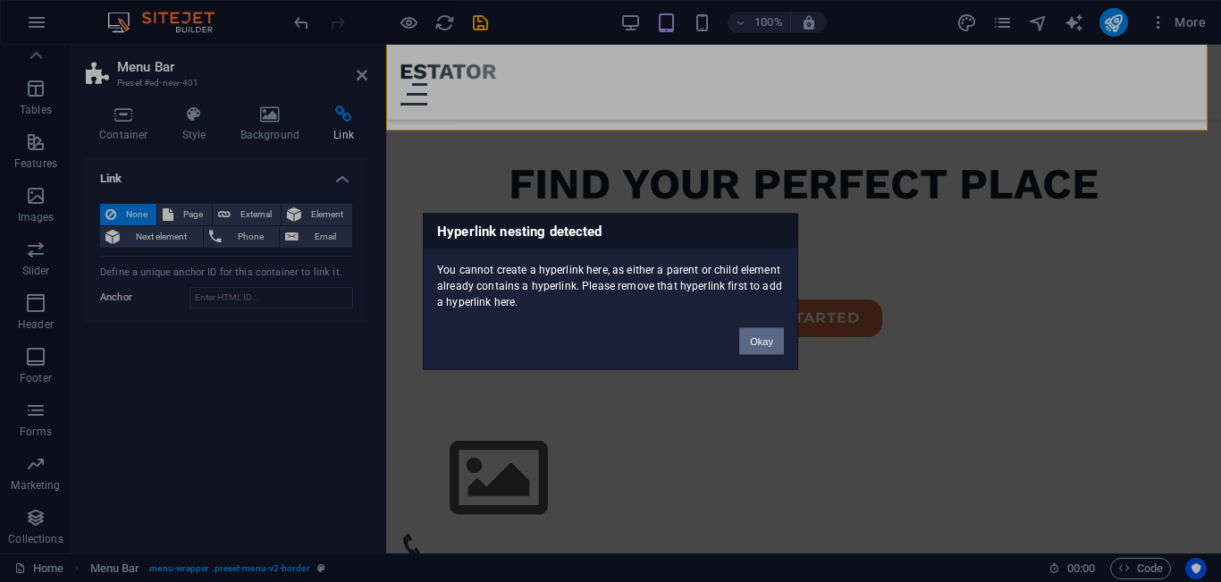
click at [763, 340] on button "Okay" at bounding box center [761, 340] width 45 height 27
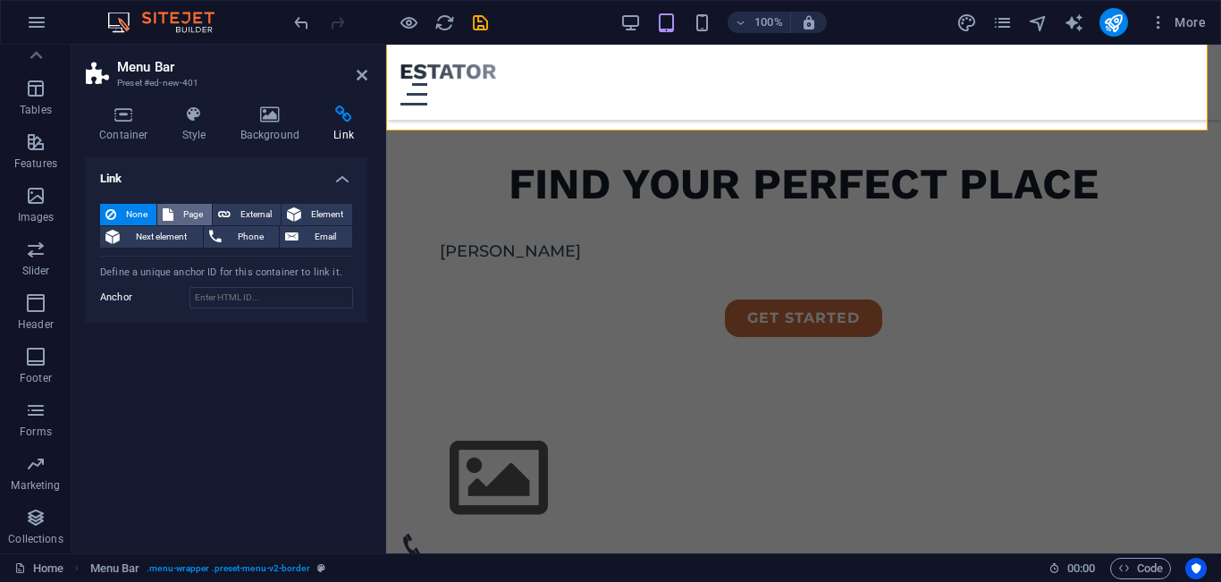
click at [190, 215] on span "Page" at bounding box center [193, 214] width 28 height 21
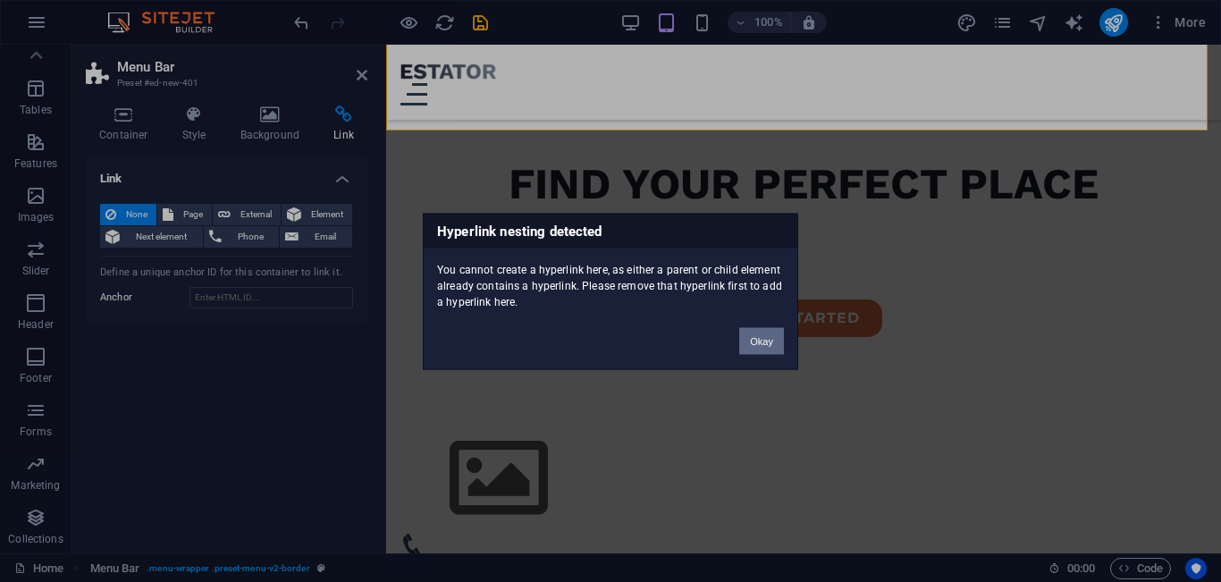
click at [755, 344] on button "Okay" at bounding box center [761, 340] width 45 height 27
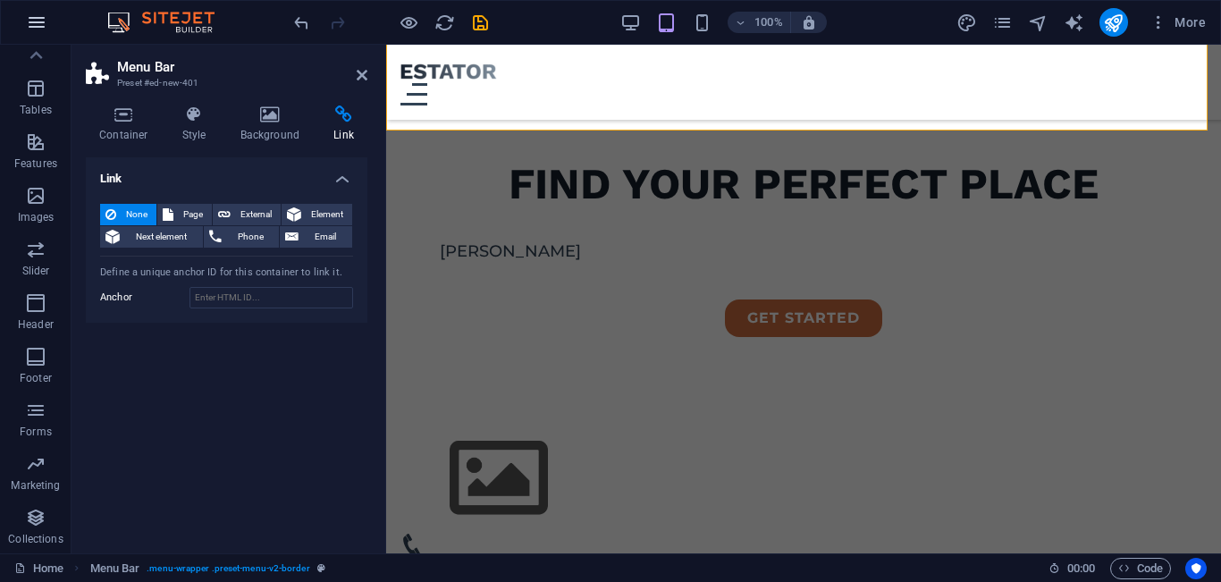
click at [34, 24] on icon "button" at bounding box center [36, 22] width 21 height 21
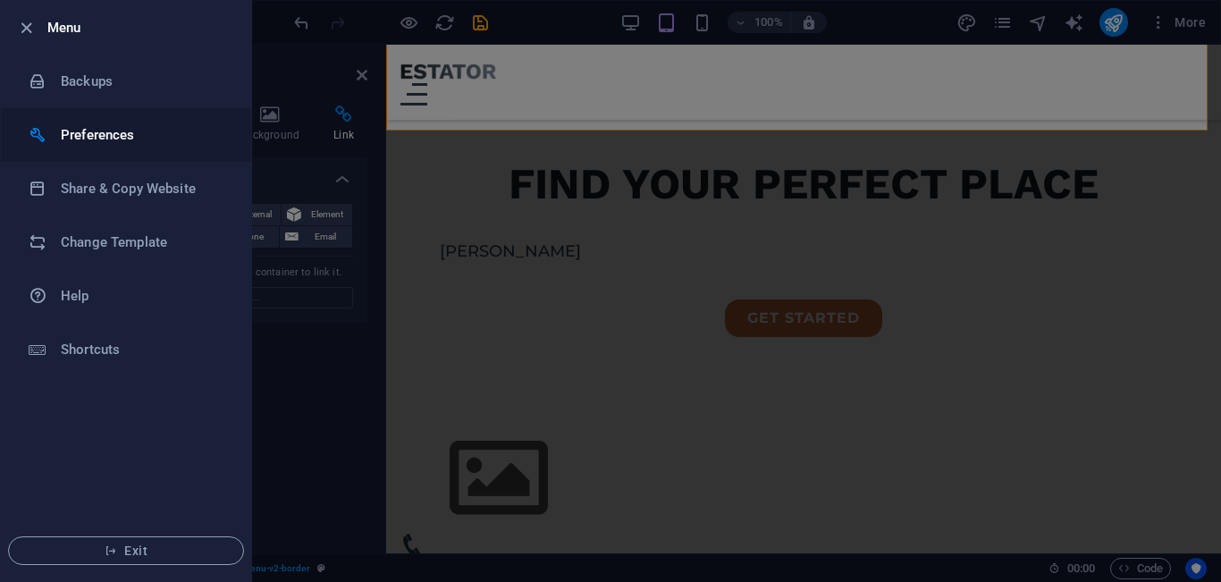
click at [118, 132] on h6 "Preferences" at bounding box center [143, 134] width 165 height 21
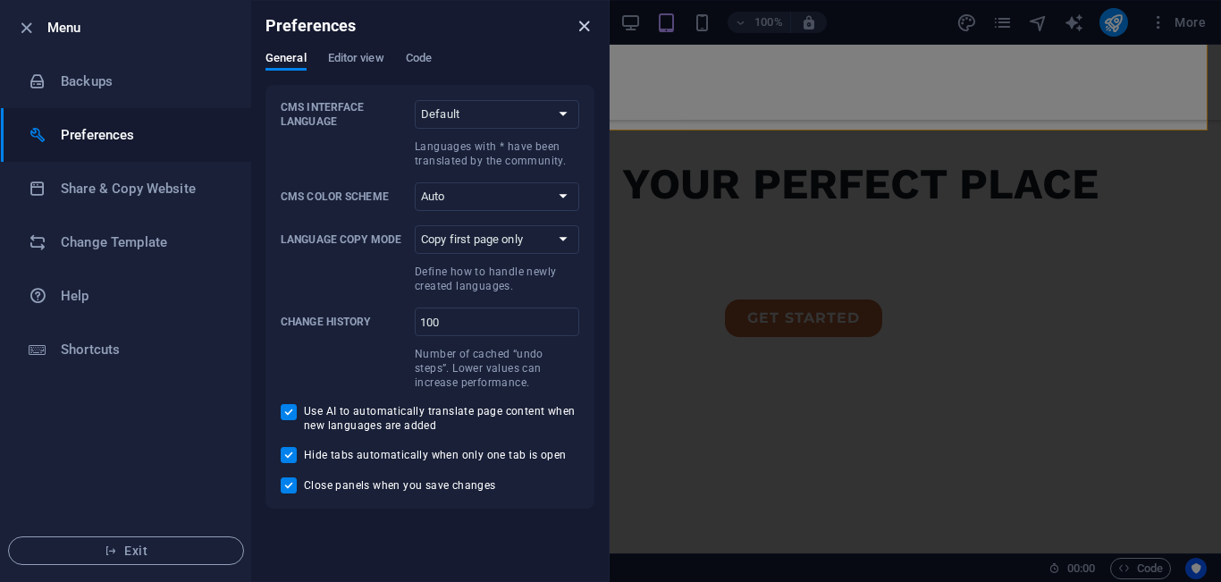
click at [580, 26] on icon "close" at bounding box center [584, 26] width 21 height 21
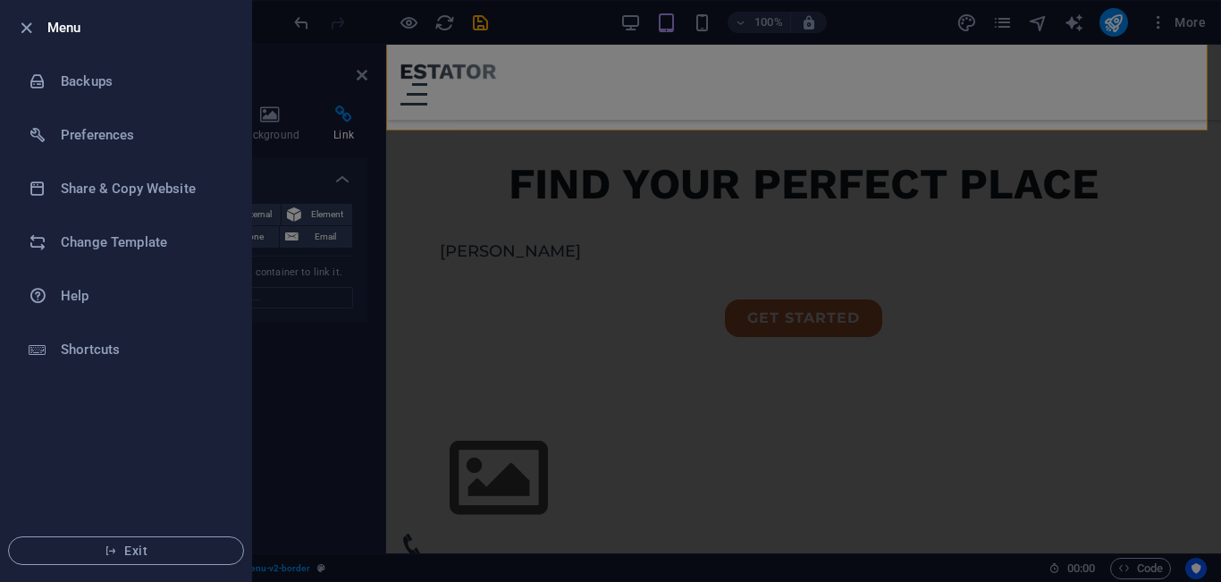
click at [334, 342] on div at bounding box center [610, 291] width 1221 height 582
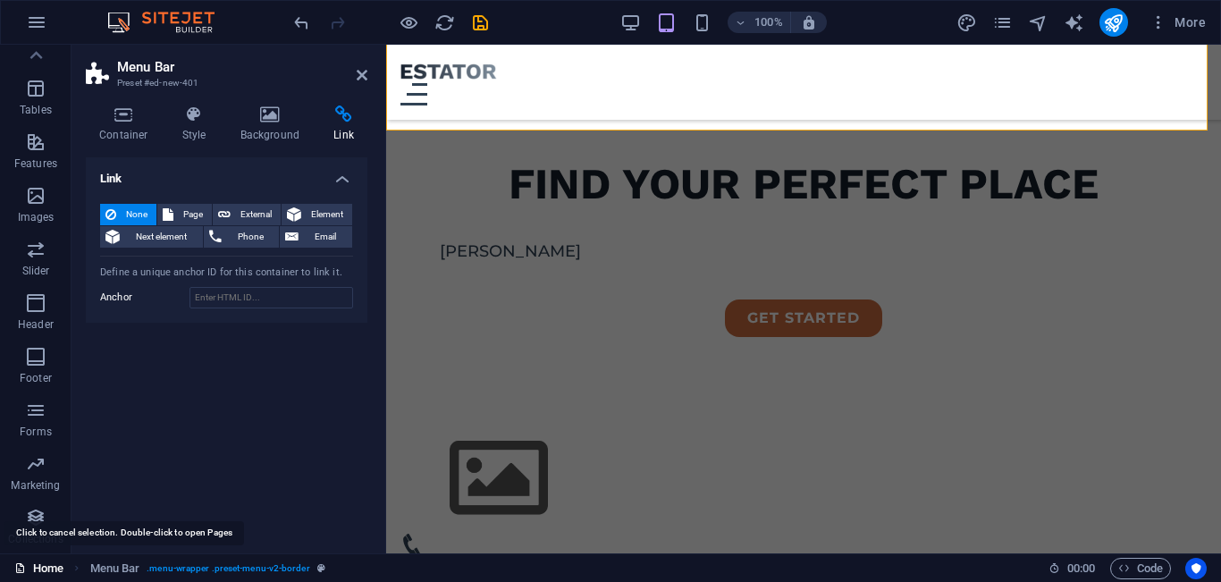
click at [48, 570] on link "Home" at bounding box center [38, 568] width 49 height 21
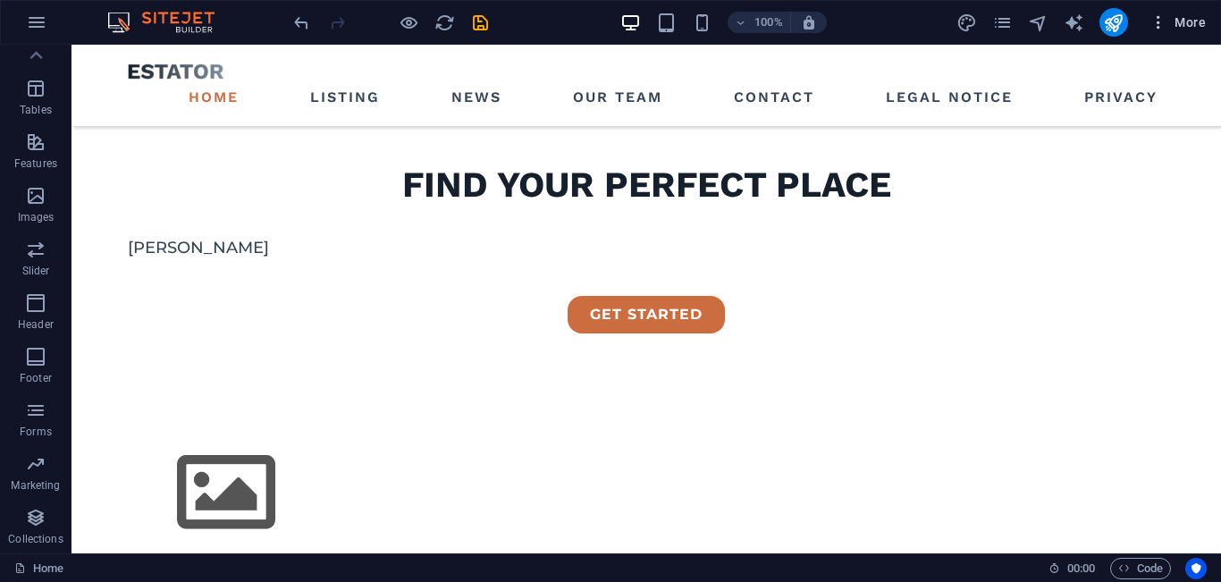
click at [1156, 25] on icon "button" at bounding box center [1159, 22] width 18 height 18
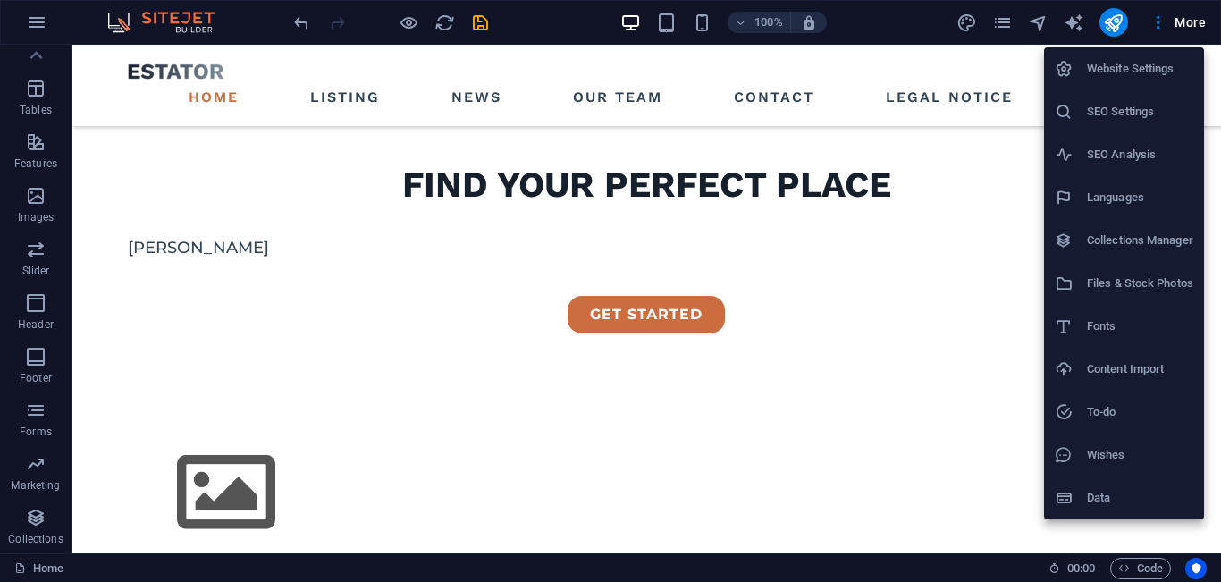
click at [1123, 69] on h6 "Website Settings" at bounding box center [1140, 68] width 106 height 21
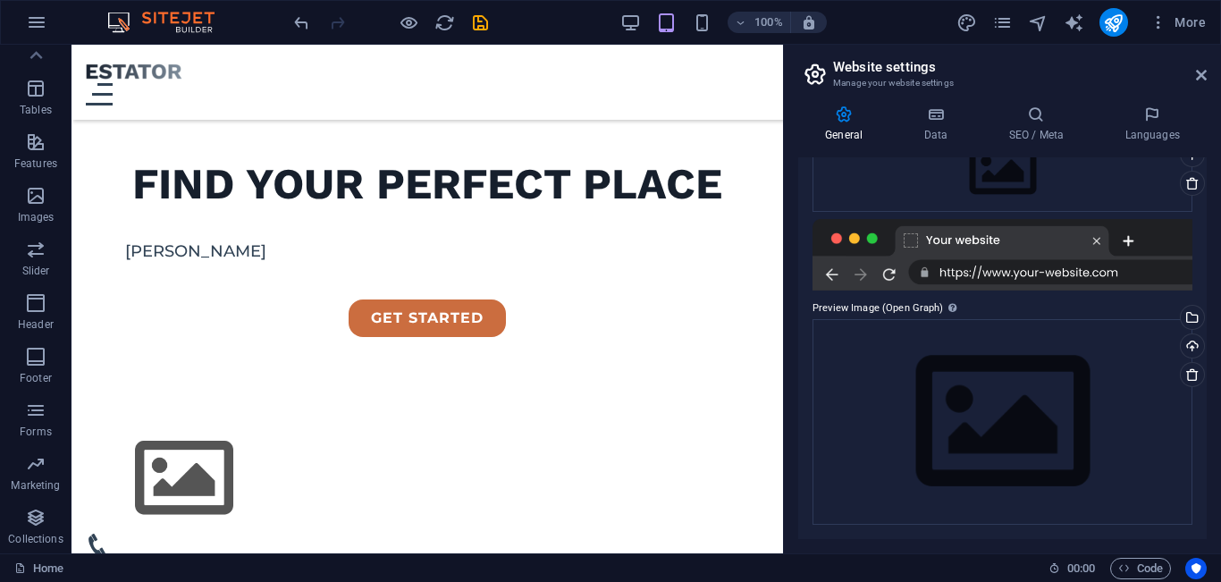
scroll to position [0, 0]
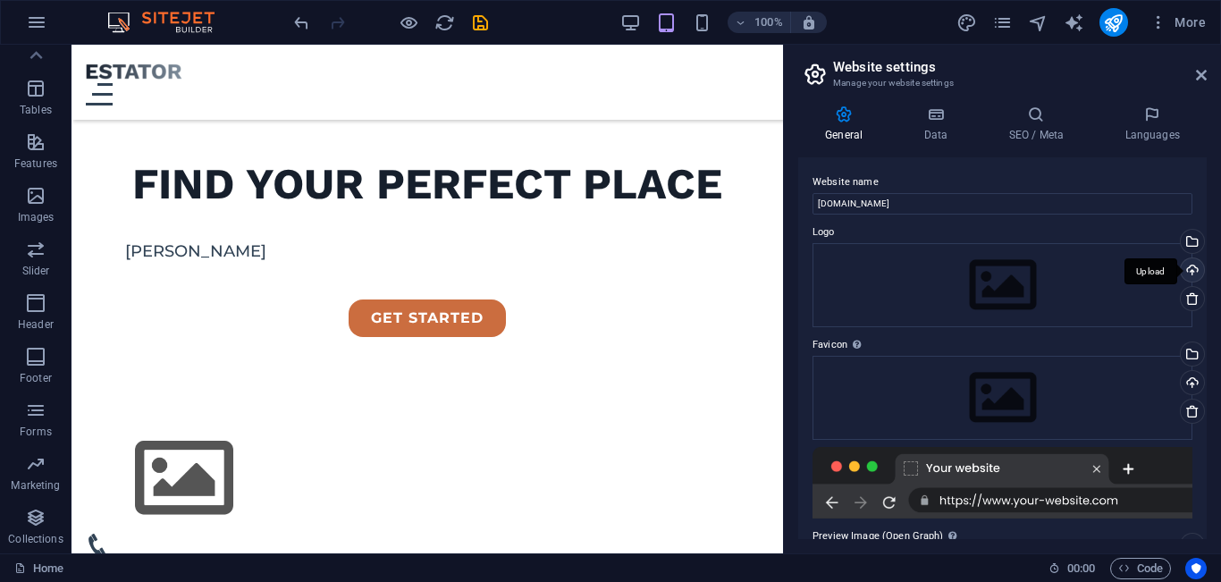
click at [1190, 264] on div "Upload" at bounding box center [1191, 271] width 27 height 27
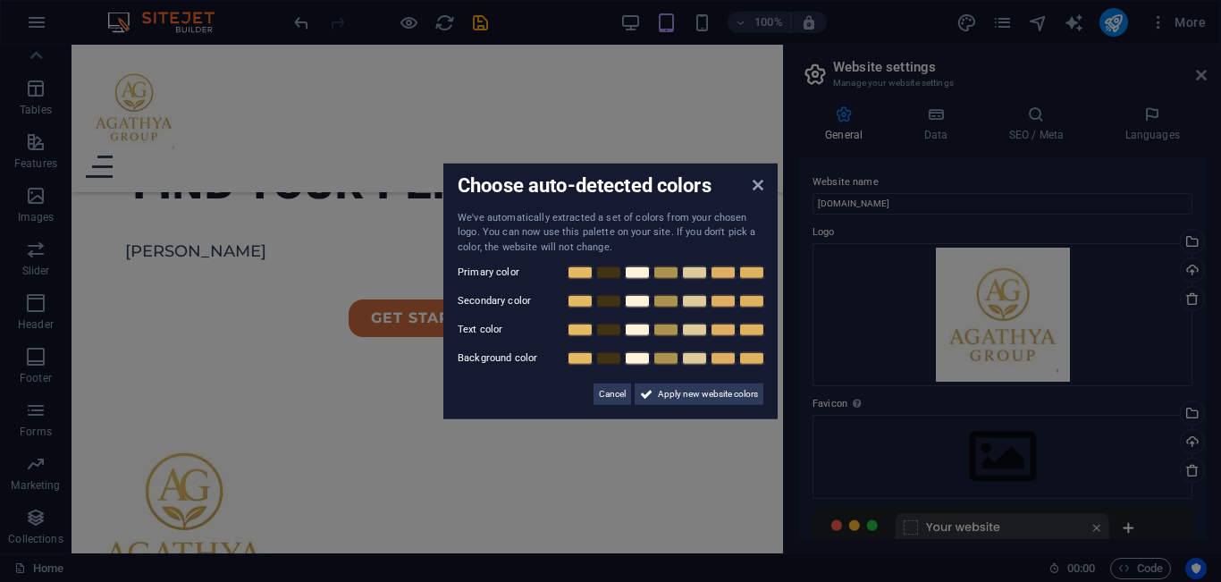
scroll to position [528, 0]
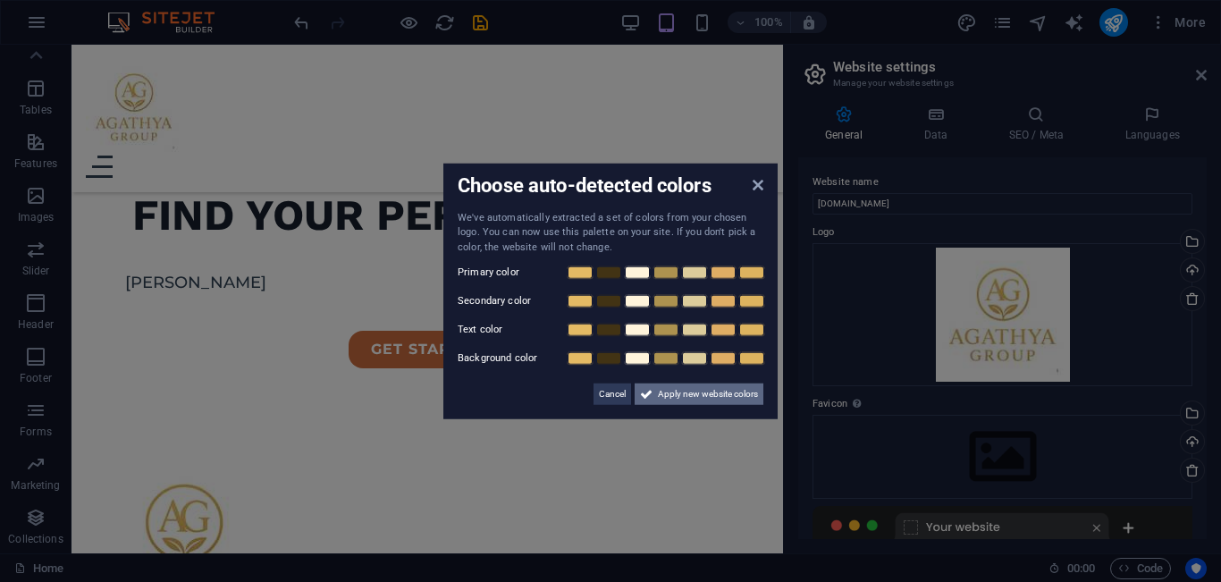
click at [715, 393] on span "Apply new website colors" at bounding box center [708, 394] width 100 height 21
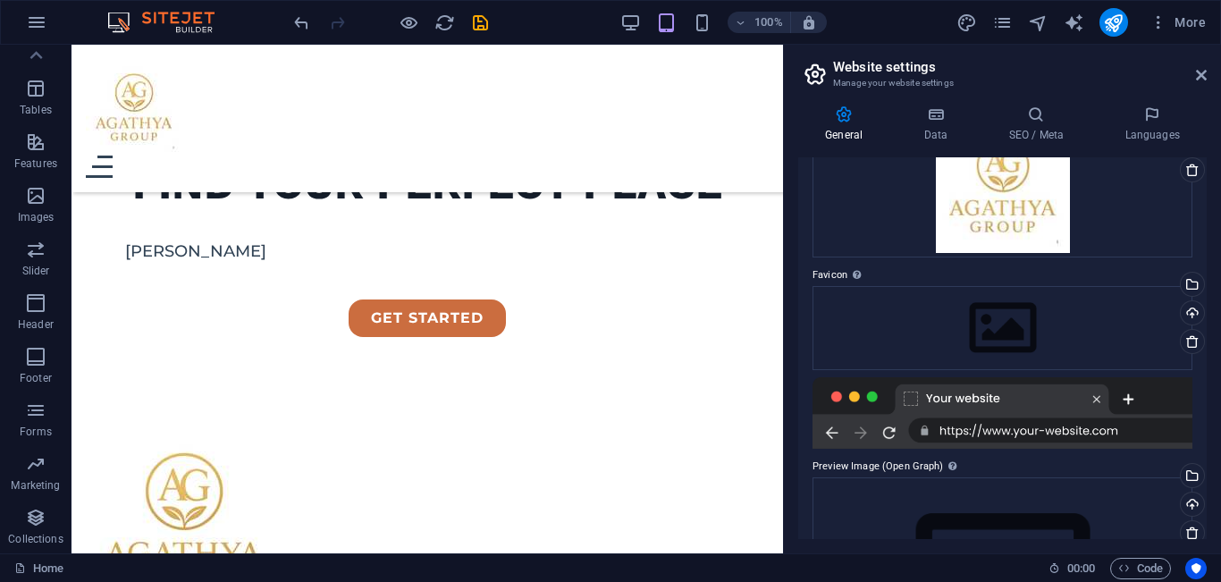
scroll to position [0, 0]
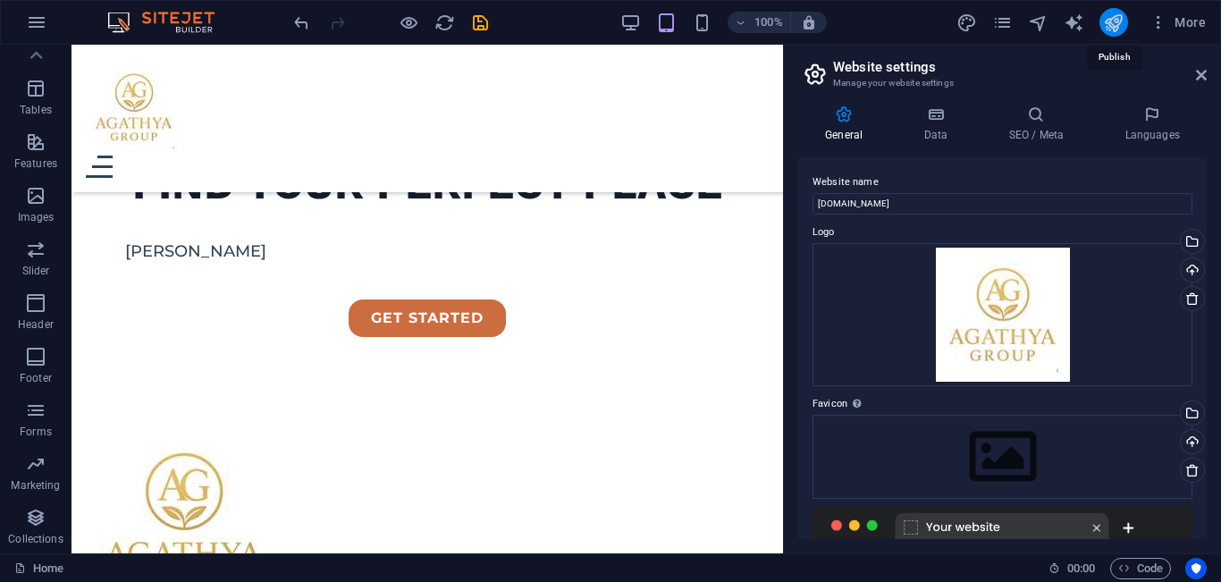
click at [1112, 21] on icon "publish" at bounding box center [1113, 23] width 21 height 21
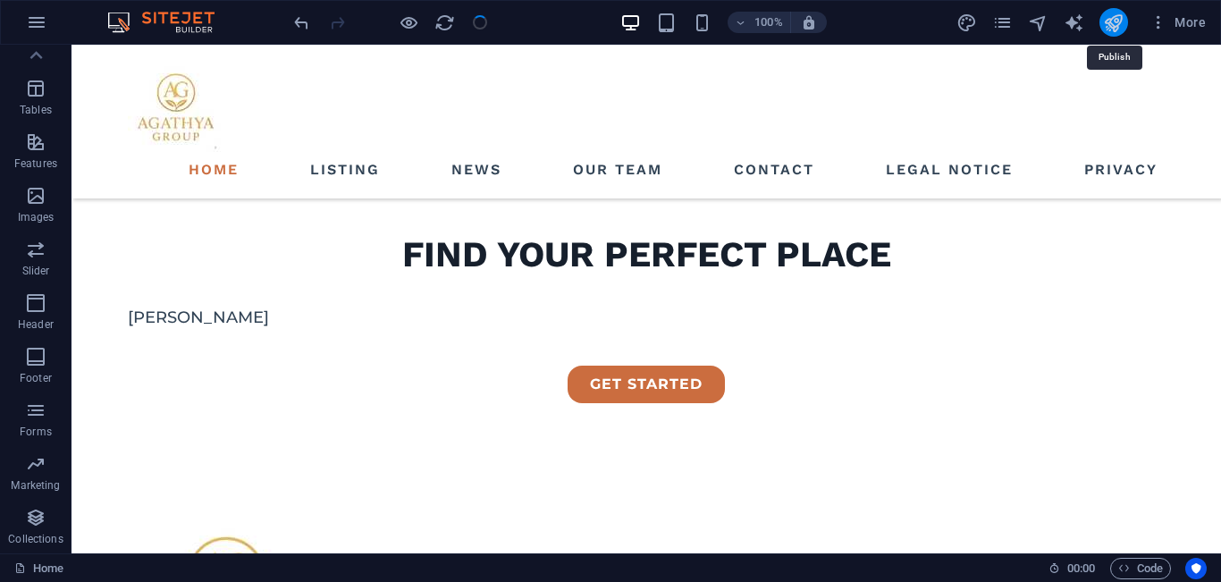
scroll to position [562, 0]
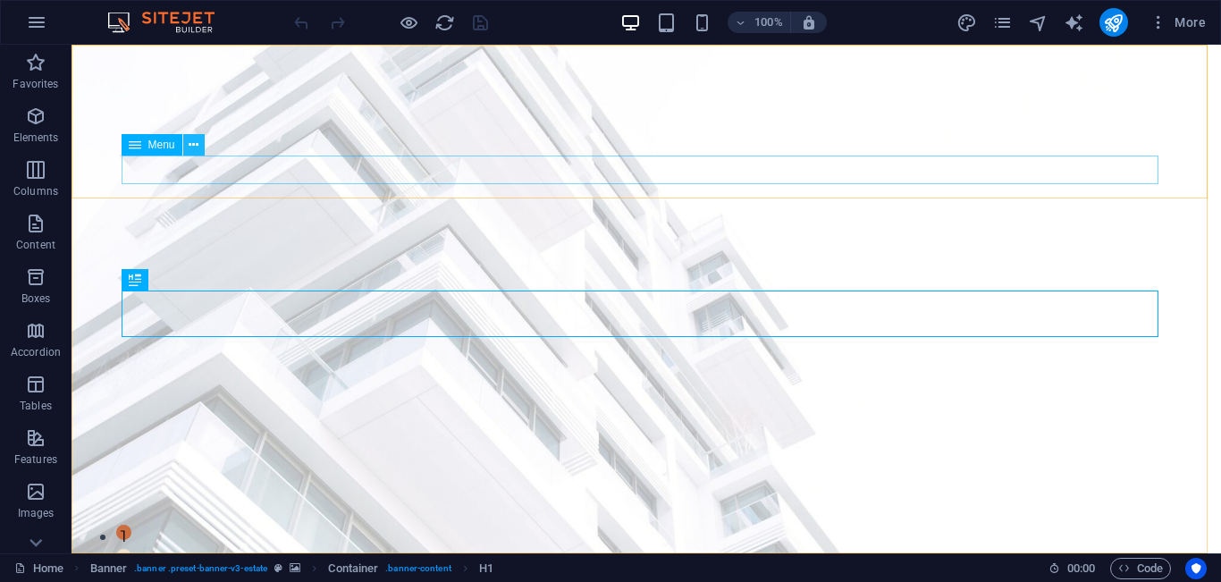
click at [195, 147] on icon at bounding box center [194, 145] width 10 height 19
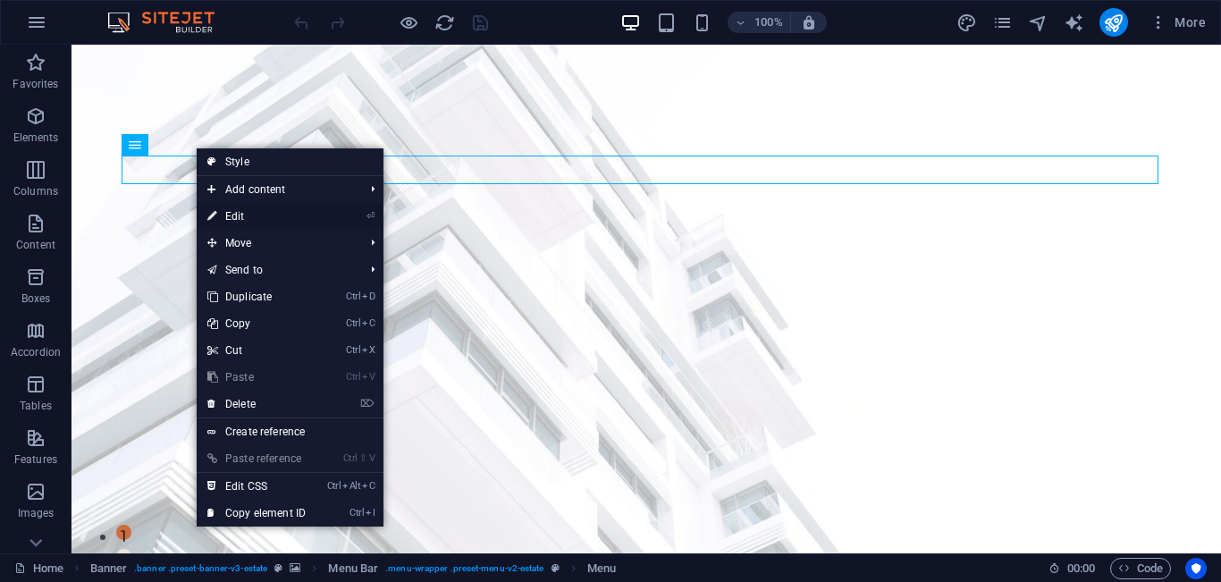
click at [236, 218] on link "⏎ Edit" at bounding box center [257, 216] width 120 height 27
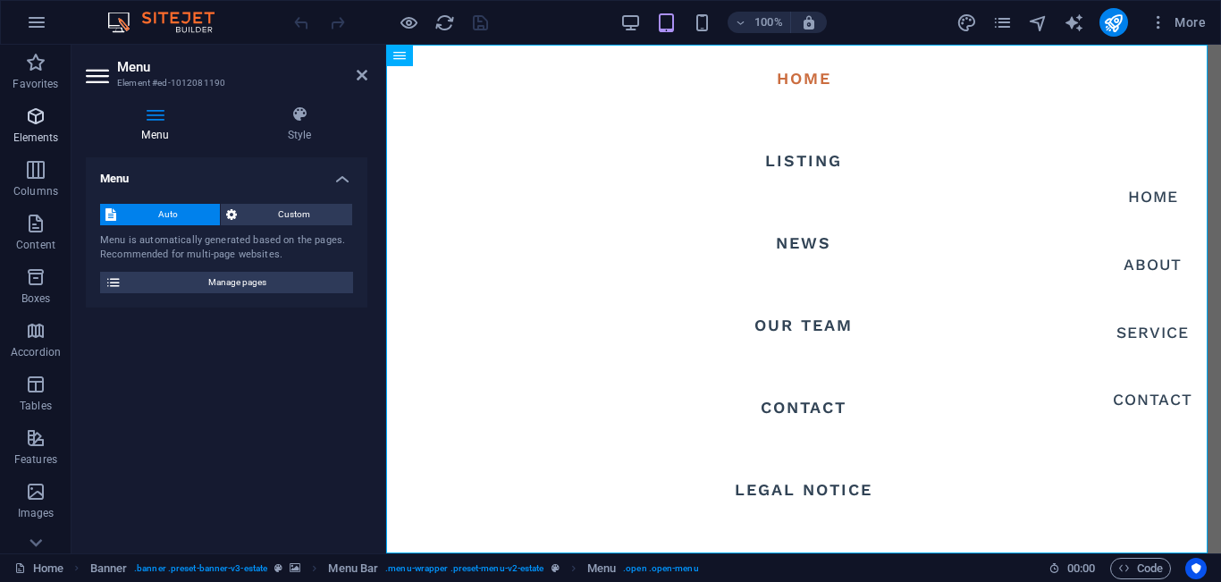
click at [35, 125] on icon "button" at bounding box center [35, 116] width 21 height 21
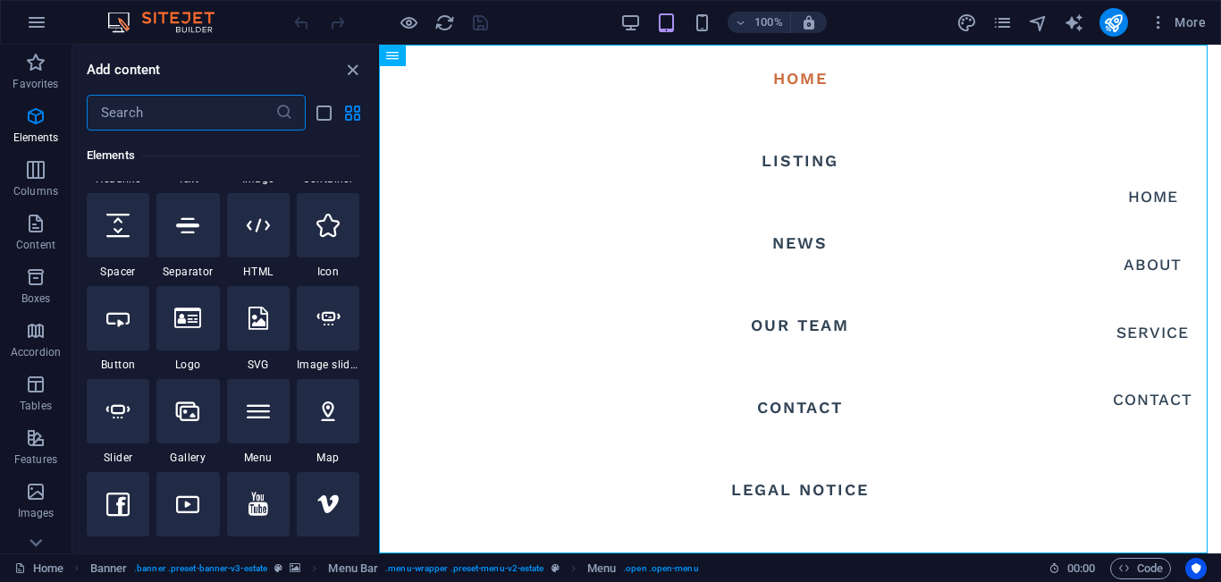
scroll to position [78, 0]
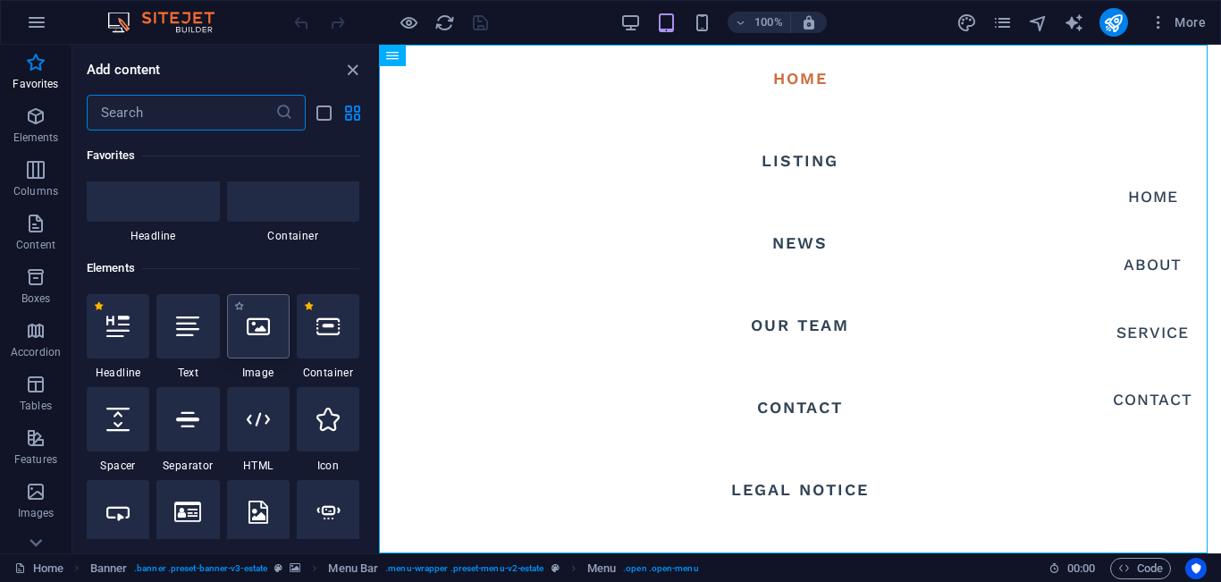
click at [270, 340] on div at bounding box center [258, 326] width 63 height 64
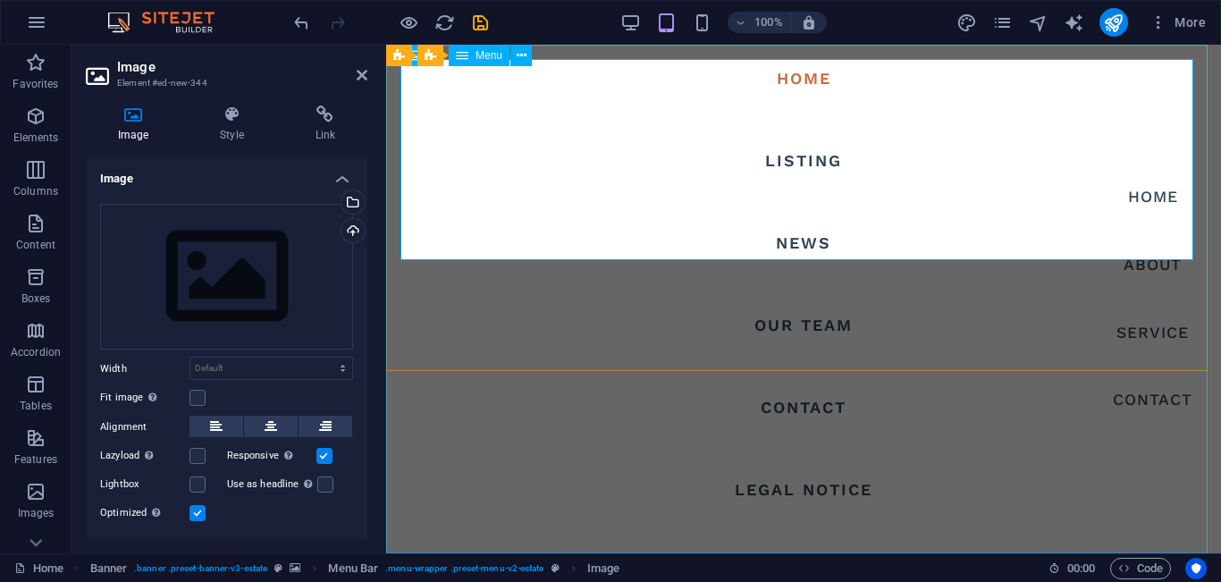
click at [773, 156] on nav "Home Listing News Our Team Contact Legal Notice Privacy" at bounding box center [803, 299] width 835 height 509
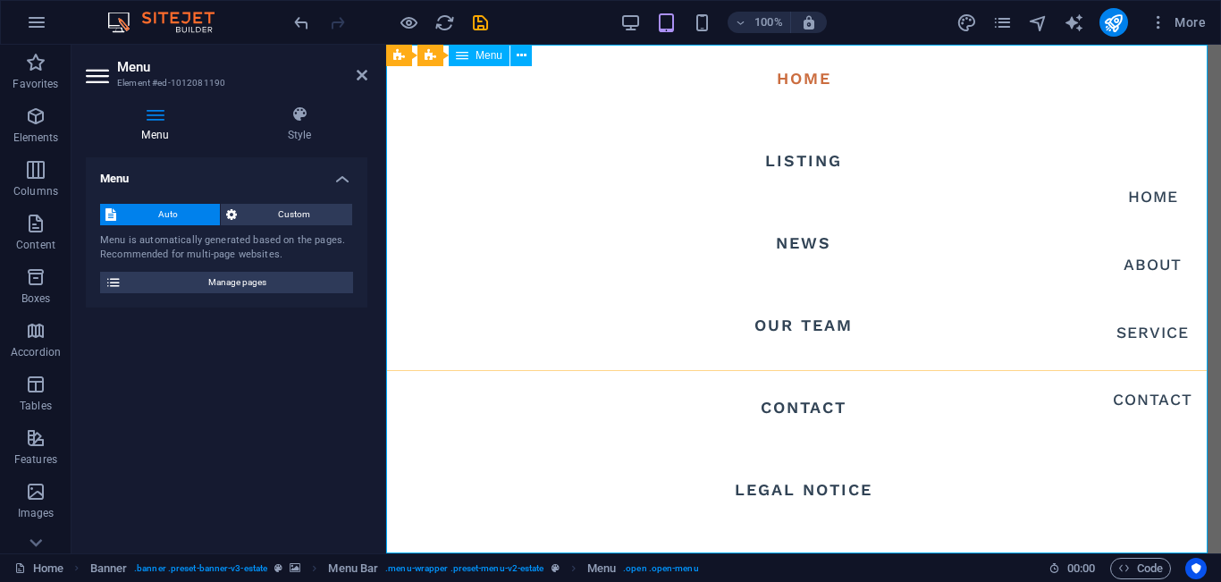
click at [790, 243] on nav "Home Listing News Our Team Contact Legal Notice Privacy" at bounding box center [803, 299] width 835 height 509
click at [525, 56] on icon at bounding box center [522, 55] width 10 height 19
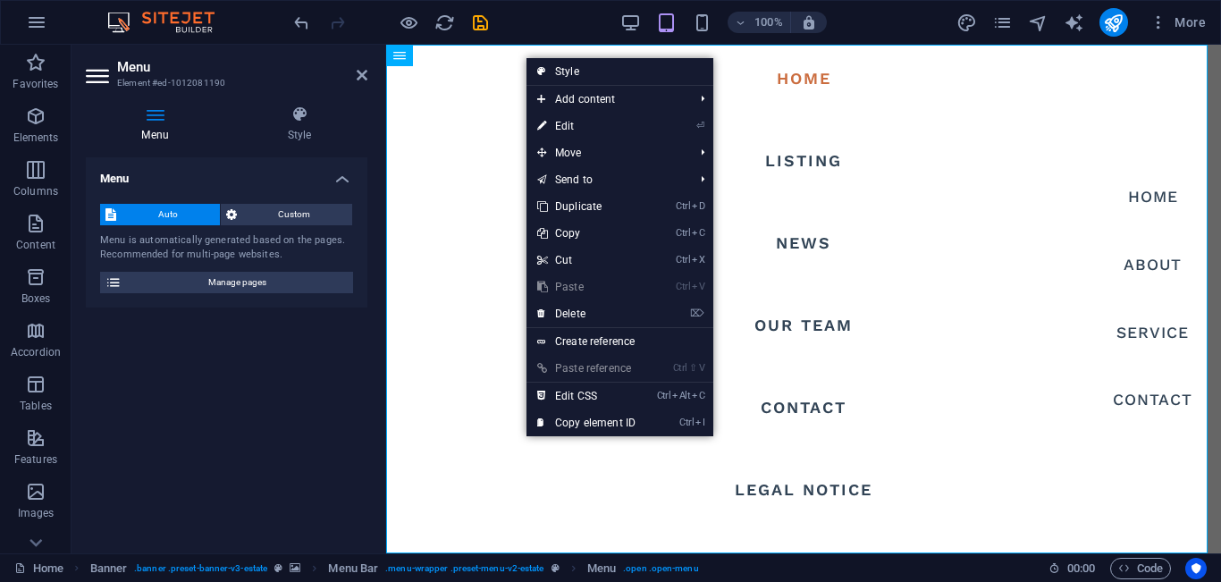
click at [200, 363] on div "Menu Auto Custom Menu is automatically generated based on the pages. Recommende…" at bounding box center [227, 348] width 282 height 382
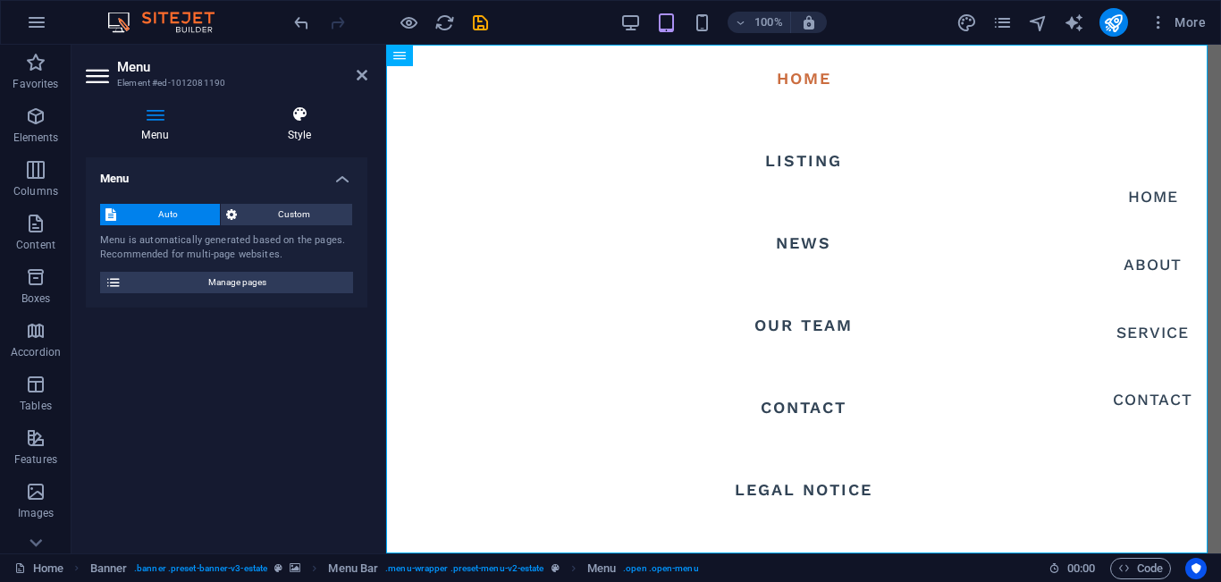
click at [291, 125] on h4 "Style" at bounding box center [300, 125] width 136 height 38
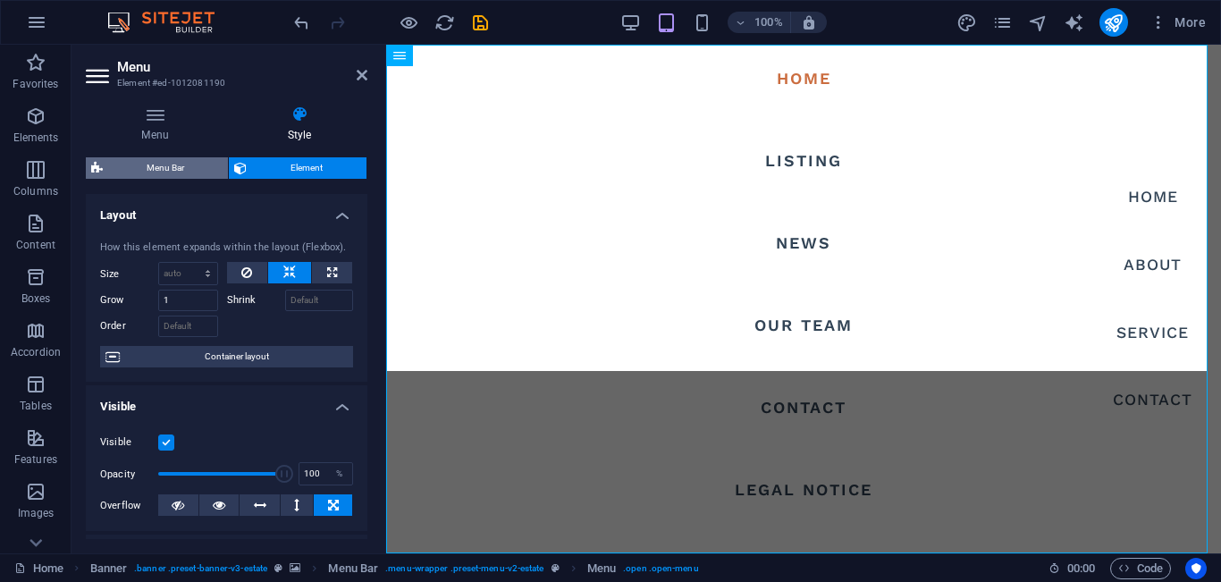
click at [168, 169] on span "Menu Bar" at bounding box center [165, 167] width 114 height 21
select select "rem"
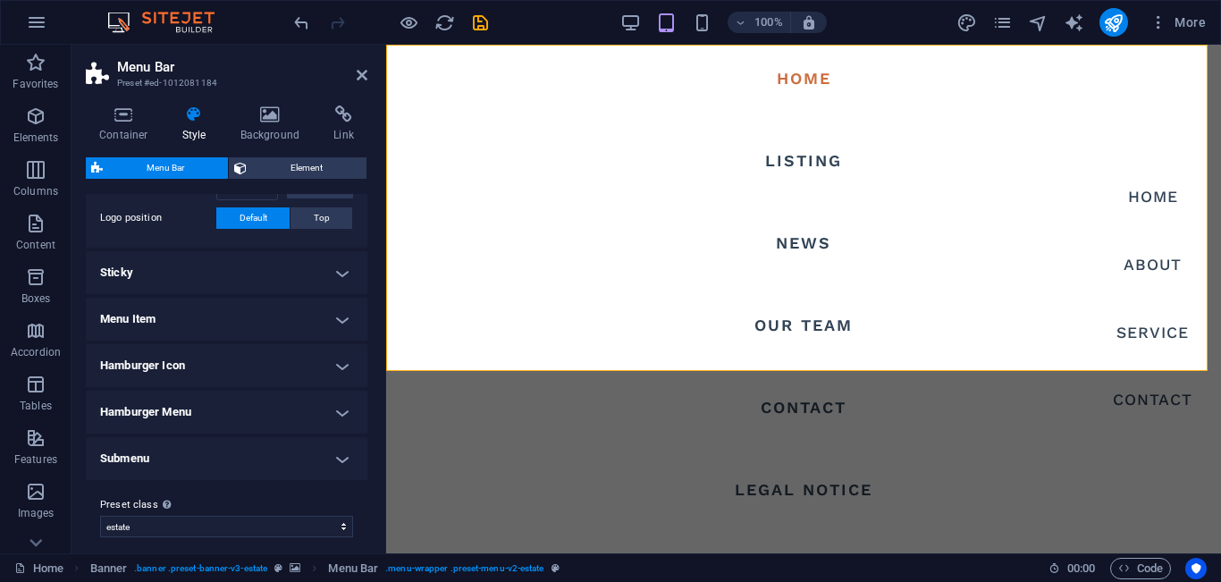
scroll to position [444, 0]
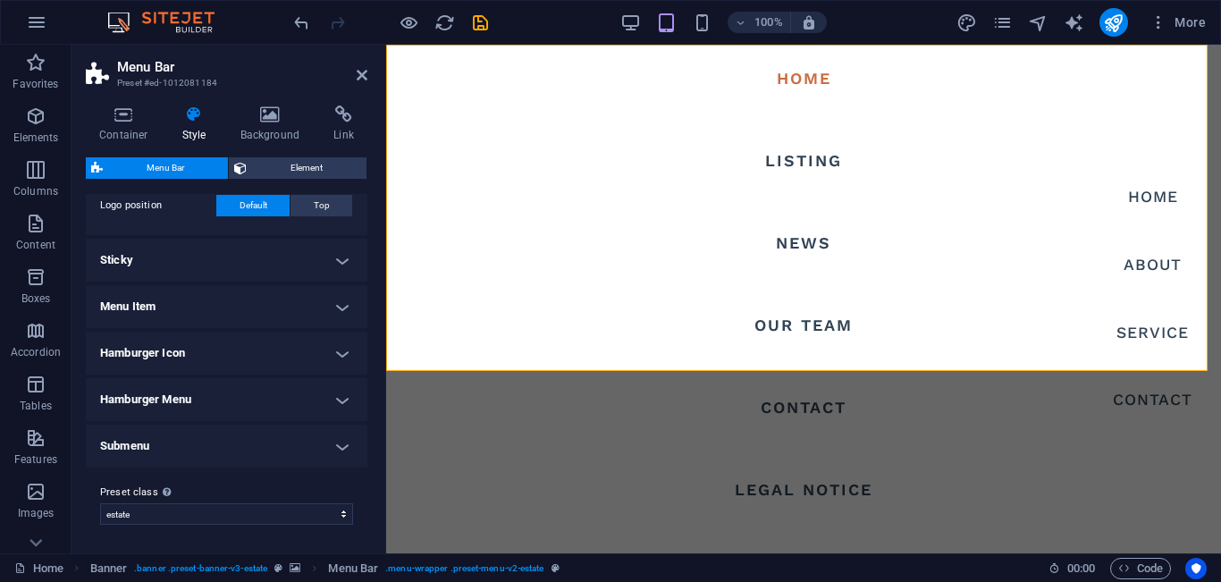
click at [339, 306] on h4 "Menu Item" at bounding box center [227, 306] width 282 height 43
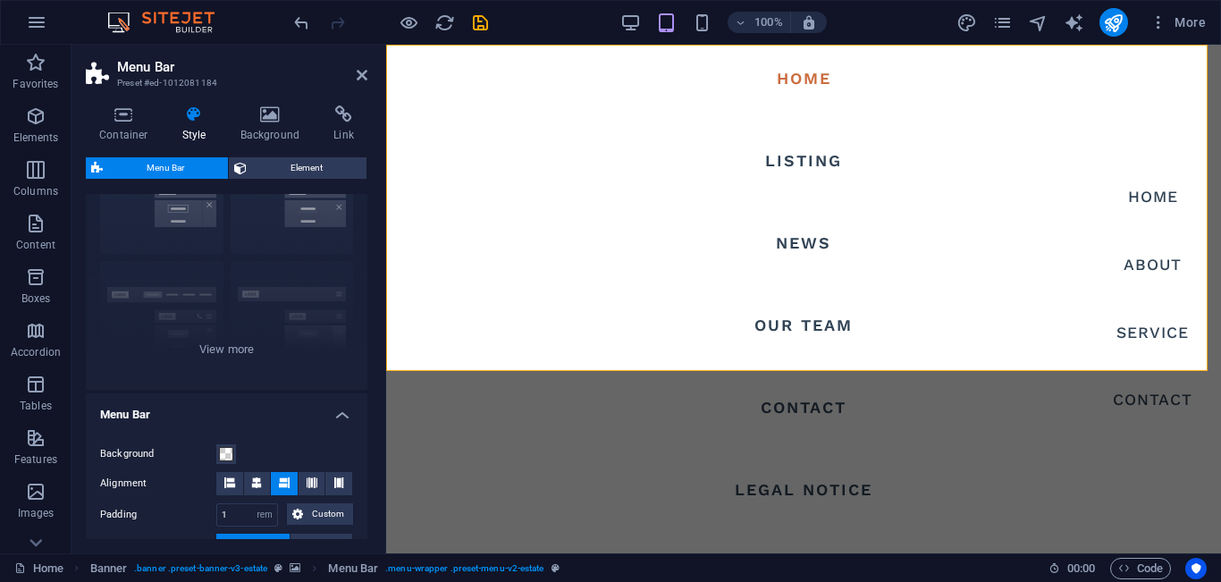
scroll to position [0, 0]
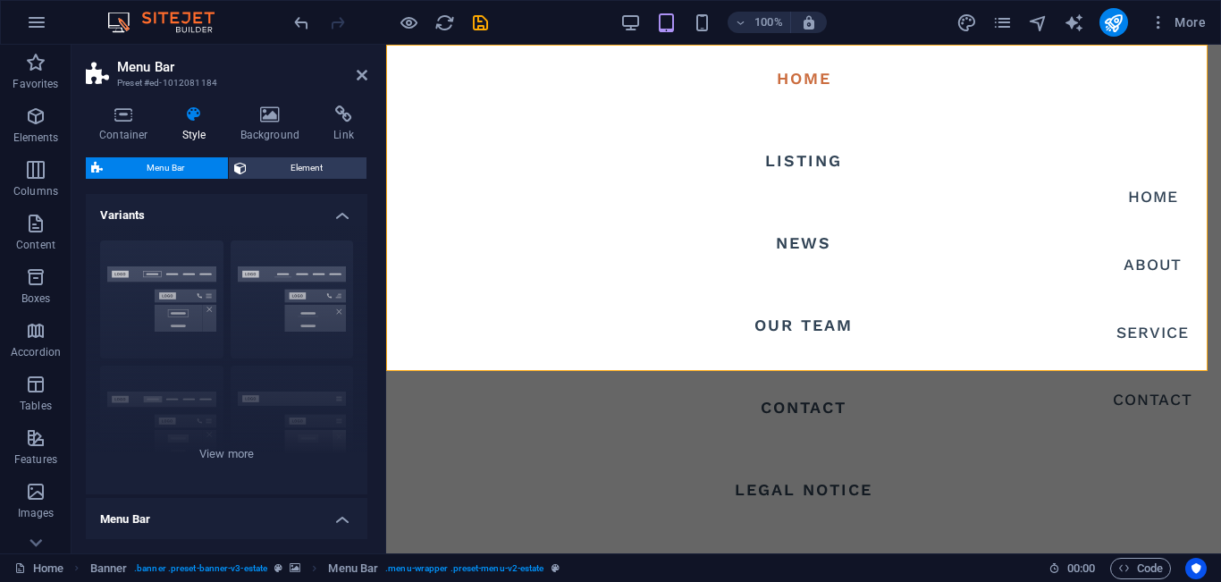
click at [334, 215] on h4 "Variants" at bounding box center [227, 210] width 282 height 32
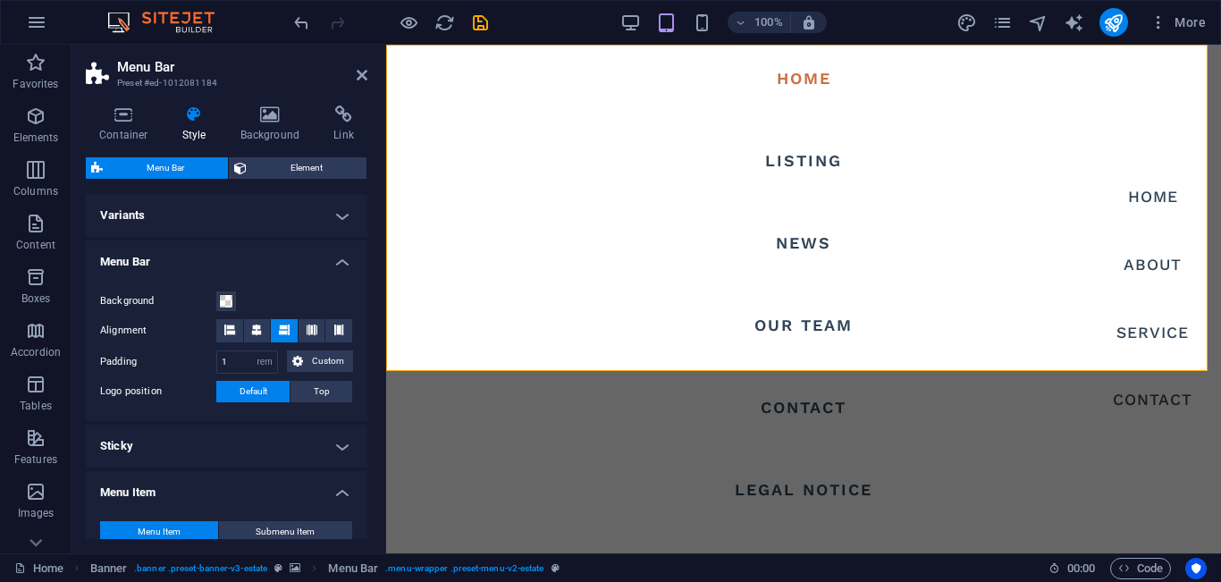
click at [335, 258] on h4 "Menu Bar" at bounding box center [227, 257] width 282 height 32
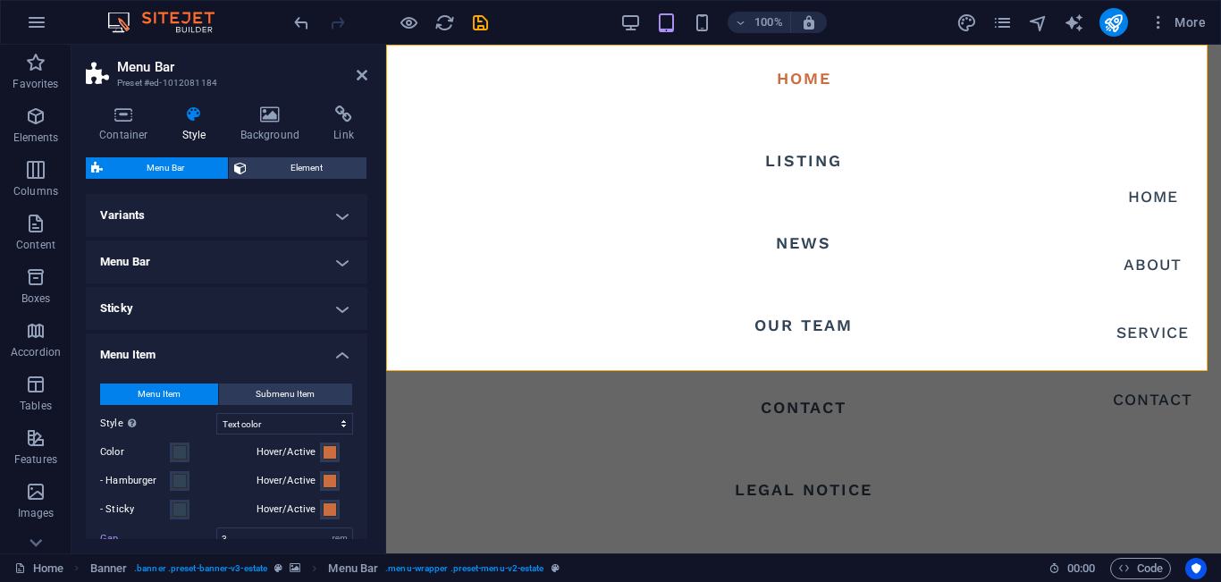
drag, startPoint x: 362, startPoint y: 269, endPoint x: 361, endPoint y: 282, distance: 12.6
click at [361, 282] on h4 "Menu Bar" at bounding box center [227, 262] width 282 height 43
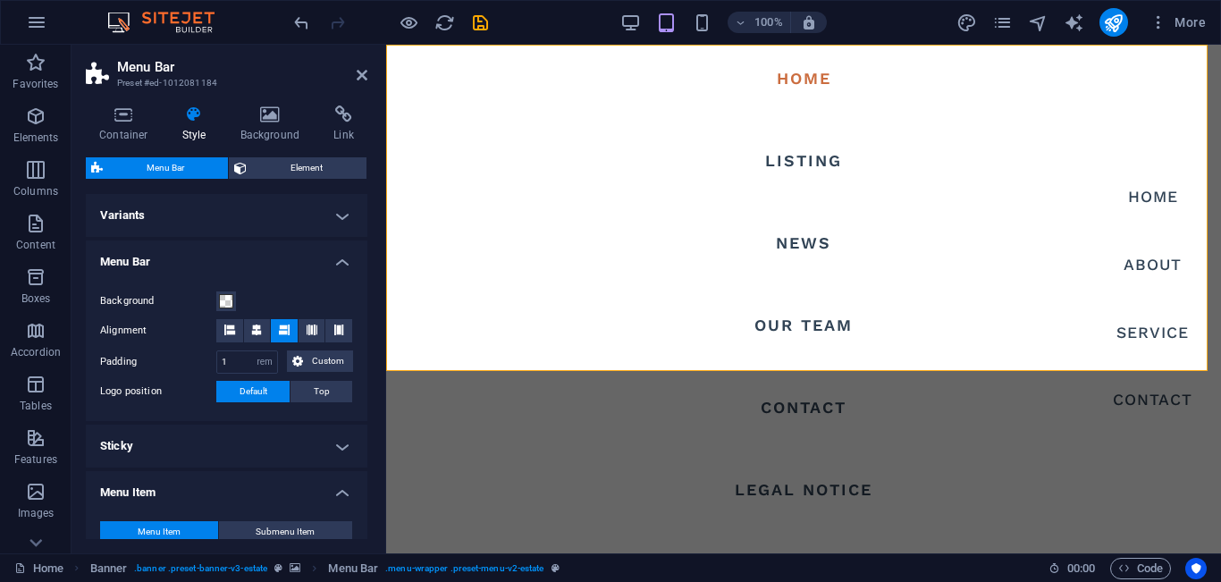
click at [340, 258] on h4 "Menu Bar" at bounding box center [227, 257] width 282 height 32
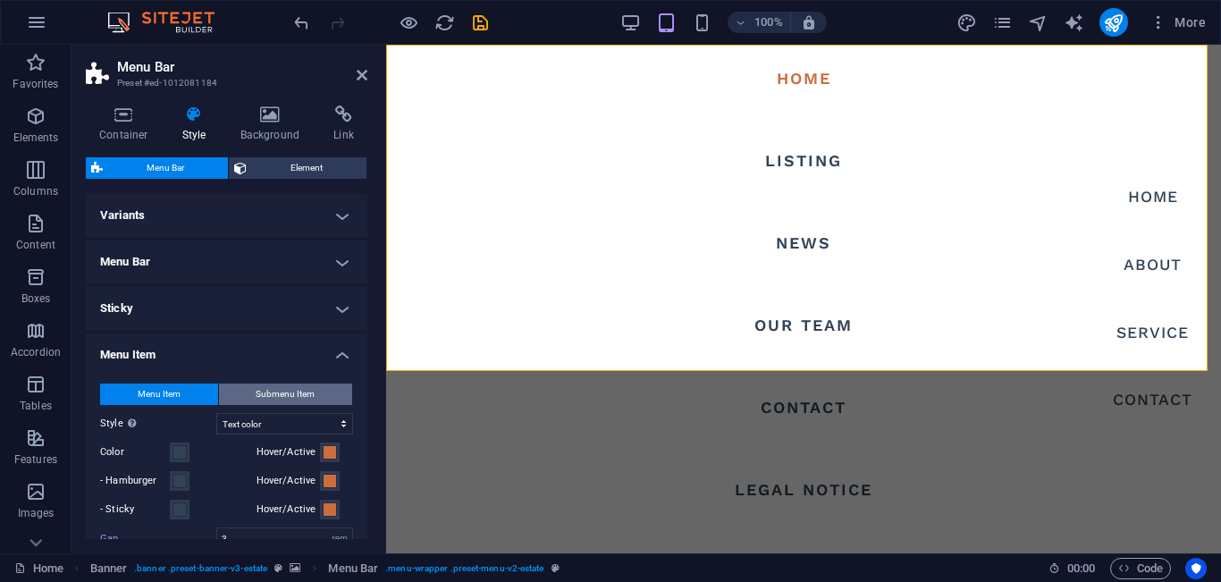
click at [291, 391] on span "Submenu Item" at bounding box center [285, 394] width 59 height 21
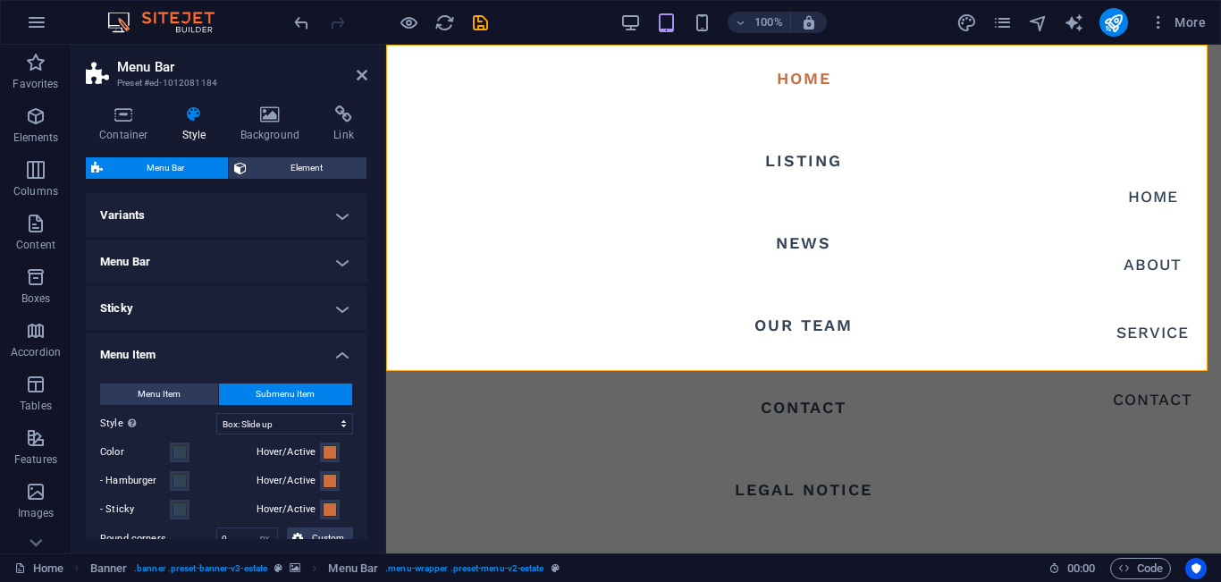
select select
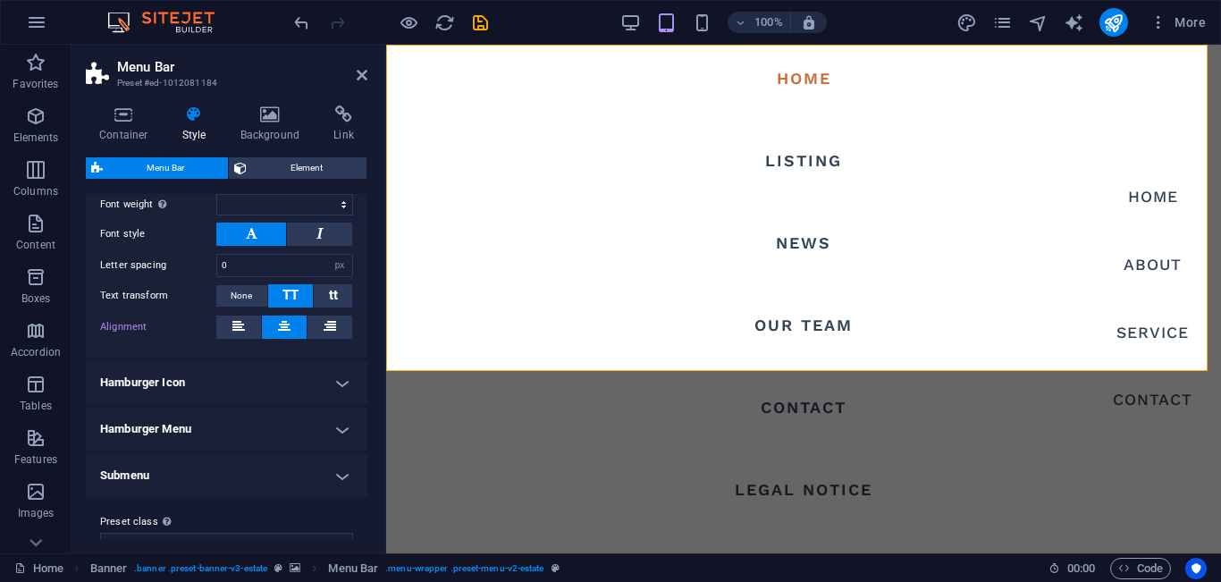
scroll to position [502, 0]
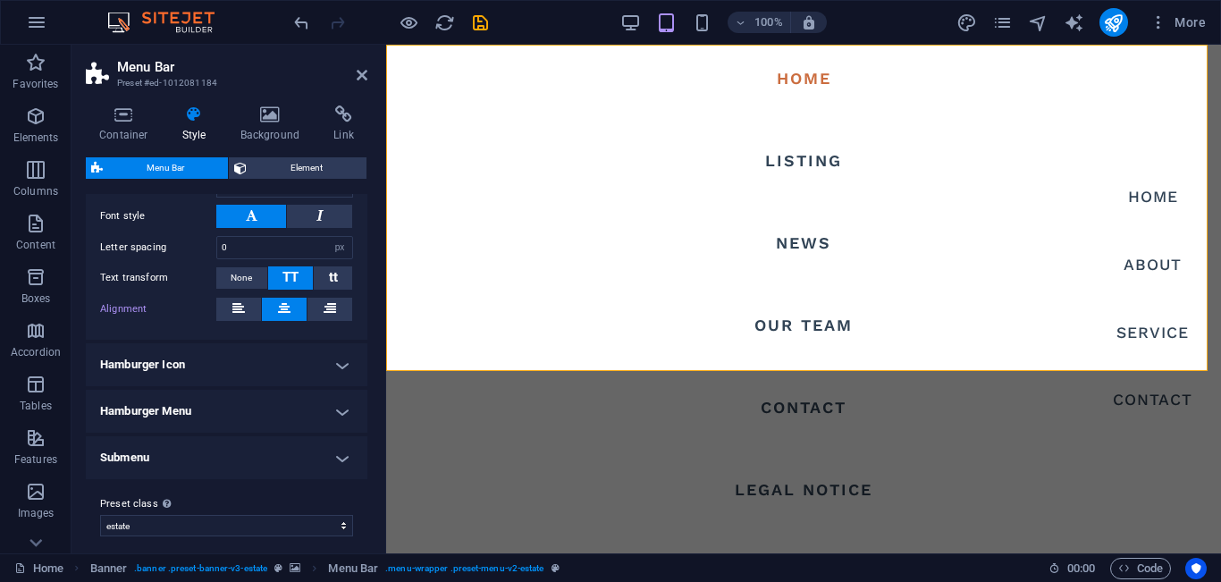
click at [341, 460] on h4 "Submenu" at bounding box center [227, 457] width 282 height 43
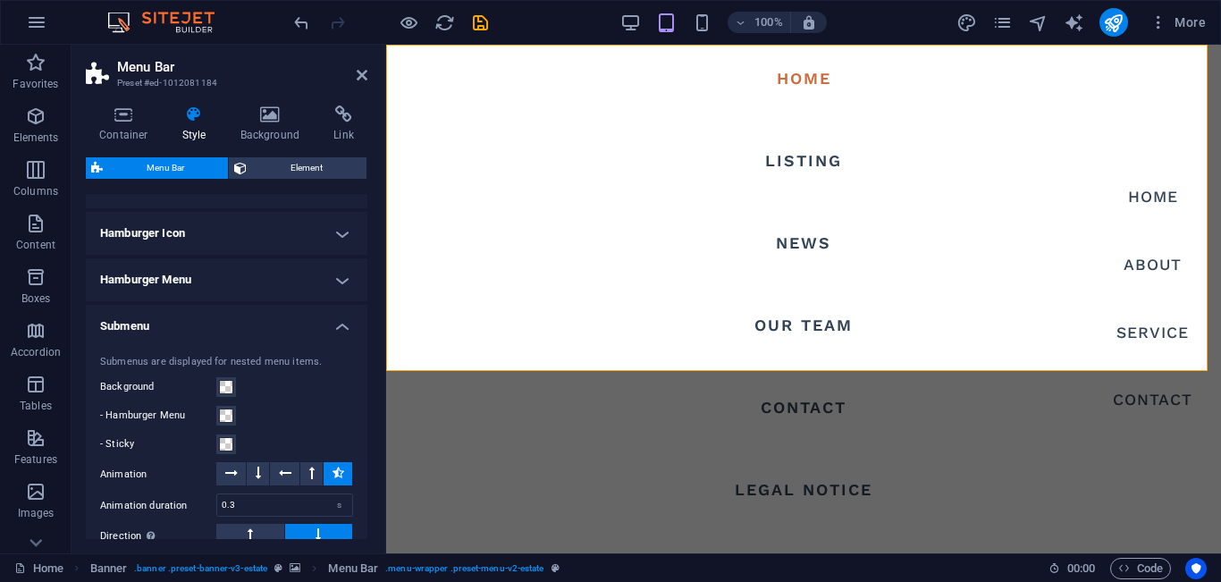
scroll to position [743, 0]
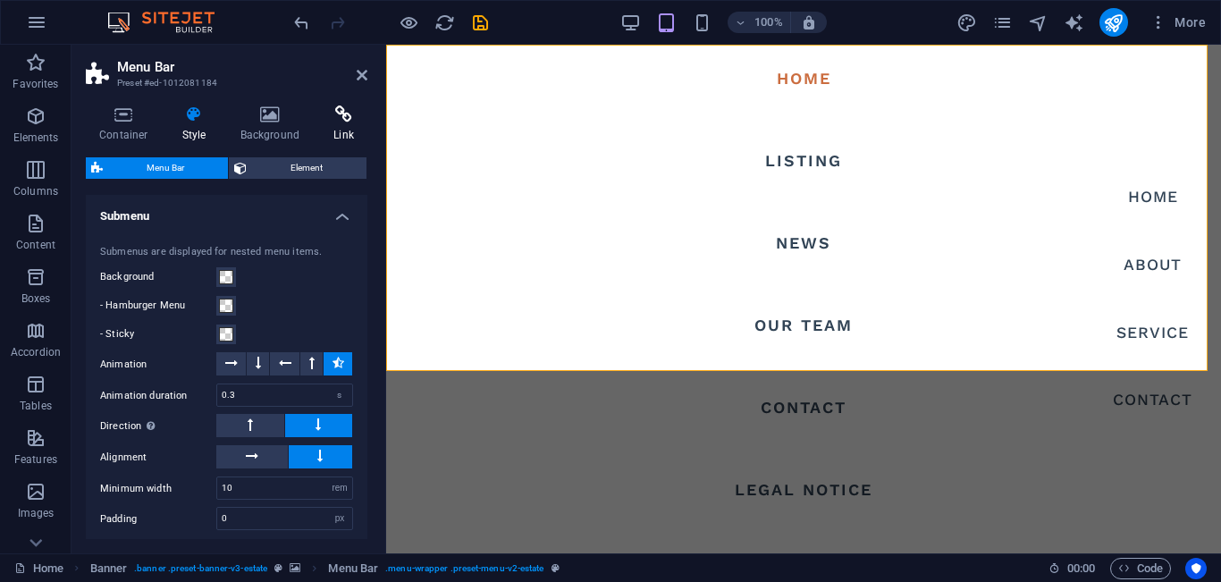
click at [338, 111] on icon at bounding box center [343, 115] width 47 height 18
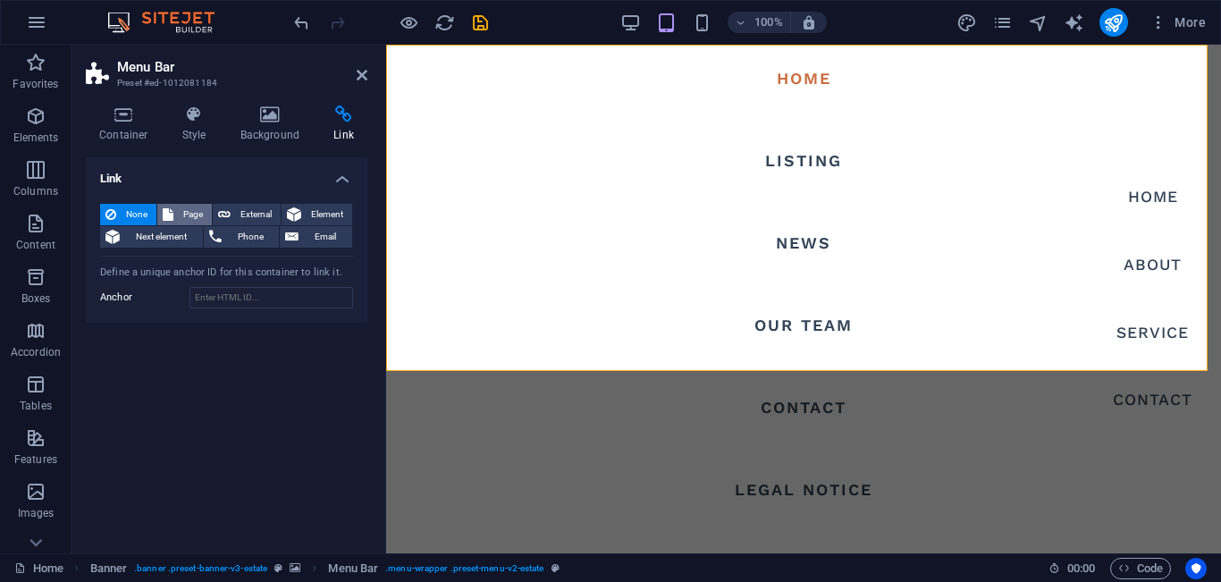
click at [195, 215] on span "Page" at bounding box center [193, 214] width 28 height 21
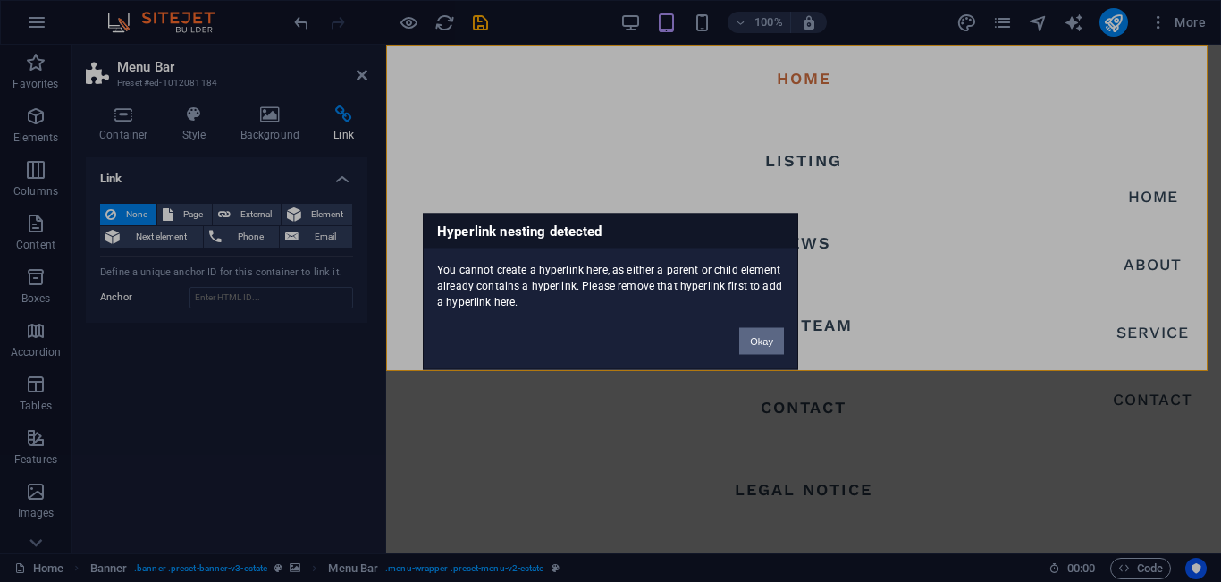
click at [758, 339] on button "Okay" at bounding box center [761, 340] width 45 height 27
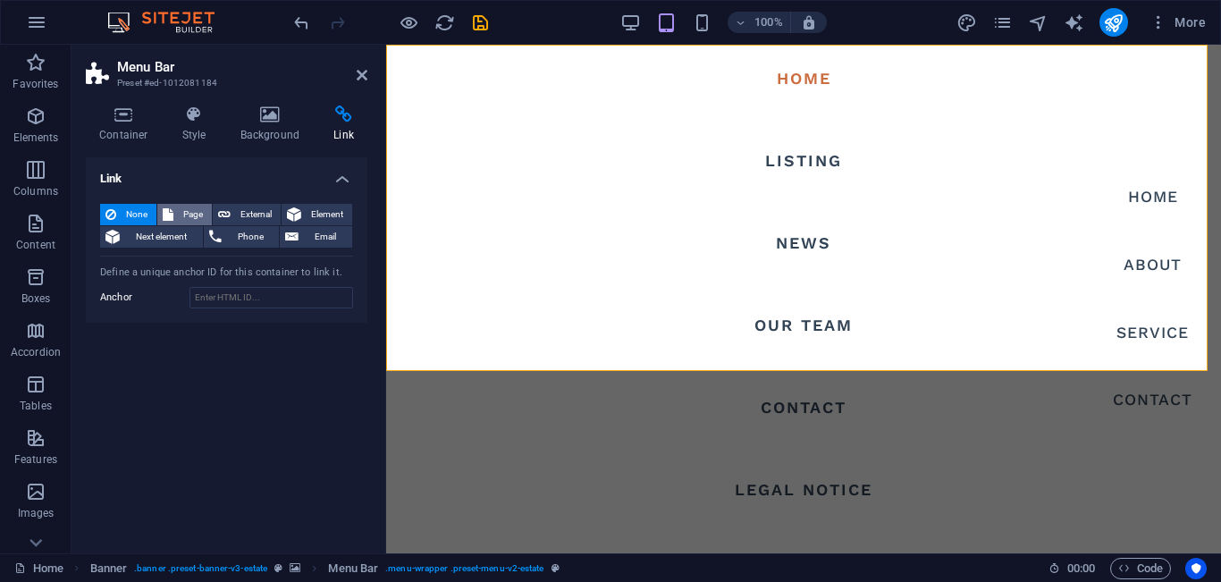
click at [177, 215] on button "Page" at bounding box center [184, 214] width 55 height 21
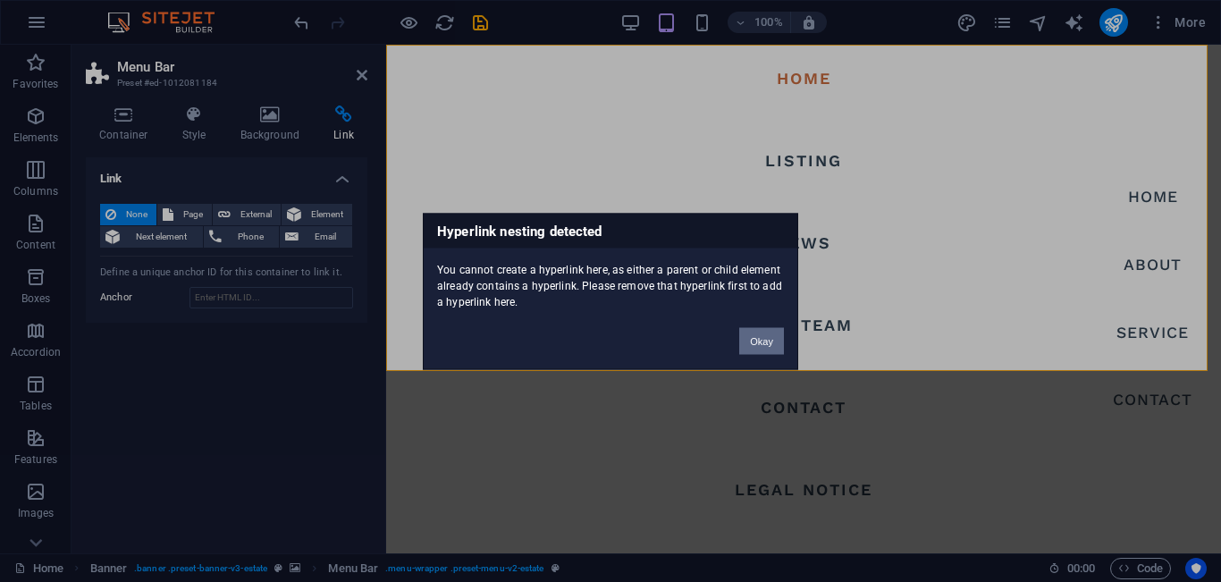
click at [766, 342] on button "Okay" at bounding box center [761, 340] width 45 height 27
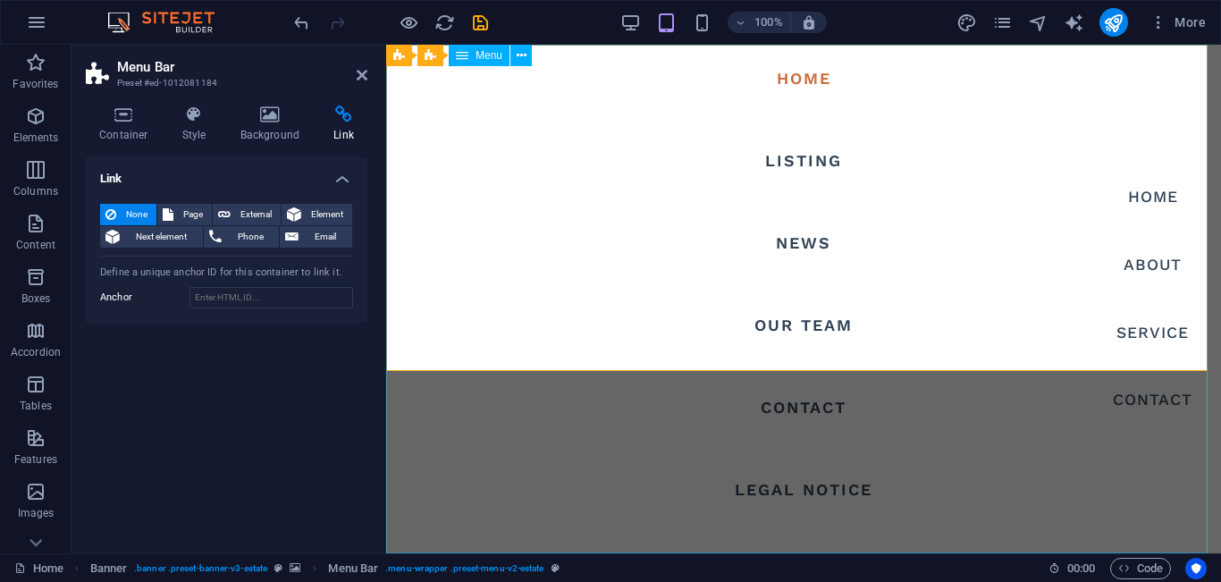
click at [783, 153] on nav "Home Listing News Our Team Contact Legal Notice Privacy" at bounding box center [803, 299] width 835 height 509
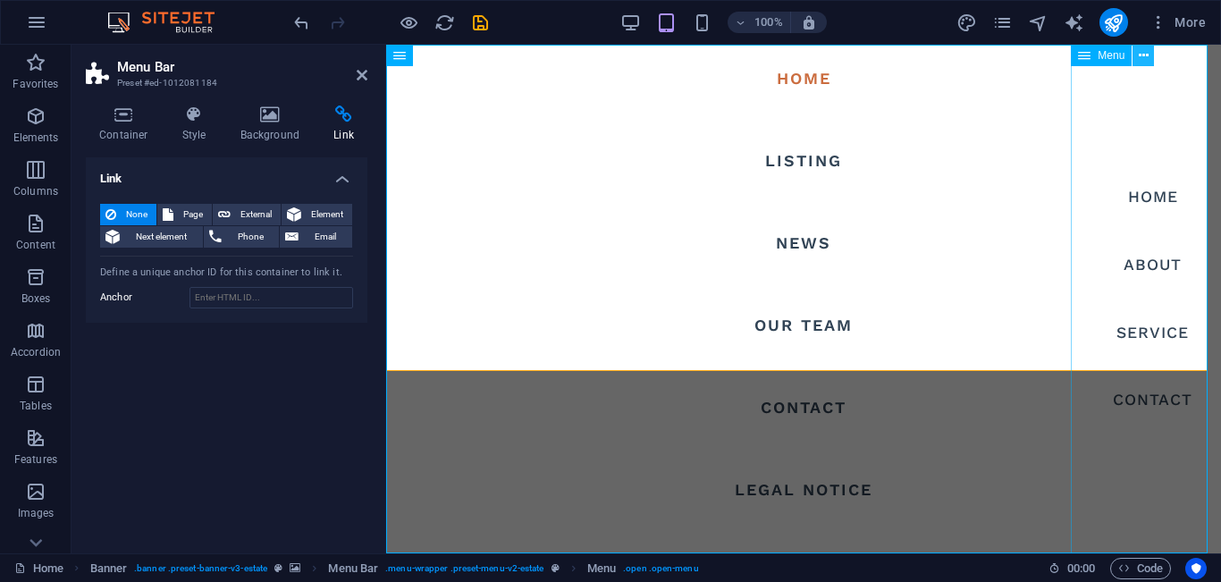
click at [1144, 55] on icon at bounding box center [1144, 55] width 10 height 19
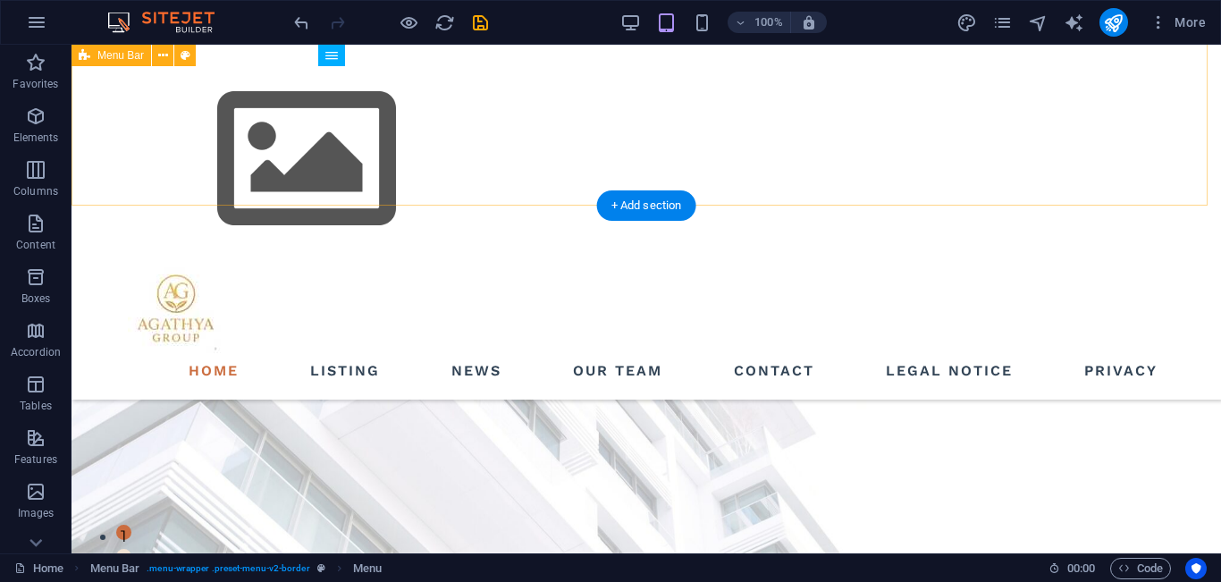
scroll to position [573, 0]
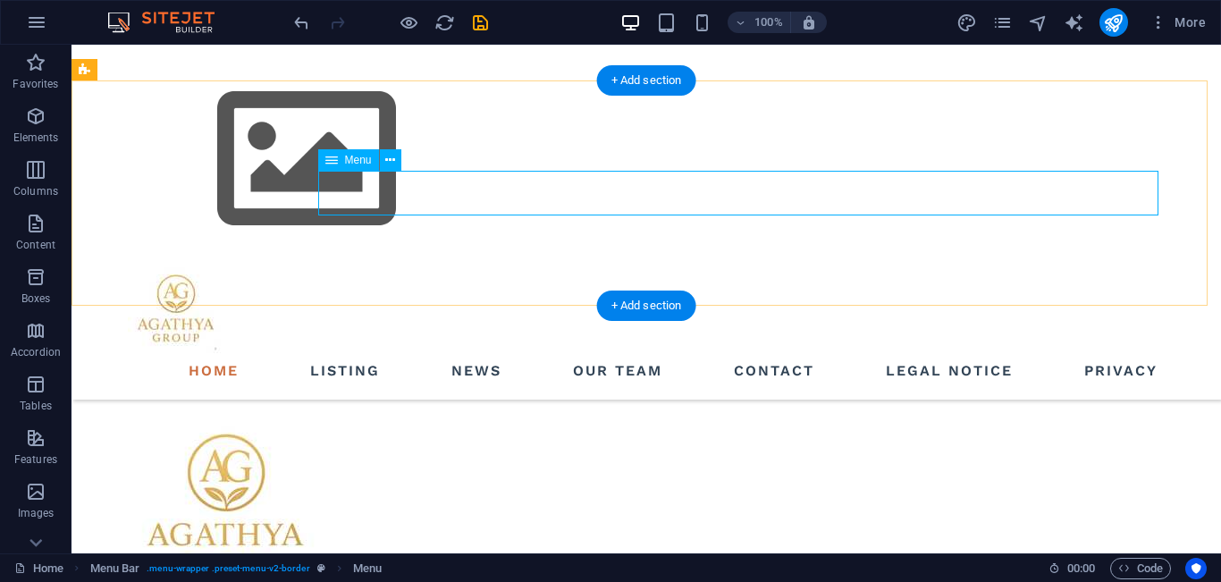
select select
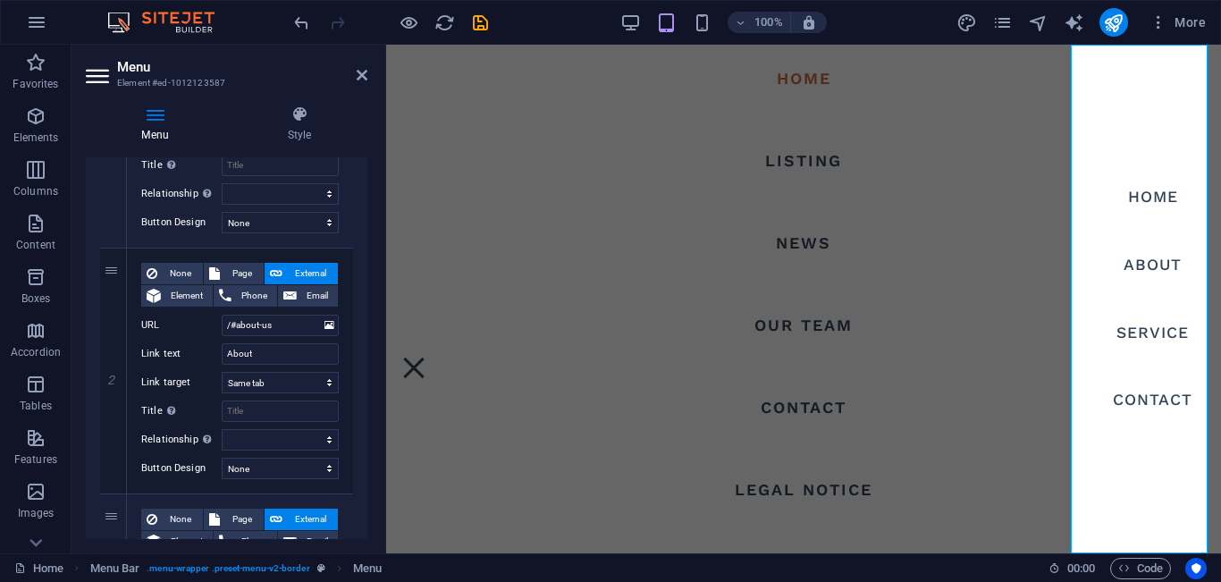
scroll to position [327, 0]
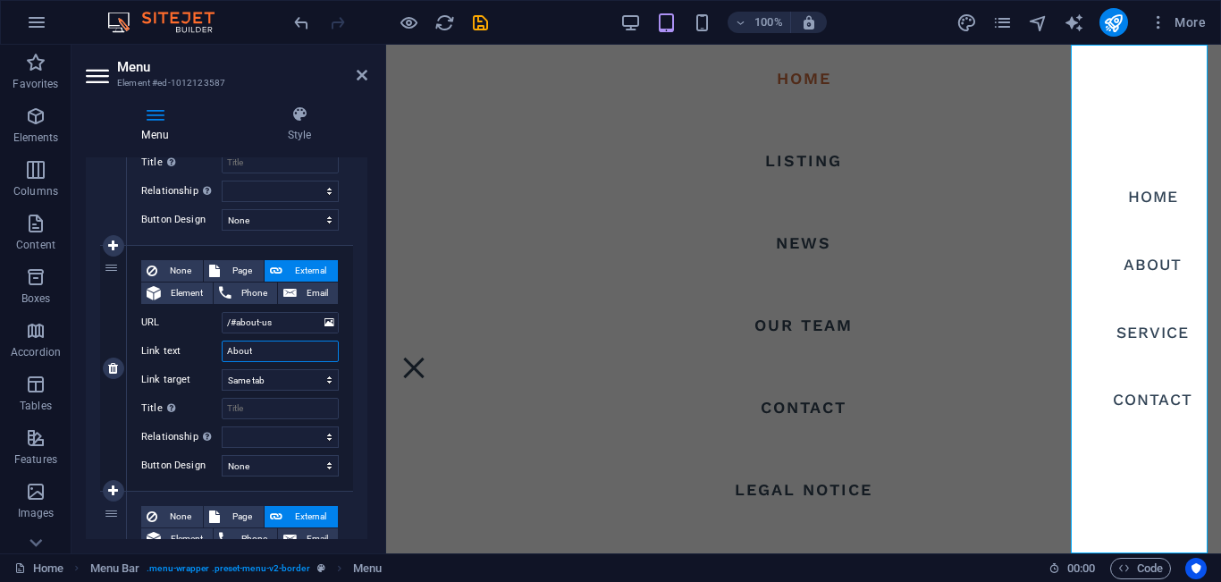
drag, startPoint x: 269, startPoint y: 355, endPoint x: 212, endPoint y: 357, distance: 57.3
click at [212, 357] on div "Link text About" at bounding box center [240, 351] width 198 height 21
type input "P"
select select
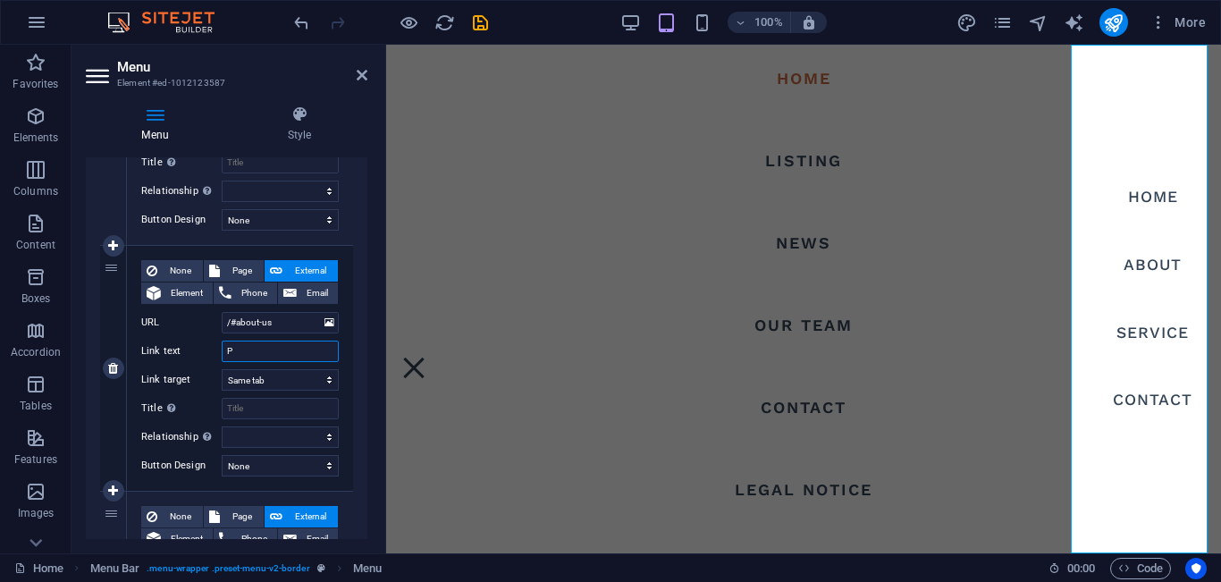
select select
type input "Projects"
select select
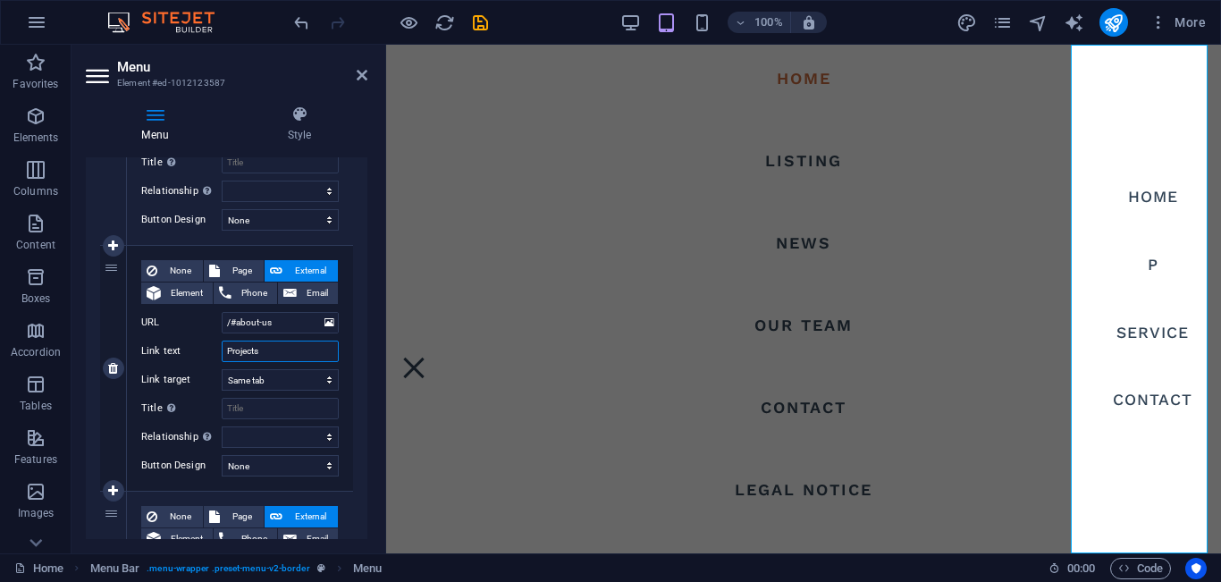
select select
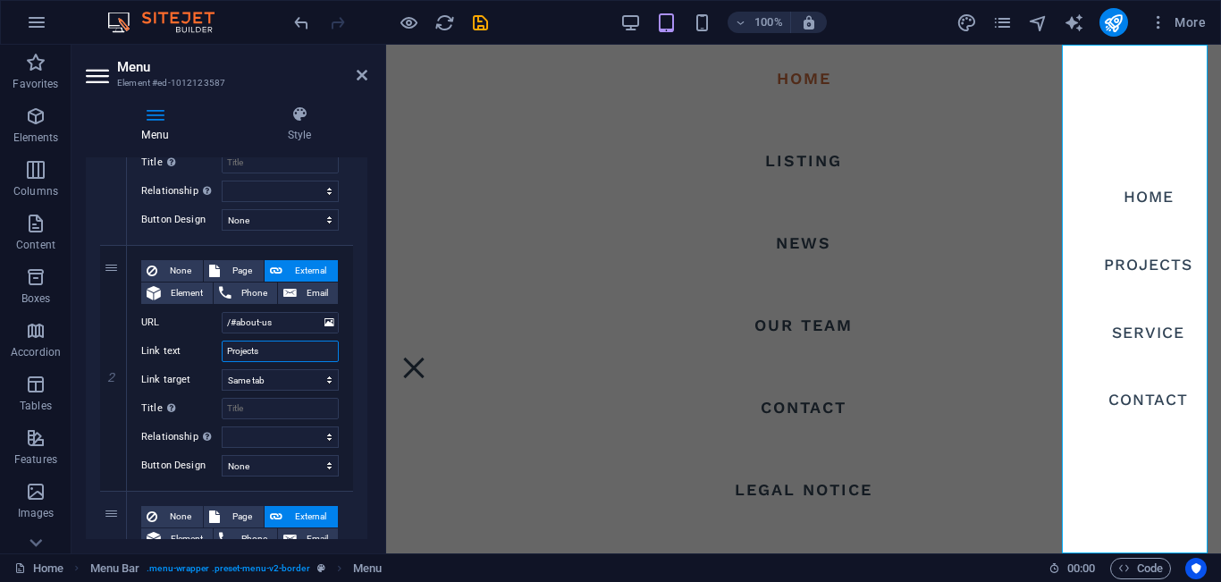
type input "Projects"
click at [362, 329] on div "1 None Page External Element Phone Email Page Home Listing News Our Team Contac…" at bounding box center [227, 491] width 282 height 1011
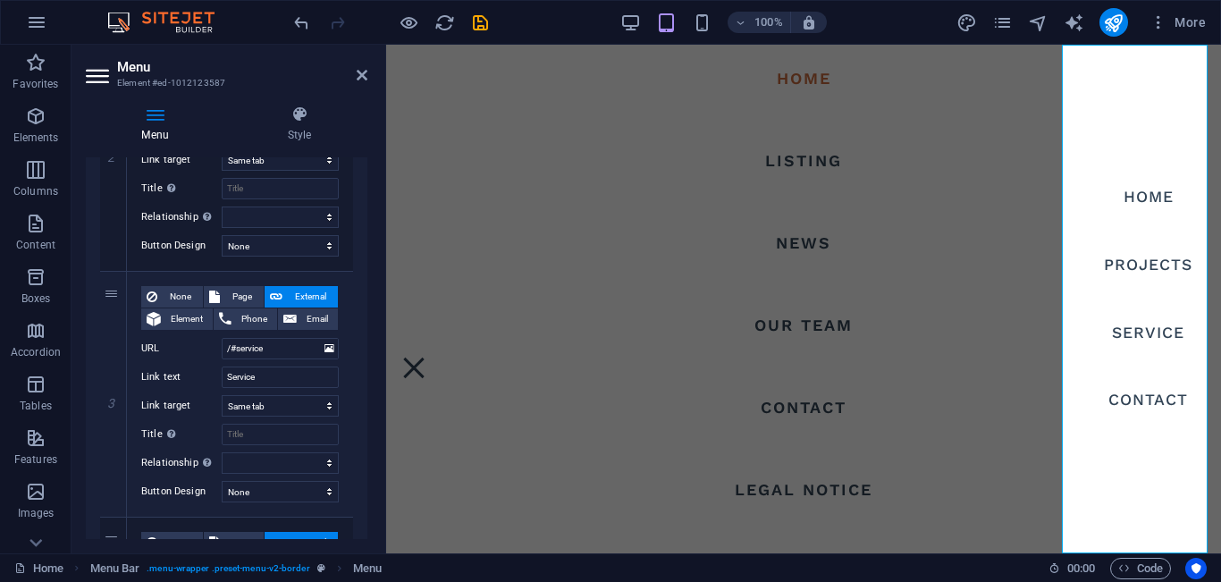
scroll to position [553, 0]
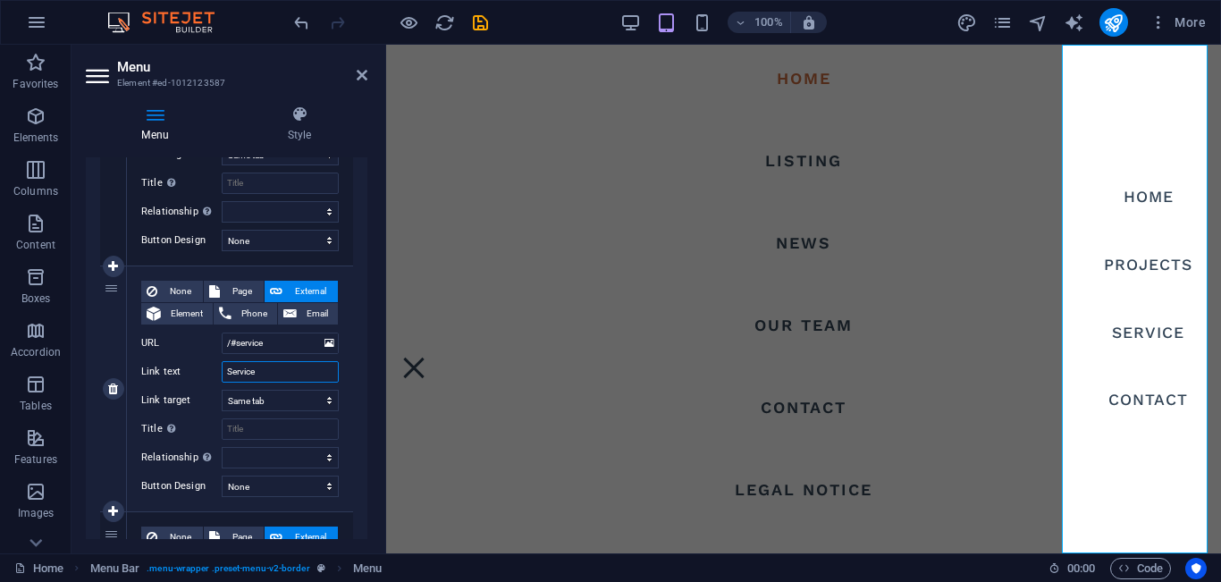
drag, startPoint x: 276, startPoint y: 373, endPoint x: 204, endPoint y: 376, distance: 72.5
click at [204, 376] on div "Link text Service" at bounding box center [240, 371] width 198 height 21
type input "Plots"
select select
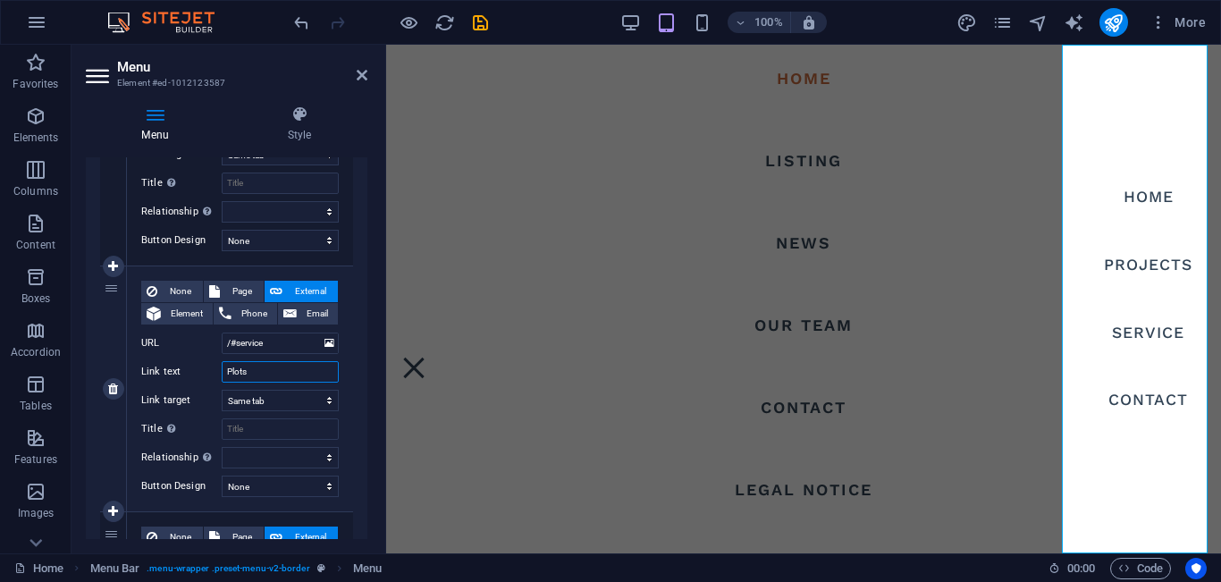
select select
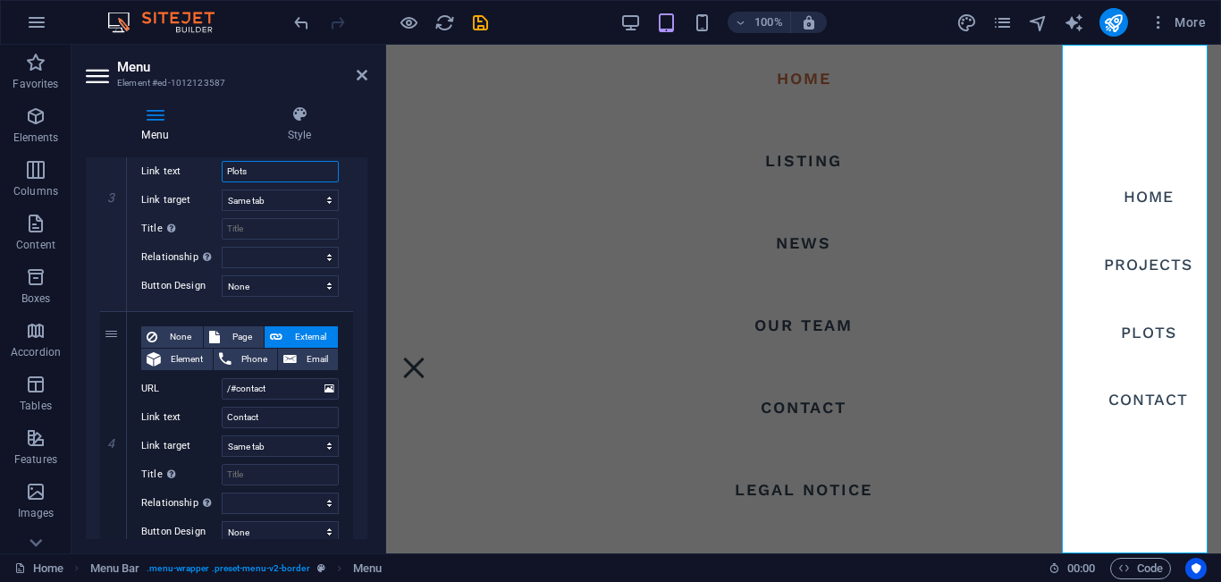
scroll to position [762, 0]
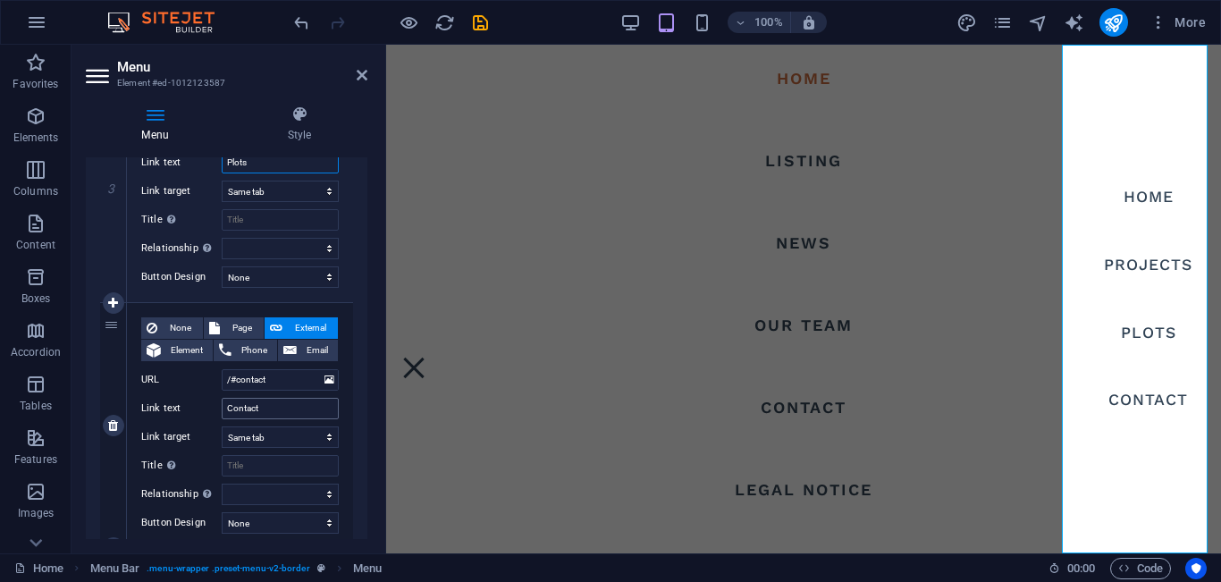
type input "Plots"
drag, startPoint x: 269, startPoint y: 410, endPoint x: 207, endPoint y: 410, distance: 62.6
click at [207, 410] on div "Link text Contact" at bounding box center [240, 408] width 198 height 21
type input "Fla"
select select
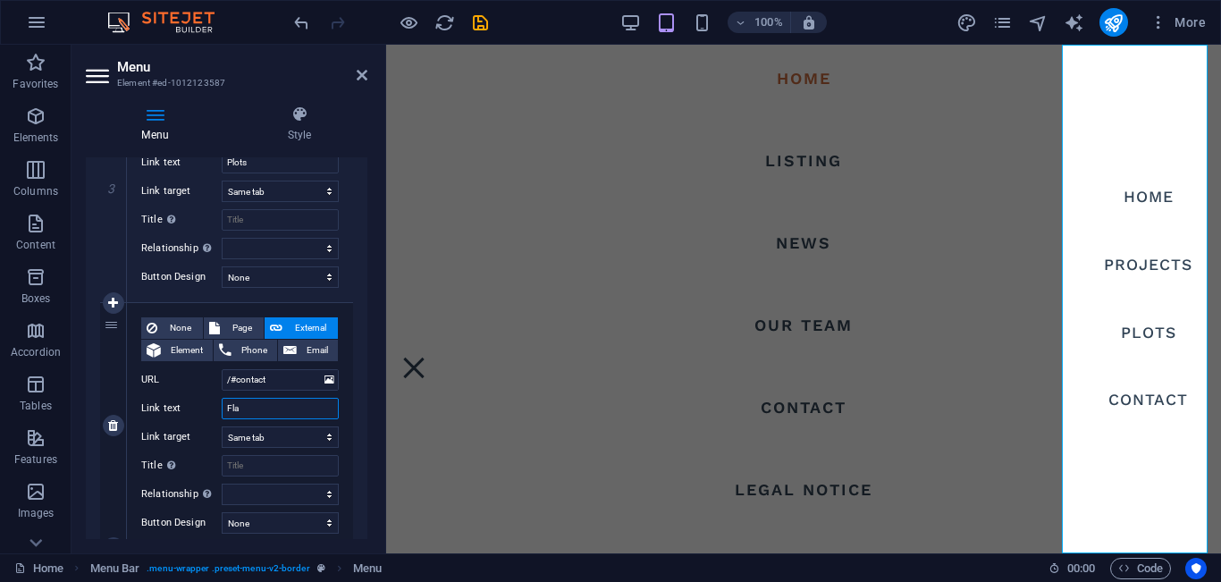
select select
type input "Flat"
select select
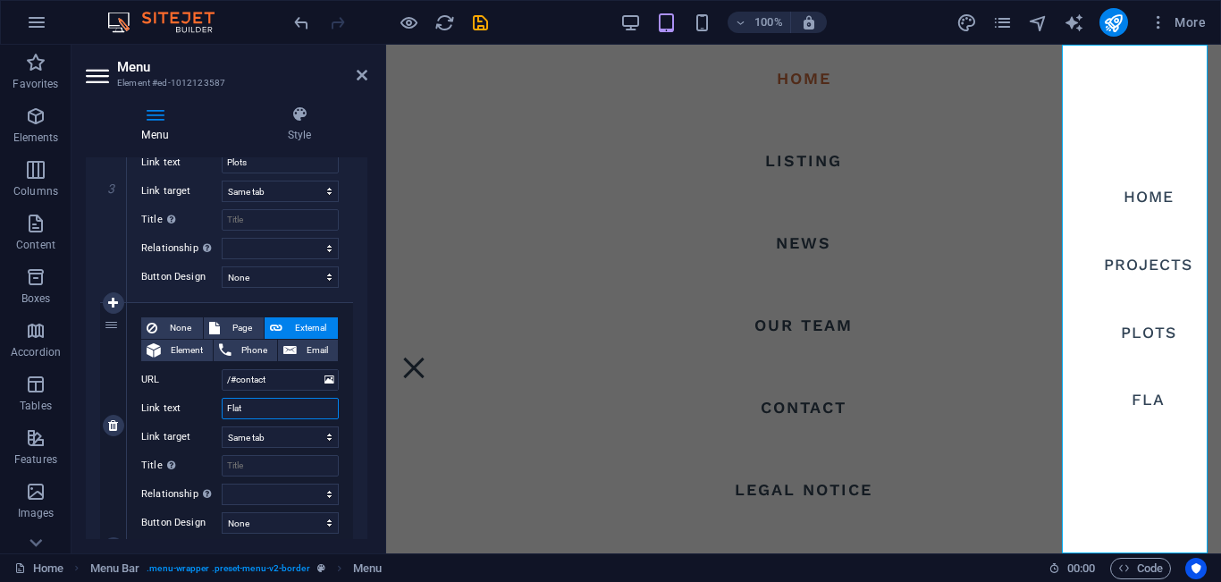
select select
type input "Flat"
drag, startPoint x: 363, startPoint y: 417, endPoint x: 358, endPoint y: 459, distance: 42.4
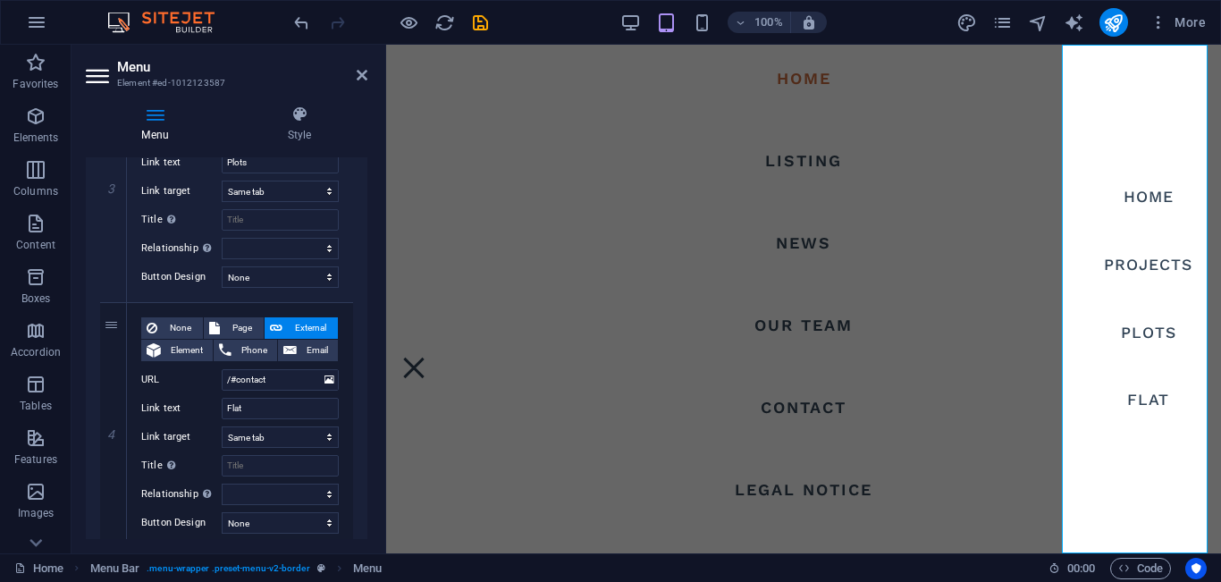
click at [358, 459] on div "1 None Page External Element Phone Email Page Home Listing News Our Team Contac…" at bounding box center [227, 56] width 282 height 1011
drag, startPoint x: 368, startPoint y: 477, endPoint x: 366, endPoint y: 487, distance: 10.0
click at [366, 487] on div "Menu Style Menu Auto Custom Create custom menu items for this menu. Recommended…" at bounding box center [227, 322] width 310 height 462
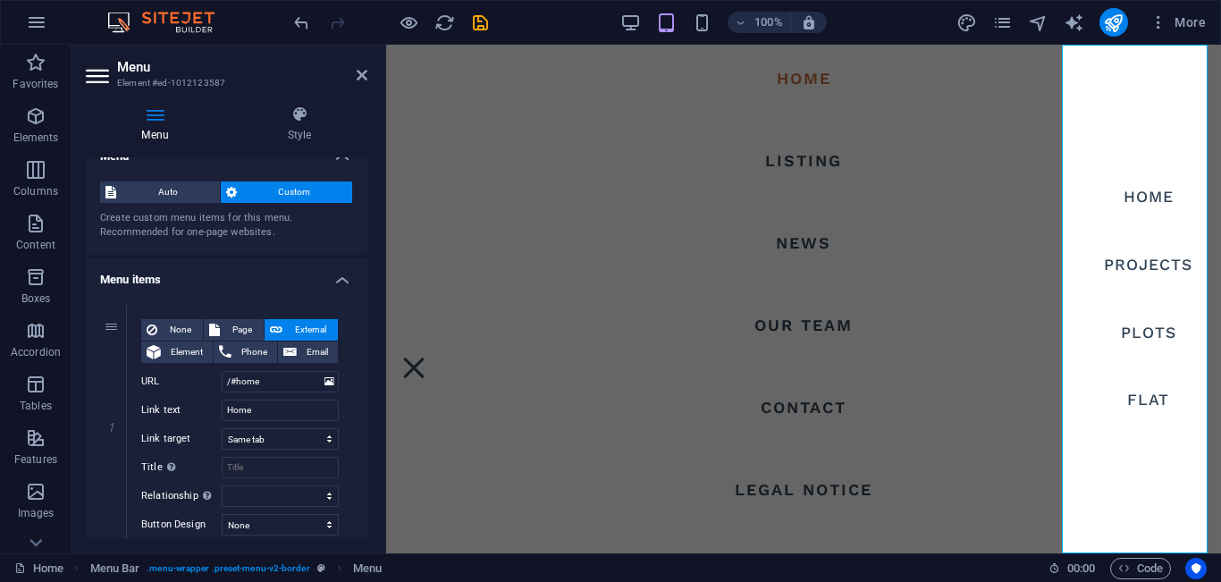
scroll to position [0, 0]
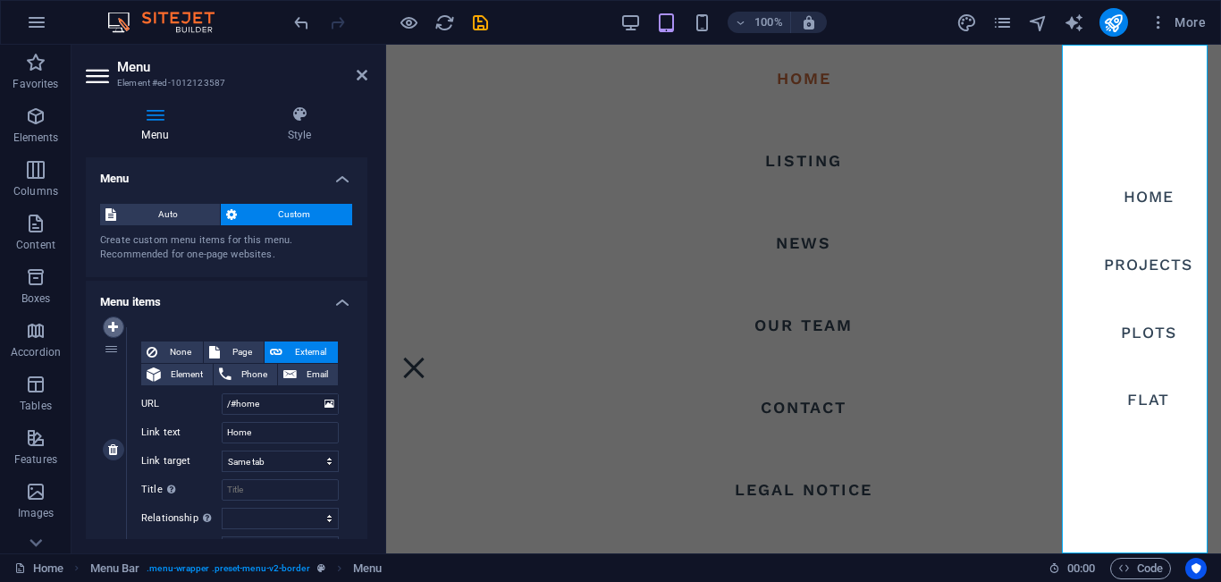
click at [115, 328] on icon at bounding box center [113, 327] width 10 height 13
select select
type input "/#home"
type input "Home"
select select
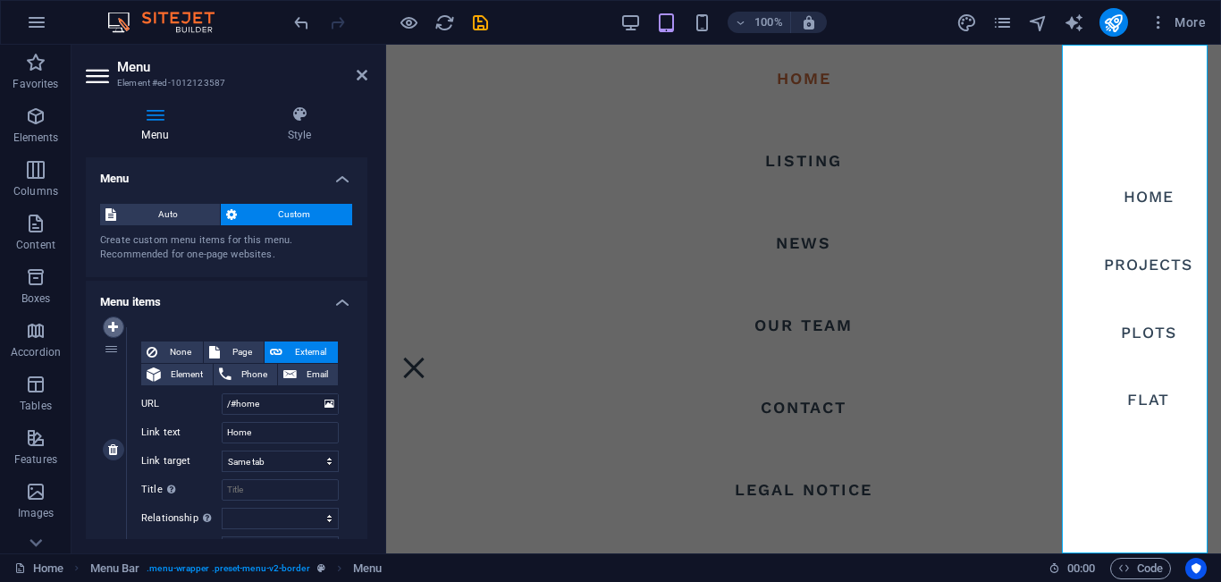
type input "/#about-us"
type input "Projects"
select select
type input "/#service"
type input "Plots"
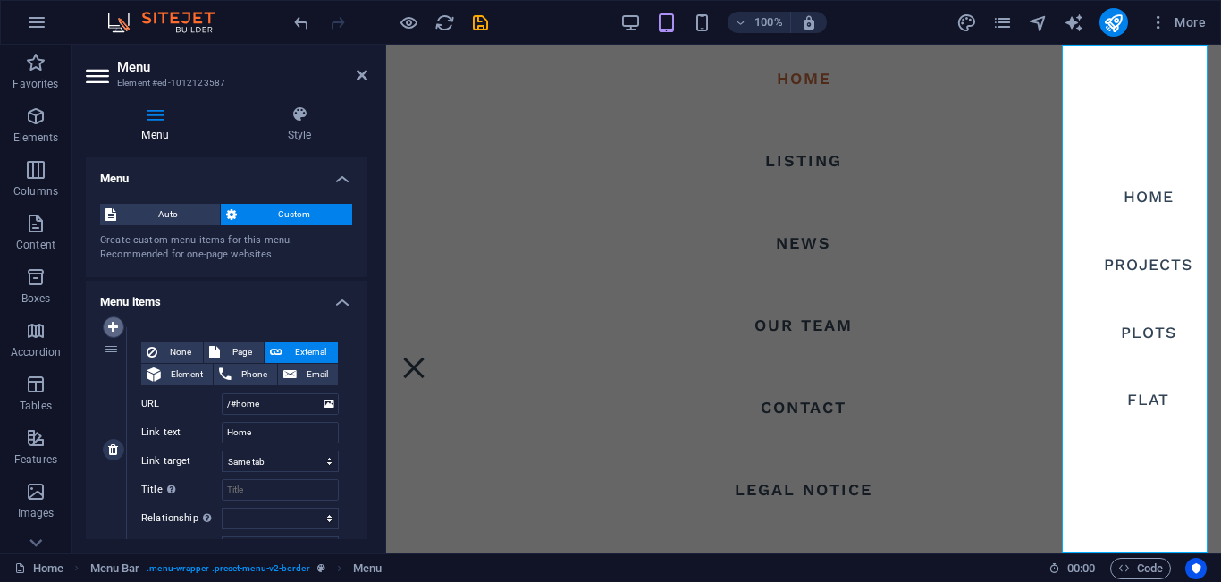
select select
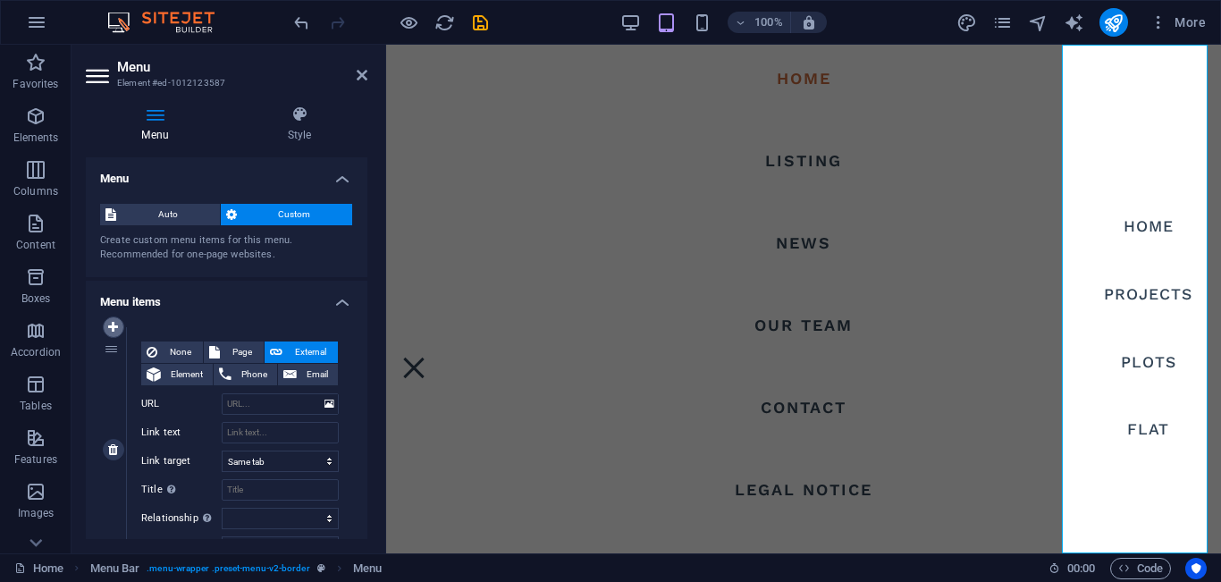
select select
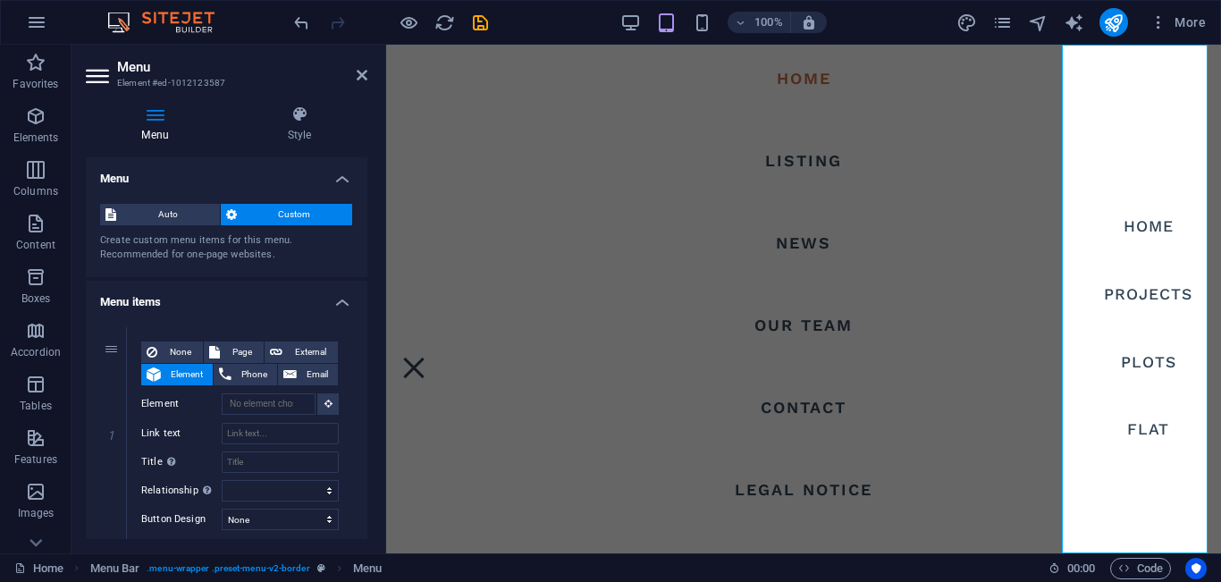
drag, startPoint x: 366, startPoint y: 222, endPoint x: 57, endPoint y: 115, distance: 326.3
click at [165, 218] on span "Auto" at bounding box center [168, 214] width 93 height 21
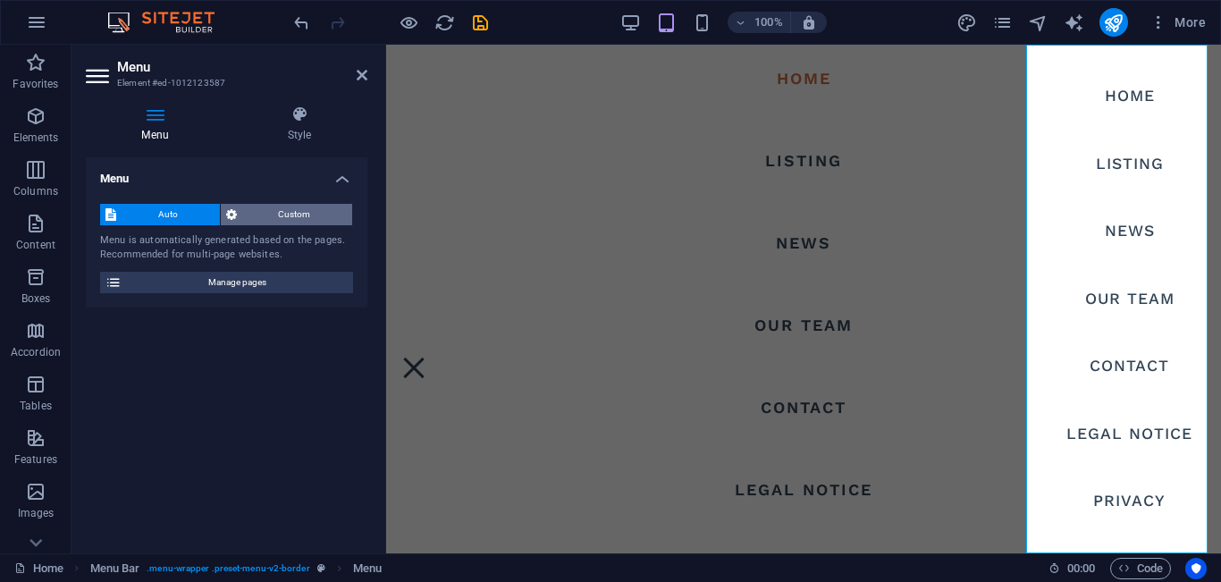
click at [280, 215] on span "Custom" at bounding box center [295, 214] width 106 height 21
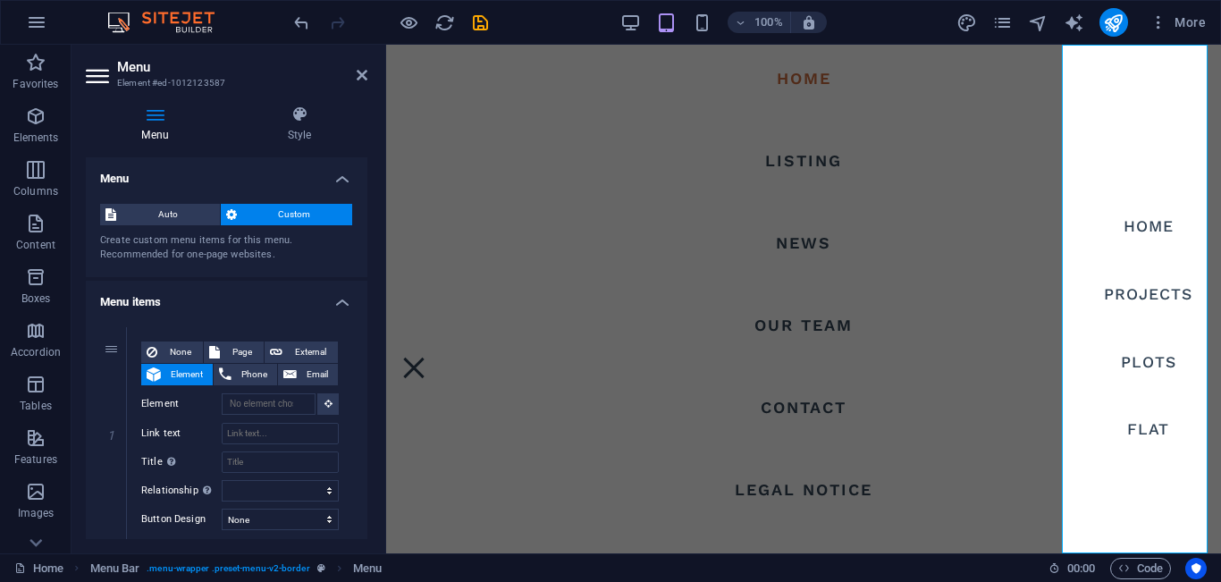
drag, startPoint x: 362, startPoint y: 212, endPoint x: 349, endPoint y: 258, distance: 48.4
click at [349, 258] on div "Auto Custom Create custom menu items for this menu. Recommended for one-page we…" at bounding box center [227, 234] width 282 height 88
drag, startPoint x: 366, startPoint y: 251, endPoint x: 41, endPoint y: 201, distance: 328.4
click at [117, 327] on icon at bounding box center [113, 327] width 10 height 13
select select
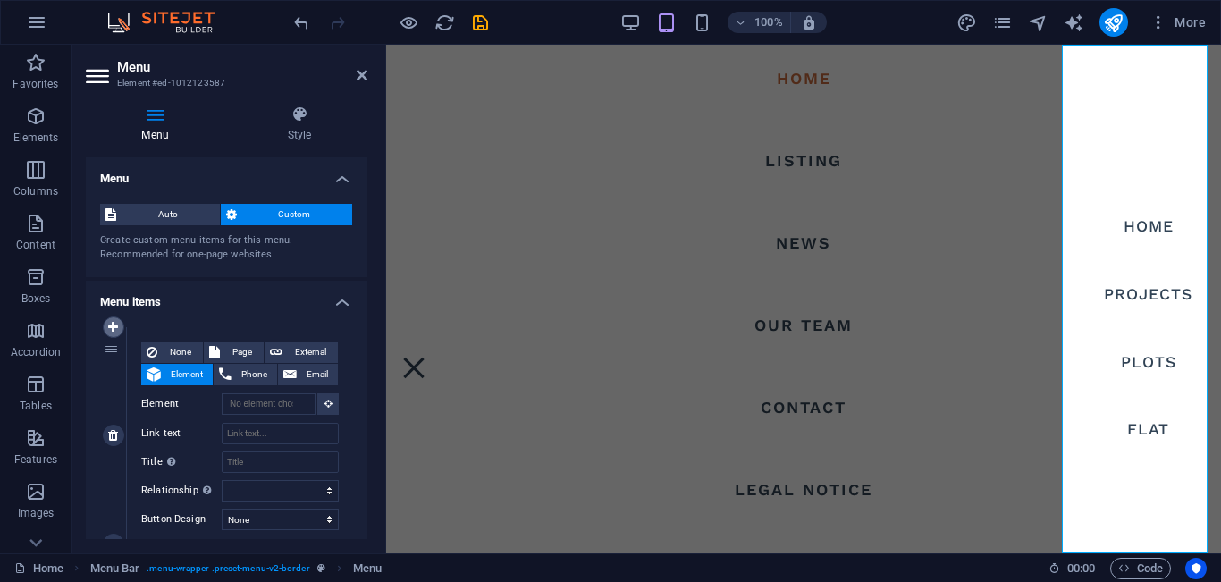
select select
type input "/#home"
type input "Home"
select select
type input "/#about-us"
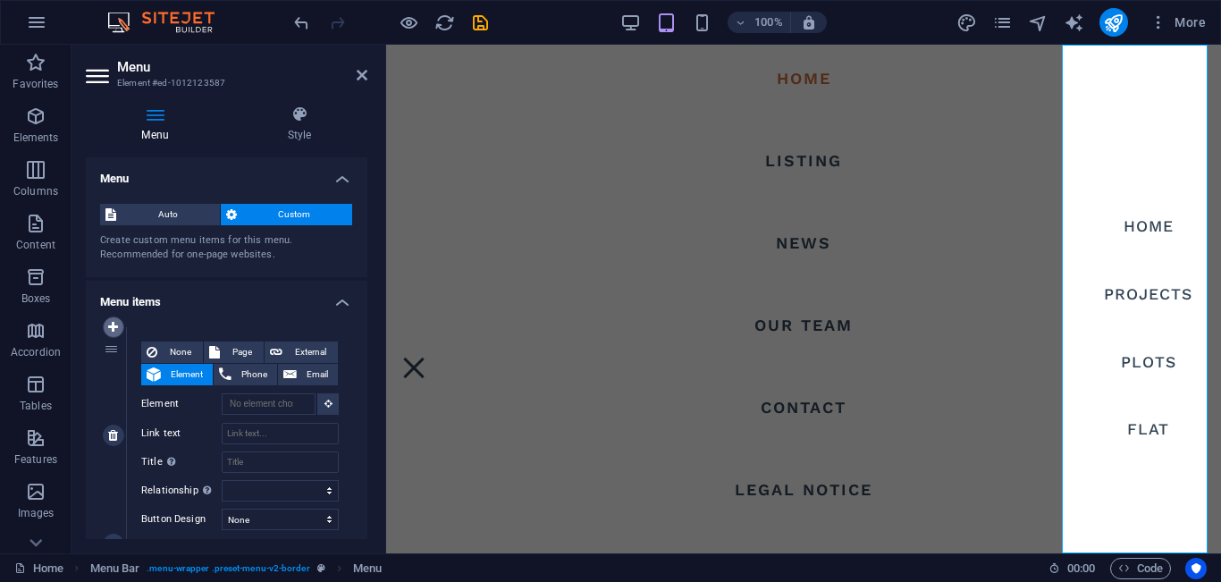
type input "Projects"
select select
type input "/#service"
type input "Plots"
select select
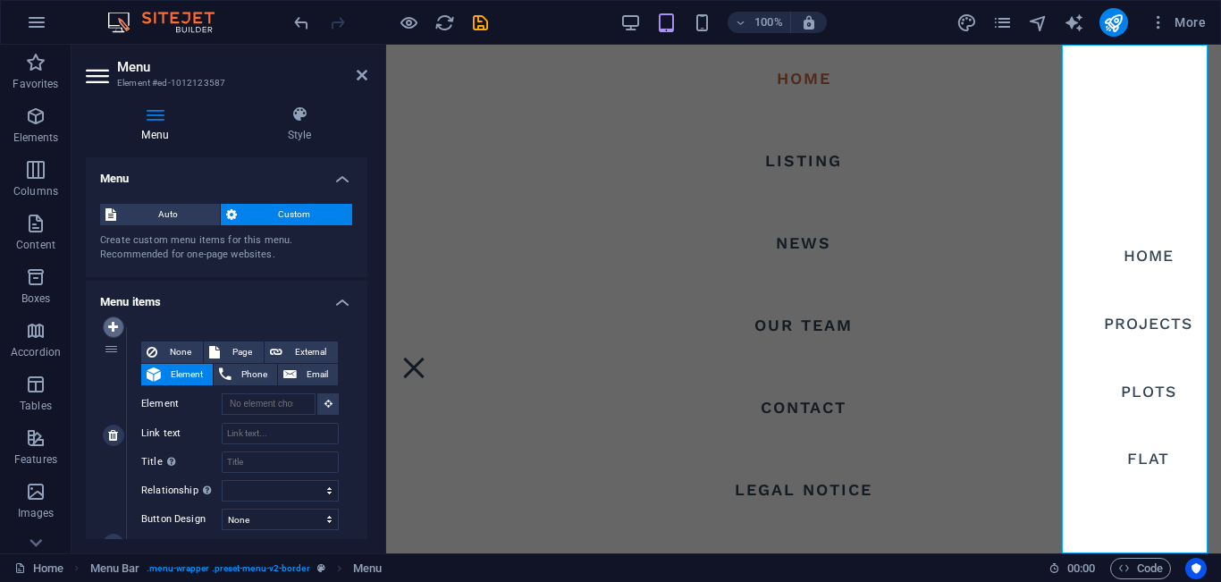
select select
drag, startPoint x: 365, startPoint y: 224, endPoint x: 58, endPoint y: 164, distance: 312.5
click at [147, 121] on icon at bounding box center [155, 115] width 139 height 18
click at [117, 327] on icon at bounding box center [113, 327] width 10 height 13
select select
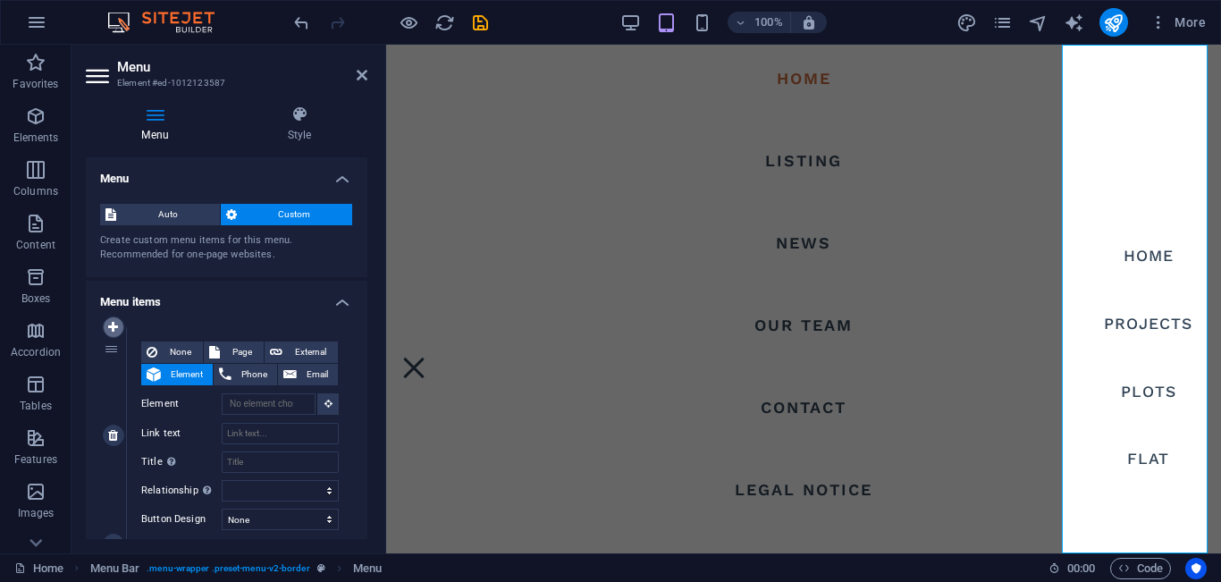
select select
type input "/#home"
type input "Home"
select select
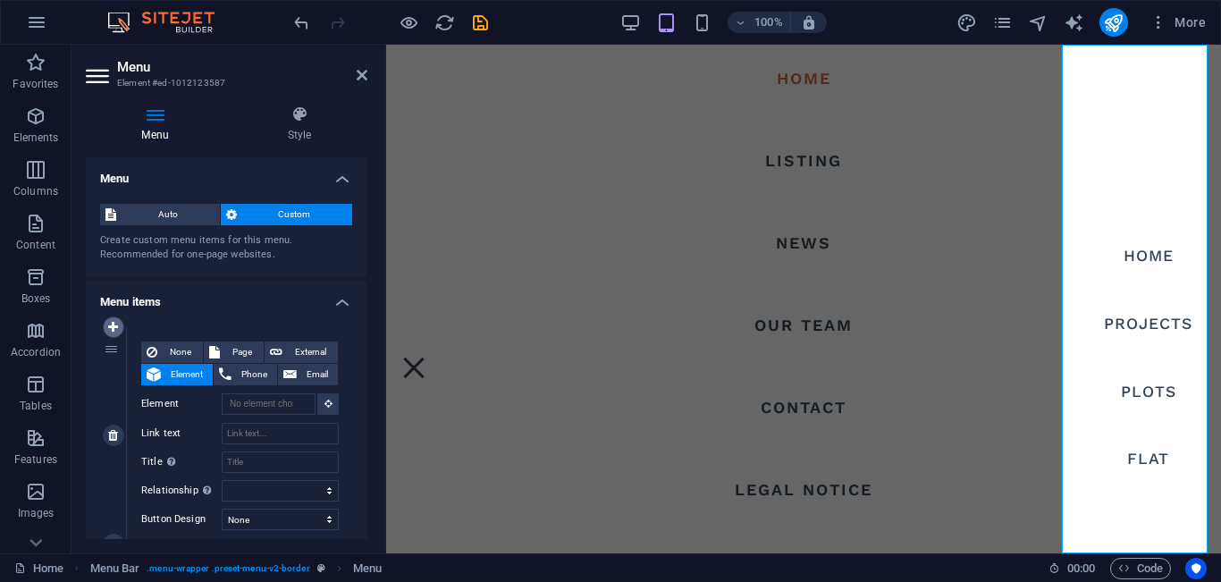
type input "/#about-us"
type input "Projects"
select select
type input "/#service"
type input "Plots"
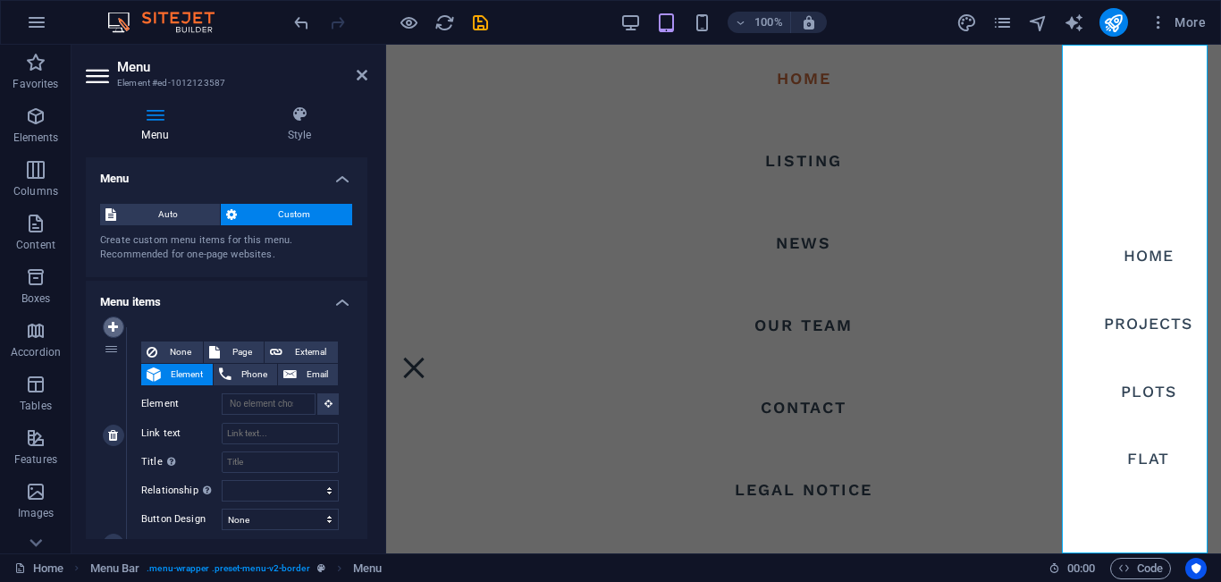
select select
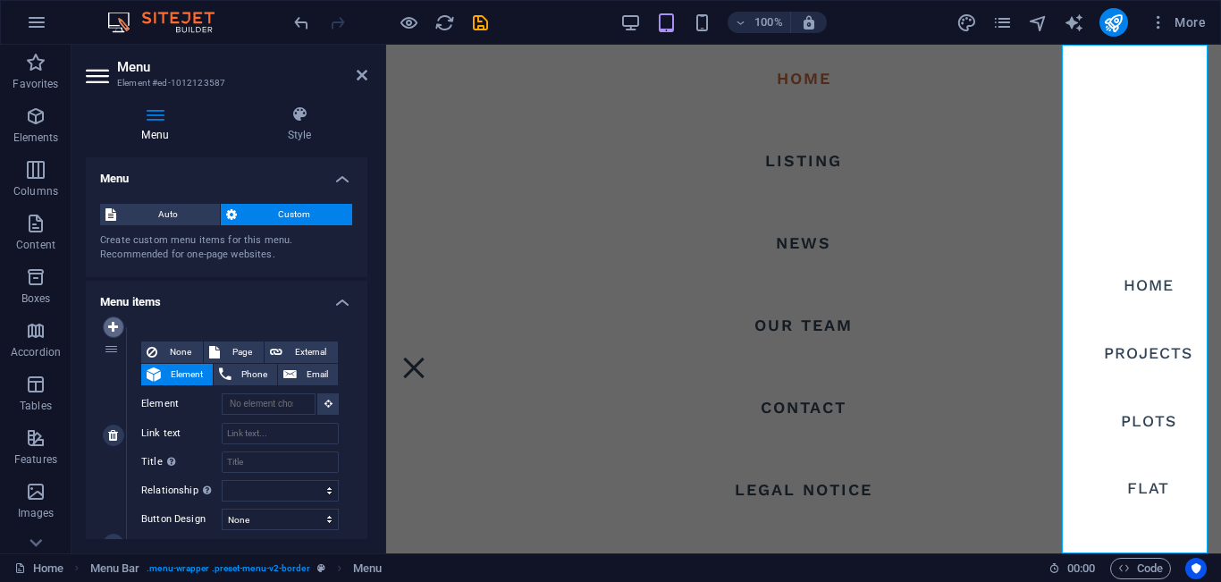
select select
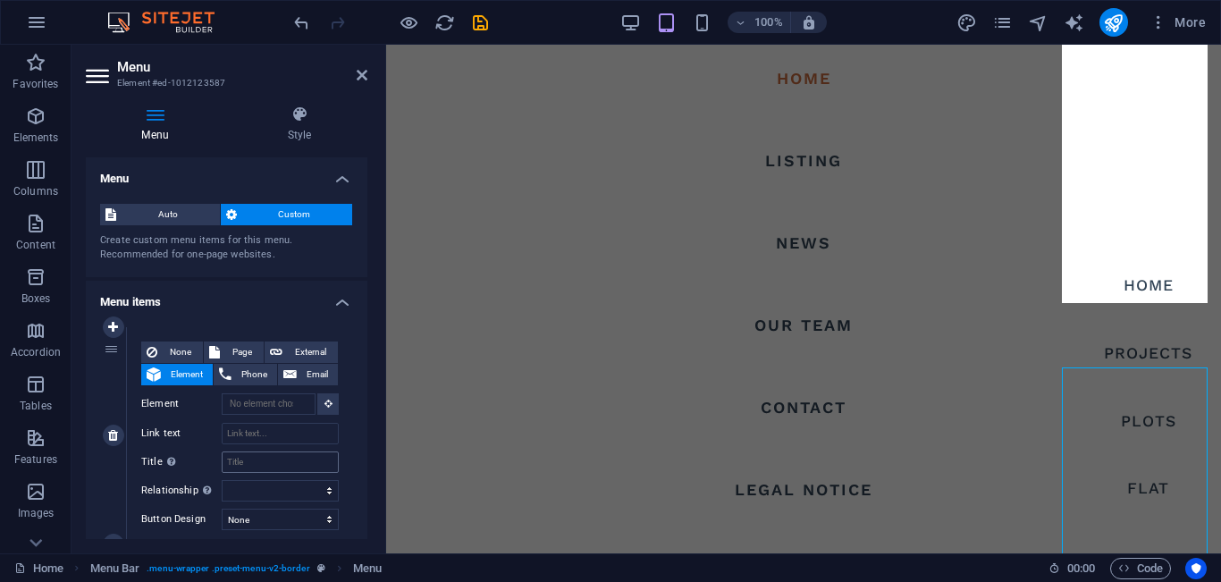
scroll to position [573, 0]
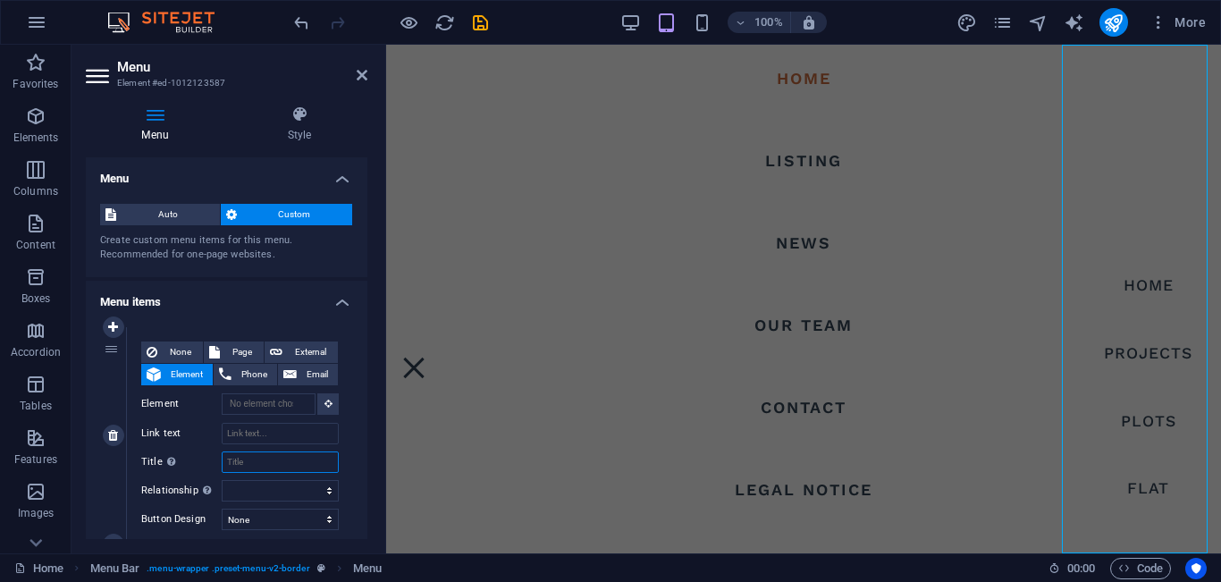
click at [258, 457] on input "Title Additional link description, should not be the same as the link text. The…" at bounding box center [280, 462] width 117 height 21
type input "Sree"
select select
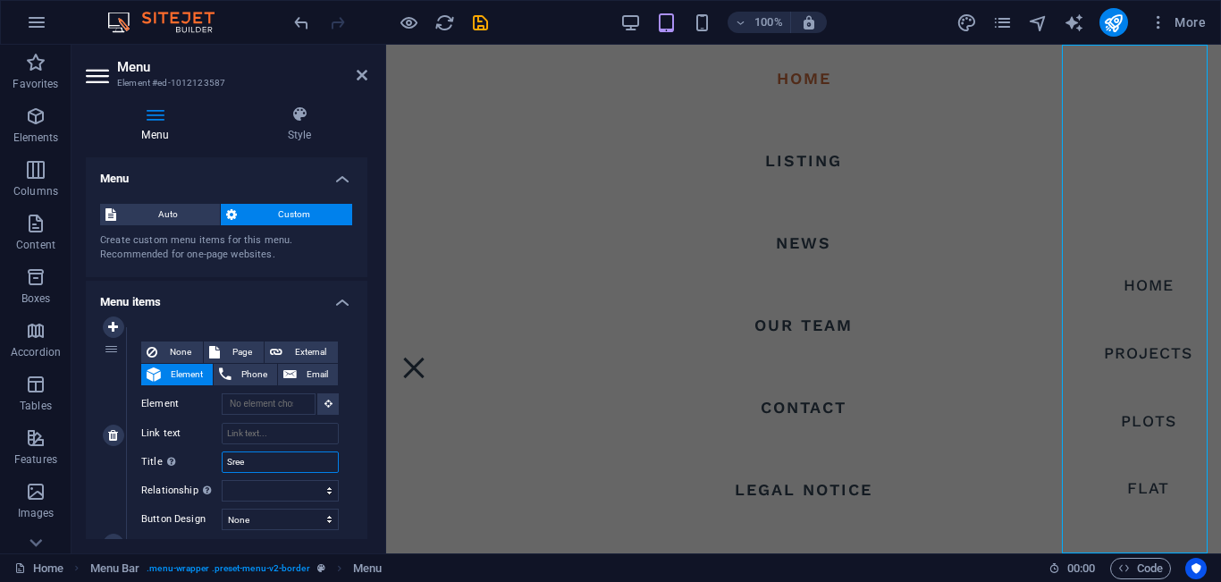
select select
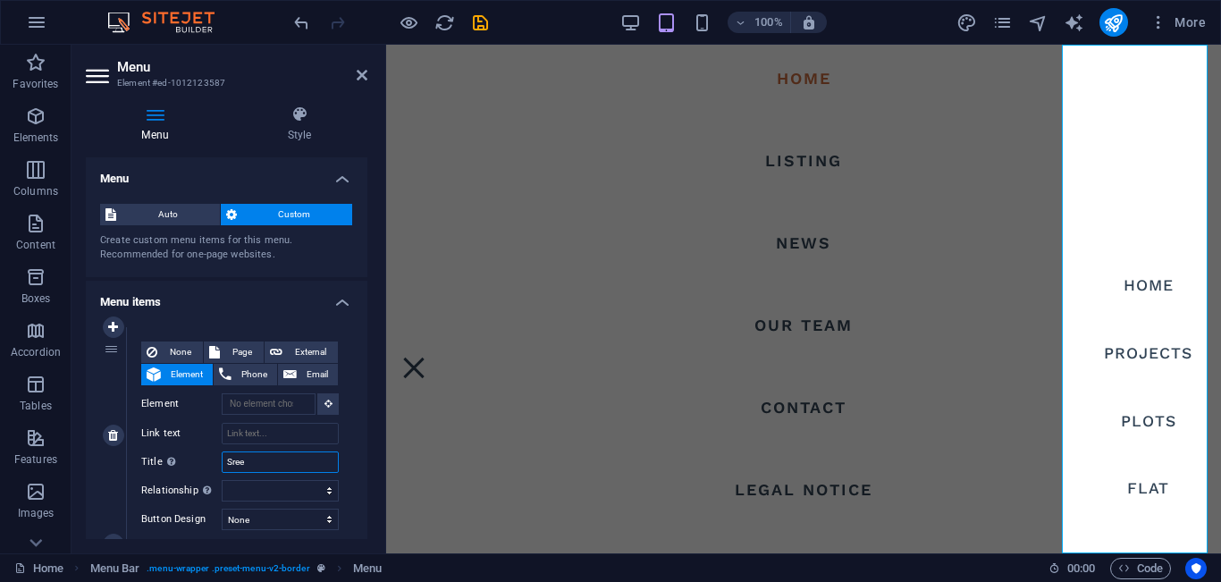
type input "Sreen"
select select
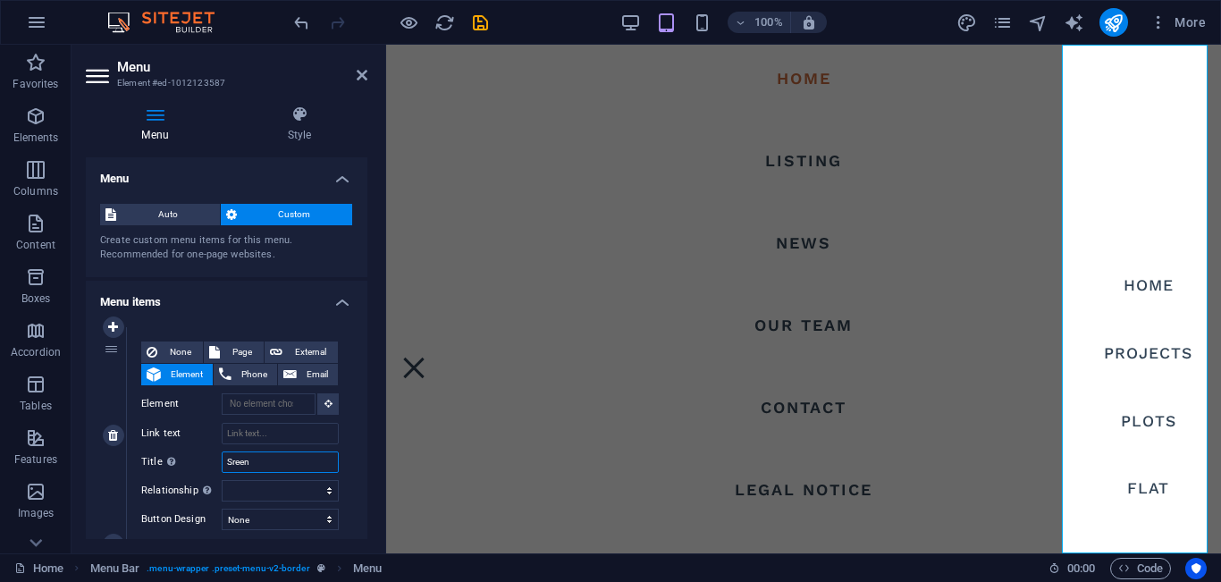
select select
type input "[PERSON_NAME]"
select select
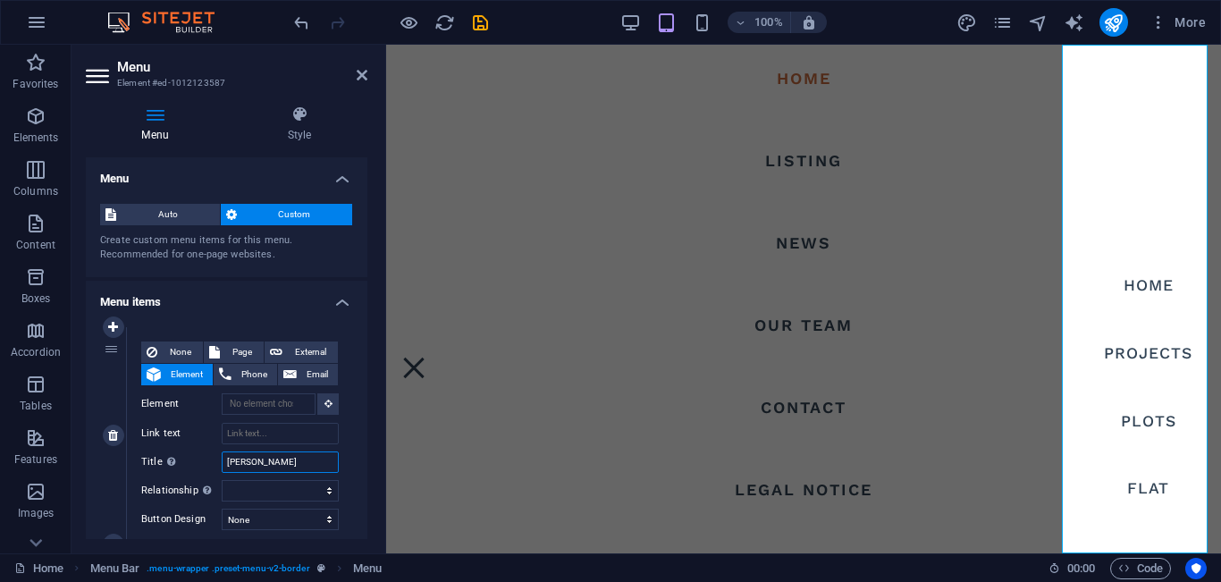
select select
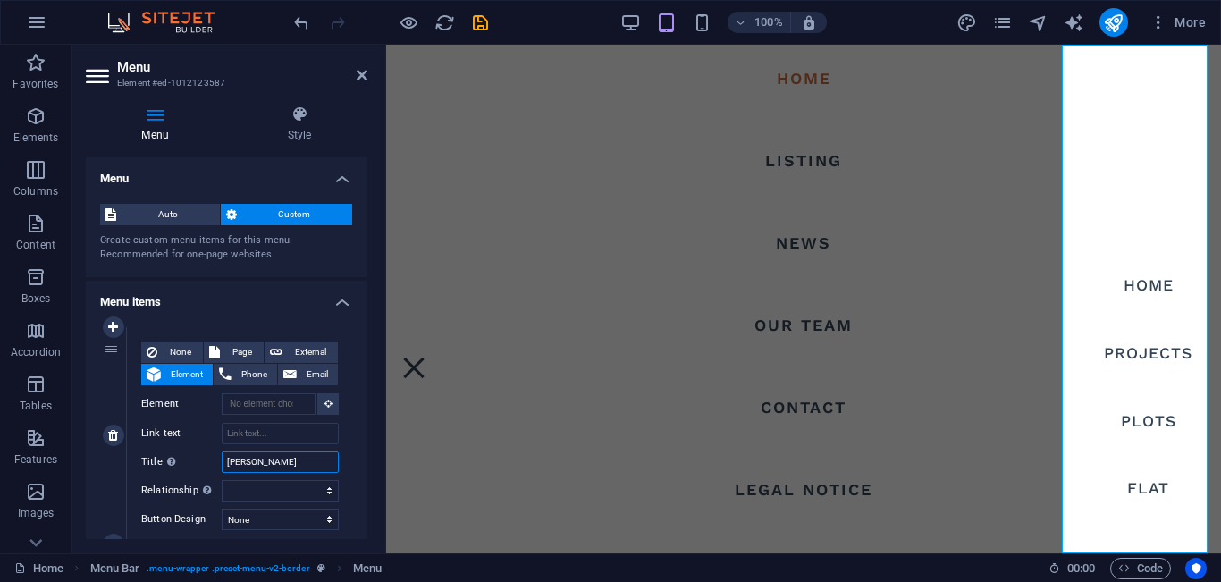
select select
type input "[PERSON_NAME]"
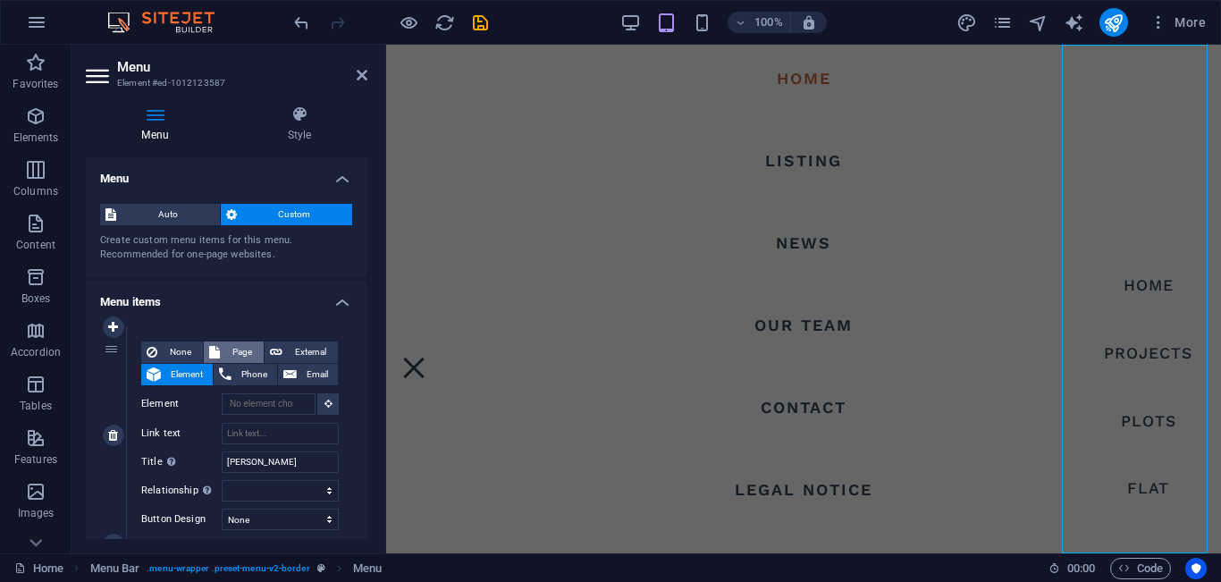
click at [239, 350] on span "Page" at bounding box center [241, 352] width 33 height 21
select select
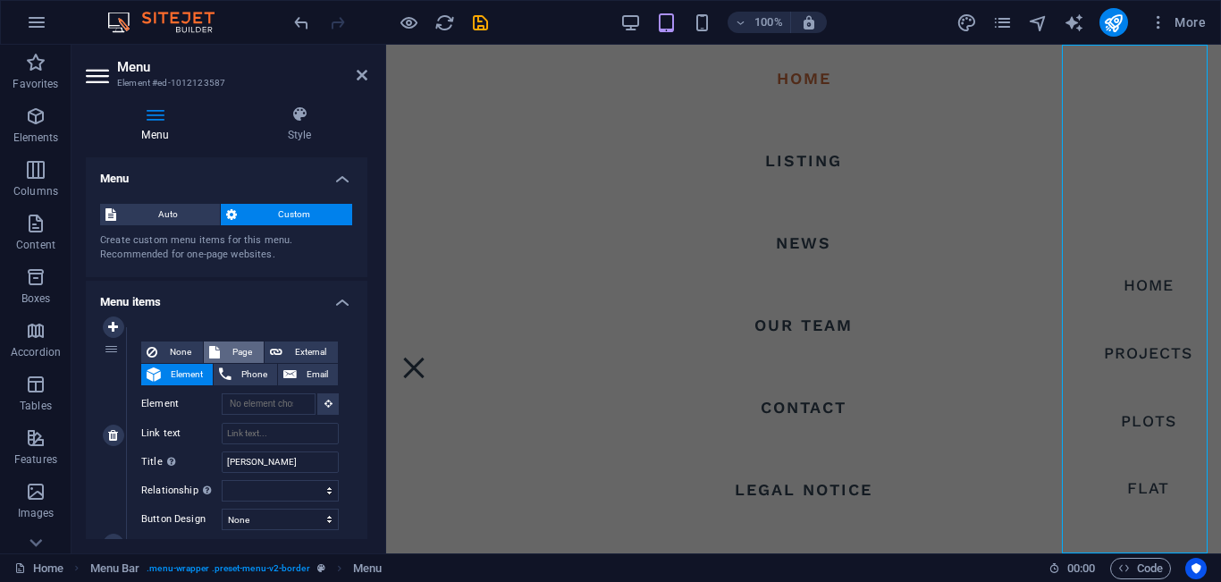
select select
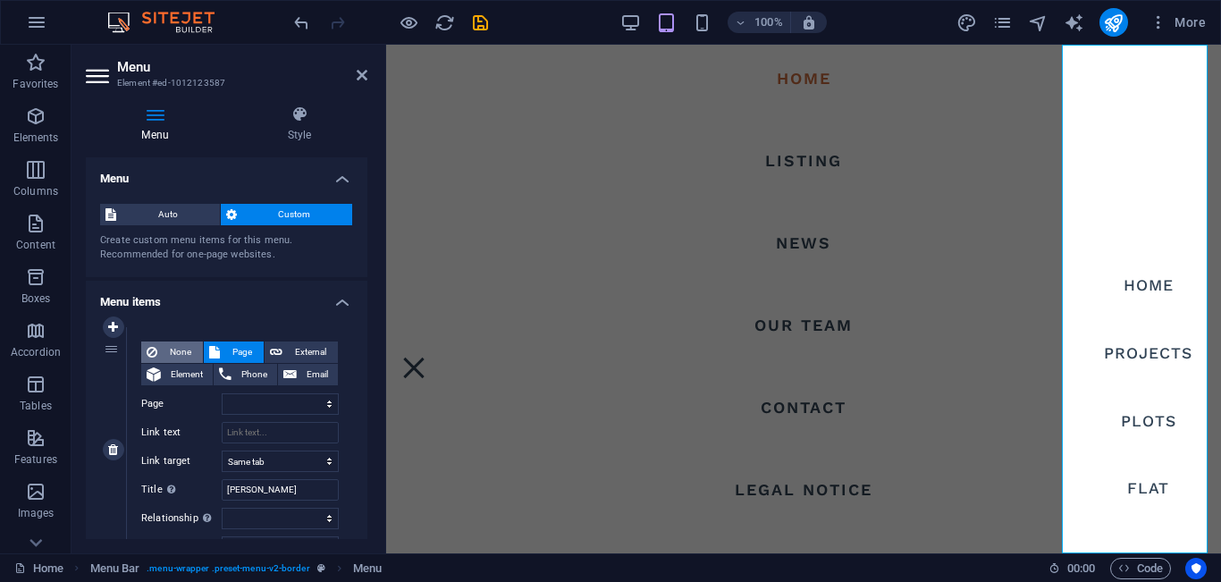
click at [182, 351] on span "None" at bounding box center [180, 352] width 35 height 21
select select
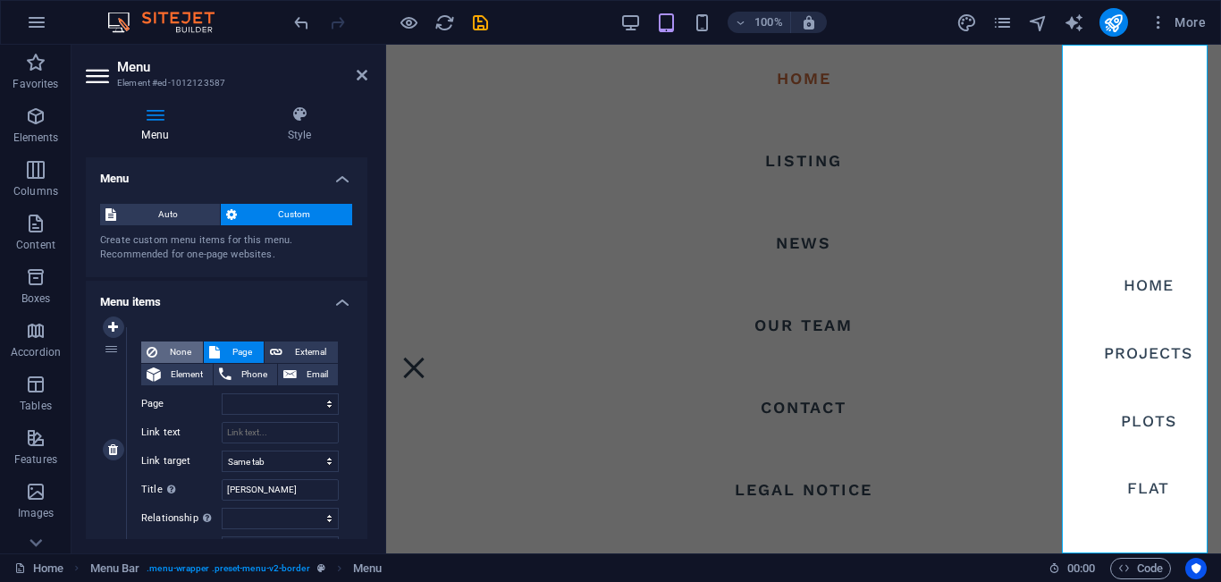
select select
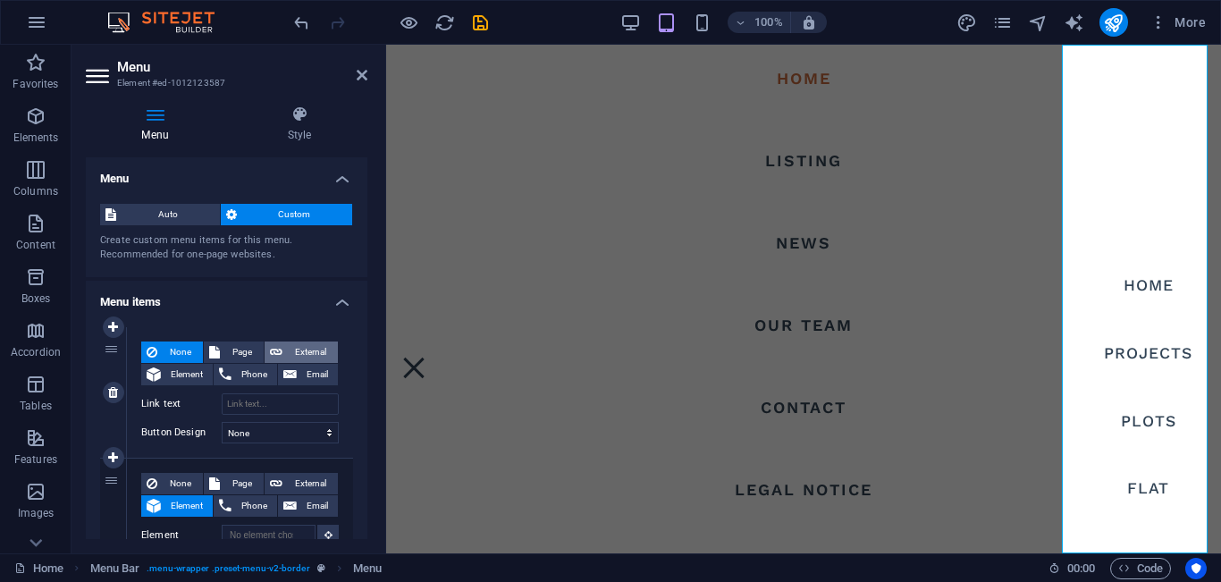
click at [303, 349] on span "External" at bounding box center [310, 352] width 45 height 21
select select "blank"
select select
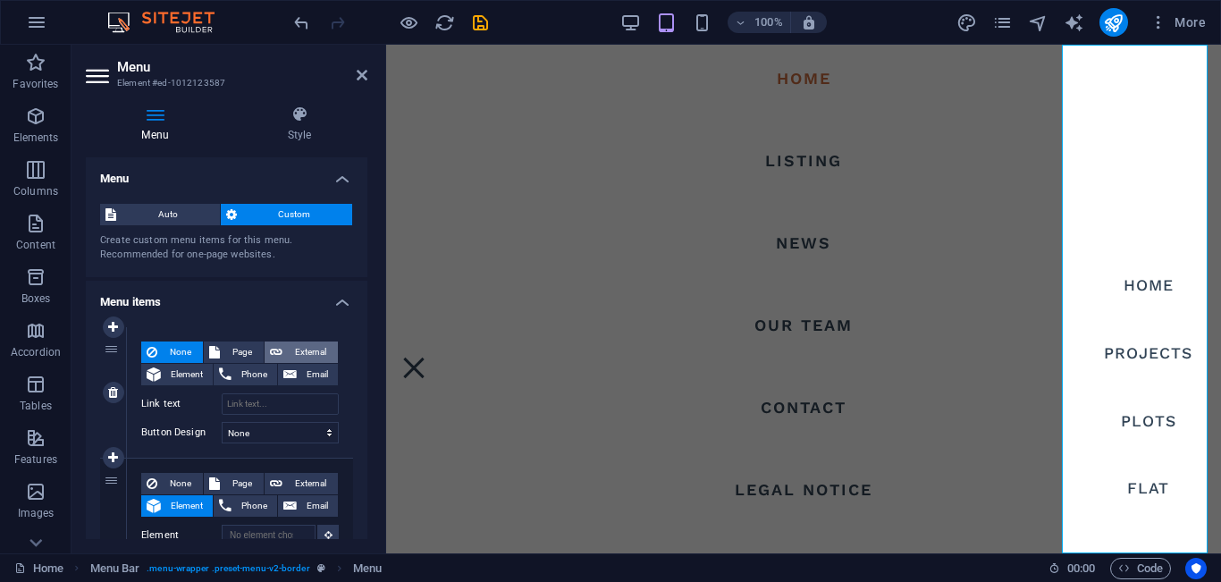
select select
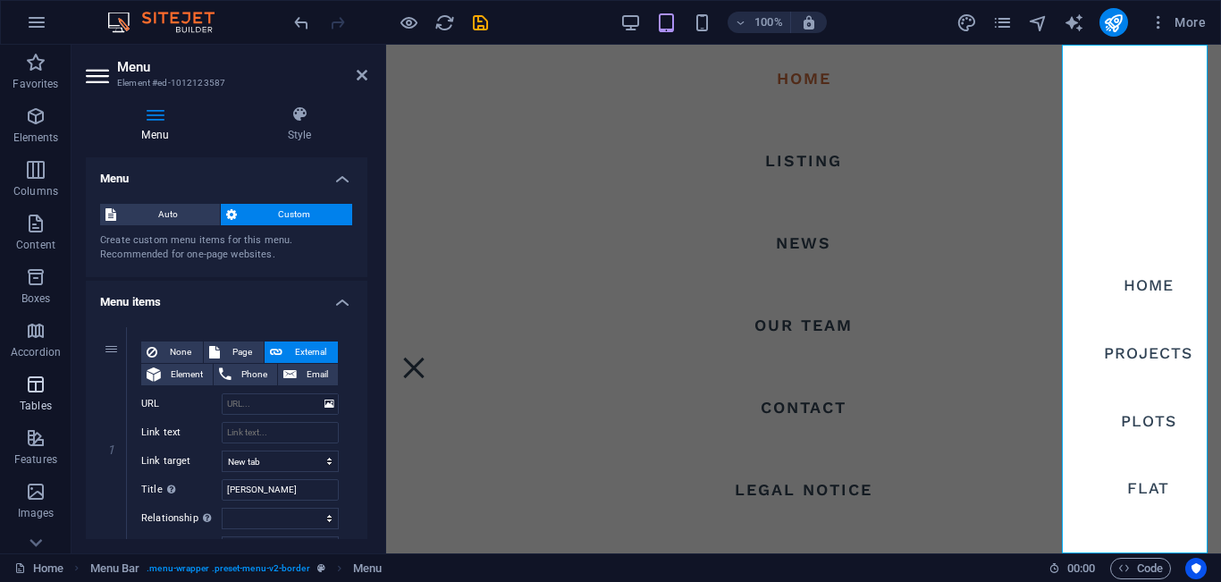
click at [35, 389] on icon "button" at bounding box center [35, 384] width 21 height 21
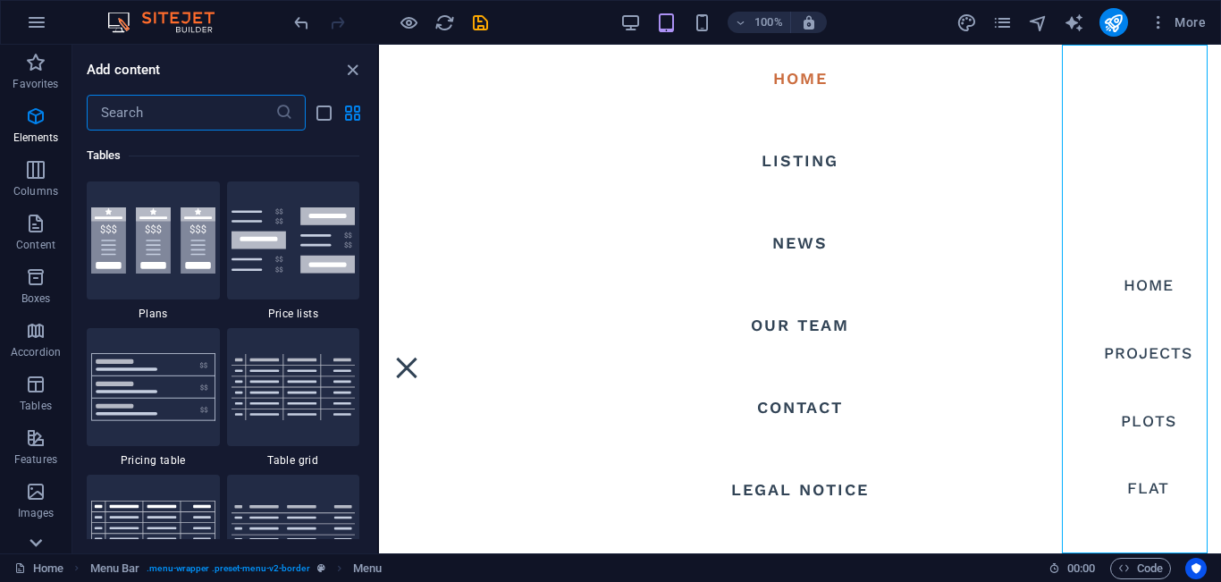
scroll to position [6193, 0]
click at [39, 541] on icon at bounding box center [36, 543] width 13 height 8
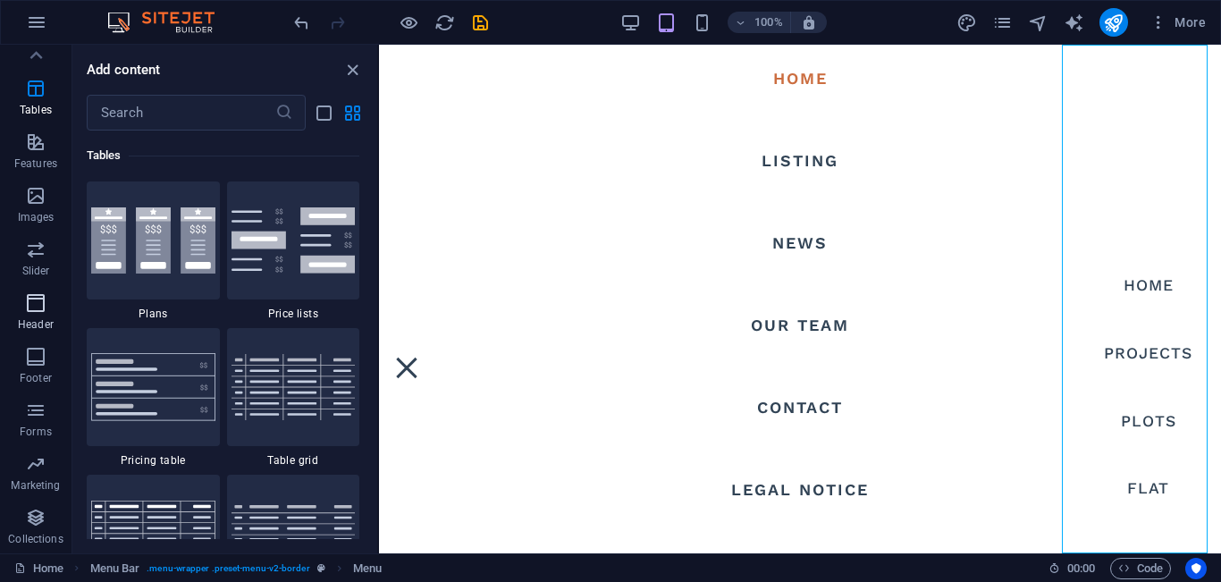
click at [35, 301] on icon "button" at bounding box center [35, 302] width 21 height 21
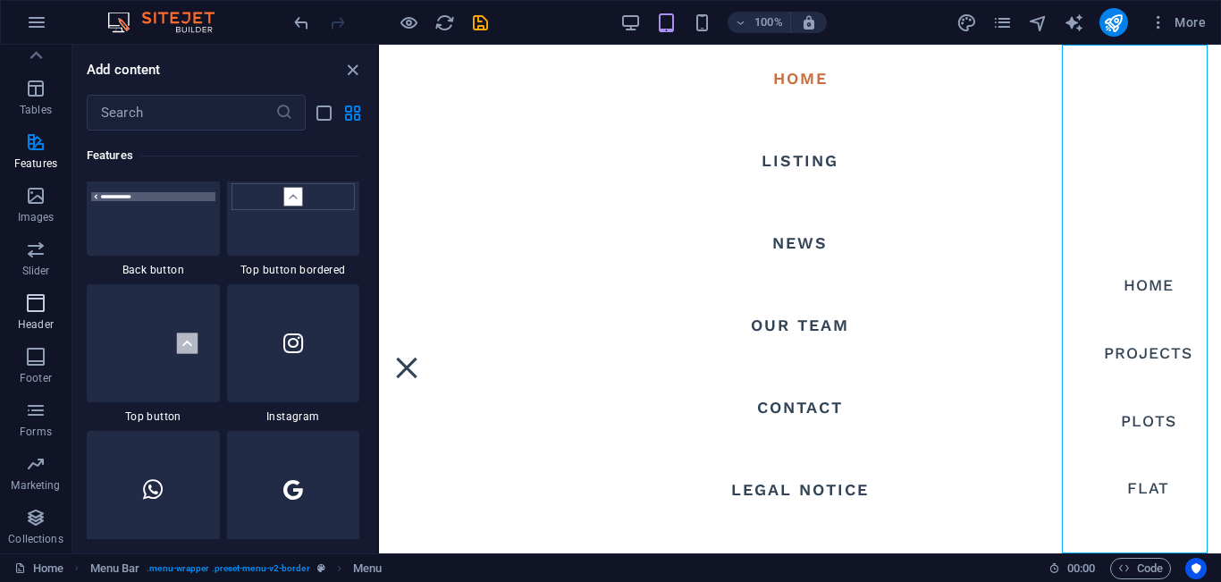
scroll to position [10768, 0]
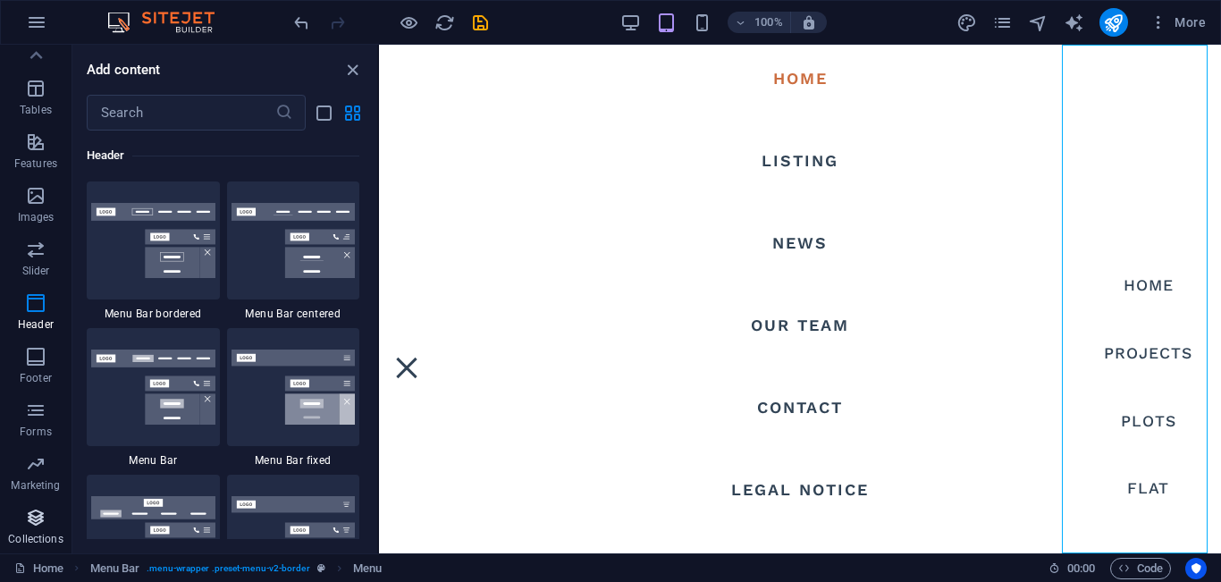
click at [39, 528] on icon "button" at bounding box center [35, 517] width 21 height 21
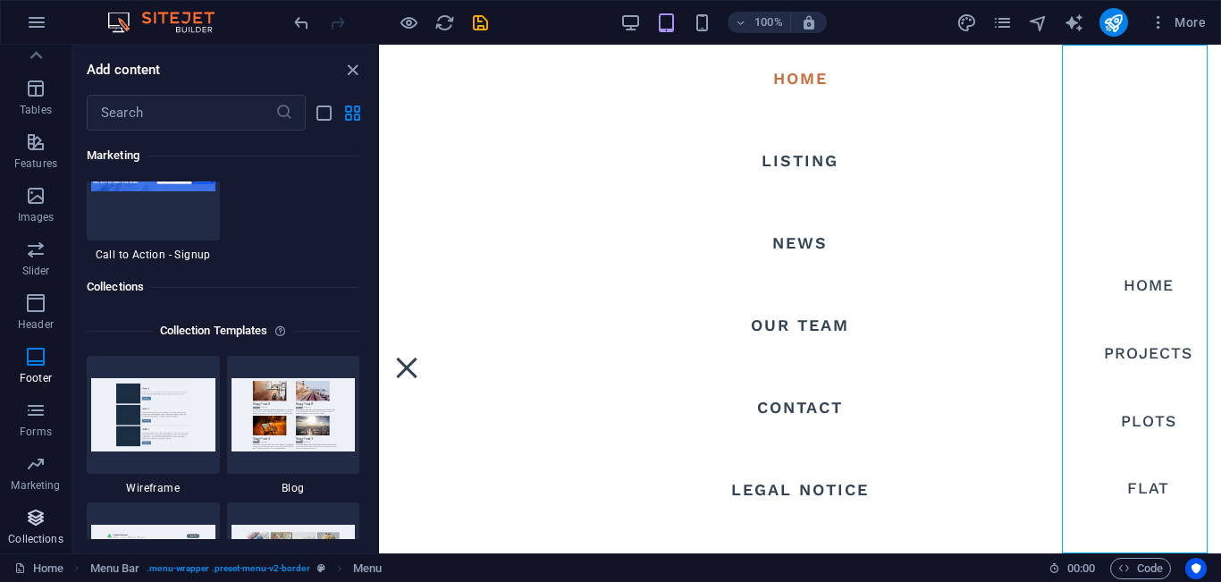
scroll to position [16369, 0]
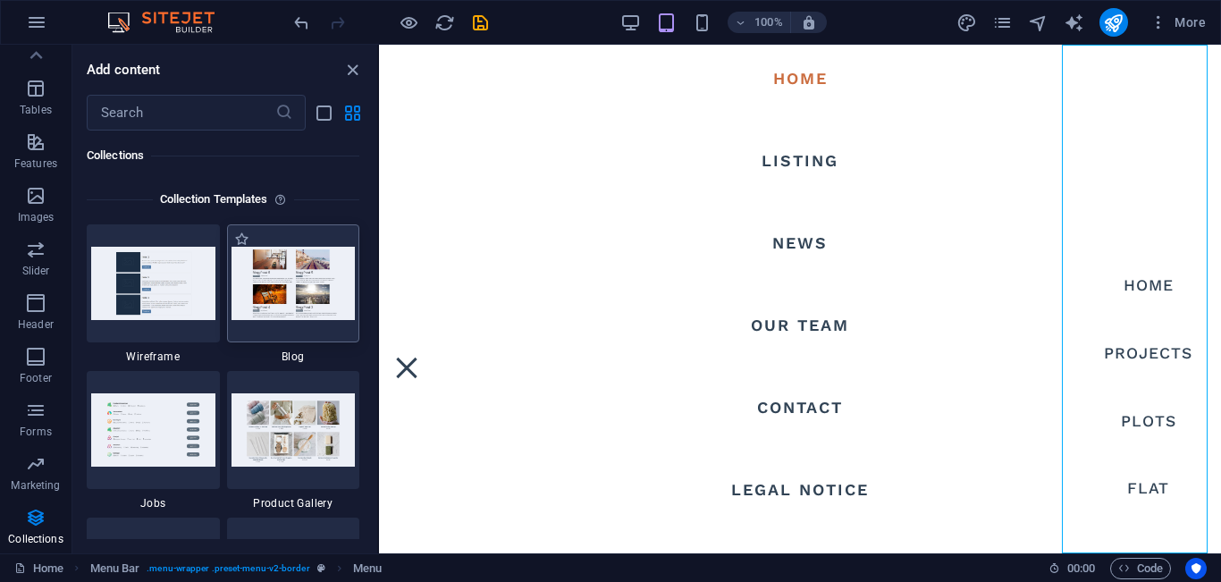
click at [283, 283] on img at bounding box center [294, 283] width 124 height 72
click at [310, 435] on img at bounding box center [294, 429] width 124 height 72
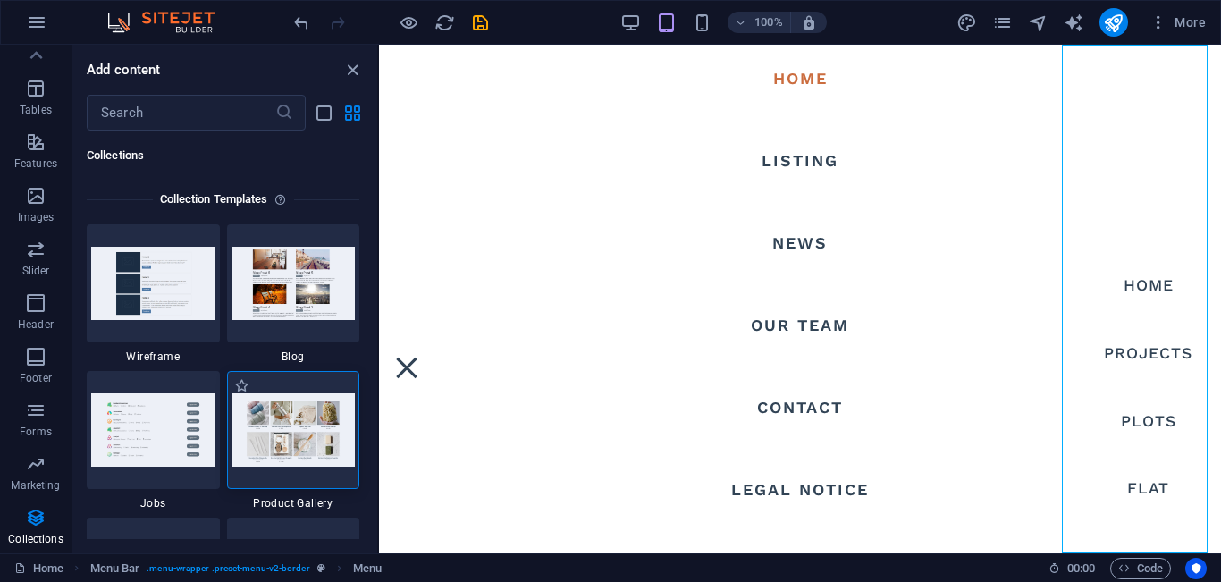
click at [310, 435] on img at bounding box center [294, 429] width 124 height 72
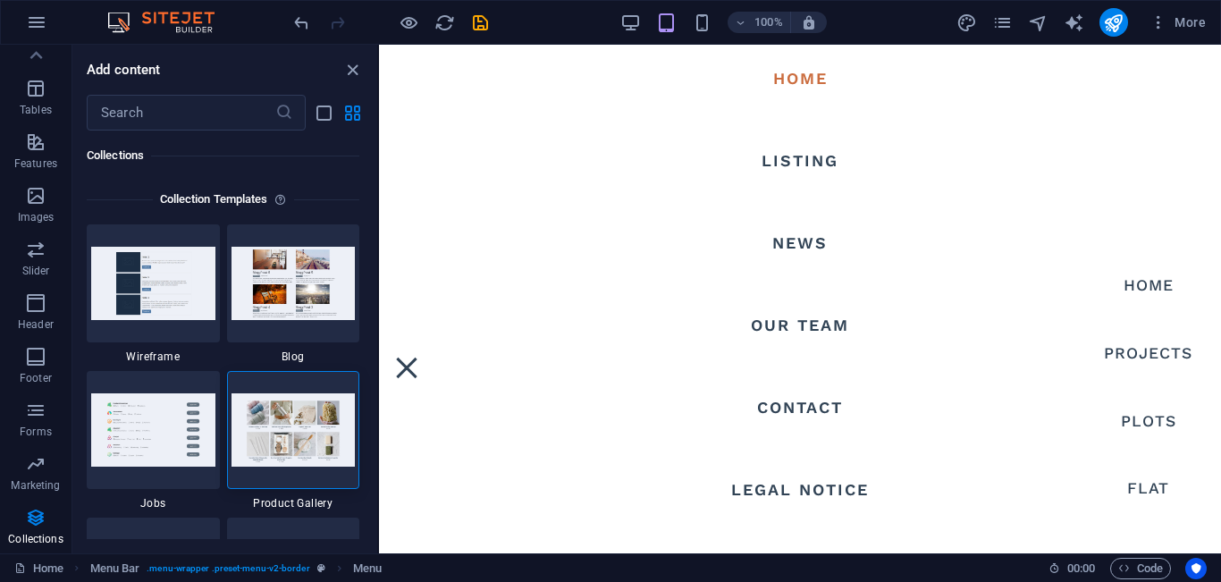
scroll to position [3782, 0]
click at [47, 255] on span "Slider" at bounding box center [36, 260] width 72 height 43
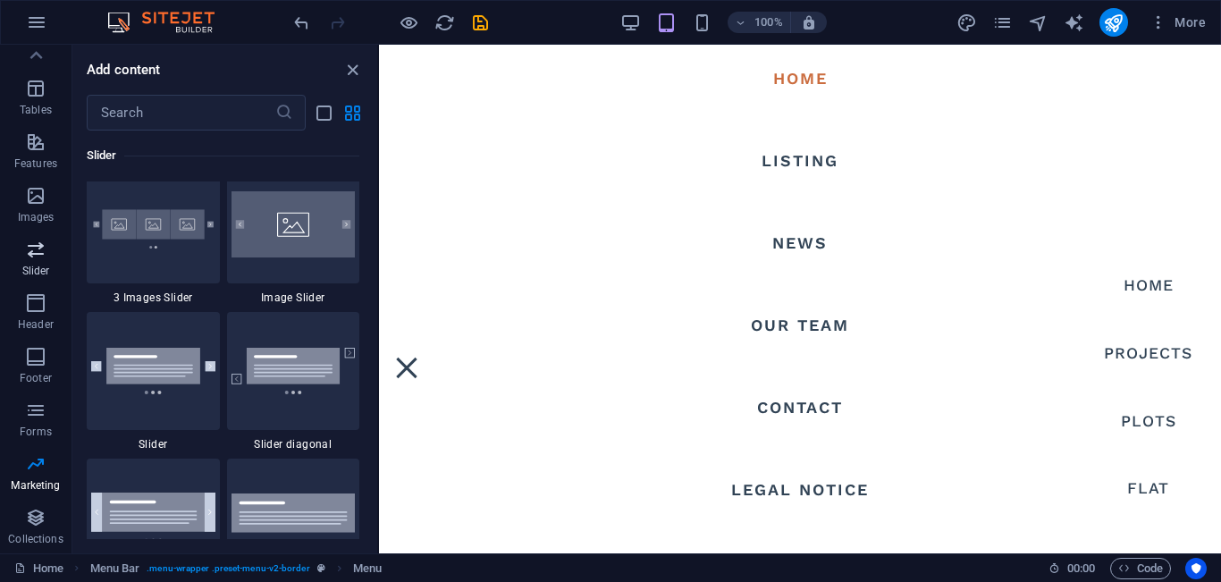
scroll to position [10137, 0]
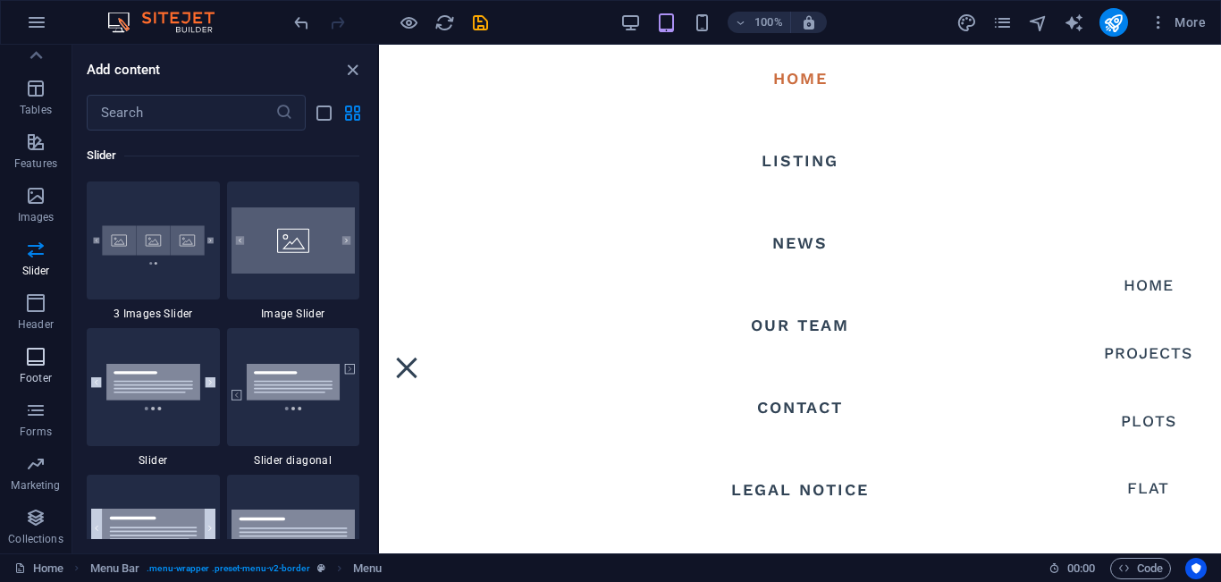
click at [25, 360] on icon "button" at bounding box center [35, 356] width 21 height 21
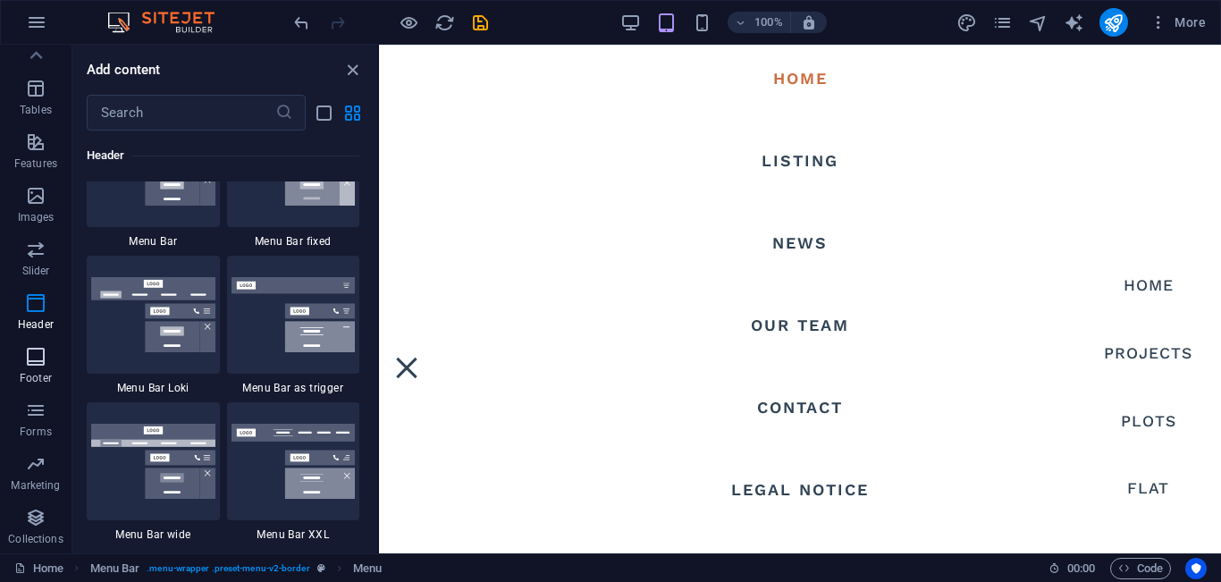
scroll to position [11838, 0]
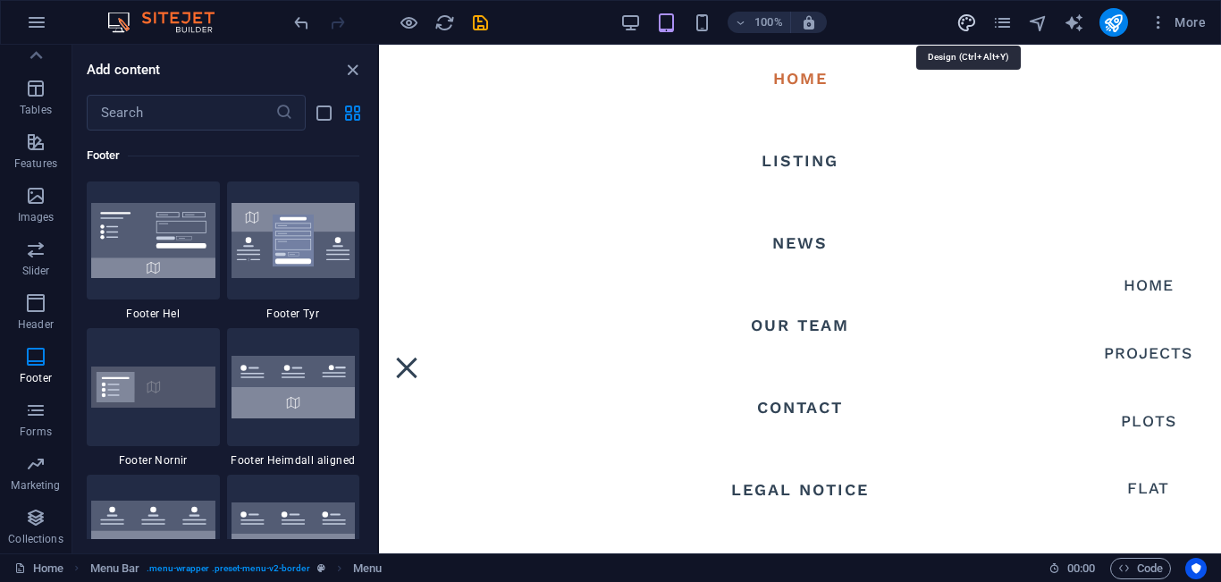
click at [963, 15] on icon "design" at bounding box center [967, 23] width 21 height 21
select select "px"
select select "500"
select select "px"
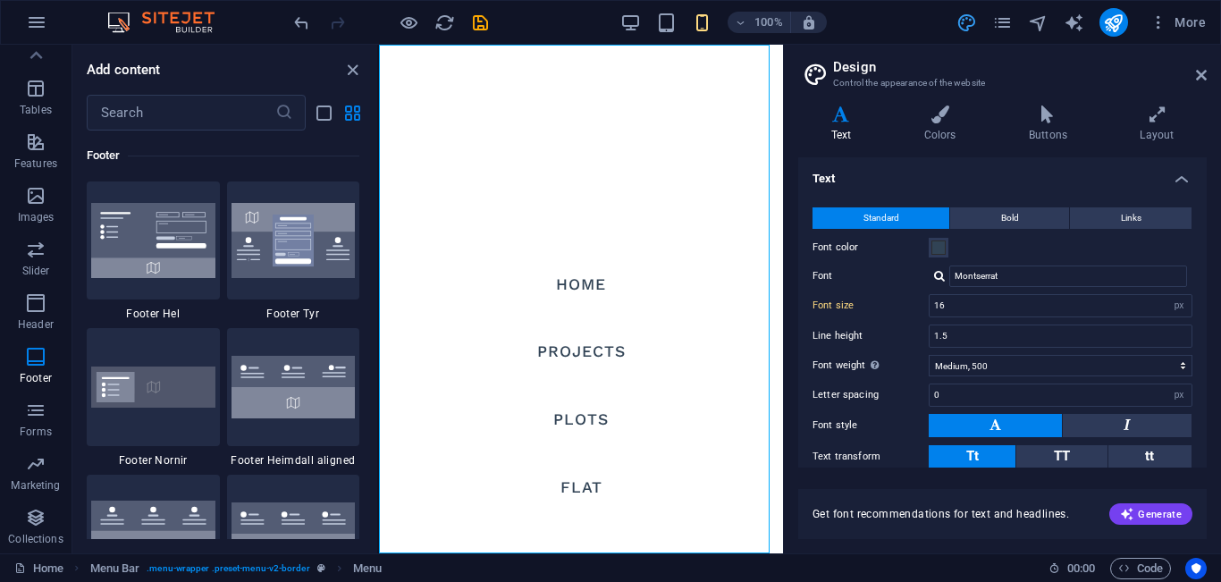
scroll to position [4165, 0]
click at [1150, 109] on icon at bounding box center [1157, 115] width 99 height 18
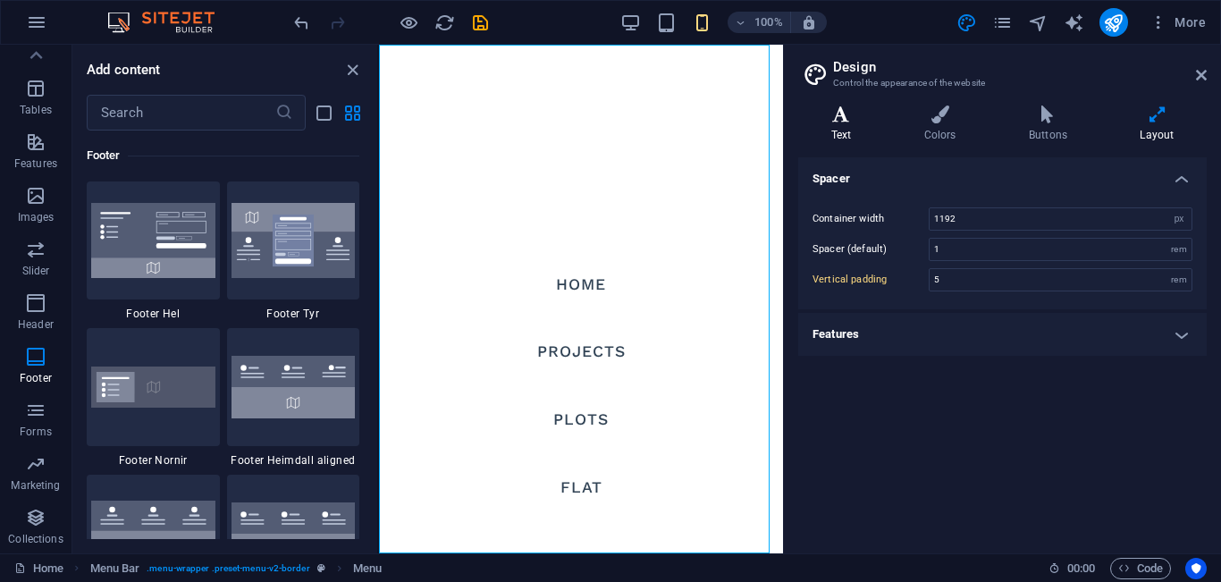
click at [834, 124] on h4 "Text" at bounding box center [844, 125] width 93 height 38
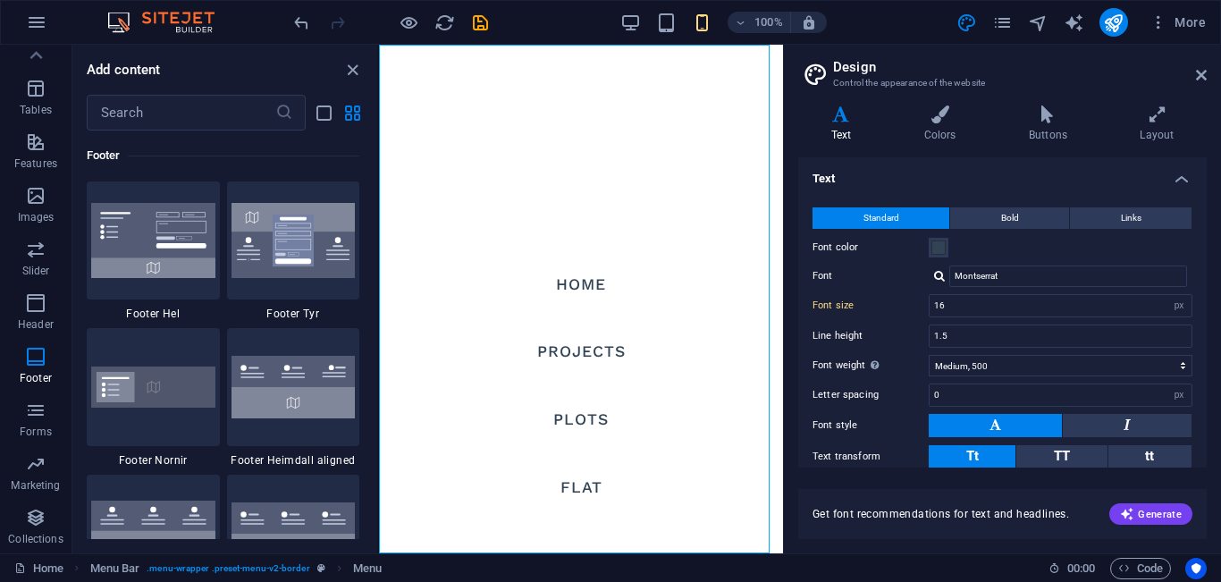
scroll to position [86, 0]
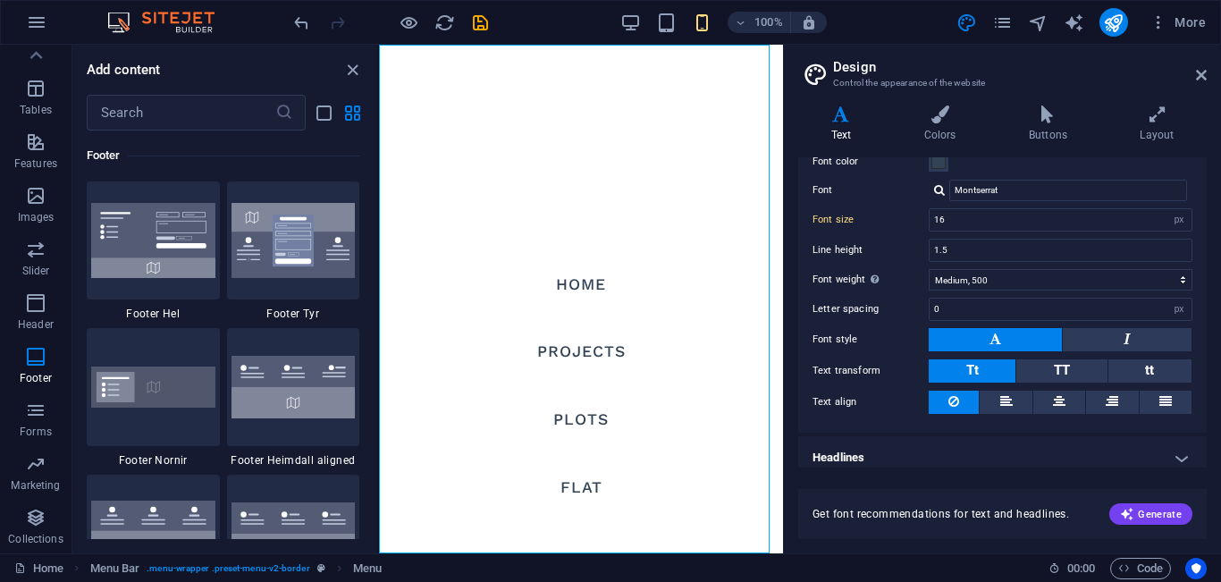
click at [586, 348] on nav "Home Projects Plots Flat" at bounding box center [581, 299] width 404 height 509
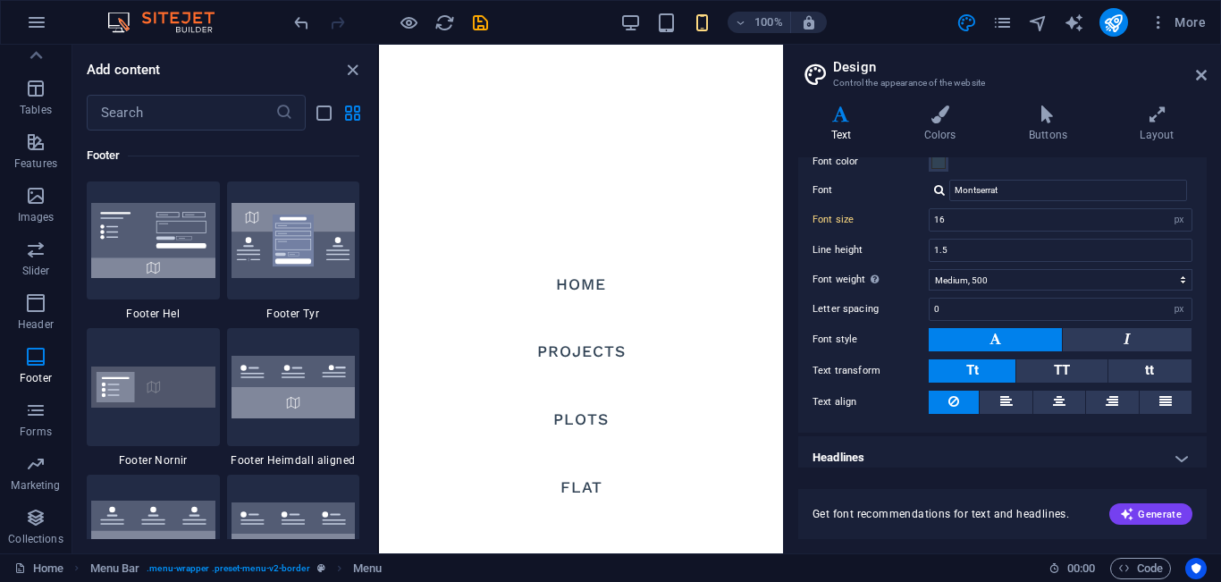
scroll to position [5543, 0]
click at [48, 156] on p "Features" at bounding box center [35, 163] width 43 height 14
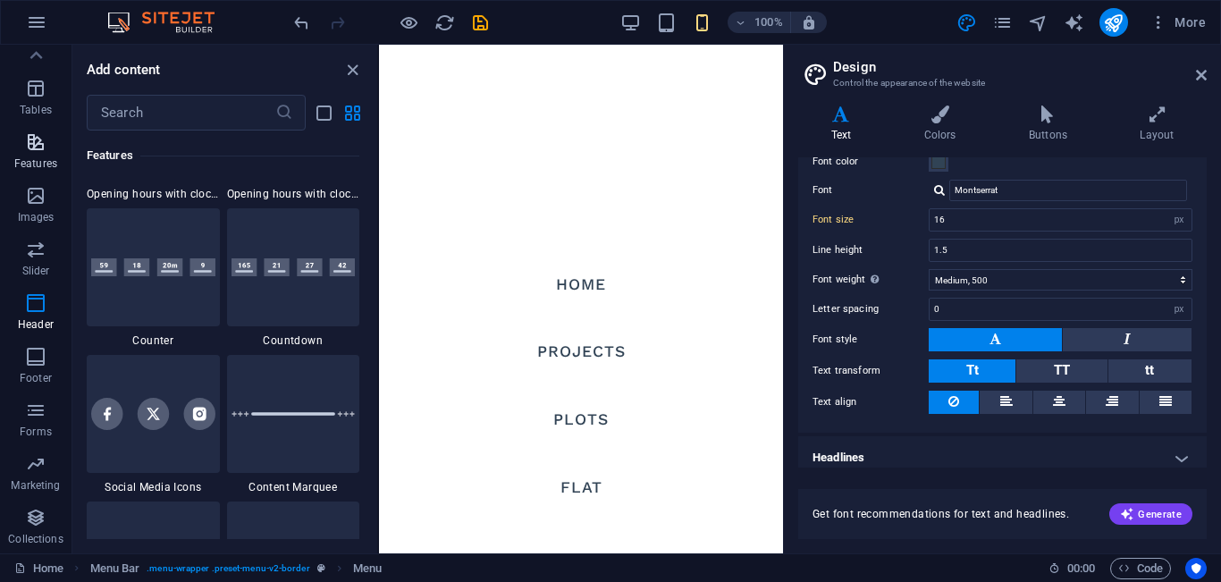
scroll to position [6970, 0]
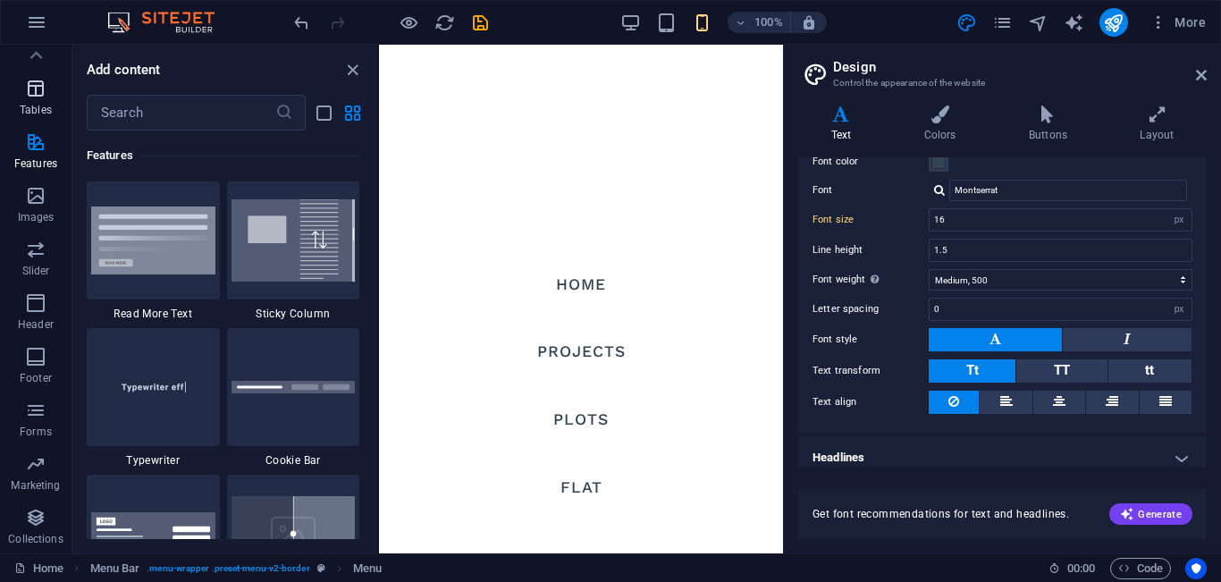
click at [43, 103] on p "Tables" at bounding box center [36, 110] width 32 height 14
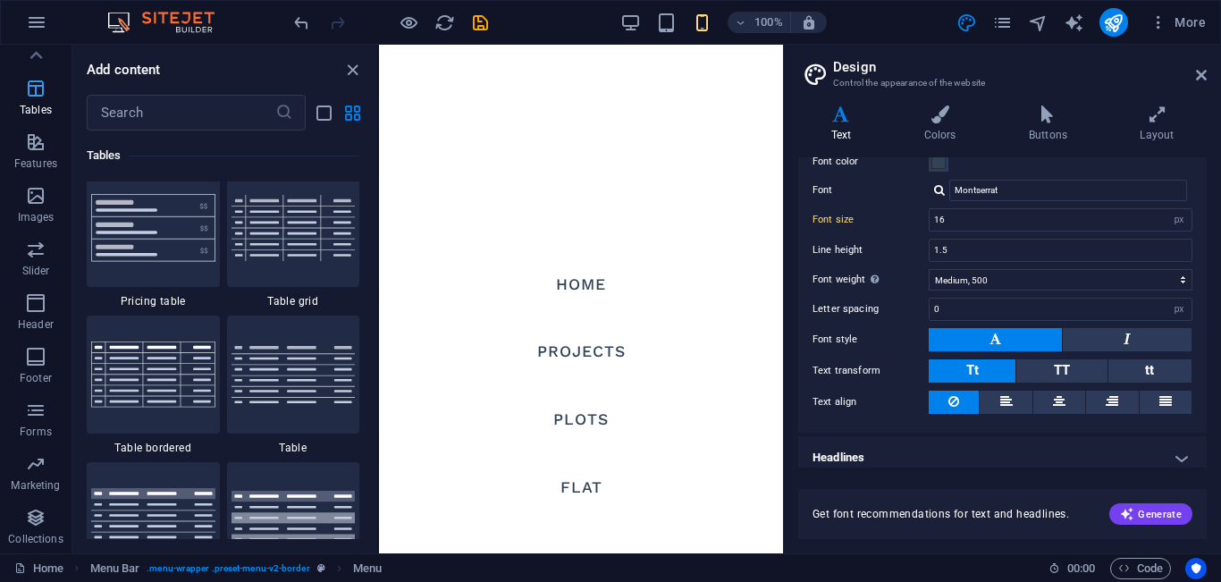
scroll to position [6193, 0]
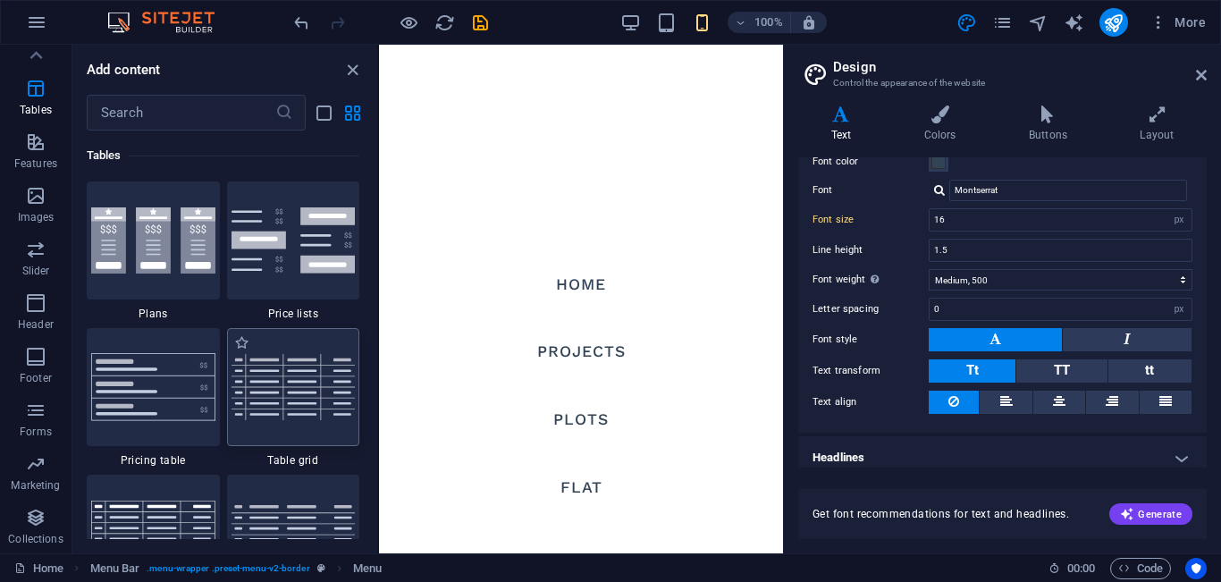
drag, startPoint x: 282, startPoint y: 378, endPoint x: 243, endPoint y: 171, distance: 211.0
click at [282, 378] on img at bounding box center [294, 386] width 124 height 65
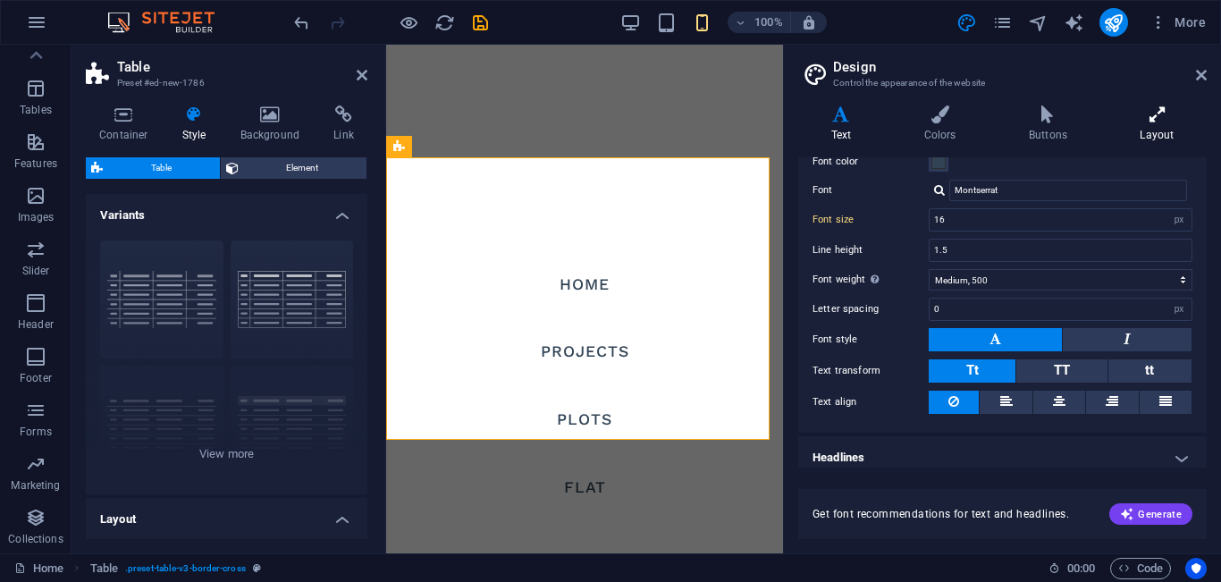
scroll to position [570, 0]
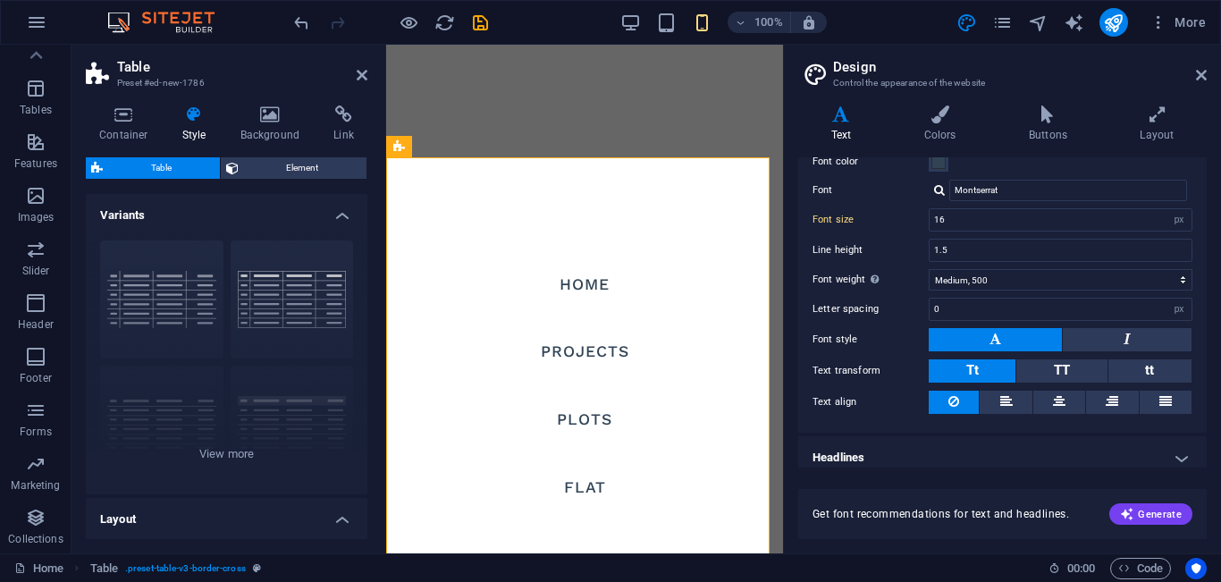
click at [1207, 76] on aside "Design Control the appearance of the website Variants Text Colors Buttons Layou…" at bounding box center [1002, 299] width 438 height 509
click at [1198, 68] on icon at bounding box center [1201, 75] width 11 height 14
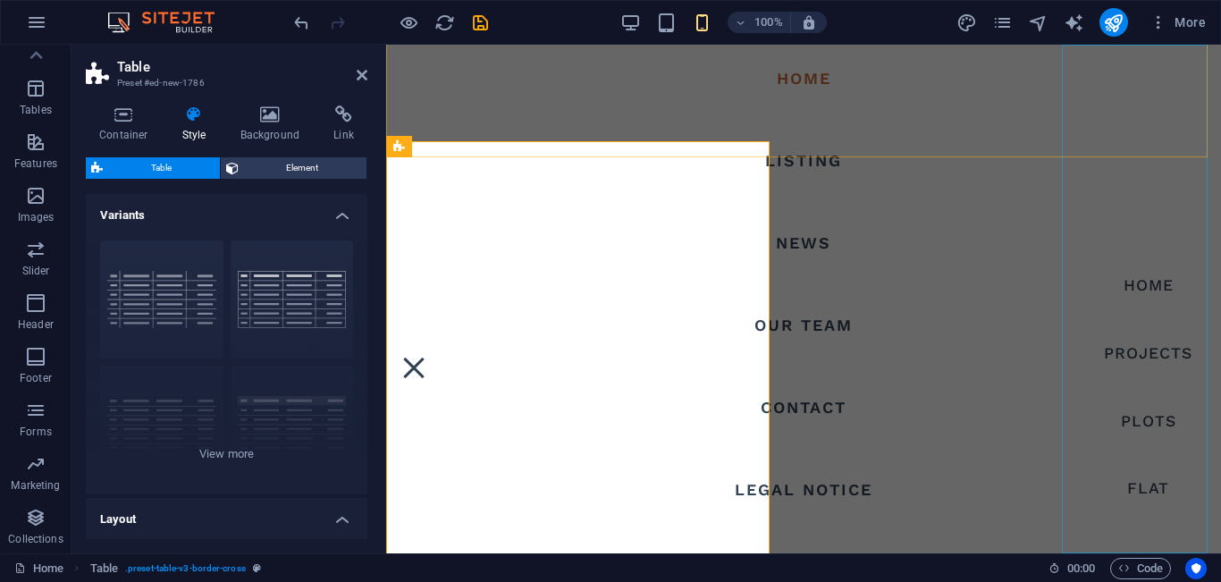
scroll to position [587, 0]
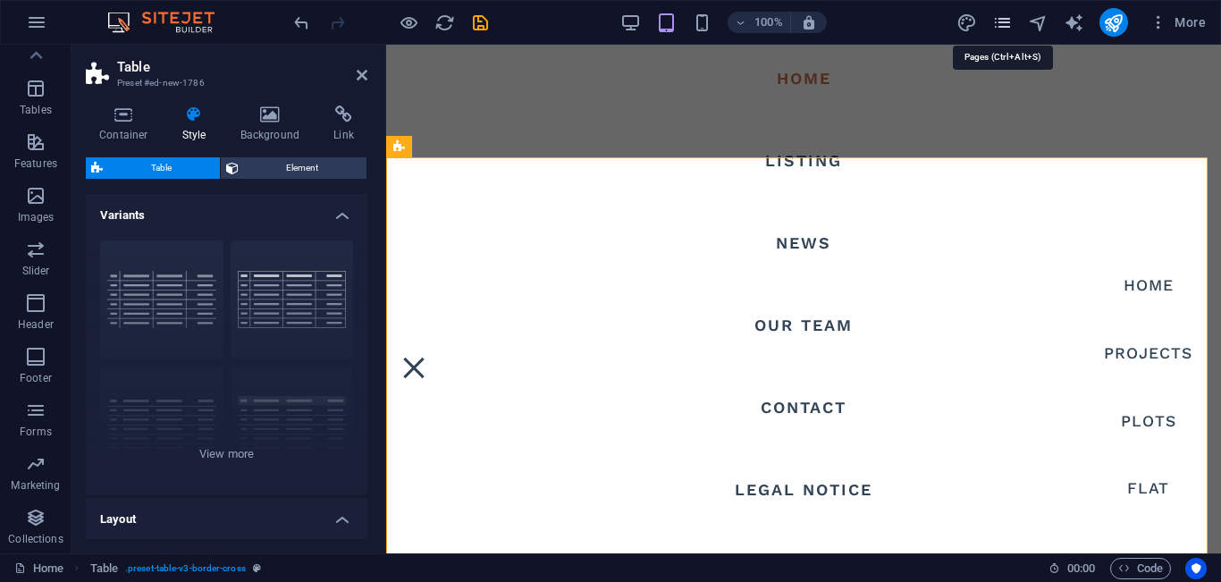
click at [1012, 21] on icon "pages" at bounding box center [1003, 23] width 21 height 21
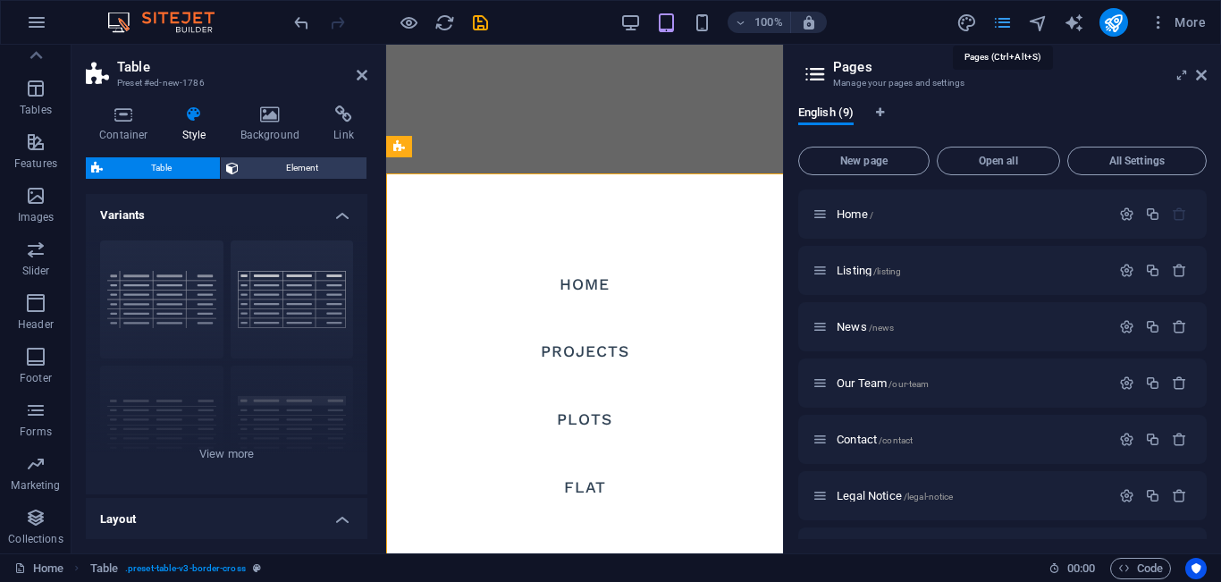
scroll to position [570, 0]
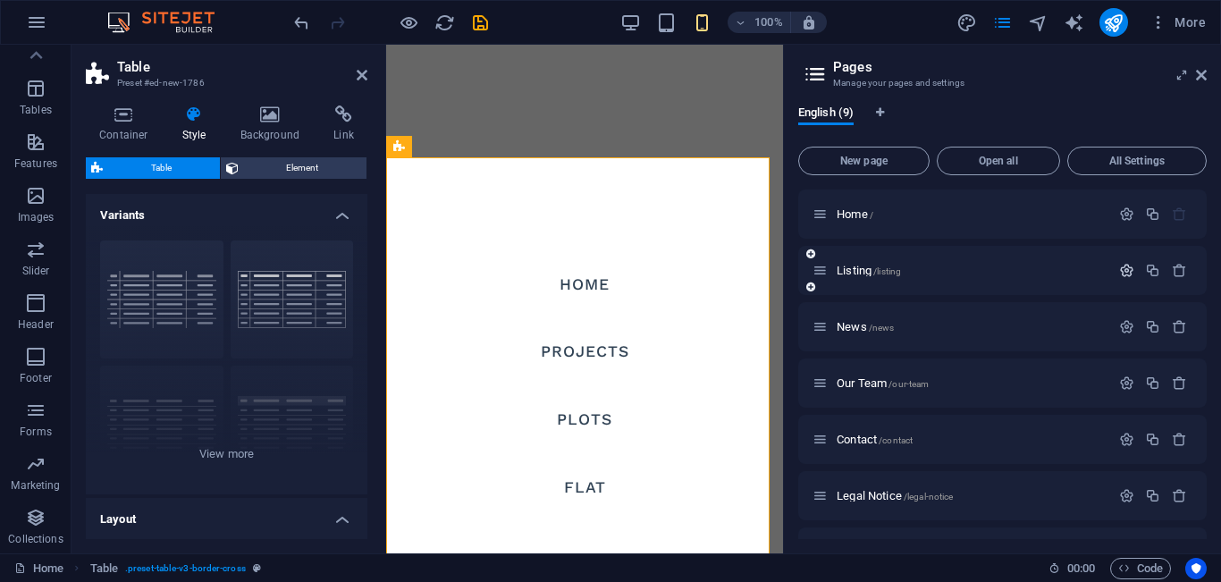
click at [1119, 274] on icon "button" at bounding box center [1126, 270] width 15 height 15
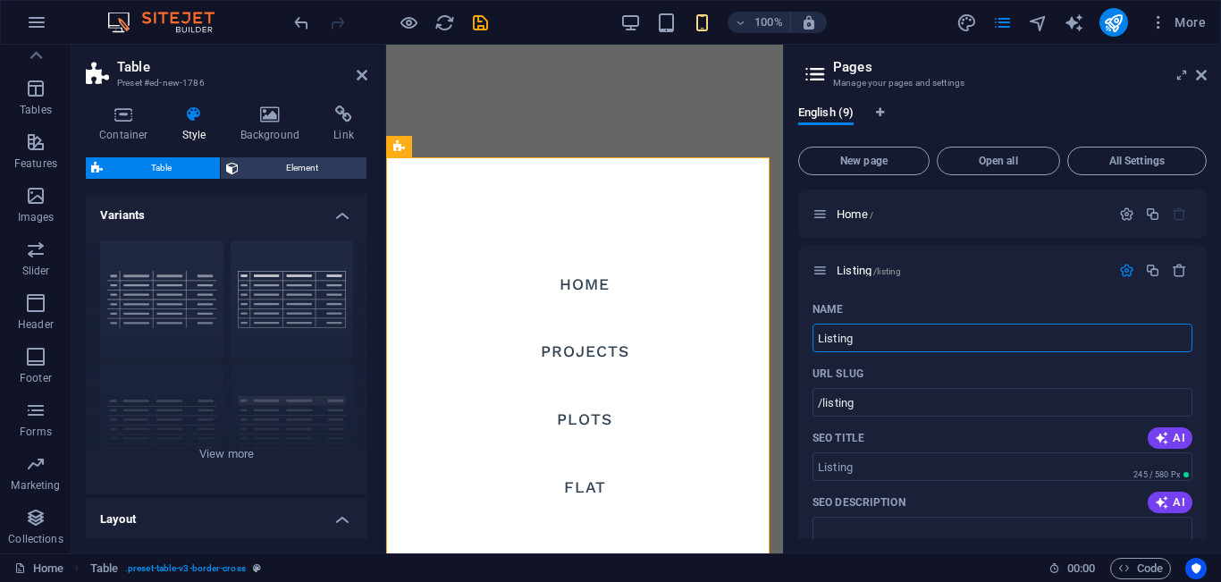
drag, startPoint x: 957, startPoint y: 330, endPoint x: 790, endPoint y: 317, distance: 166.8
click at [790, 317] on div "English (9) New page Open all All Settings Home / Listing /listing Name Listing…" at bounding box center [1002, 322] width 437 height 462
type input "Projects"
type input "/projects"
type input "Projects"
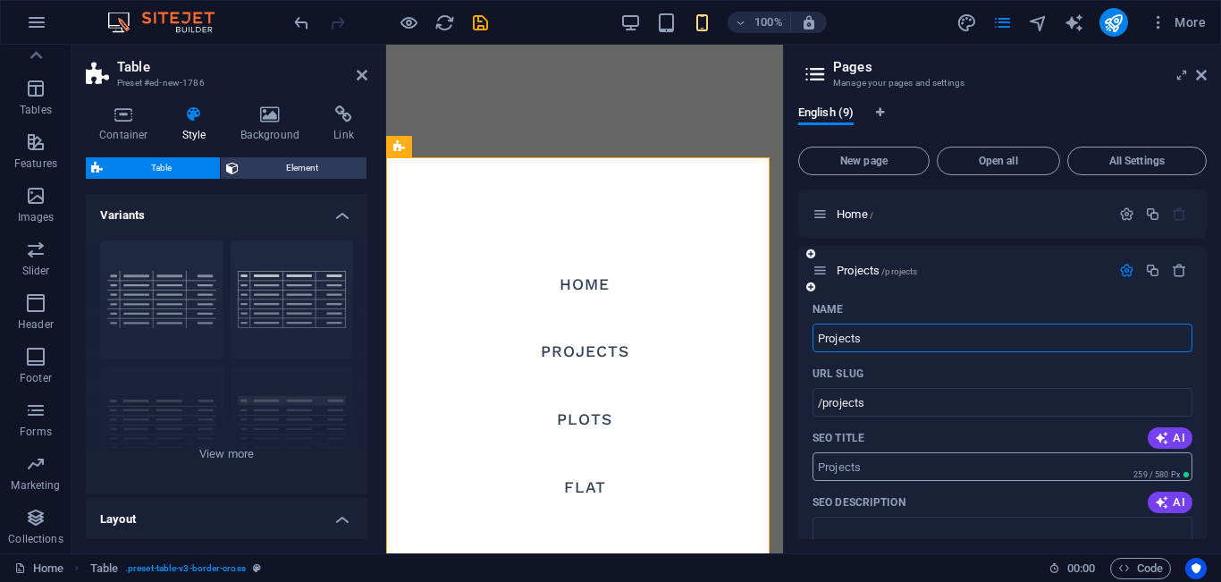
click at [993, 460] on input "SEO Title" at bounding box center [1003, 466] width 380 height 29
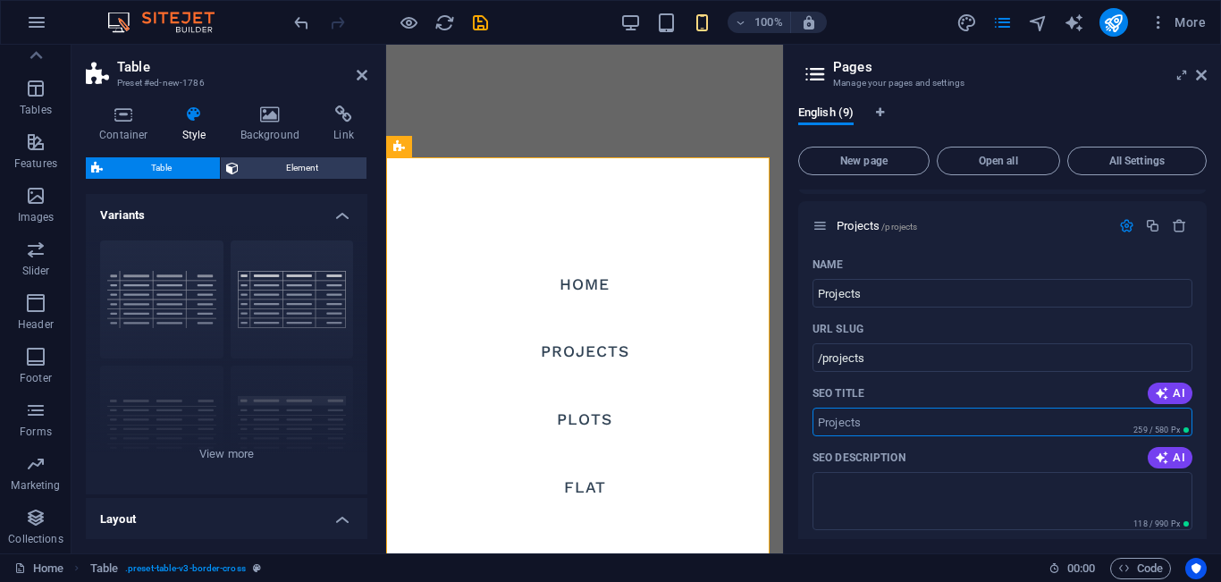
scroll to position [55, 0]
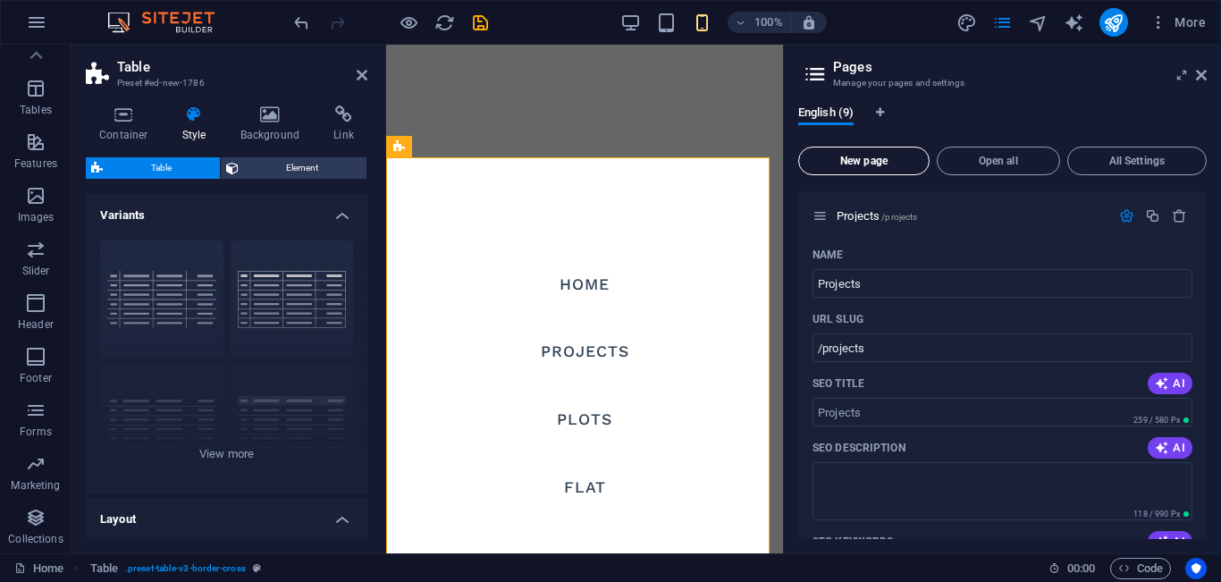
click at [884, 157] on span "New page" at bounding box center [864, 161] width 115 height 11
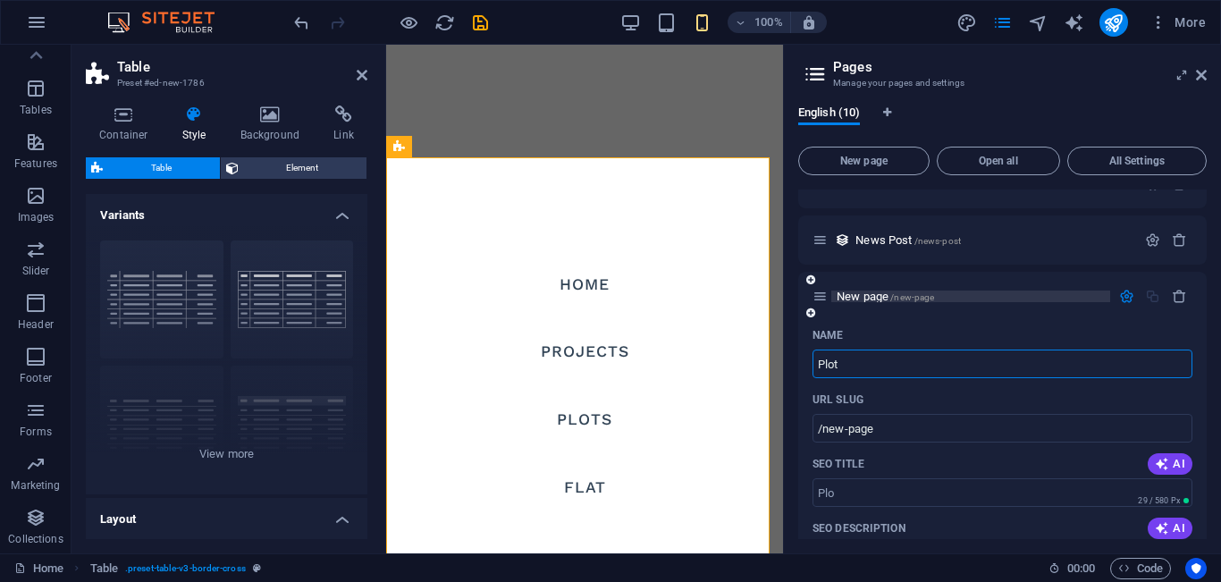
type input "Plots"
type input "/plo"
type input "Plots"
type input "/plots"
type input "Plots"
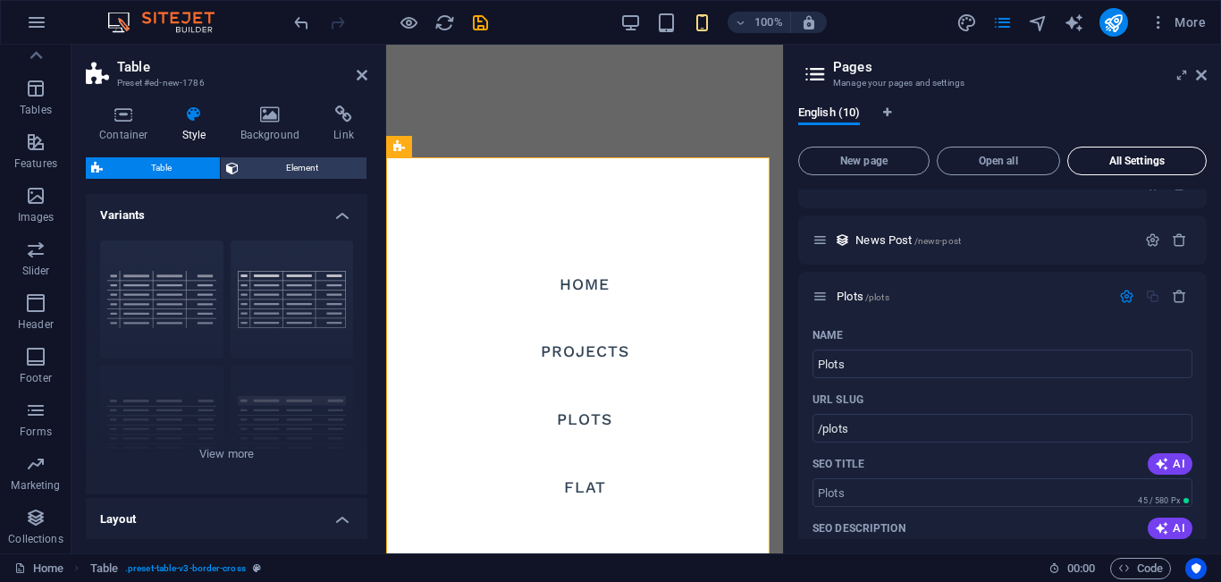
click at [1158, 164] on span "All Settings" at bounding box center [1137, 161] width 123 height 11
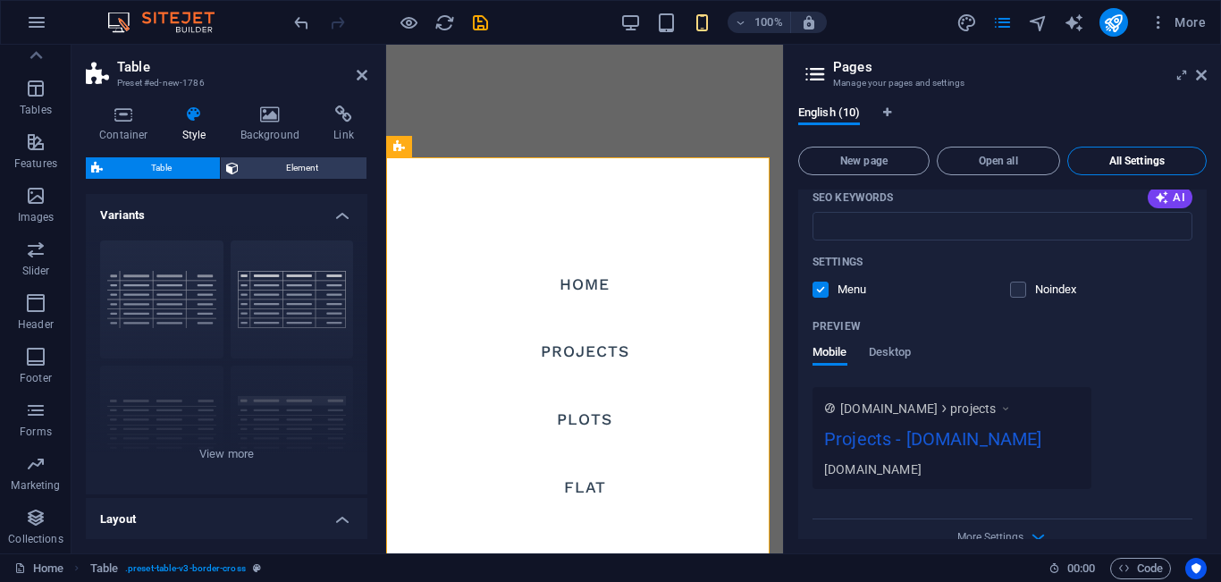
scroll to position [4991, 0]
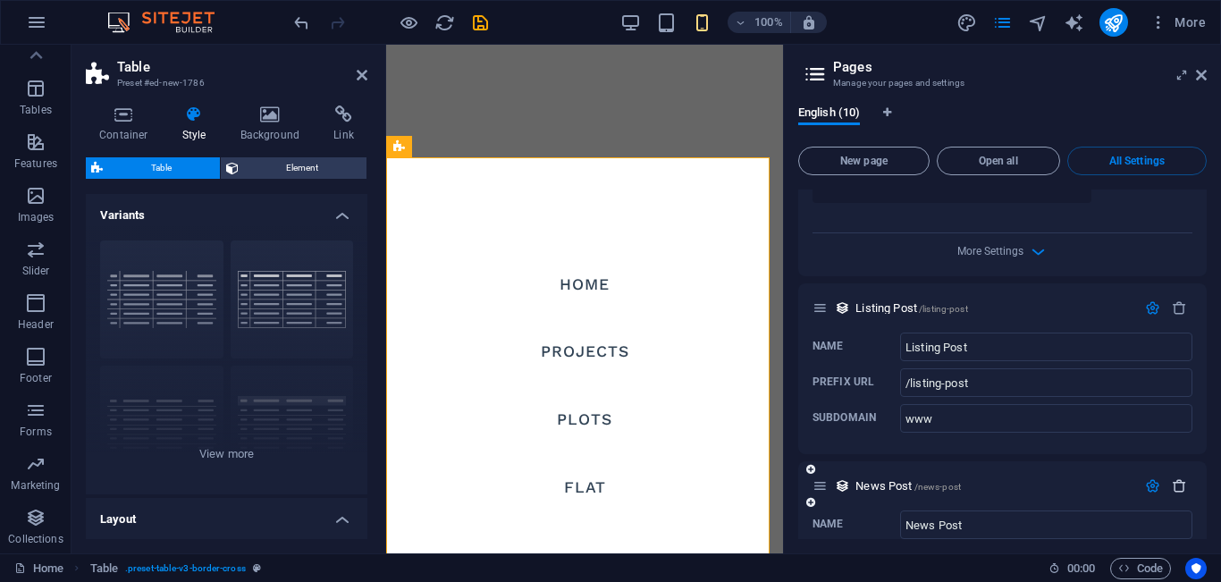
click at [1176, 482] on icon "button" at bounding box center [1179, 485] width 15 height 15
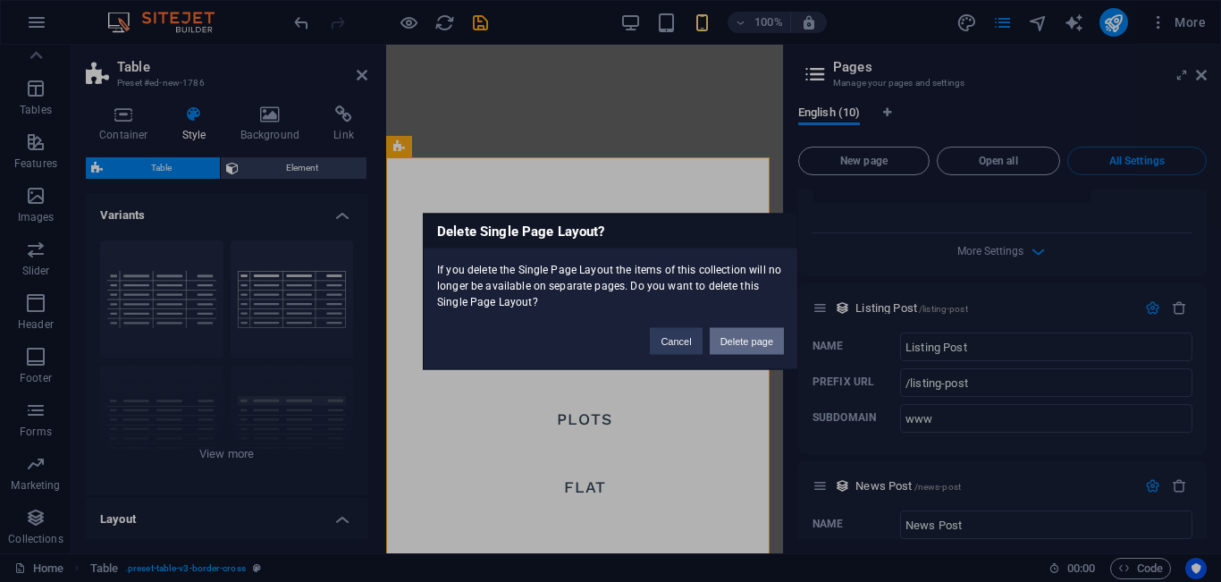
click at [748, 342] on button "Delete page" at bounding box center [747, 340] width 74 height 27
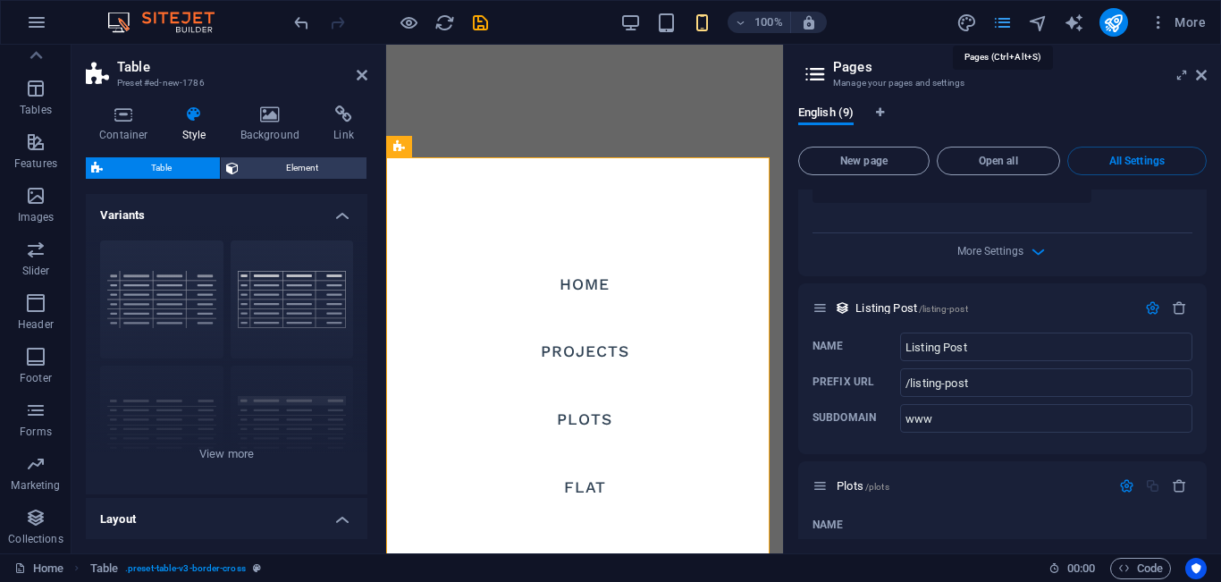
click at [1004, 23] on icon "pages" at bounding box center [1003, 23] width 21 height 21
click at [989, 161] on span "Open all" at bounding box center [998, 161] width 107 height 11
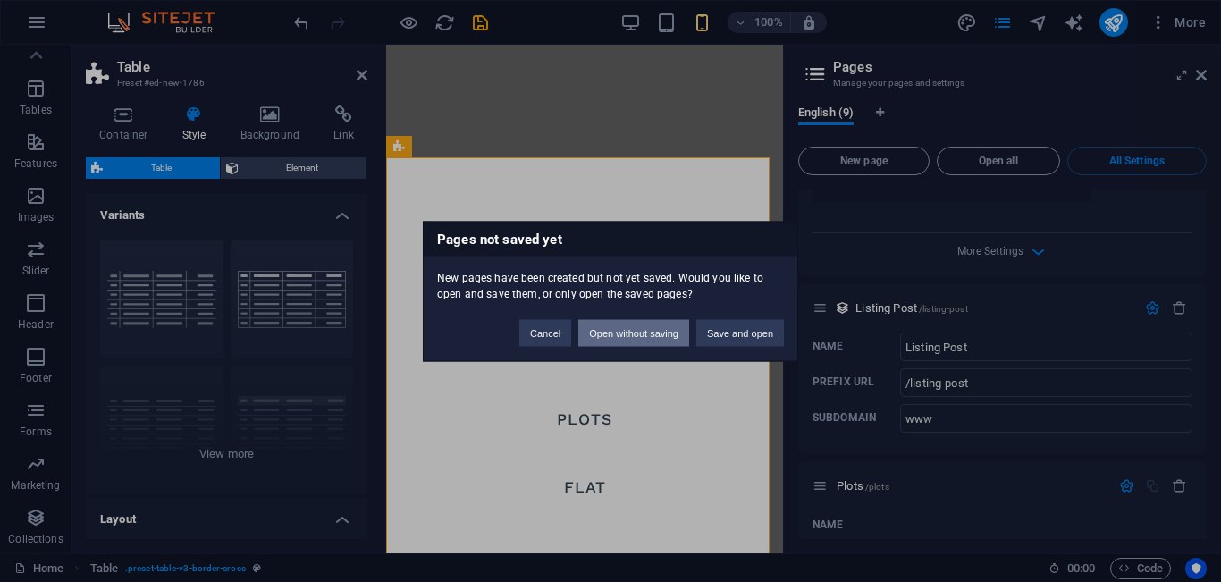
click at [653, 336] on button "Open without saving" at bounding box center [634, 332] width 111 height 27
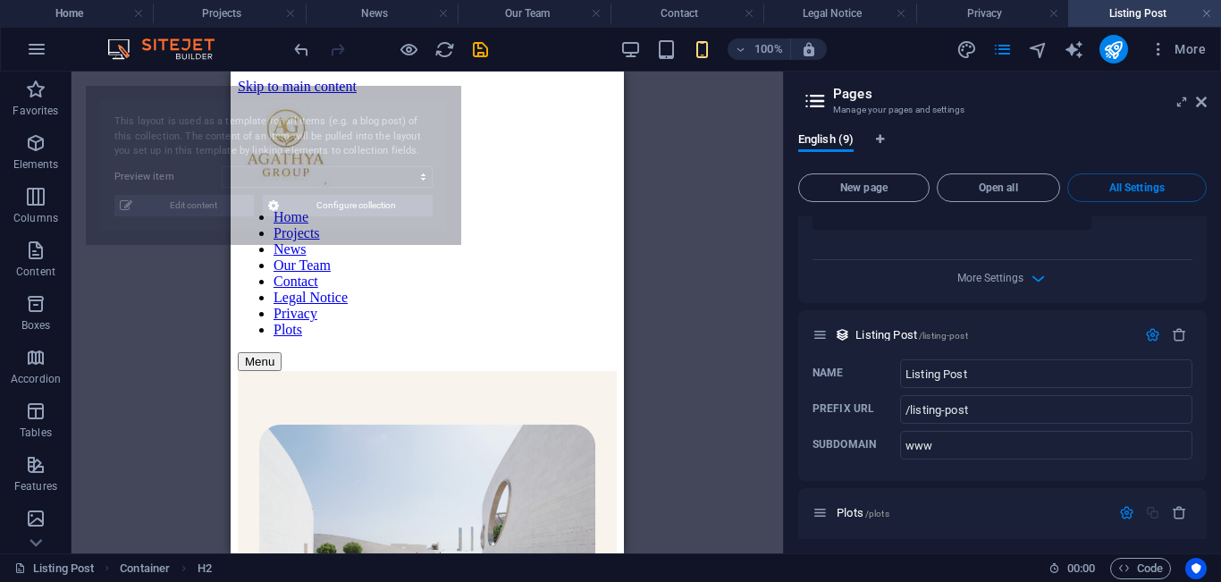
scroll to position [0, 0]
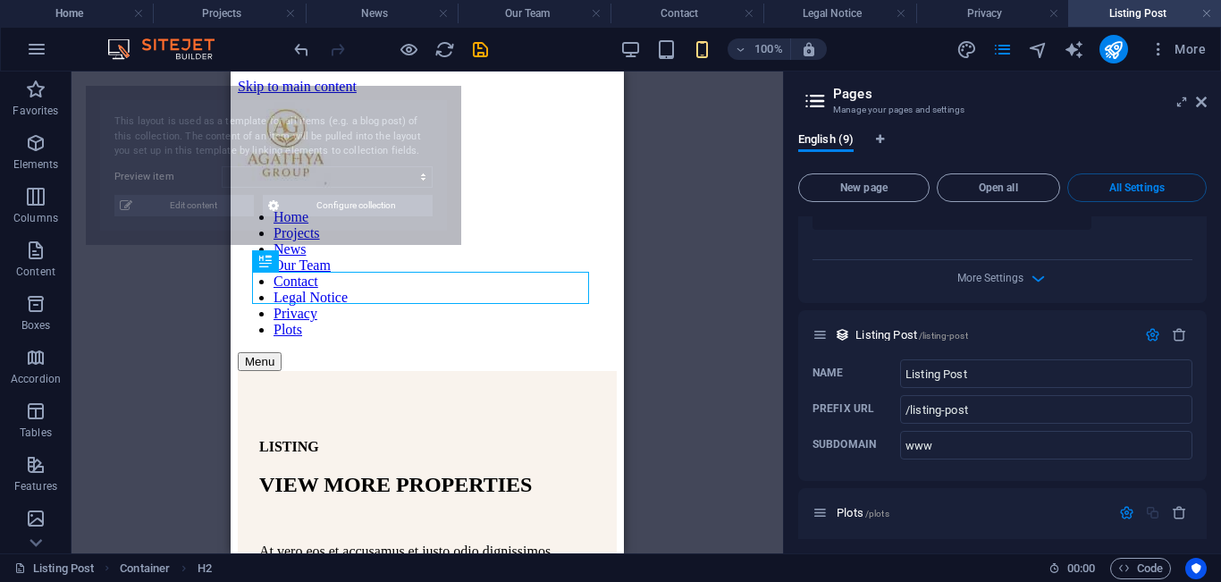
select select "68e11b72caefffa26503042f"
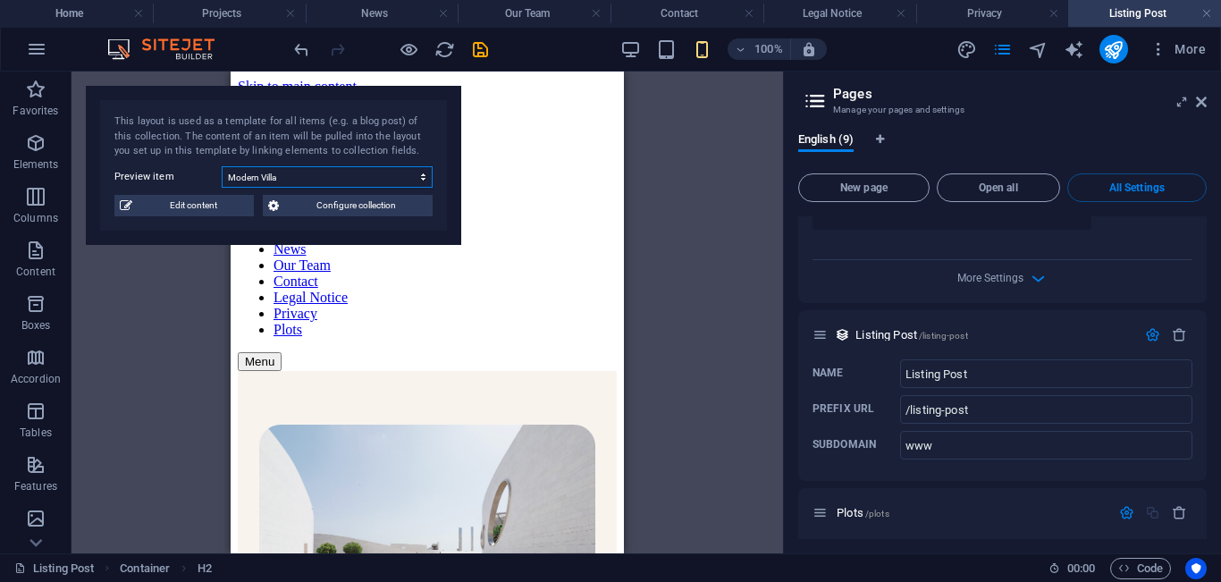
click at [425, 176] on select "Modern [GEOGRAPHIC_DATA] [GEOGRAPHIC_DATA]. [GEOGRAPHIC_DATA] [GEOGRAPHIC_DATA]…" at bounding box center [327, 176] width 211 height 21
click at [378, 211] on span "Configure collection" at bounding box center [355, 205] width 143 height 21
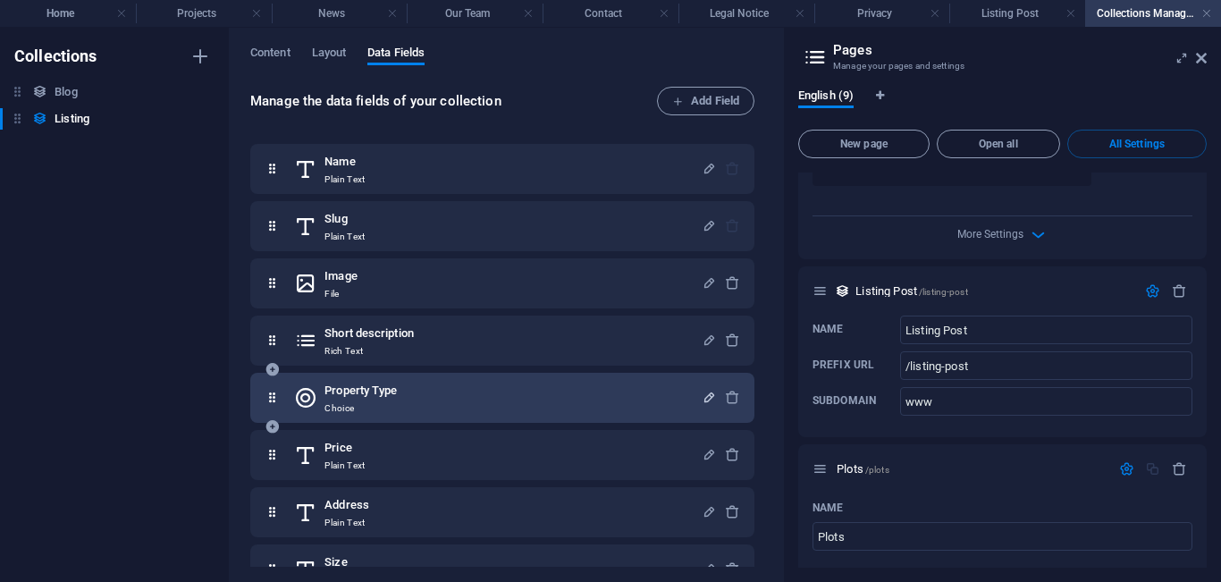
click at [707, 396] on icon "button" at bounding box center [709, 397] width 15 height 15
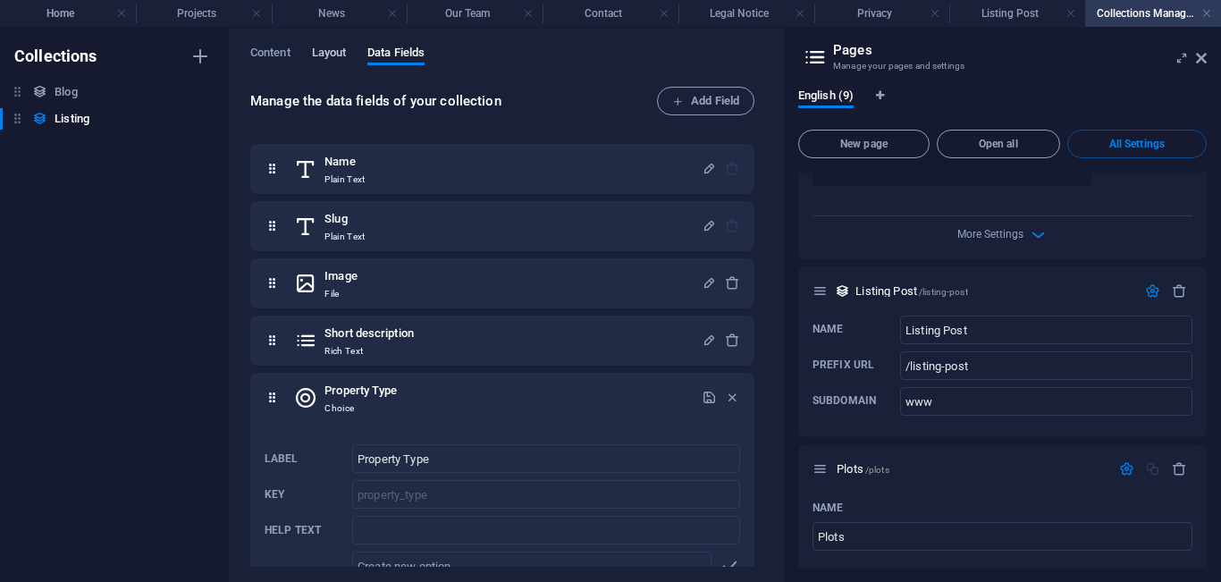
click at [338, 47] on span "Layout" at bounding box center [329, 54] width 35 height 25
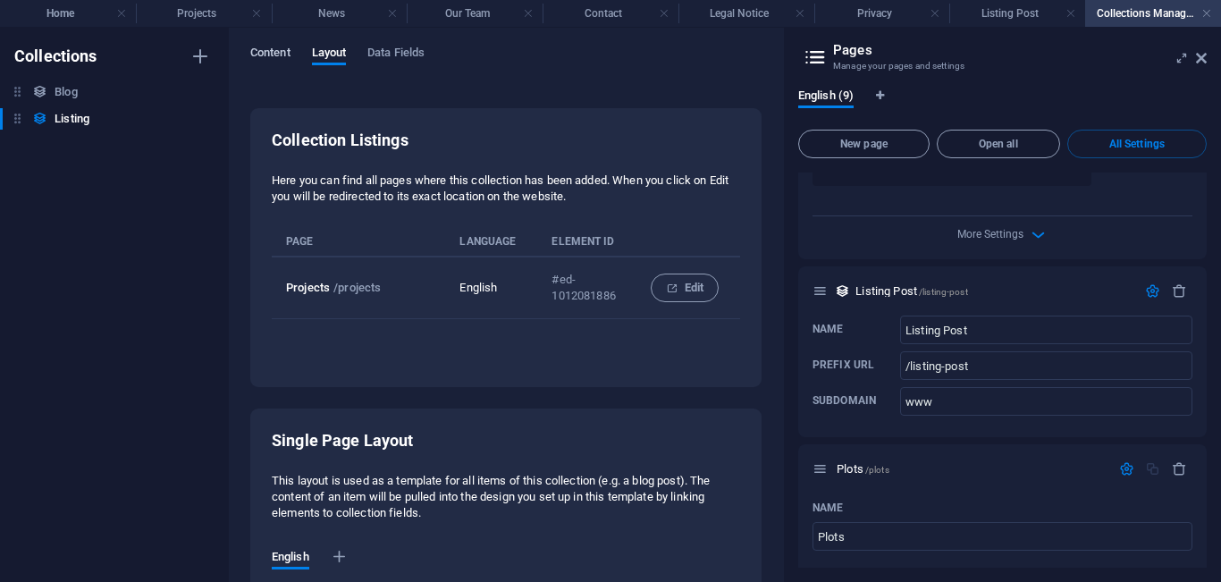
click at [274, 60] on span "Content" at bounding box center [270, 54] width 40 height 25
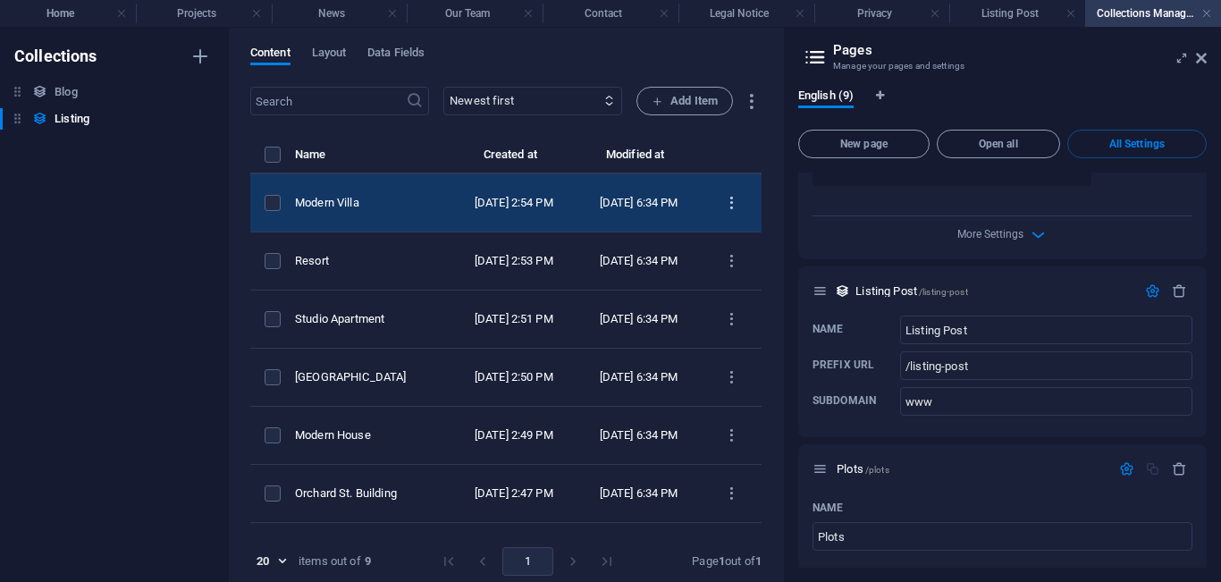
click at [724, 206] on icon "items list" at bounding box center [731, 203] width 17 height 17
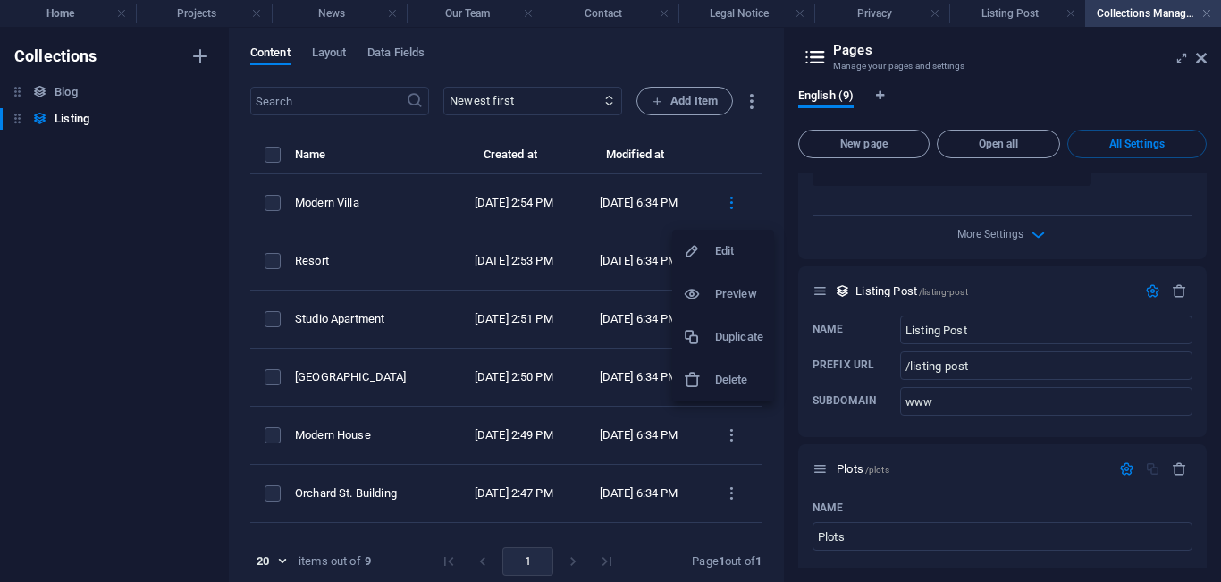
click at [730, 245] on h6 "Edit" at bounding box center [739, 251] width 48 height 21
select select "Villa"
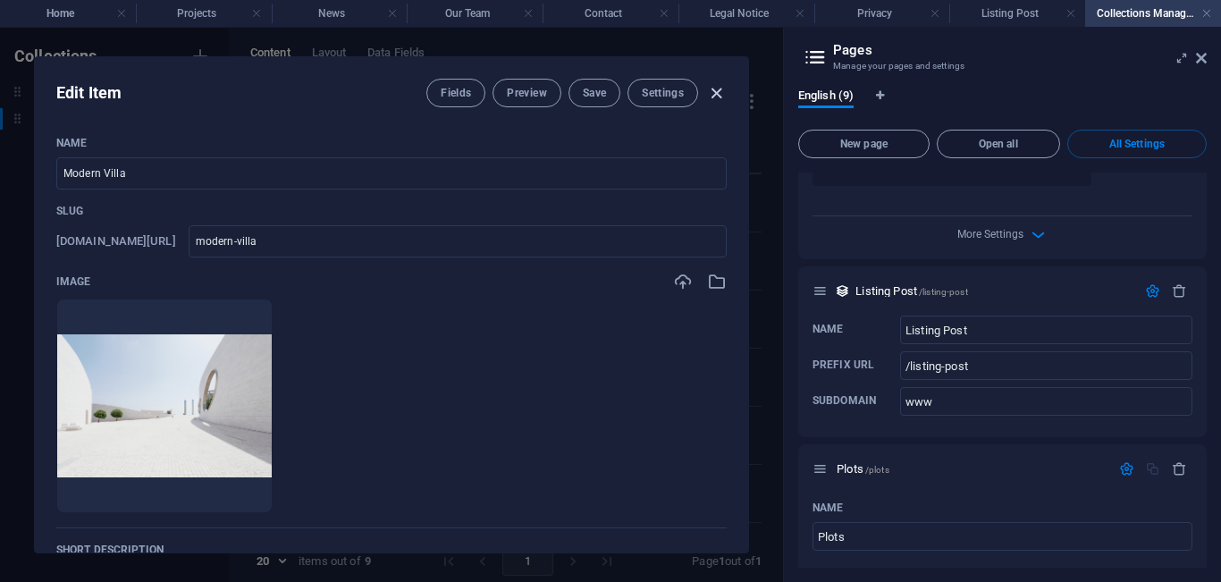
click at [719, 92] on icon "button" at bounding box center [716, 93] width 21 height 21
checkbox input "false"
type input "modern-villa"
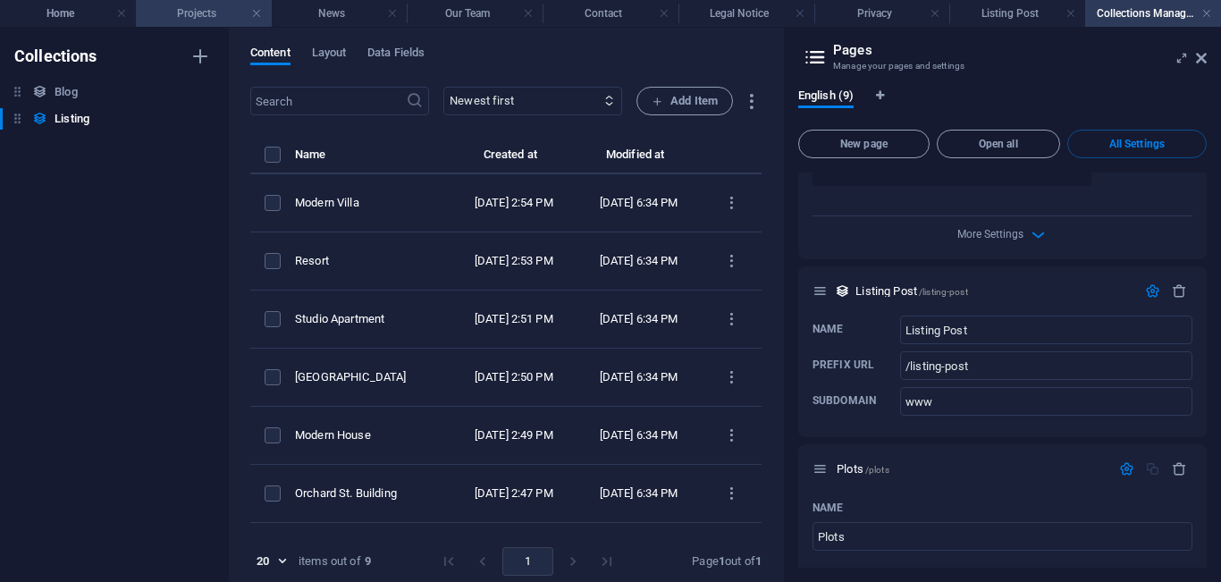
click at [211, 13] on h4 "Projects" at bounding box center [204, 14] width 136 height 20
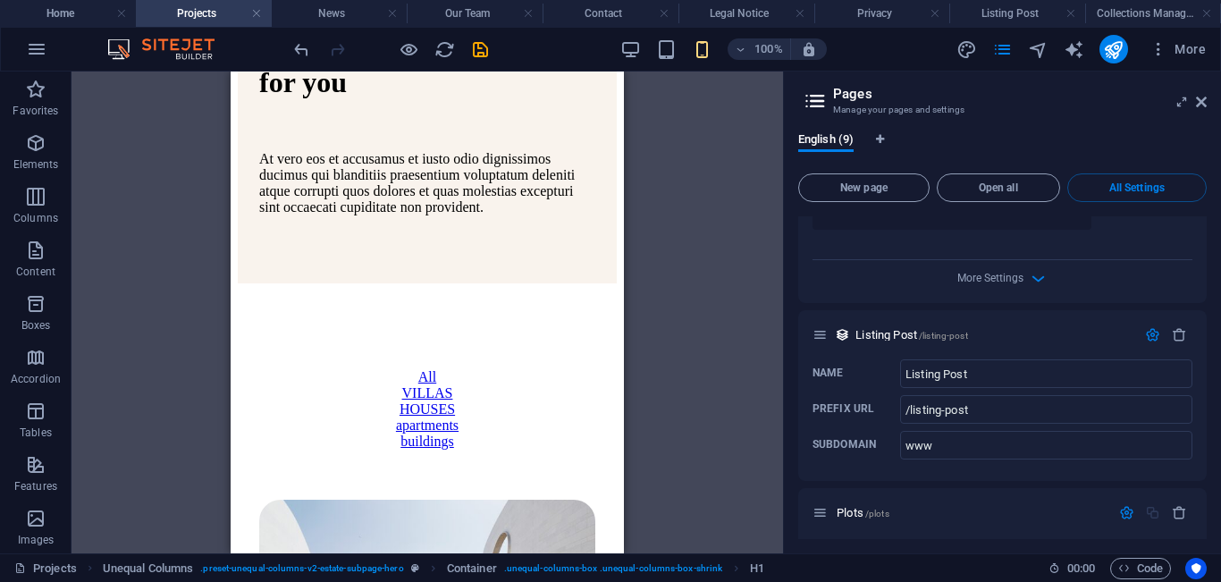
scroll to position [680, 0]
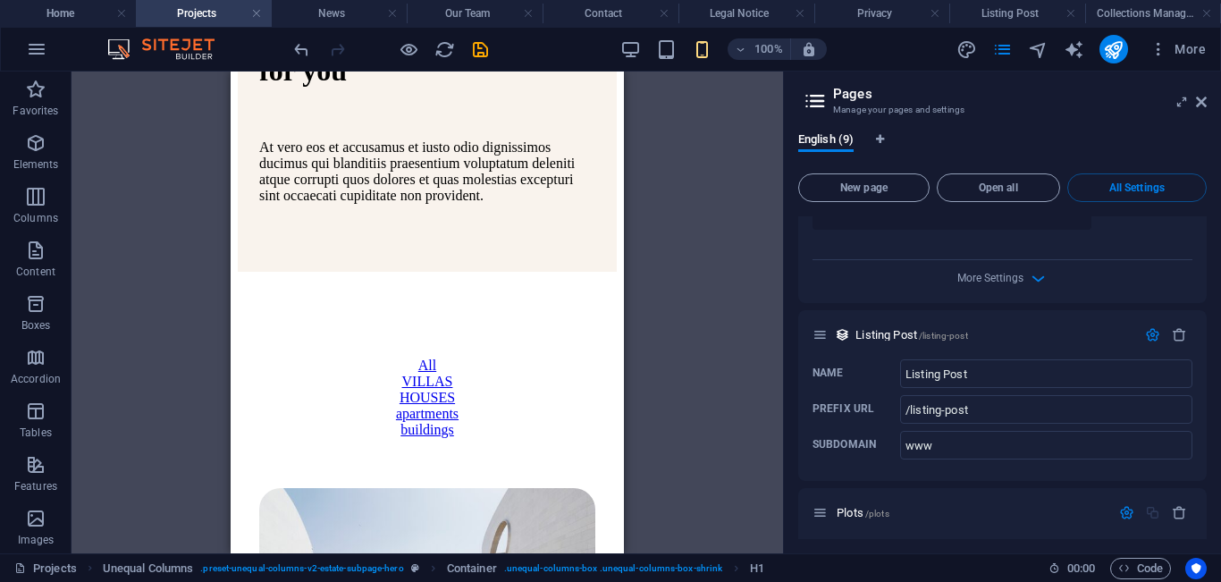
drag, startPoint x: 617, startPoint y: 110, endPoint x: 855, endPoint y: 233, distance: 268.0
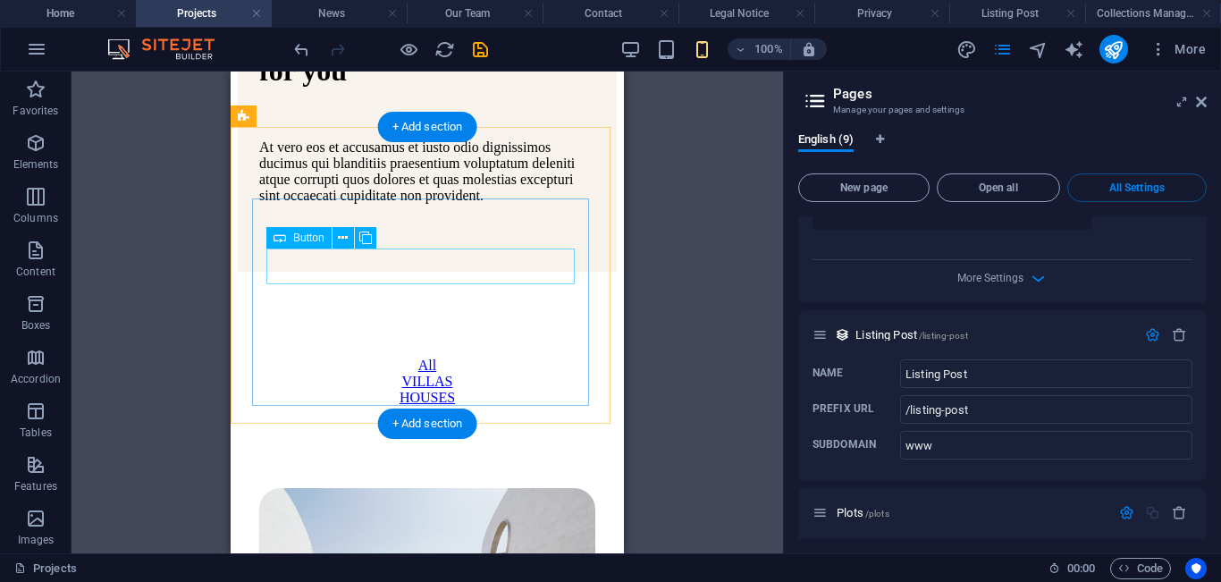
click at [442, 374] on div "VILLAS" at bounding box center [428, 382] width 308 height 16
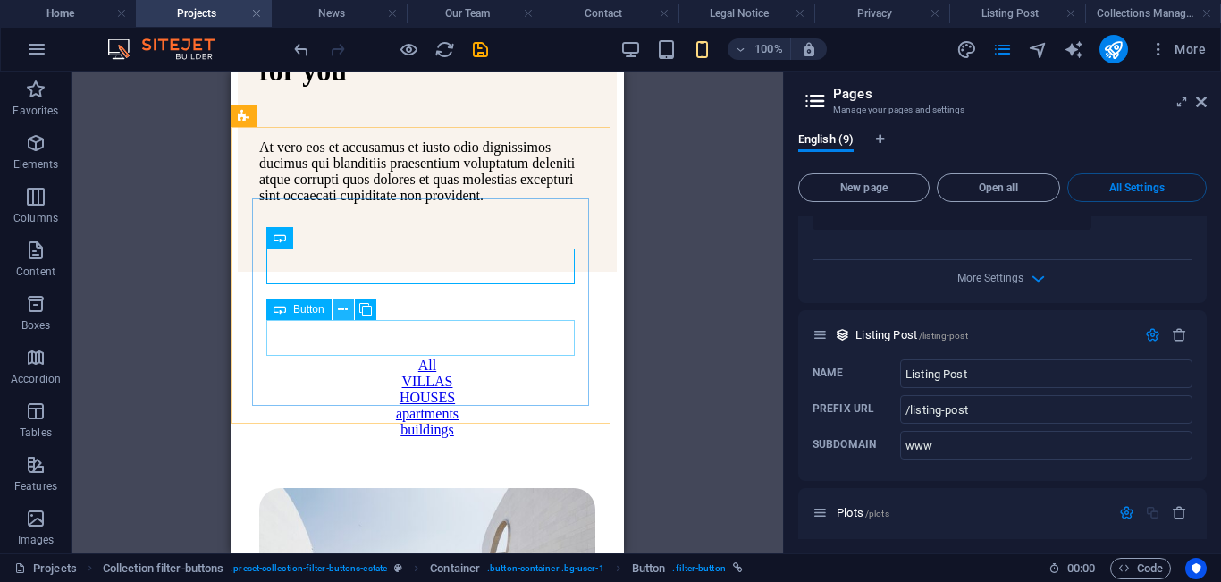
click at [343, 305] on icon at bounding box center [343, 309] width 10 height 19
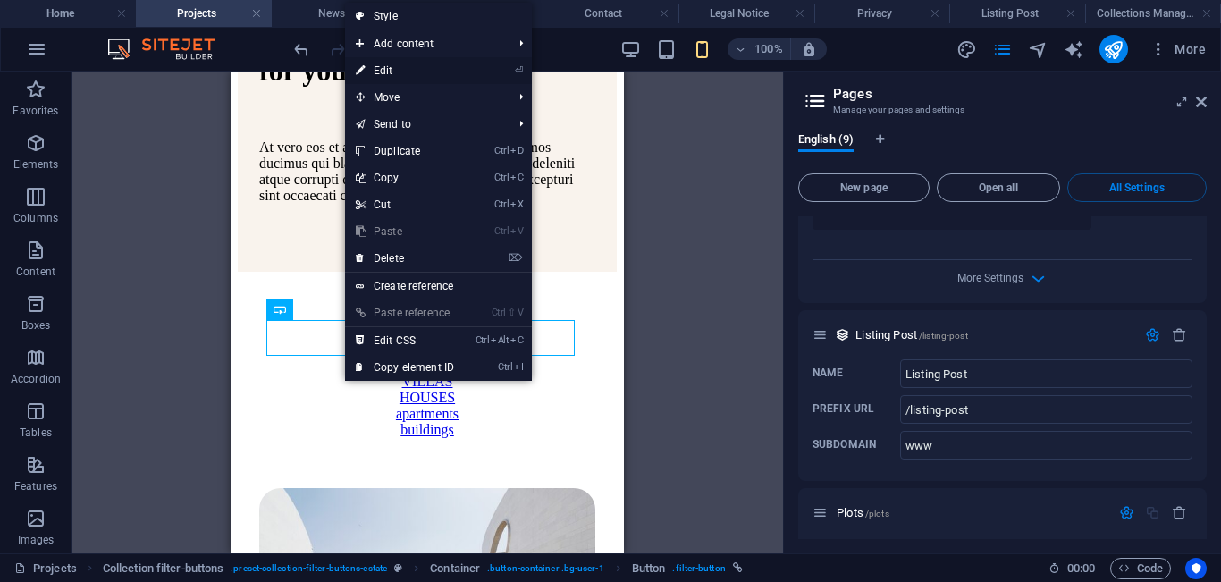
click at [442, 64] on link "⏎ Edit" at bounding box center [405, 70] width 120 height 27
select select "%"
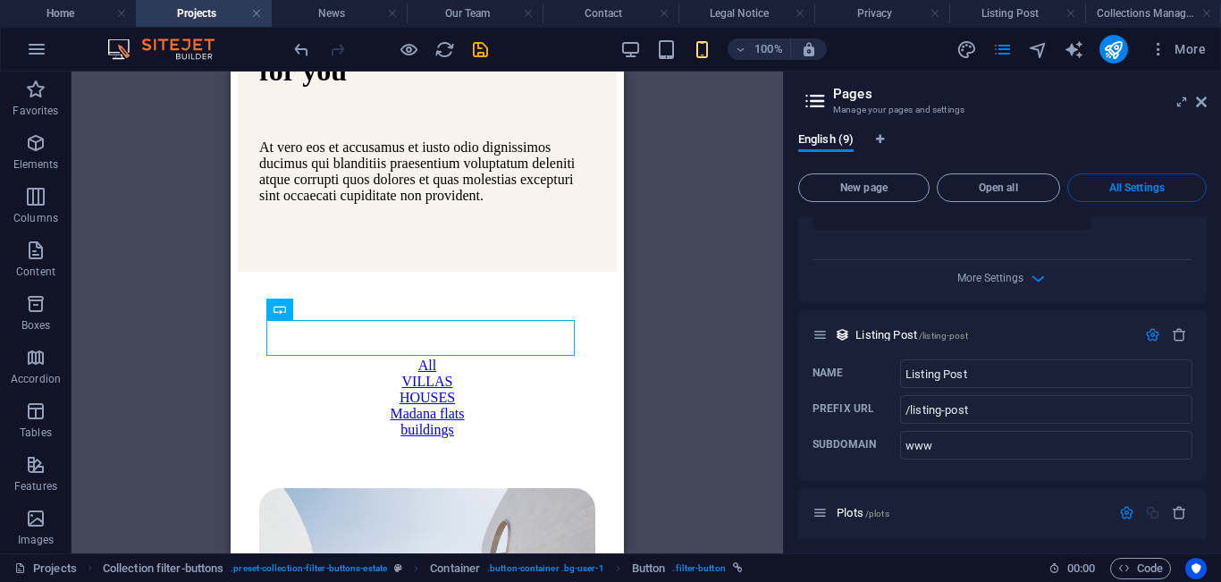
click at [728, 147] on div "H1 Unequal Columns Container Reference Container Collection filter-buttons Cont…" at bounding box center [428, 313] width 712 height 482
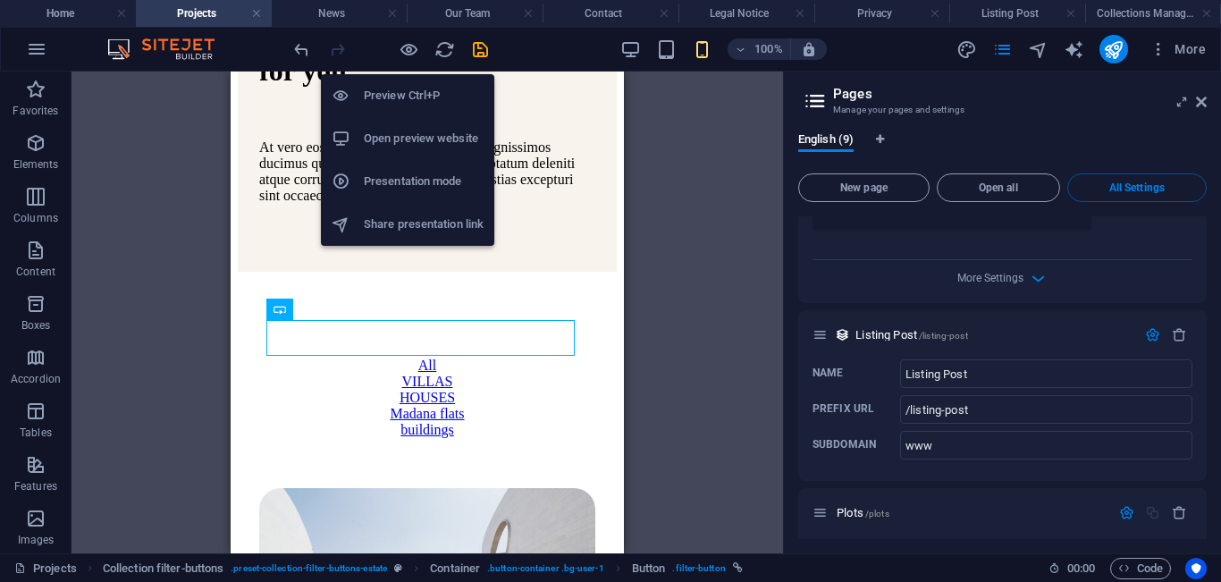
click at [398, 93] on h6 "Preview Ctrl+P" at bounding box center [424, 95] width 120 height 21
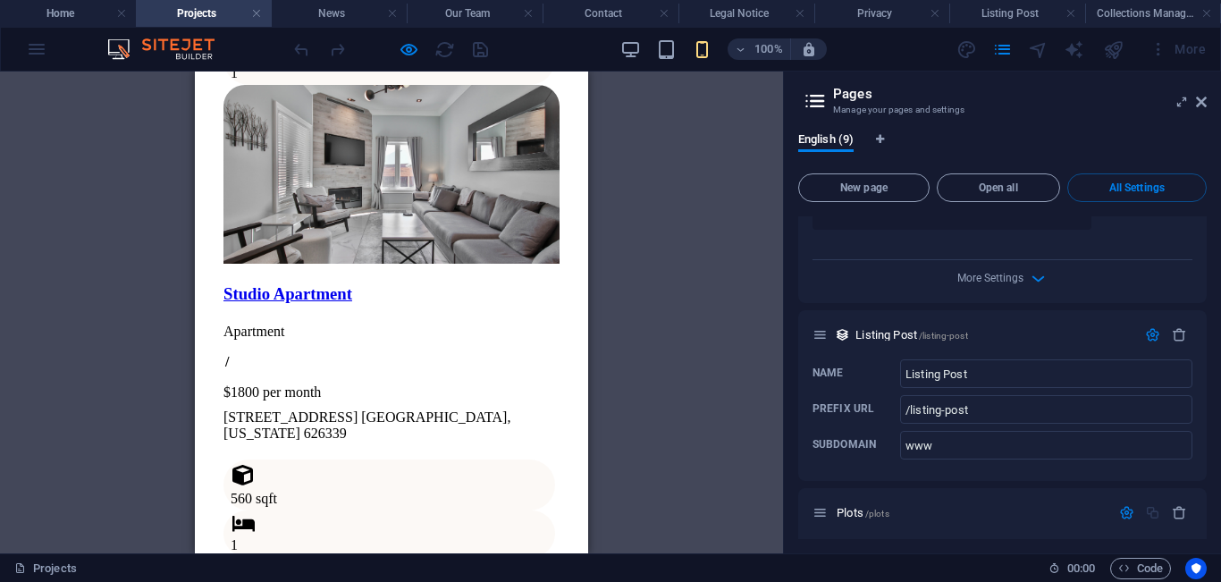
scroll to position [2210, 0]
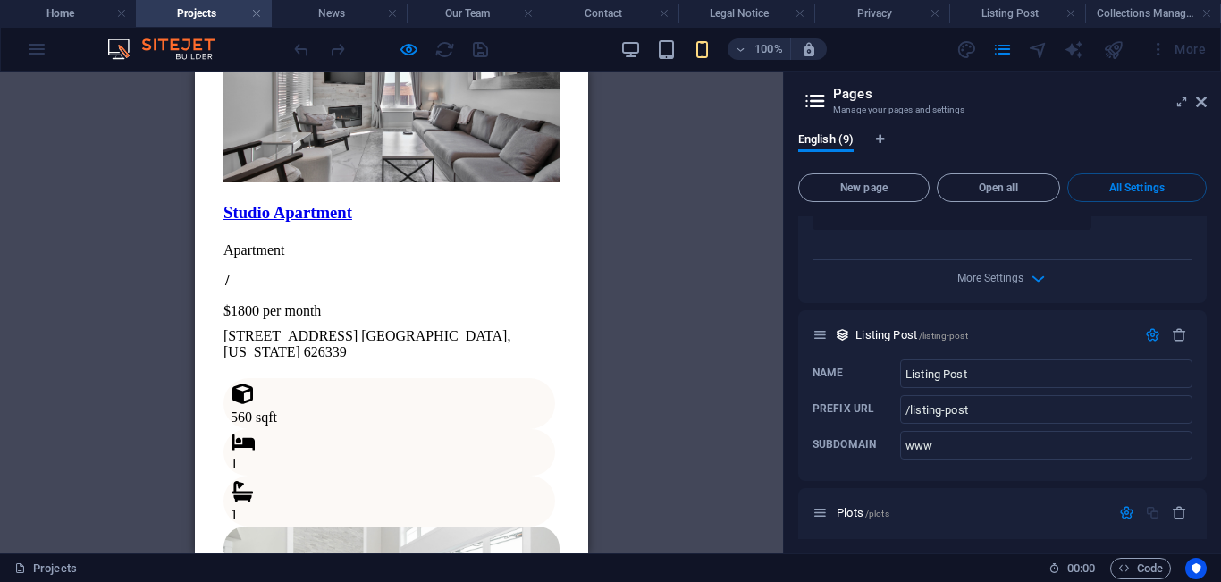
drag, startPoint x: 587, startPoint y: 149, endPoint x: 803, endPoint y: 339, distance: 287.0
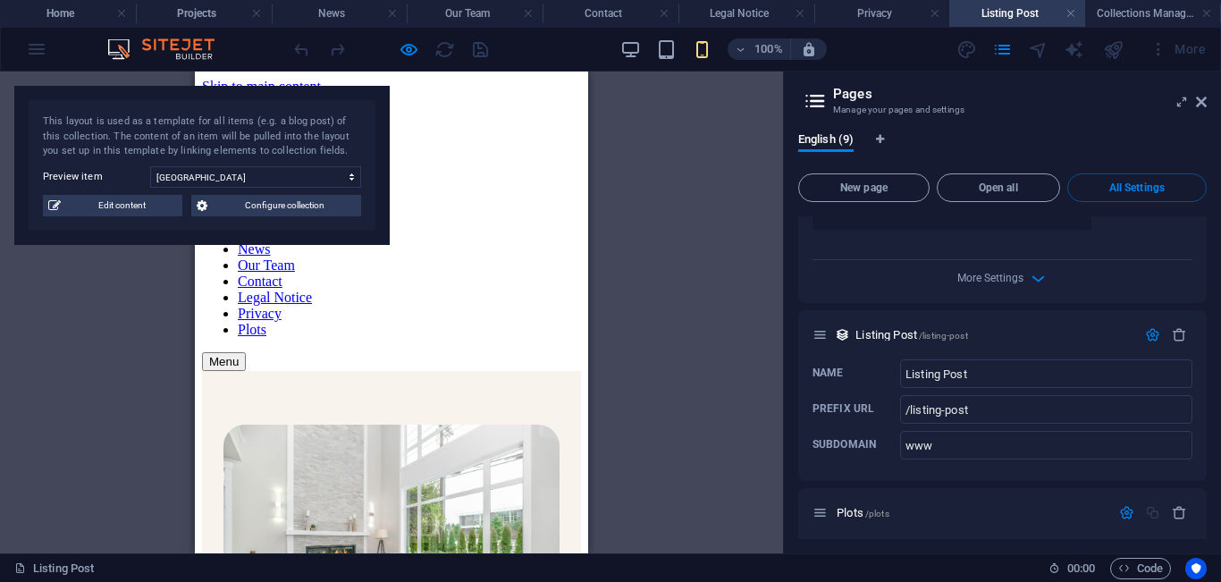
scroll to position [4009, 0]
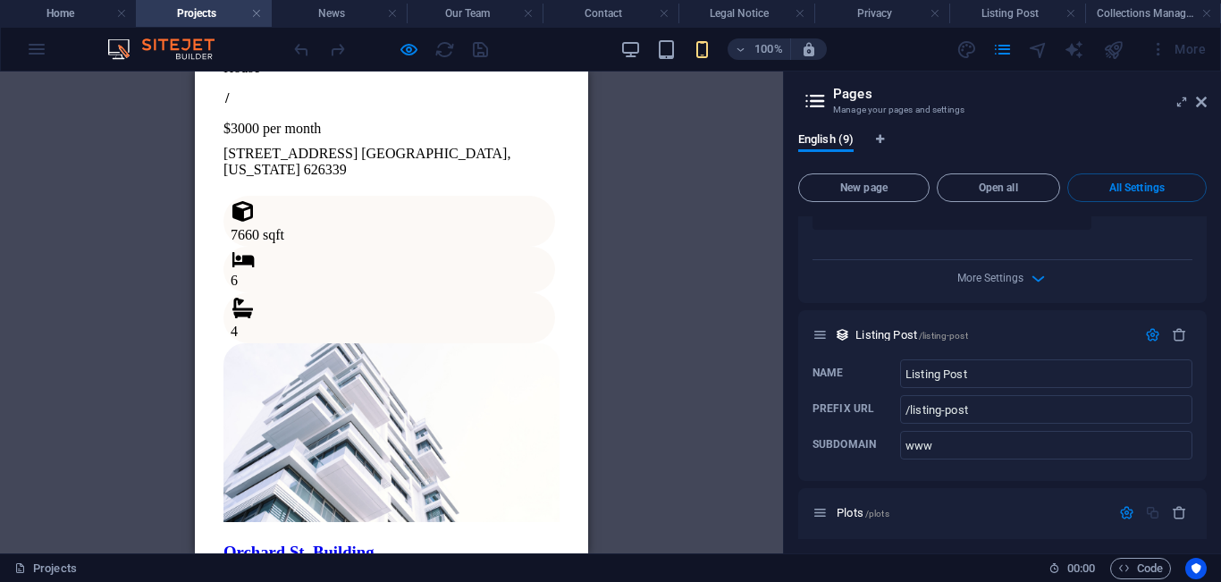
scroll to position [3427, 0]
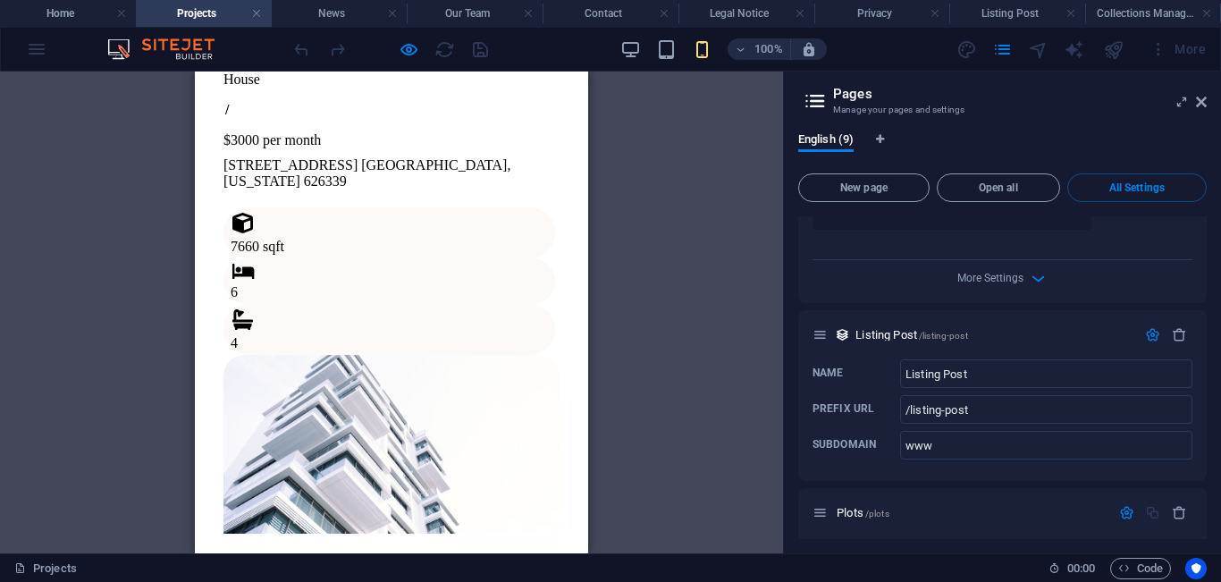
select select "68e11b72caefffa265030433"
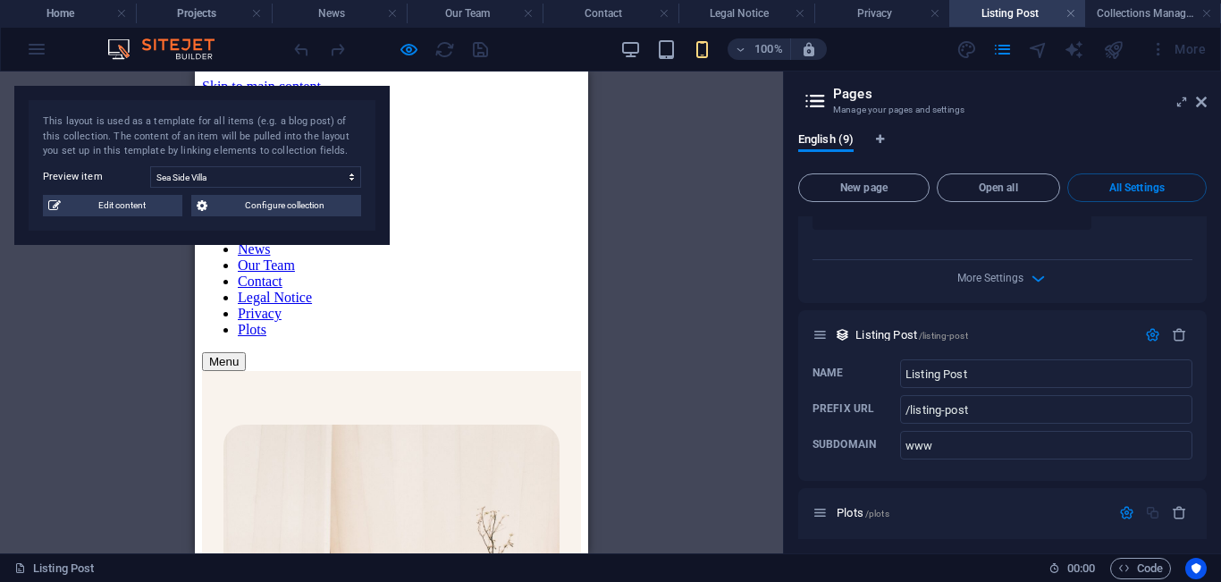
scroll to position [4009, 0]
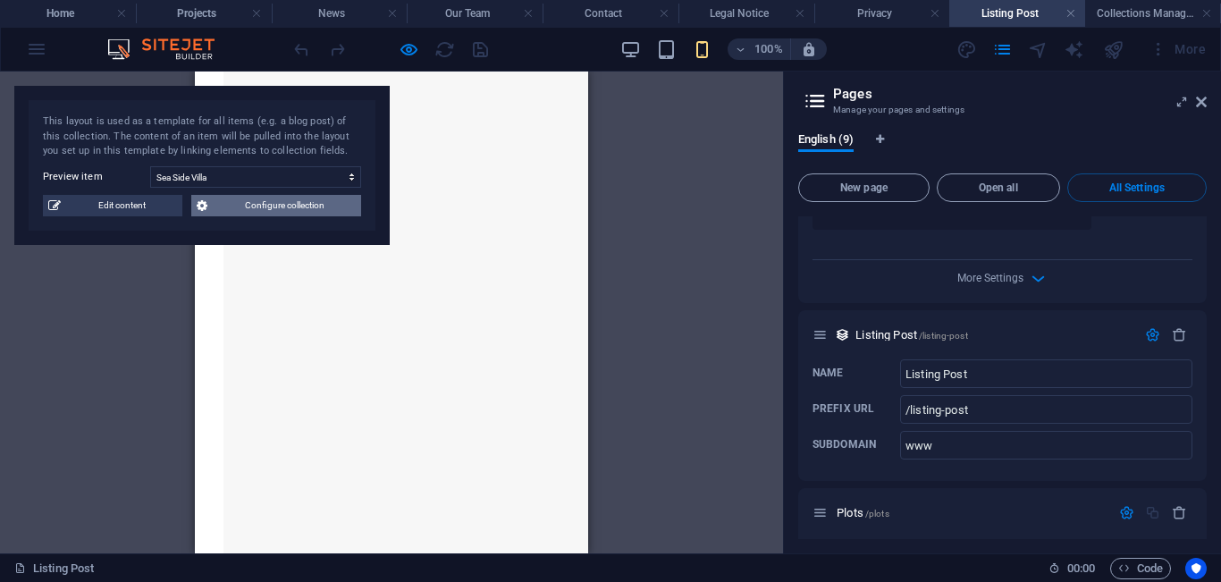
click at [321, 204] on span "Configure collection" at bounding box center [284, 205] width 143 height 21
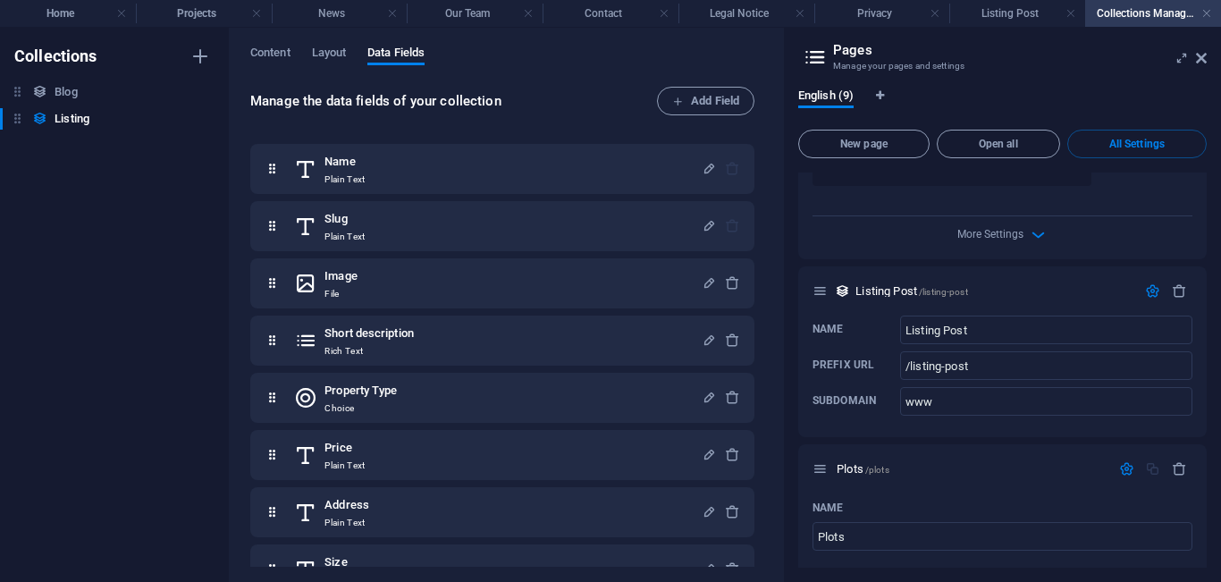
scroll to position [0, 0]
click at [613, 20] on h4 "Contact" at bounding box center [611, 14] width 136 height 20
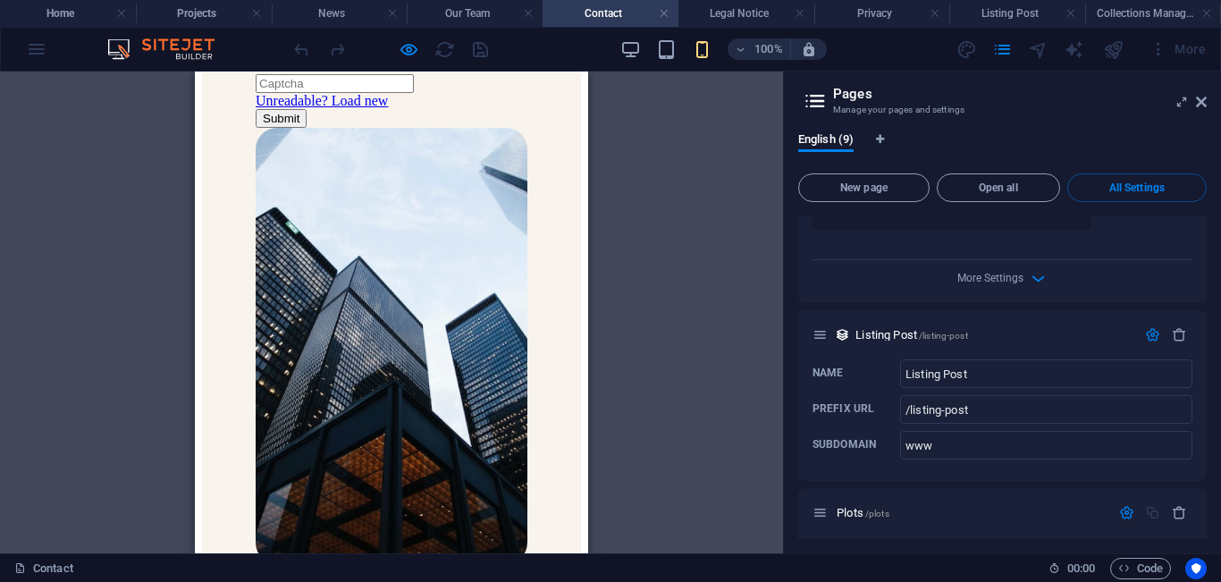
scroll to position [1033, 0]
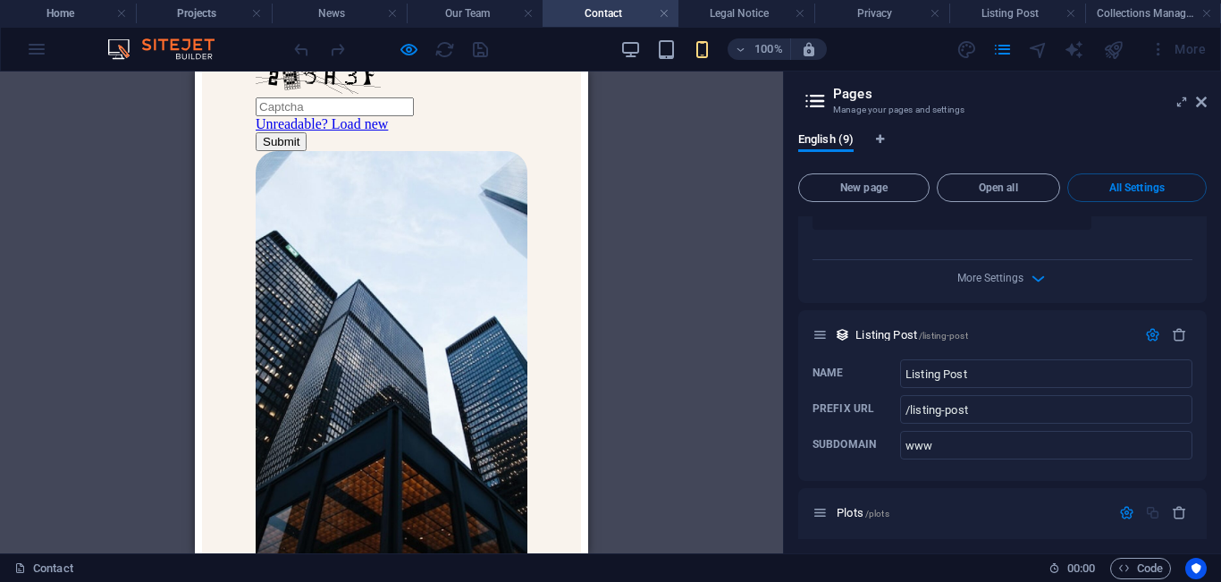
drag, startPoint x: 336, startPoint y: 448, endPoint x: 259, endPoint y: 448, distance: 76.9
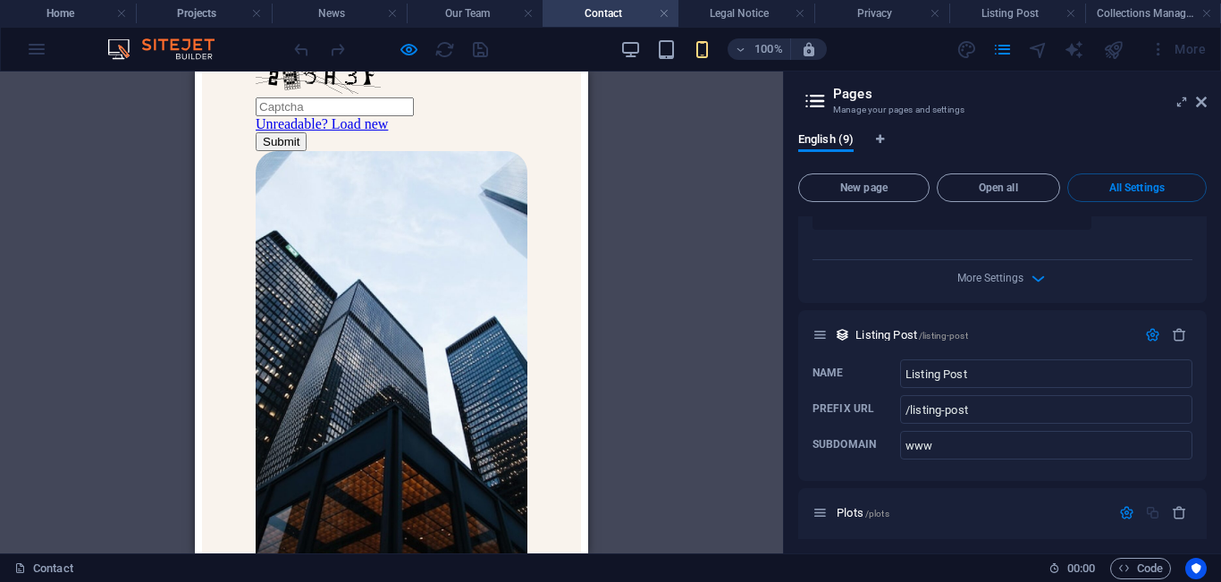
click at [664, 176] on div "Drag here to replace the existing content. Press “Ctrl” if you want to create a…" at bounding box center [391, 313] width 783 height 482
click at [339, 17] on h4 "News" at bounding box center [340, 14] width 136 height 20
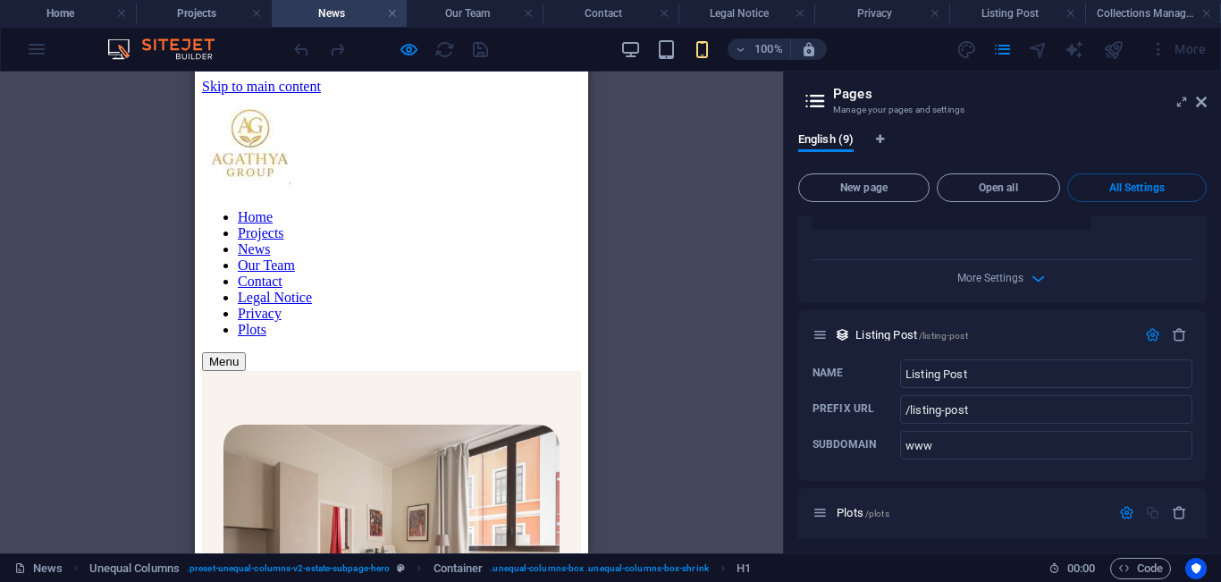
scroll to position [0, 0]
